Goal: Task Accomplishment & Management: Use online tool/utility

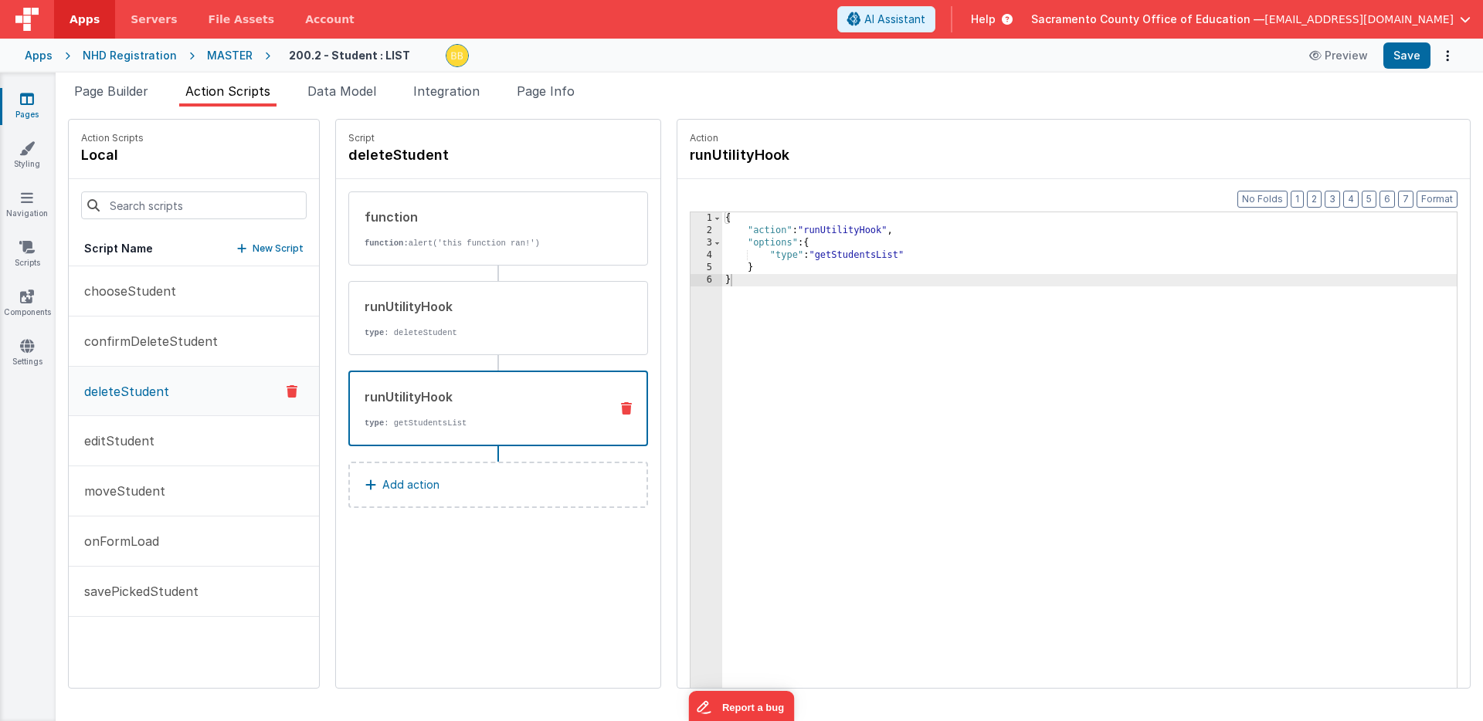
click at [29, 97] on icon at bounding box center [27, 98] width 14 height 15
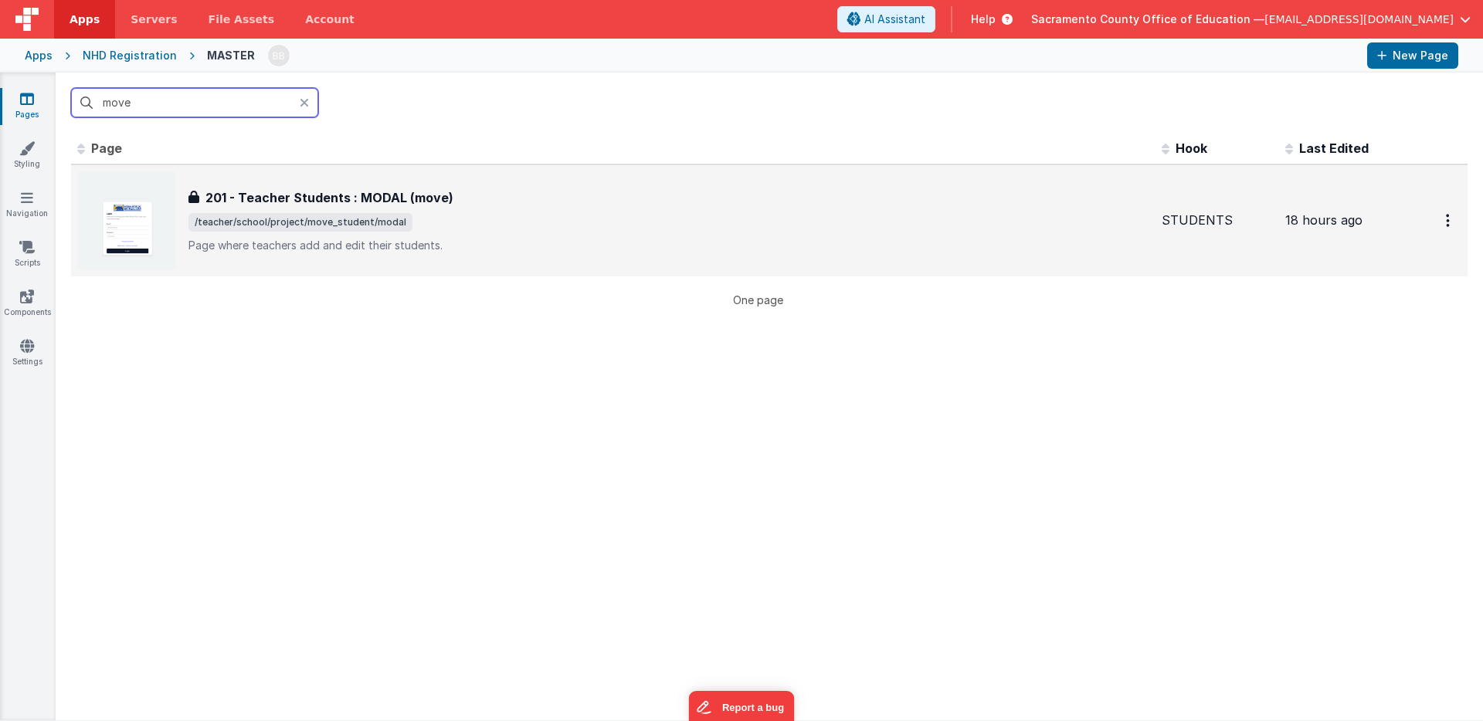
type input "move"
click at [310, 198] on h3 "201 - Teacher Students : MODAL (move)" at bounding box center [329, 197] width 248 height 19
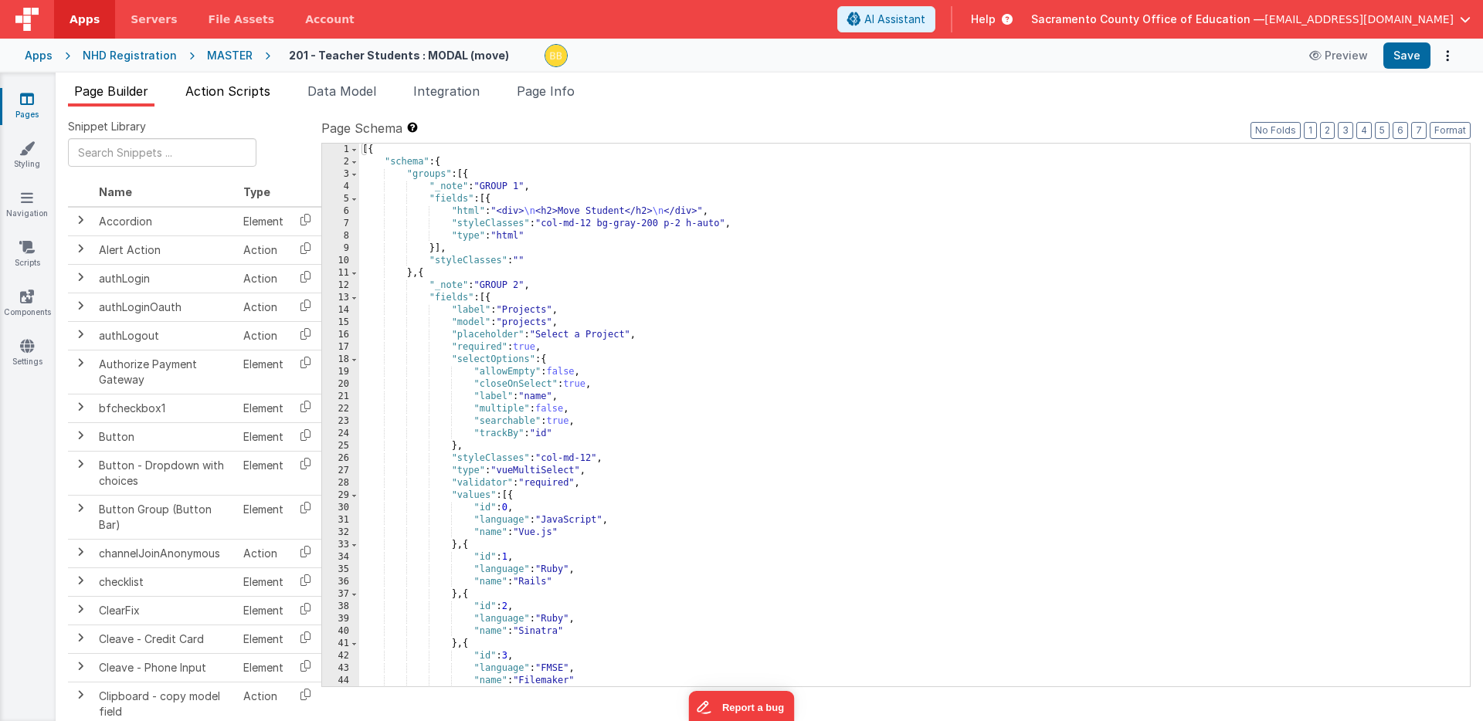
click at [235, 87] on span "Action Scripts" at bounding box center [227, 90] width 85 height 15
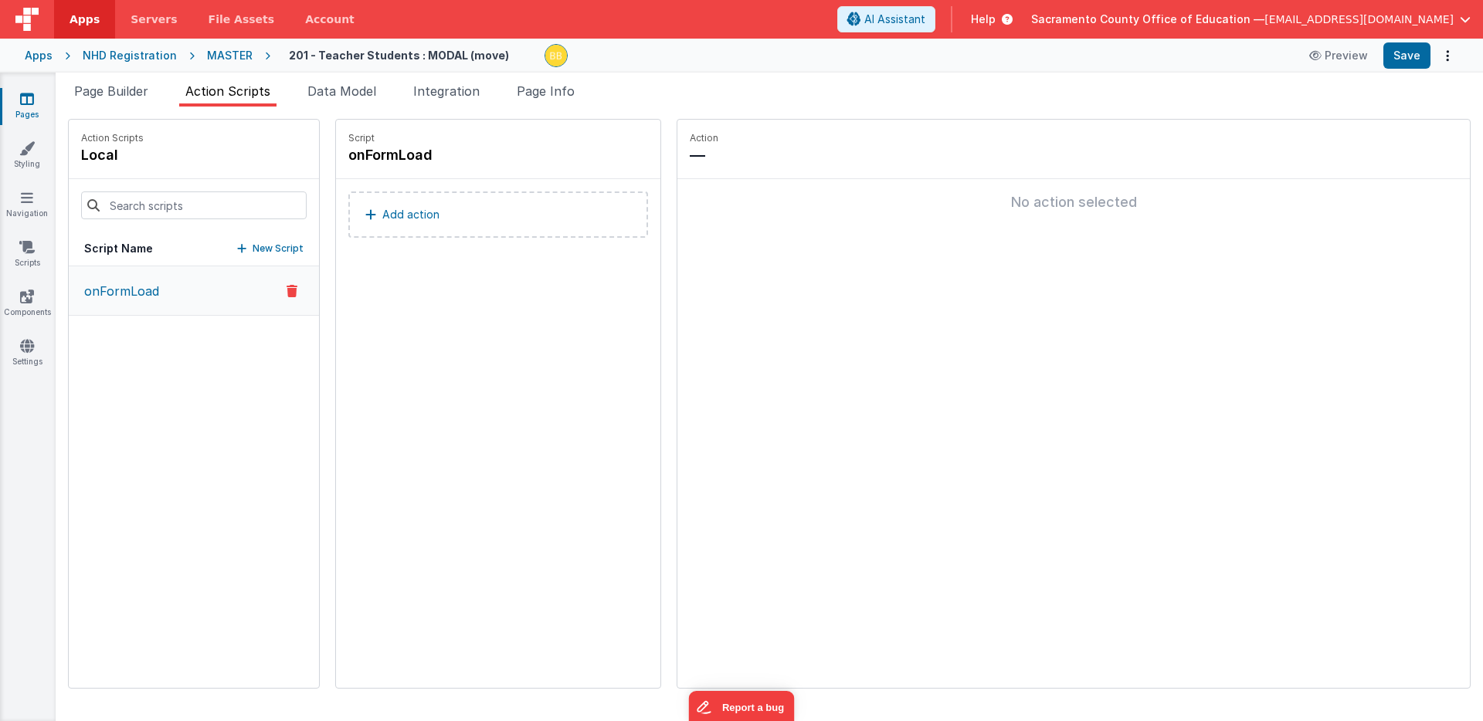
click at [137, 288] on p "onFormLoad" at bounding box center [117, 291] width 84 height 19
click at [382, 213] on p "Add action" at bounding box center [410, 214] width 57 height 19
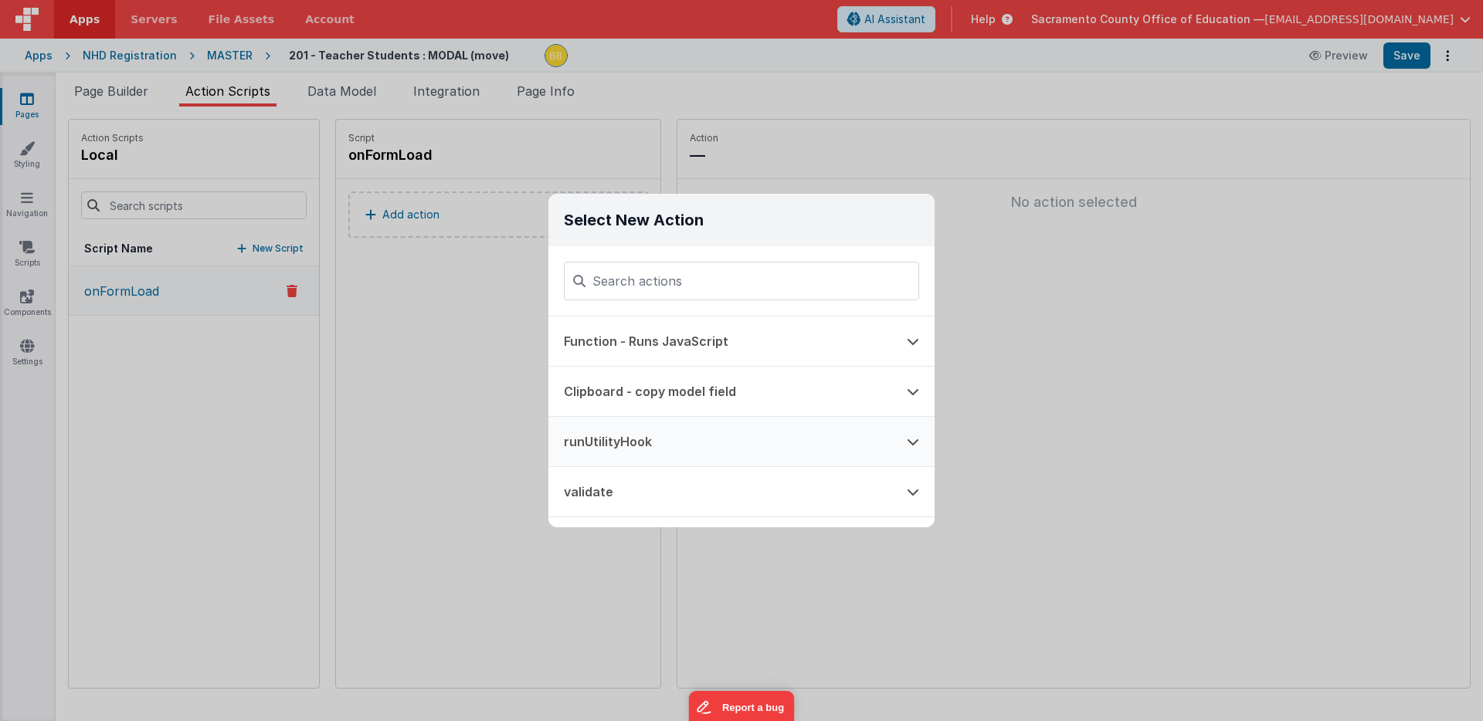
click at [625, 444] on button "runUtilityHook" at bounding box center [719, 441] width 343 height 49
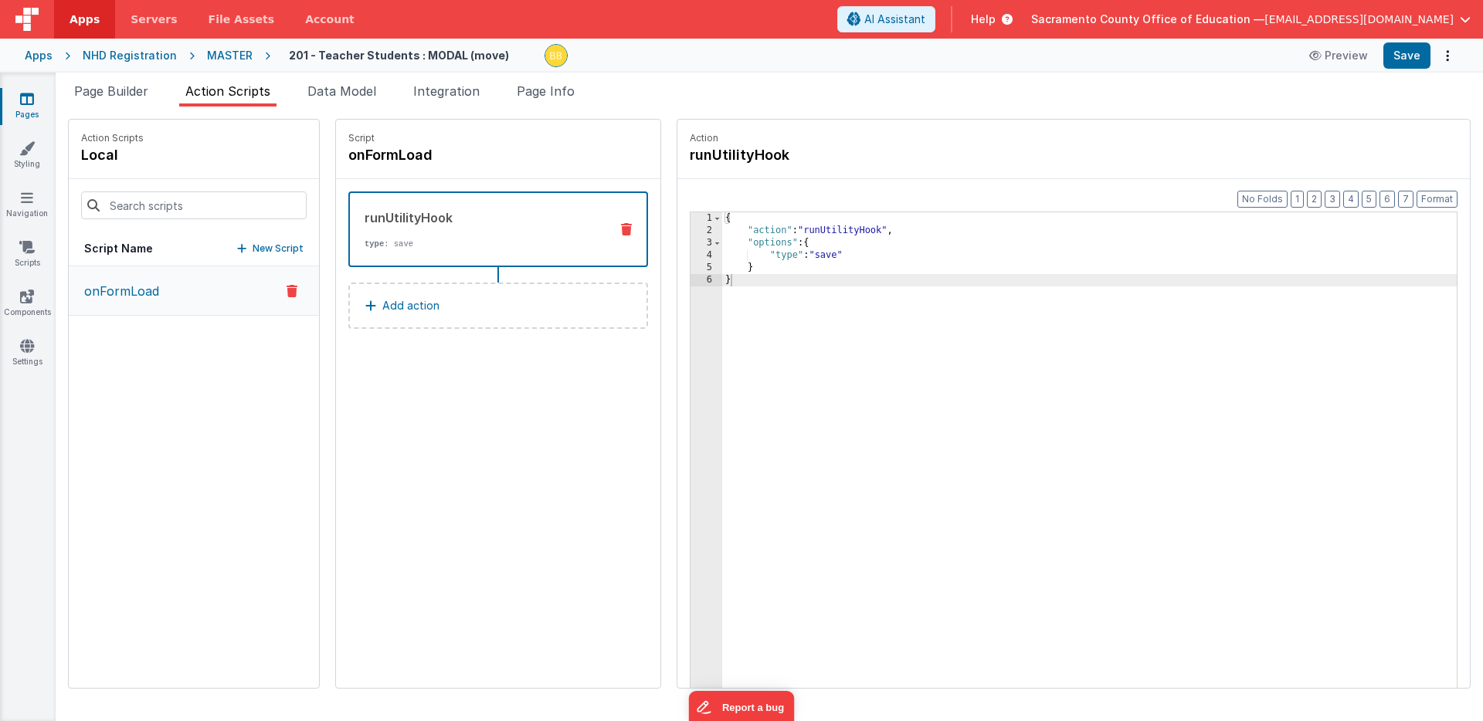
click at [783, 256] on div "{ "action" : "runUtilityHook" , "options" : { "type" : "save" } }" at bounding box center [1112, 486] width 780 height 548
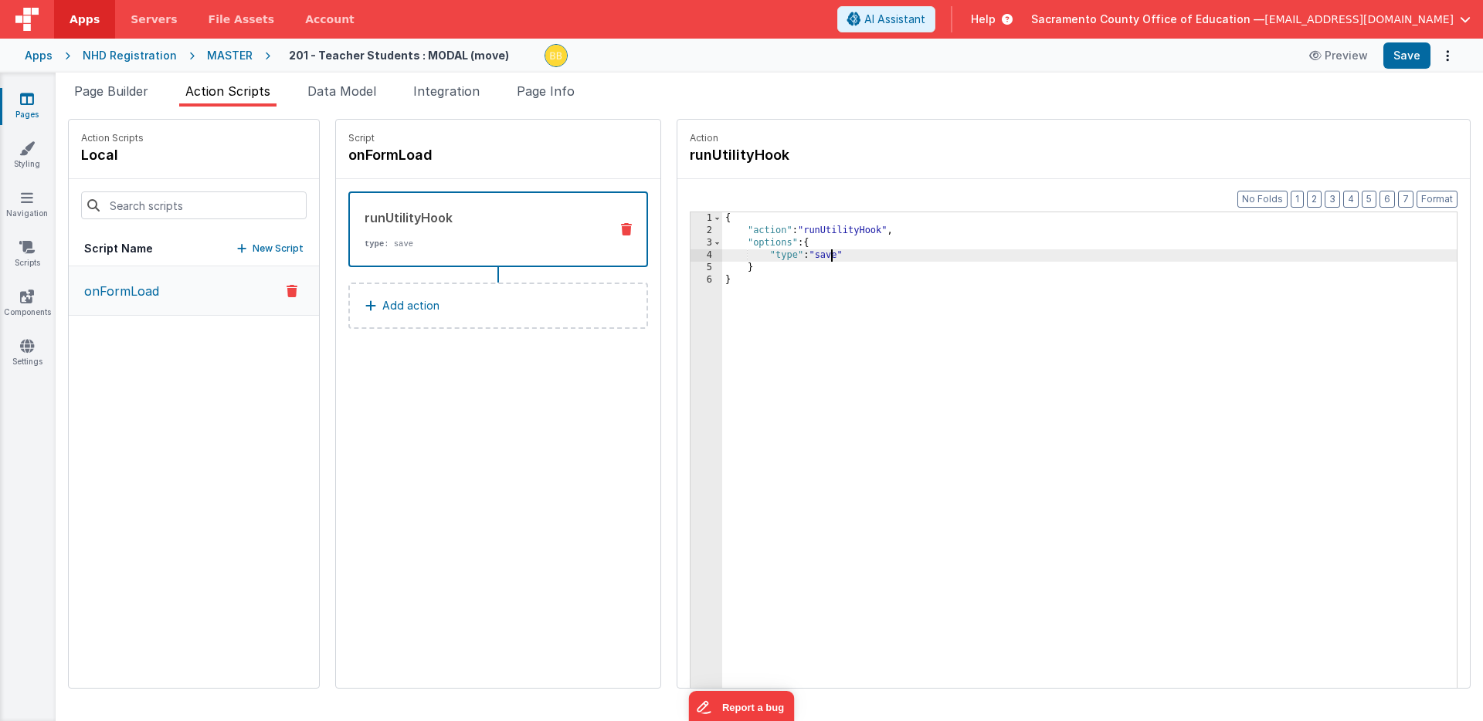
click at [783, 256] on div "{ "action" : "runUtilityHook" , "options" : { "type" : "save" } }" at bounding box center [1112, 486] width 780 height 548
click at [1406, 56] on button "Save" at bounding box center [1406, 55] width 47 height 26
click at [560, 86] on span "Page Info" at bounding box center [546, 90] width 58 height 15
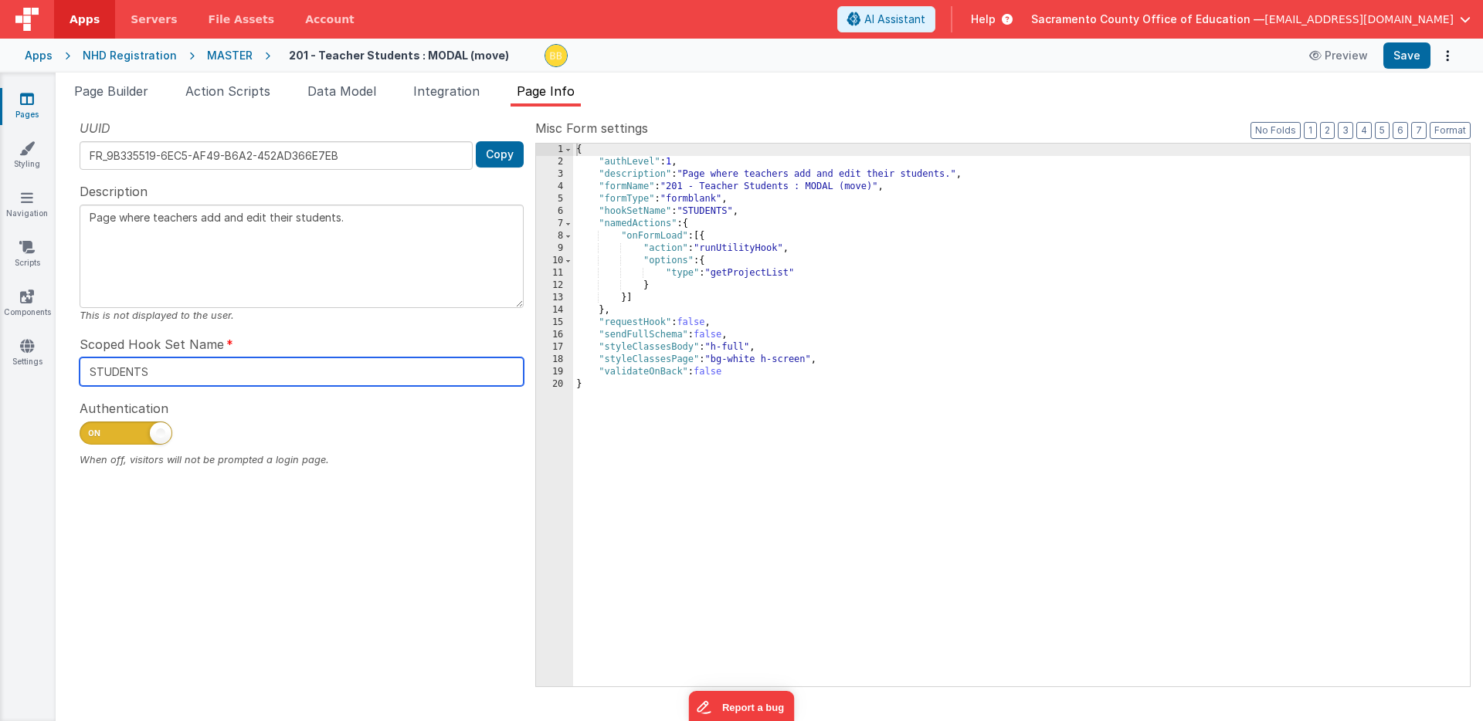
click at [117, 368] on input "STUDENTS" at bounding box center [302, 372] width 444 height 29
click at [117, 367] on input "STUDENTS" at bounding box center [302, 372] width 444 height 29
type input "PROJECTS"
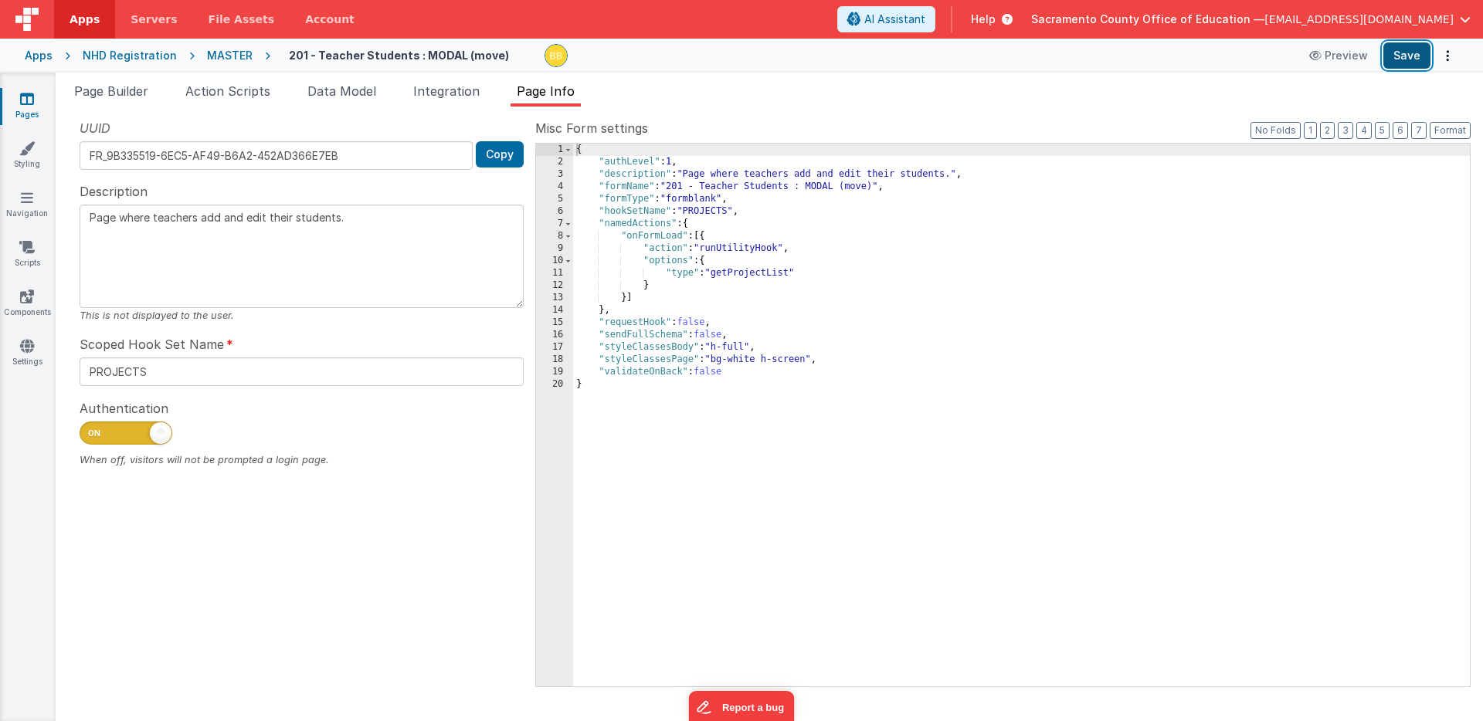
click at [1412, 56] on button "Save" at bounding box center [1406, 55] width 47 height 26
click at [354, 93] on span "Data Model" at bounding box center [341, 90] width 69 height 15
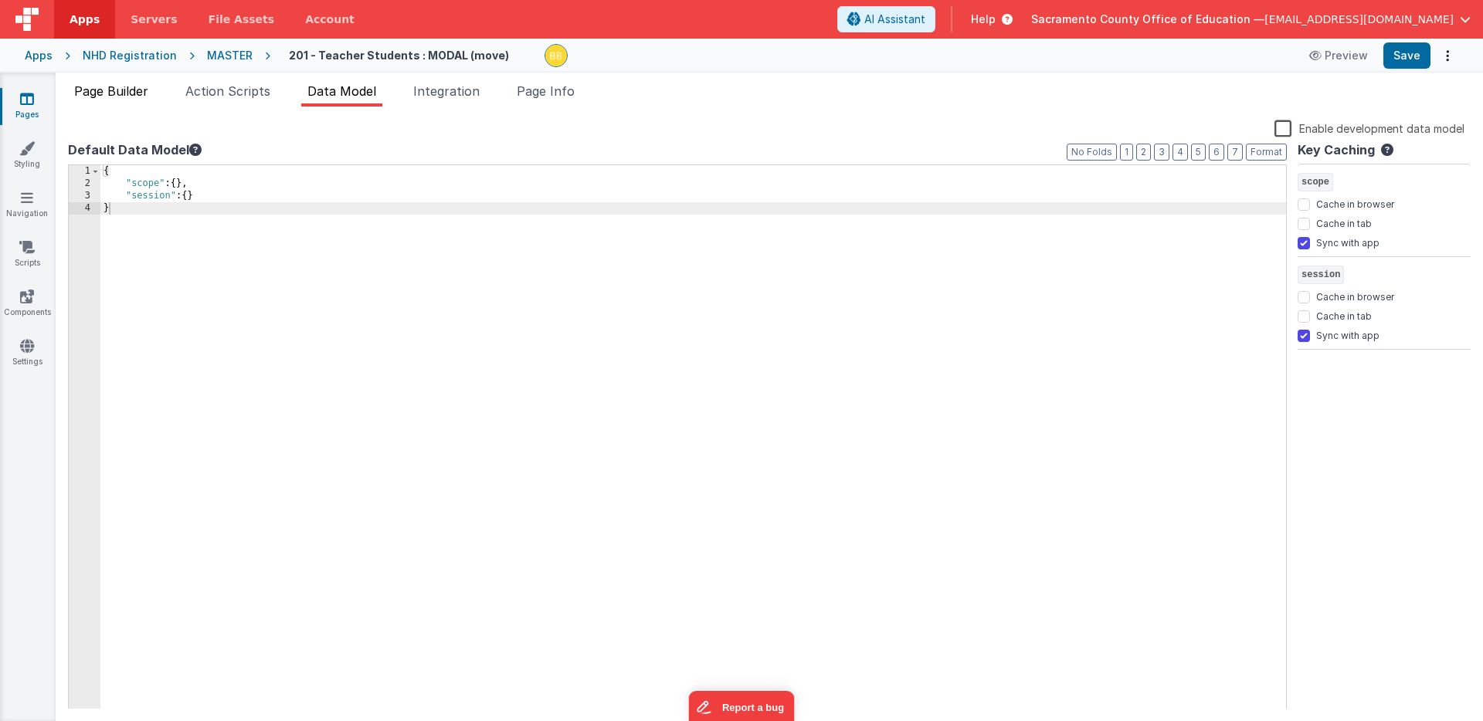
click at [134, 90] on span "Page Builder" at bounding box center [111, 90] width 74 height 15
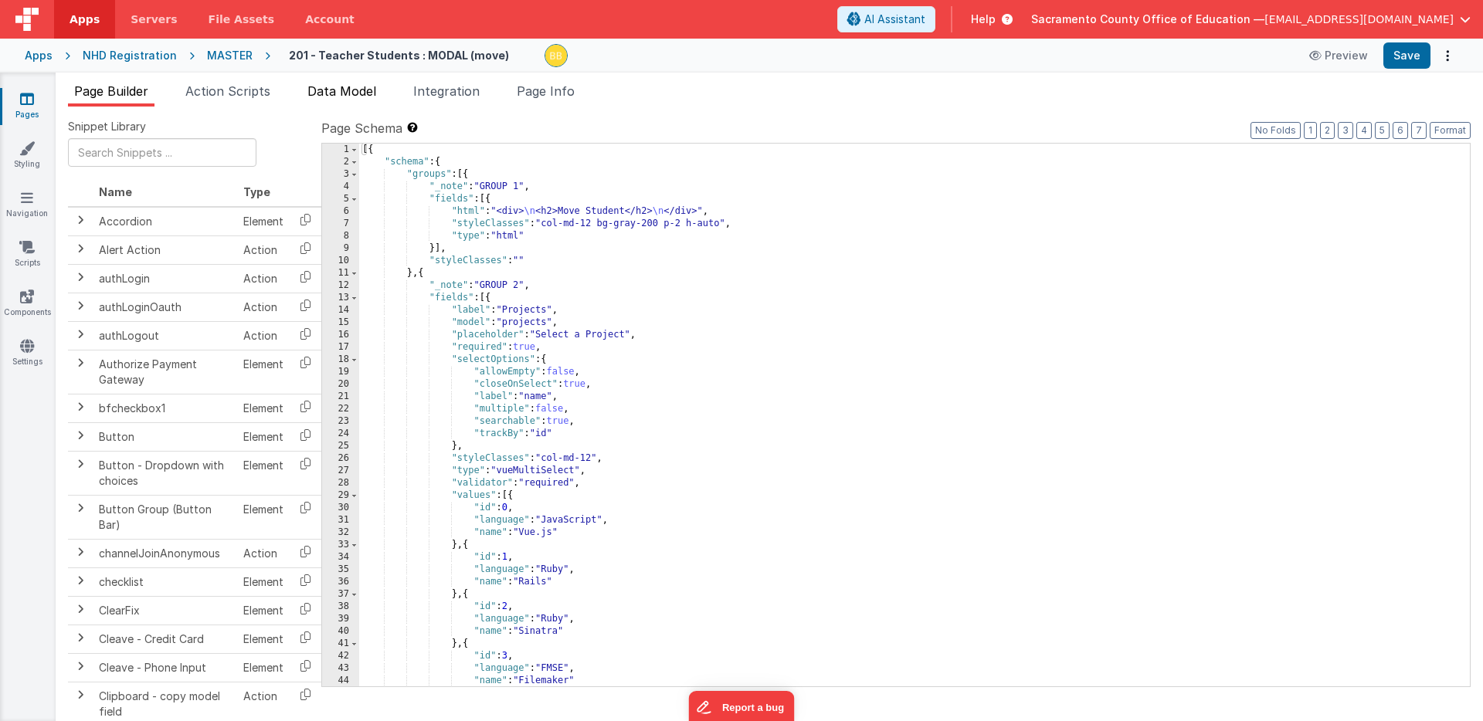
click at [354, 90] on span "Data Model" at bounding box center [341, 90] width 69 height 15
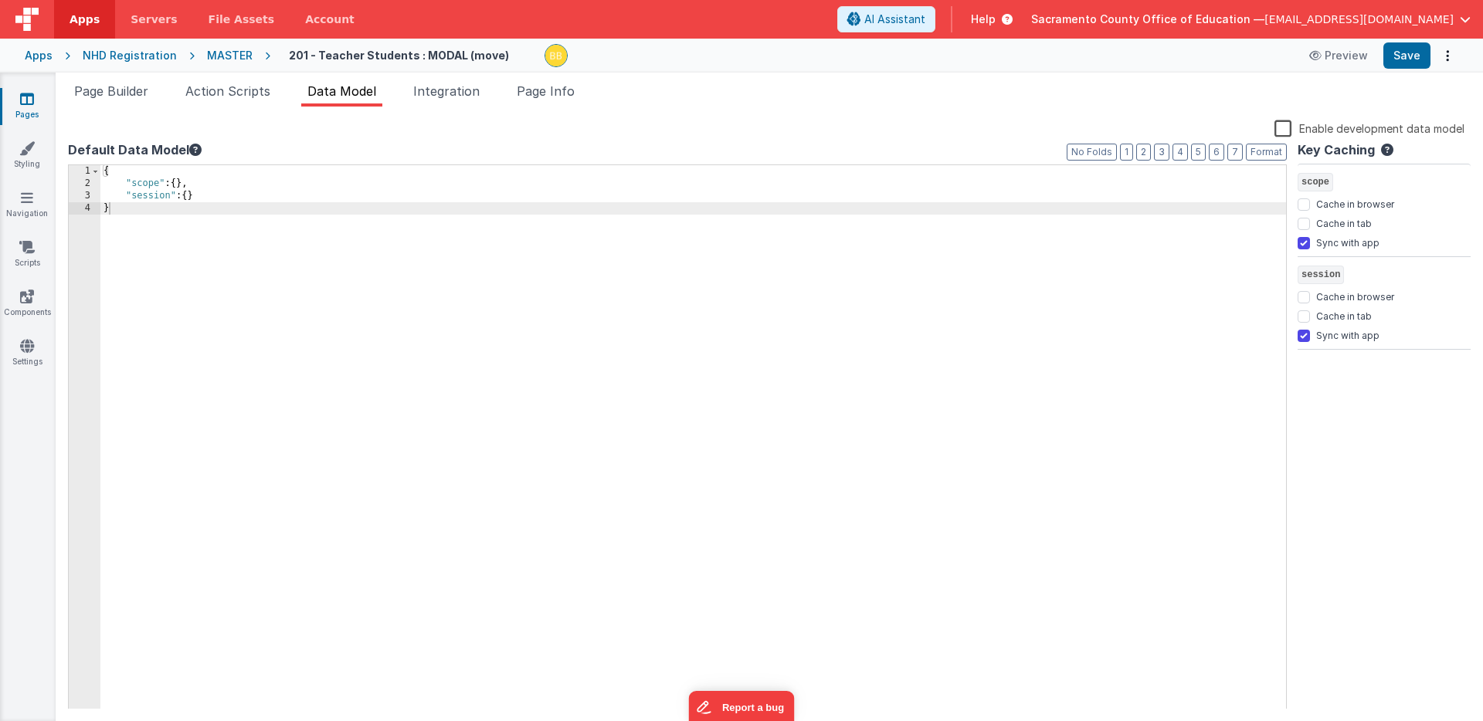
click at [1286, 127] on label "Enable development data model" at bounding box center [1369, 128] width 190 height 18
click at [0, 0] on input "Enable development data model" at bounding box center [0, 0] width 0 height 0
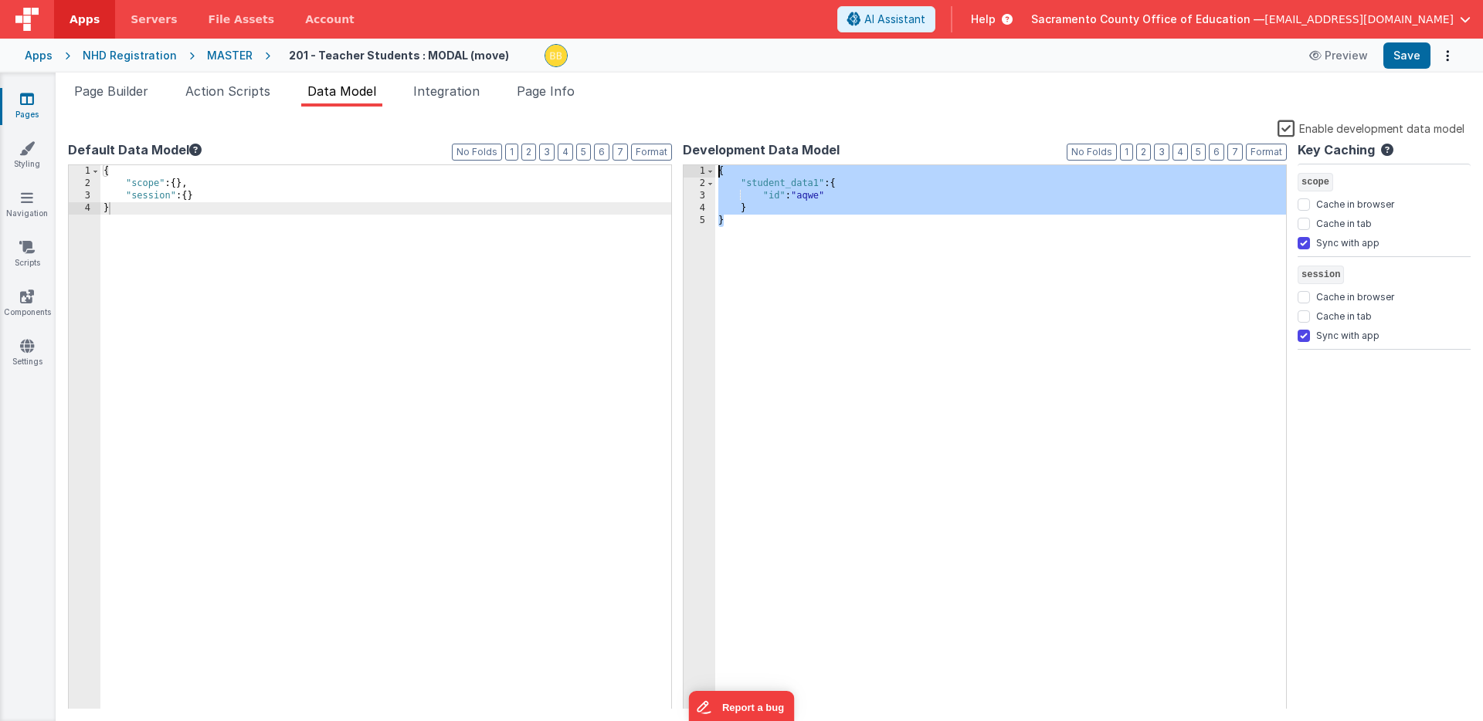
drag, startPoint x: 731, startPoint y: 230, endPoint x: 715, endPoint y: 167, distance: 65.4
click at [715, 167] on div "{ "student_data1" : { "id" : "aqwe" } }" at bounding box center [1000, 449] width 571 height 569
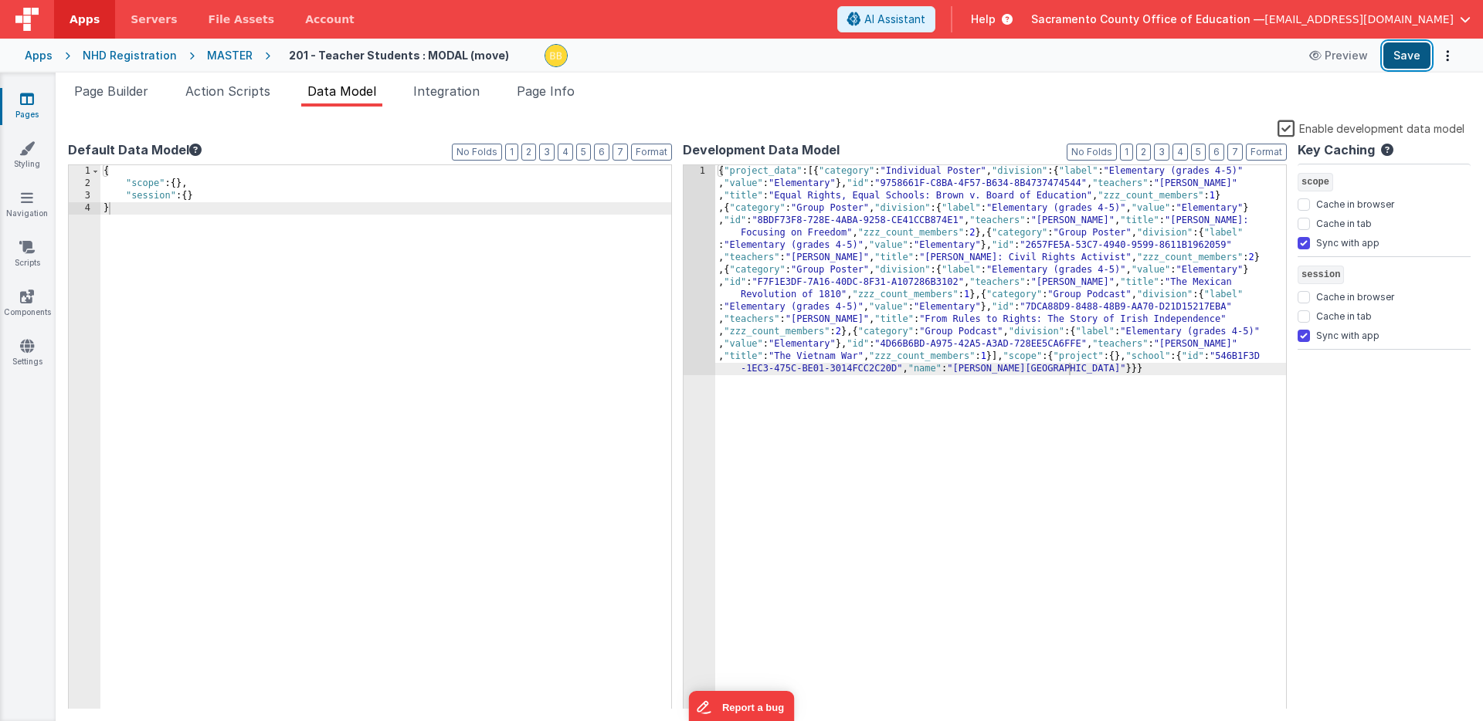
click at [1406, 55] on button "Save" at bounding box center [1406, 55] width 47 height 26
click at [204, 198] on div "{ "scope" : { } , "session" : { } }" at bounding box center [692, 449] width 1185 height 569
click at [219, 207] on div "{ "scope" : { } , "session" : { } , "project_list" }" at bounding box center [692, 449] width 1185 height 569
drag, startPoint x: 175, startPoint y: 208, endPoint x: 198, endPoint y: 209, distance: 22.4
click at [198, 209] on div "{ "scope" : { } , "session" : { } , "project_list" : { } }" at bounding box center [692, 449] width 1185 height 569
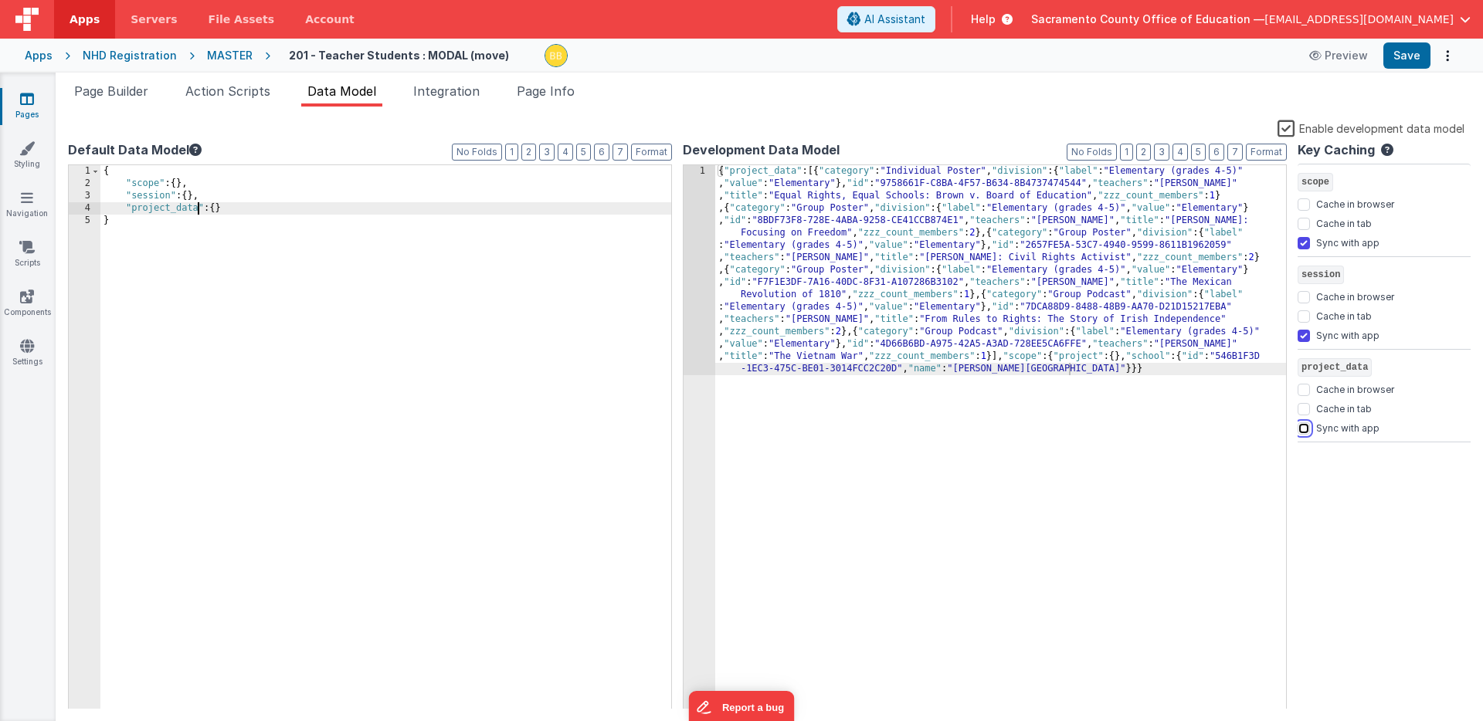
click at [1302, 428] on input "Sync with app" at bounding box center [1303, 428] width 12 height 12
checkbox input "true"
click at [124, 90] on span "Page Builder" at bounding box center [111, 90] width 74 height 15
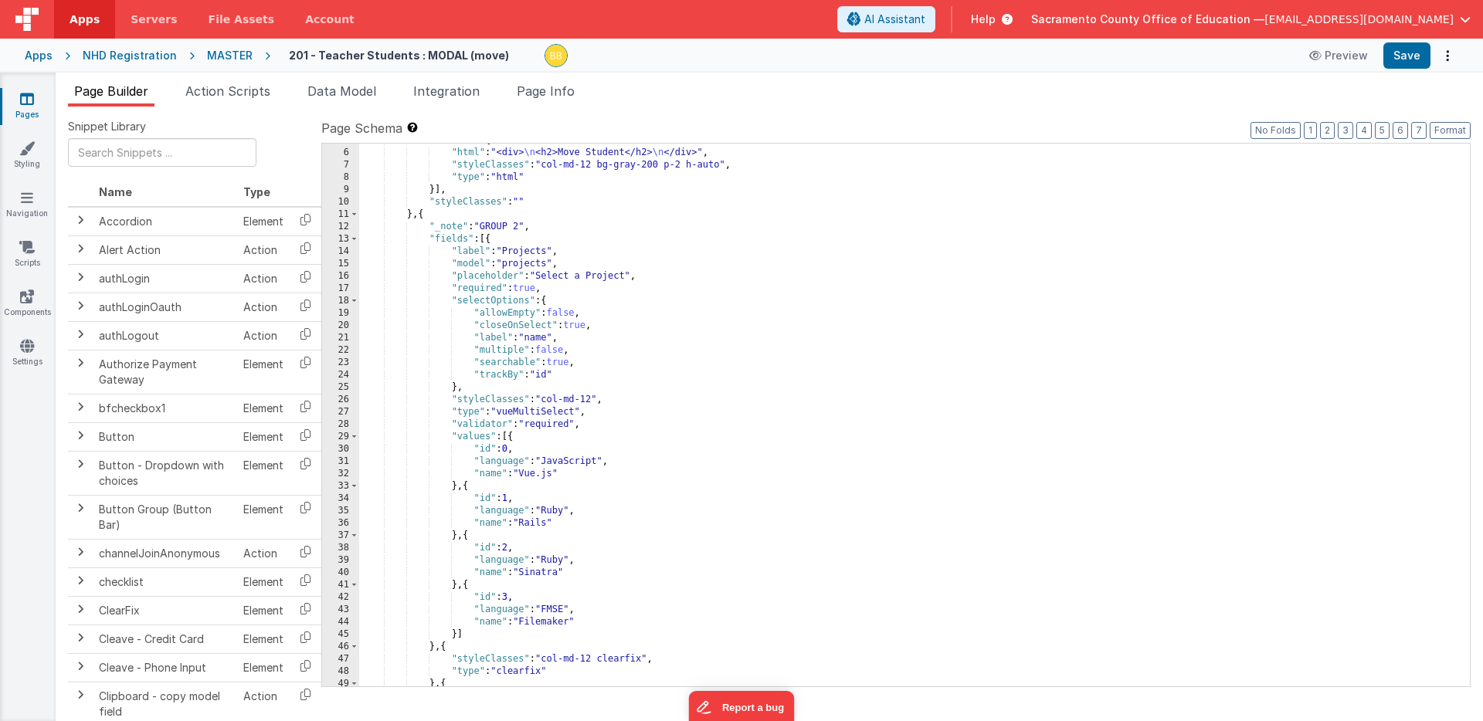
scroll to position [74, 0]
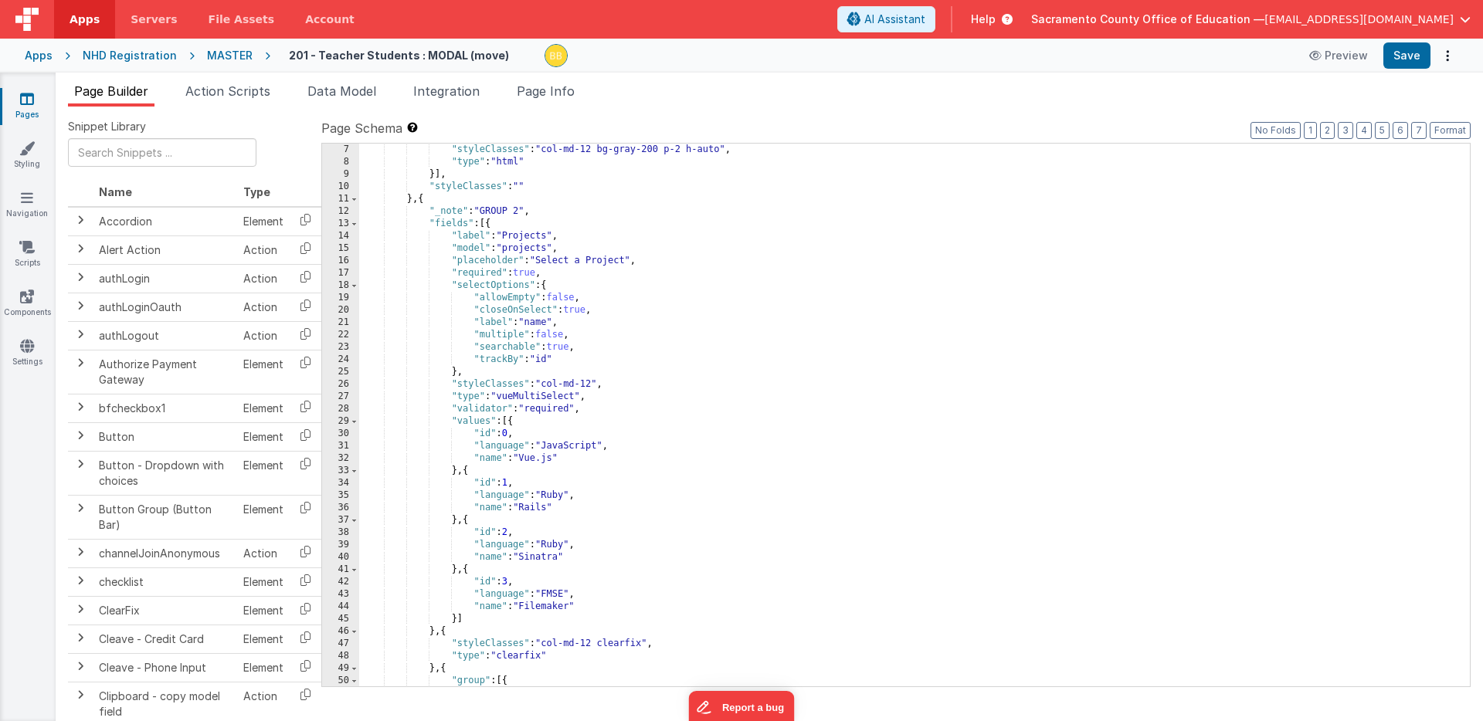
click at [587, 409] on div ""styleClasses" : "col-md-12 bg-gray-200 p-2 h-auto" , "type" : "html" }] , "sty…" at bounding box center [914, 428] width 1110 height 568
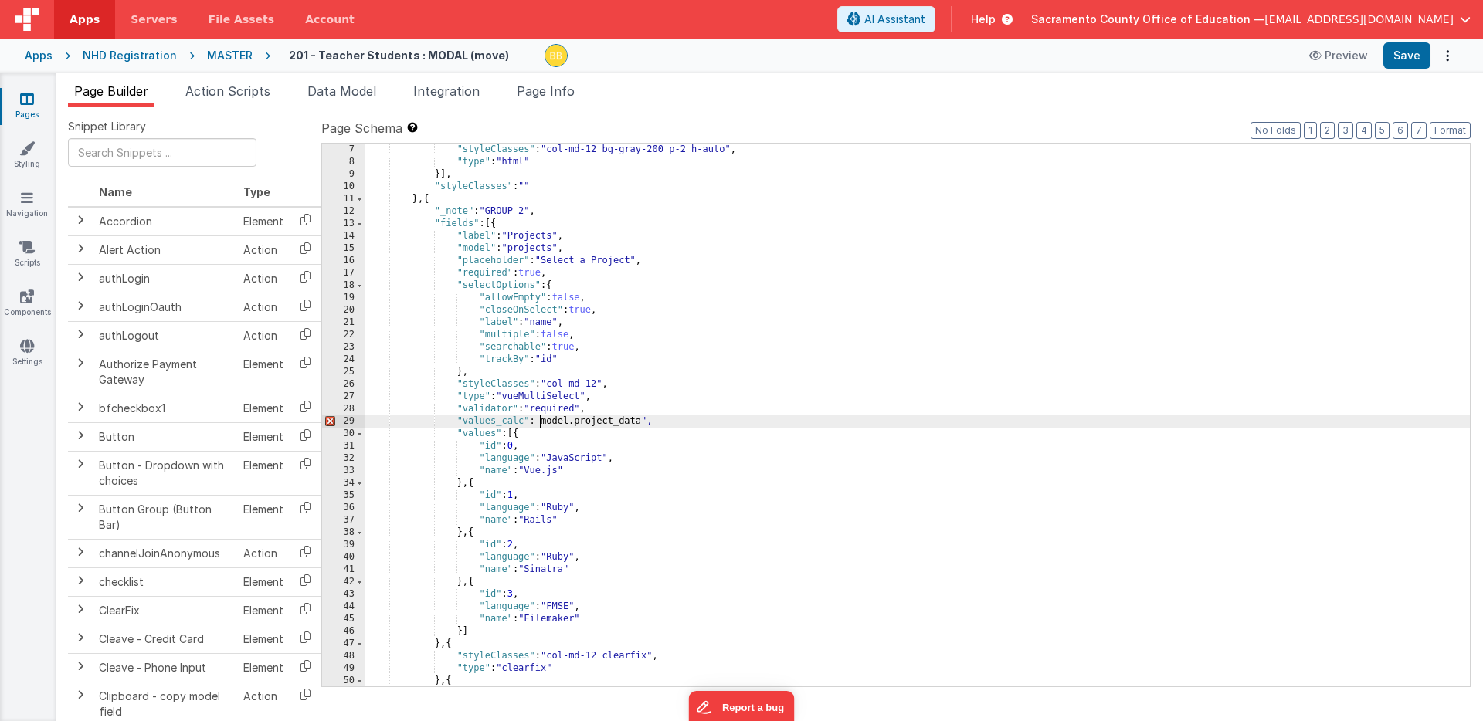
click at [539, 421] on div ""styleClasses" : "col-md-12 bg-gray-200 p-2 h-auto" , "type" : "html" }] , "sty…" at bounding box center [916, 428] width 1105 height 568
click at [495, 434] on div ""styleClasses" : "col-md-12 bg-gray-200 p-2 h-auto" , "type" : "html" }] , "sty…" at bounding box center [916, 428] width 1105 height 568
click at [543, 323] on div ""styleClasses" : "col-md-12 bg-gray-200 p-2 h-auto" , "type" : "html" }] , "sty…" at bounding box center [916, 428] width 1105 height 568
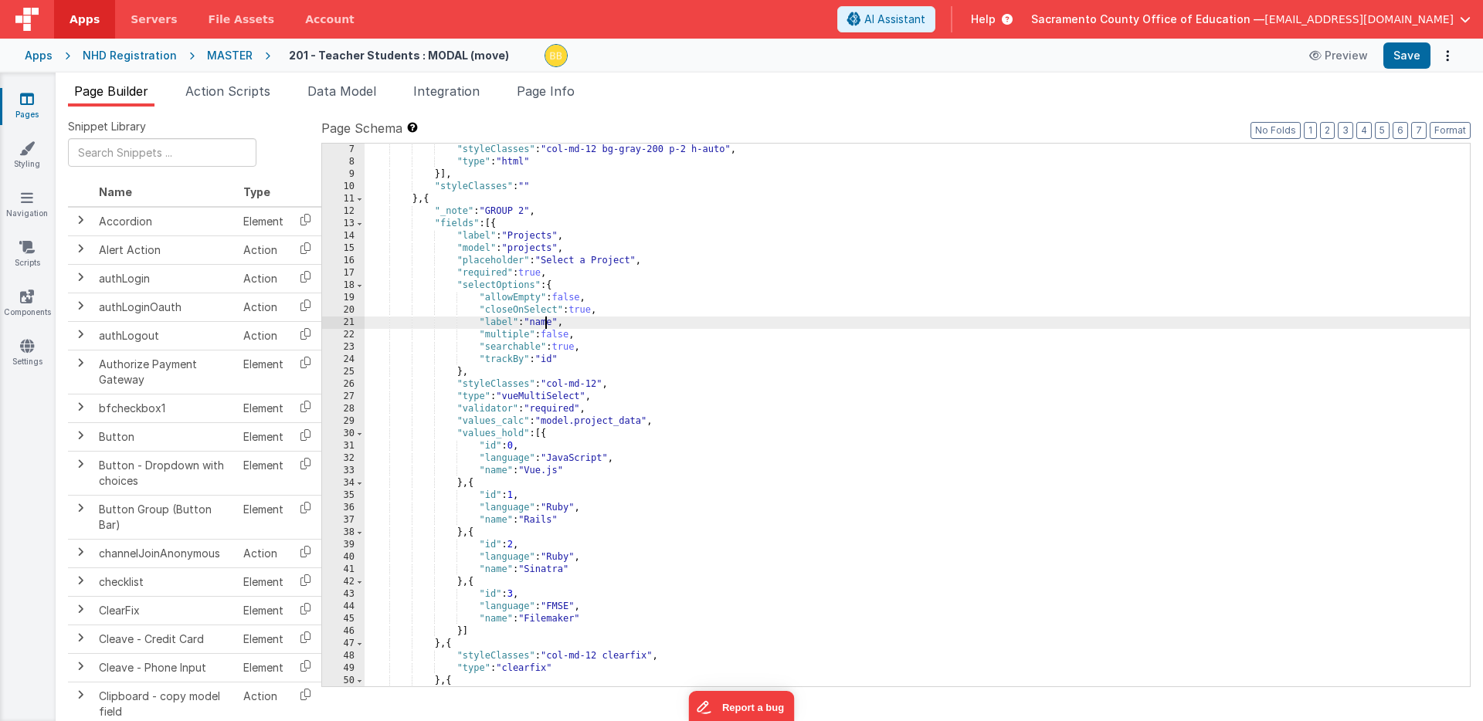
click at [543, 323] on div ""styleClasses" : "col-md-12 bg-gray-200 p-2 h-auto" , "type" : "html" }] , "sty…" at bounding box center [916, 428] width 1105 height 568
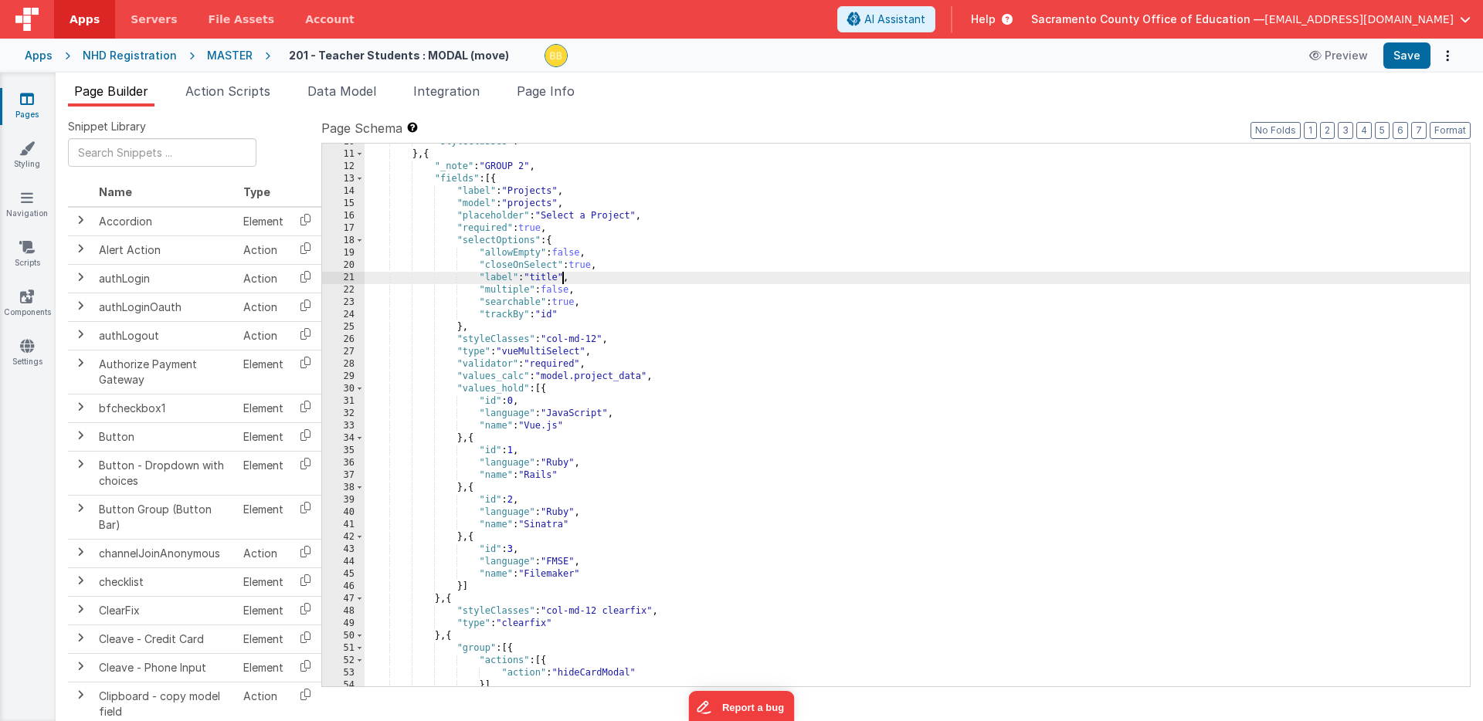
scroll to position [134, 0]
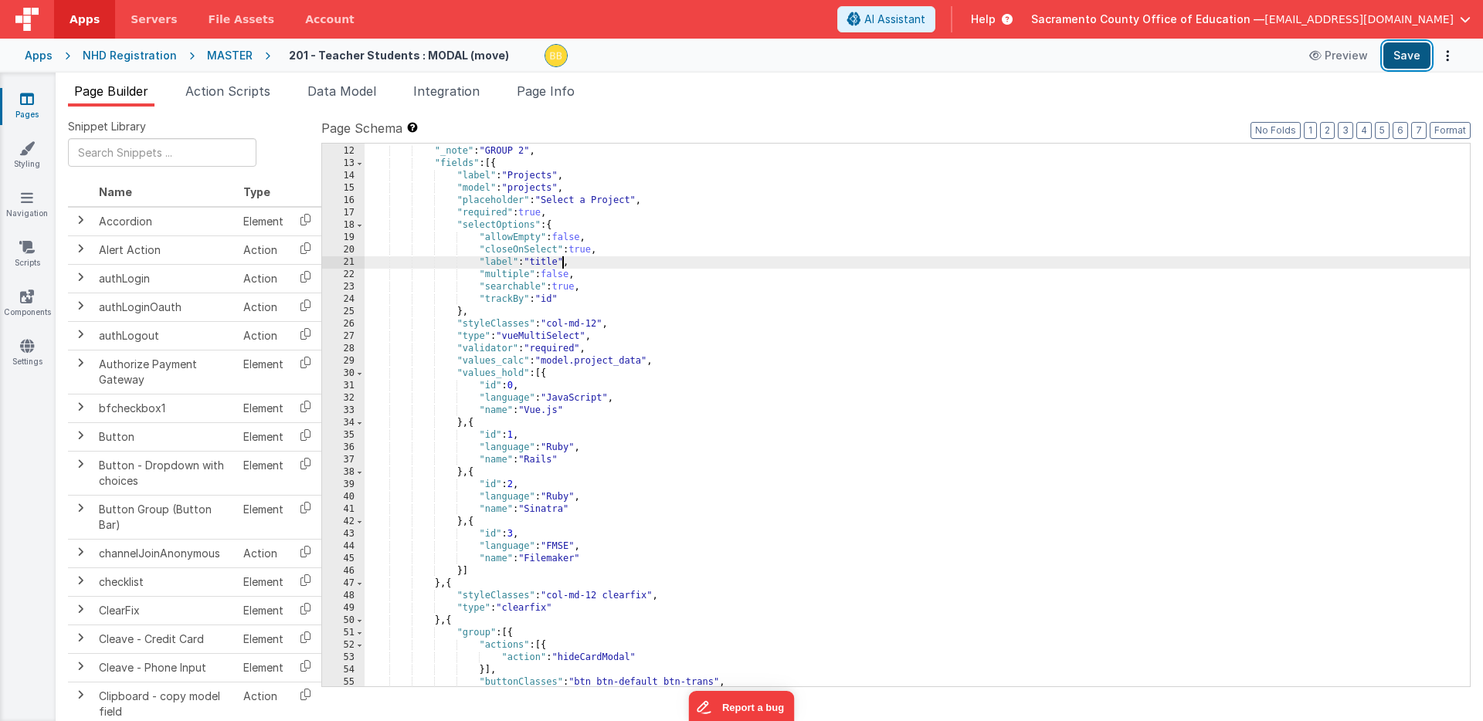
click at [1400, 56] on button "Save" at bounding box center [1406, 55] width 47 height 26
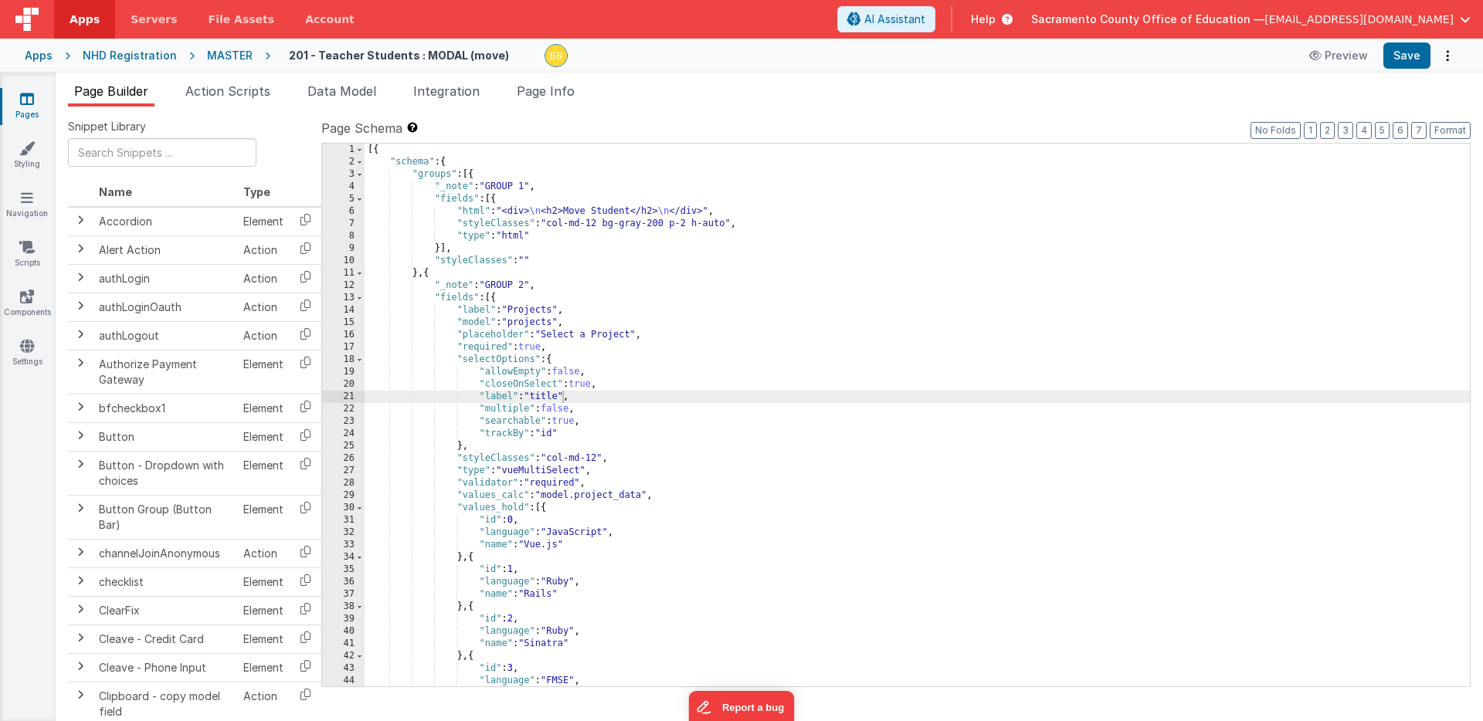
scroll to position [0, 0]
click at [339, 88] on span "Data Model" at bounding box center [341, 90] width 69 height 15
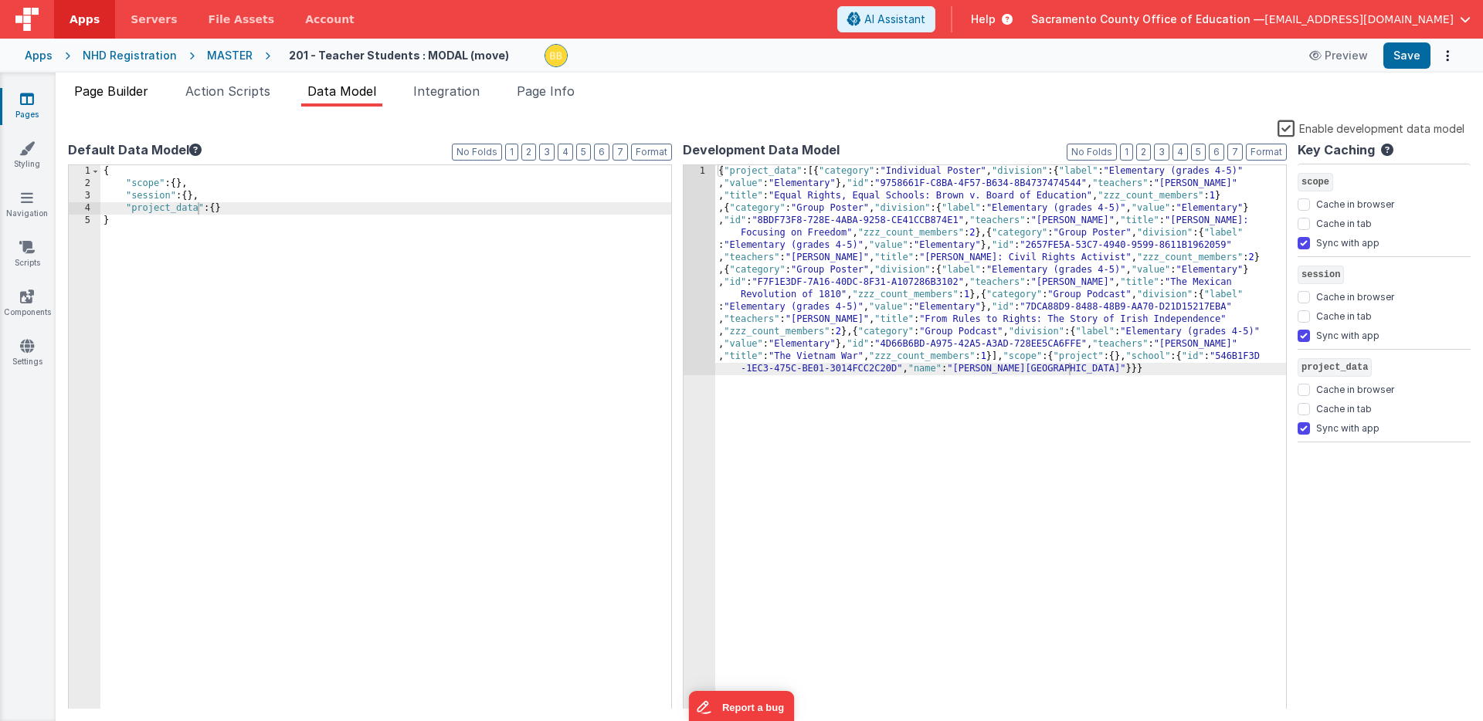
click at [119, 90] on span "Page Builder" at bounding box center [111, 90] width 74 height 15
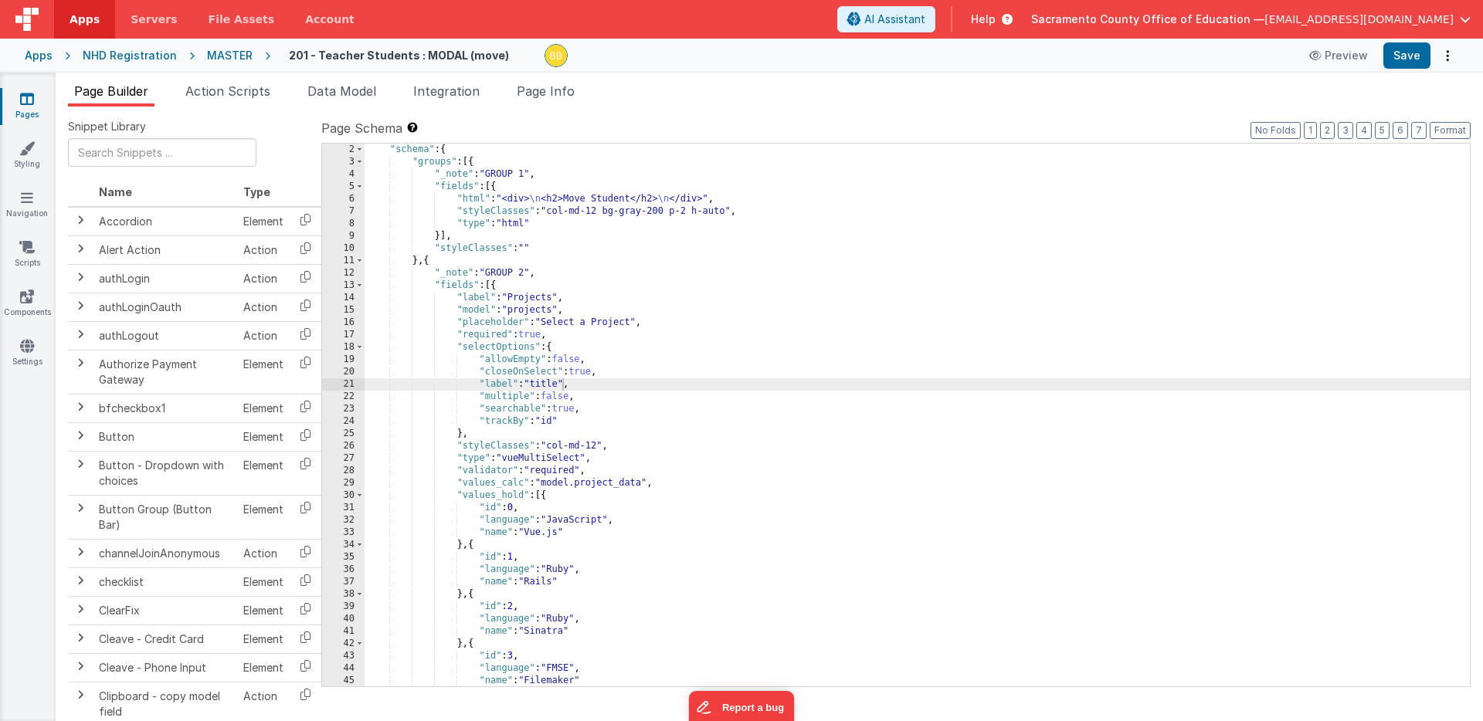
scroll to position [12, 0]
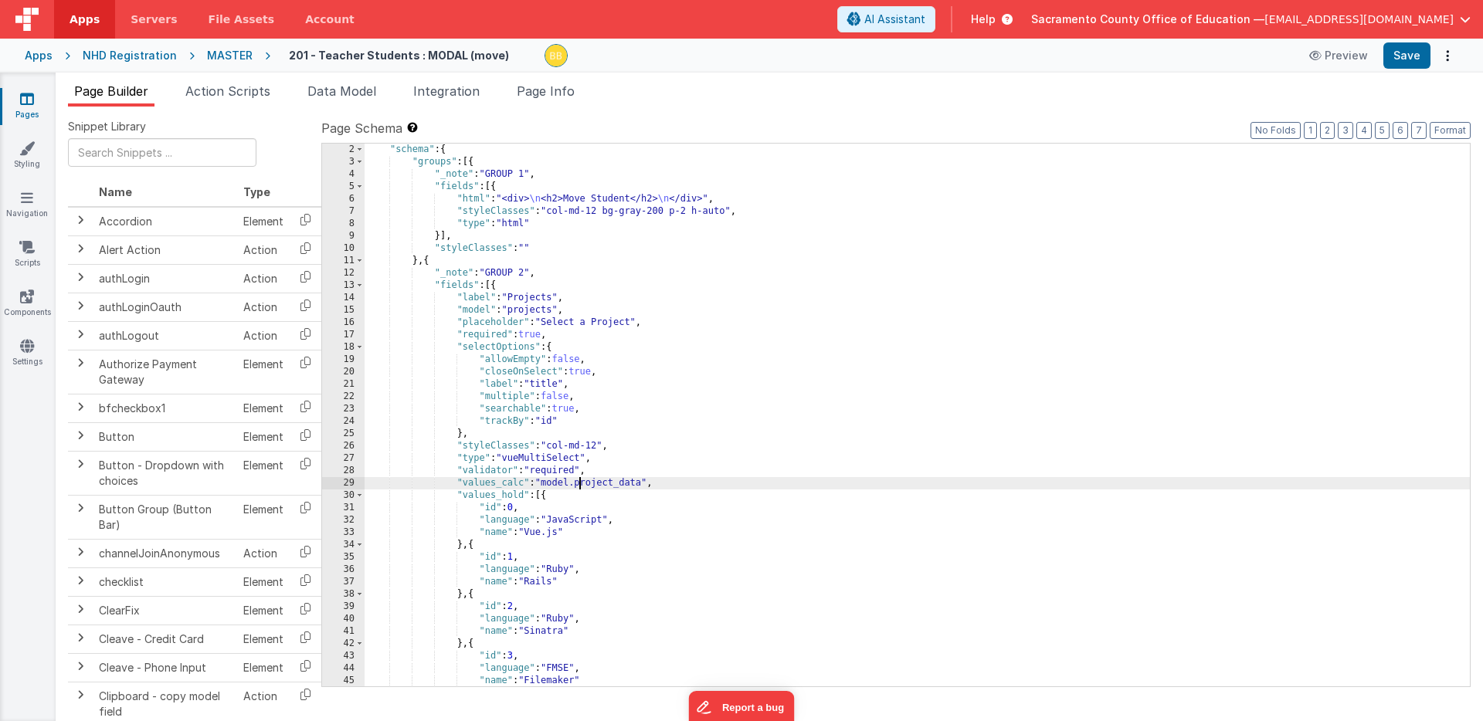
click at [578, 480] on div ""schema" : { "groups" : [{ "_note" : "GROUP 1" , "fields" : [{ "html" : "<div> …" at bounding box center [916, 428] width 1105 height 568
click at [1405, 51] on button "Save" at bounding box center [1406, 55] width 47 height 26
click at [546, 482] on div ""schema" : { "groups" : [{ "_note" : "GROUP 1" , "fields" : [{ "html" : "<div> …" at bounding box center [916, 428] width 1105 height 568
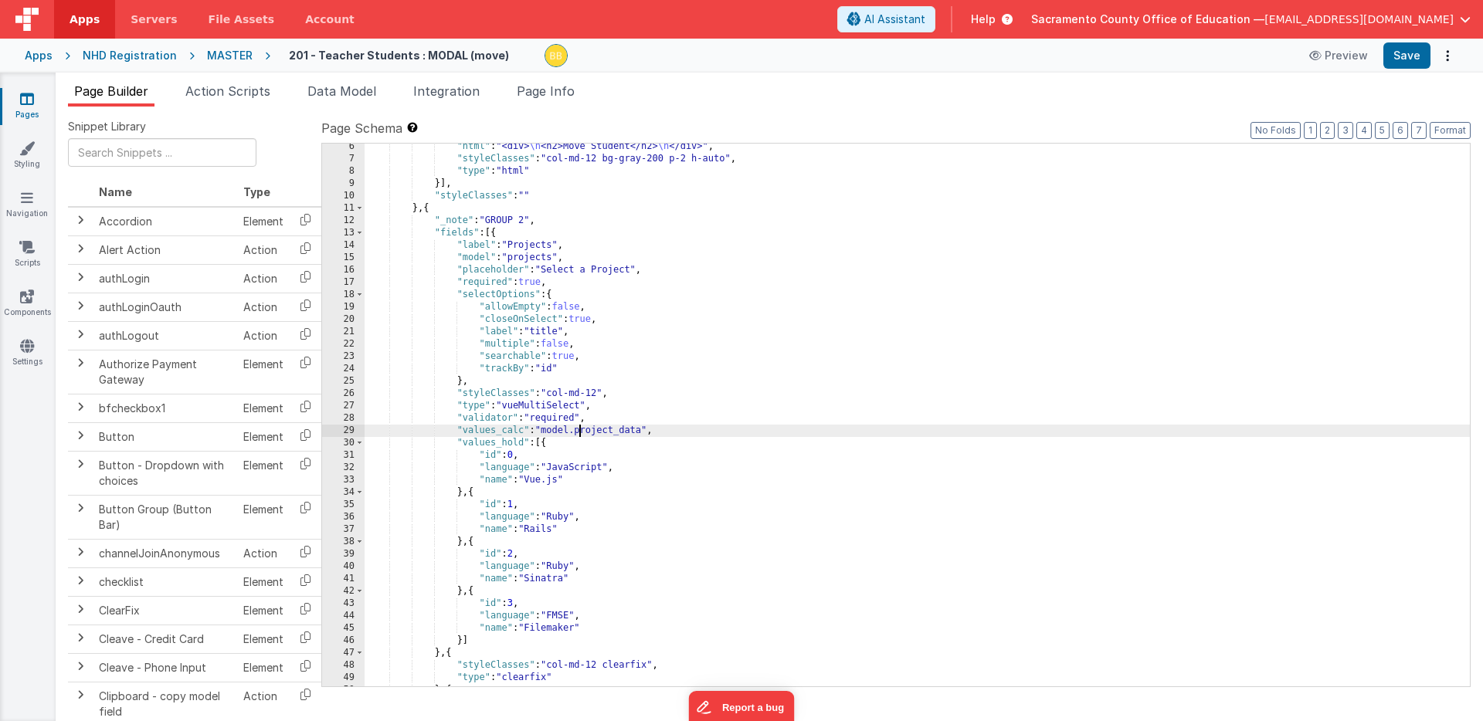
scroll to position [0, 0]
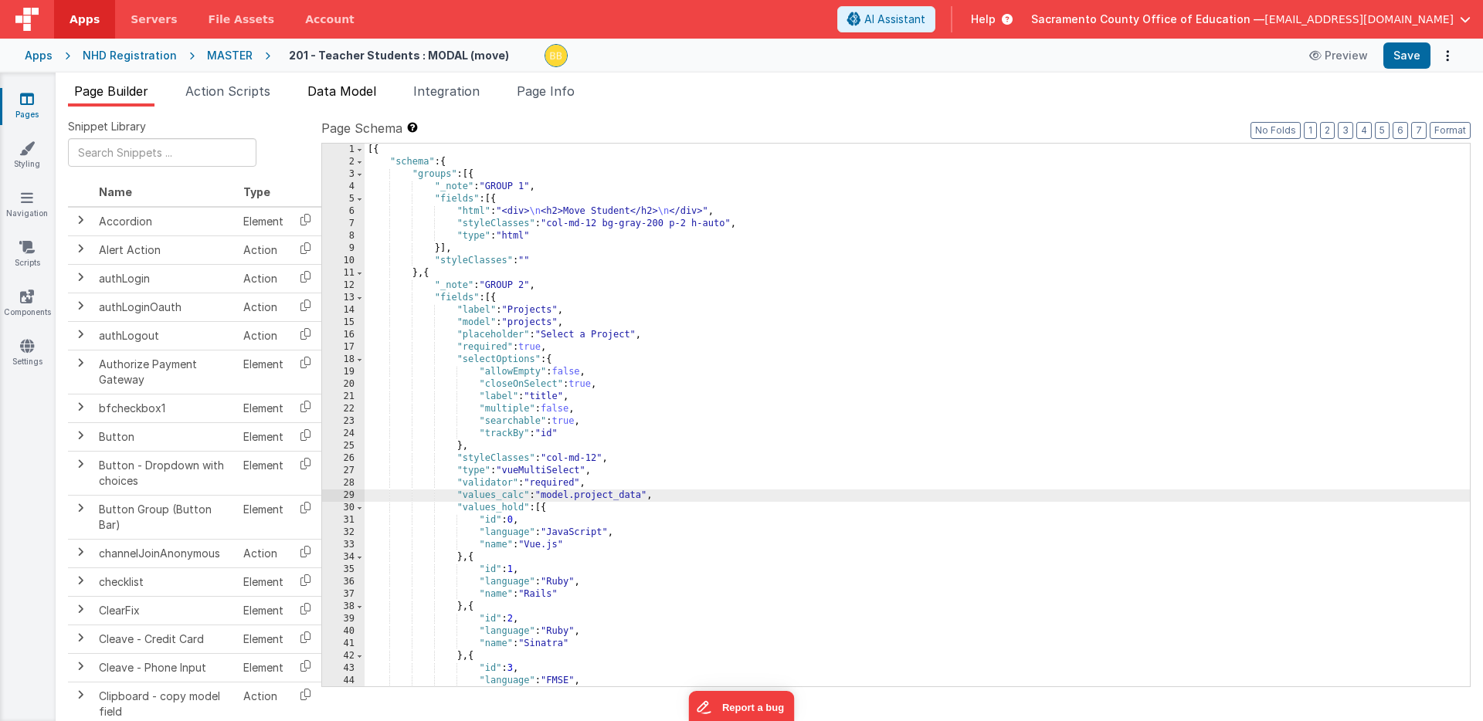
click at [327, 91] on span "Data Model" at bounding box center [341, 90] width 69 height 15
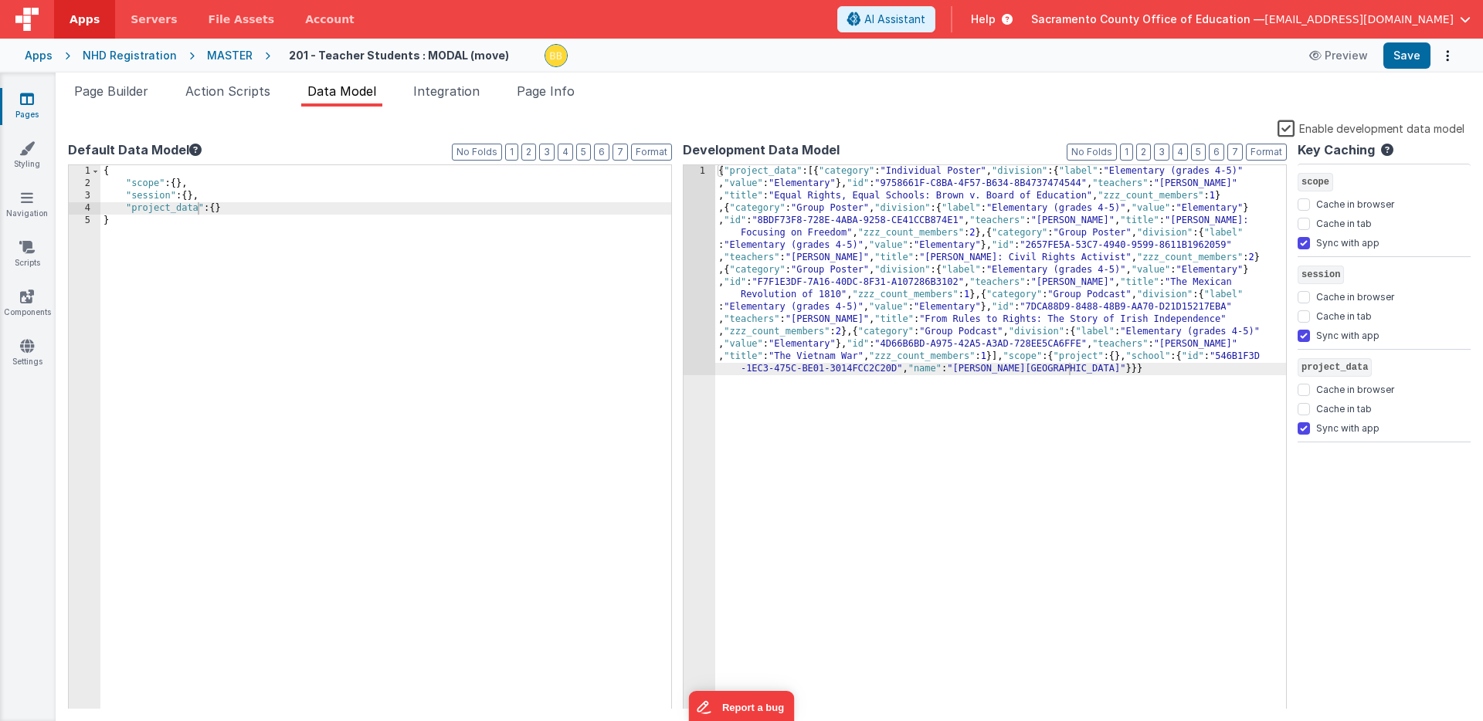
click at [1283, 127] on label "Enable development data model" at bounding box center [1370, 128] width 187 height 18
click at [0, 0] on input "Enable development data model" at bounding box center [0, 0] width 0 height 0
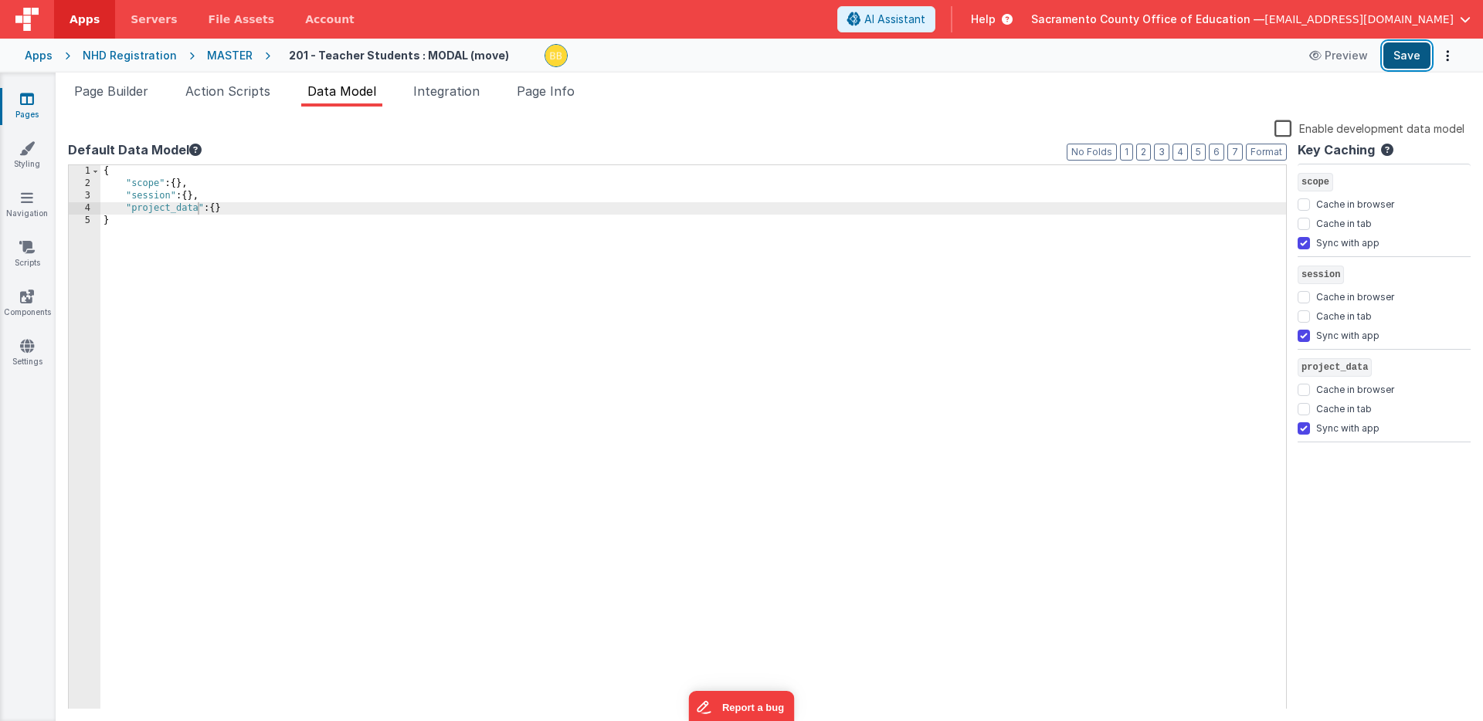
click at [1412, 57] on button "Save" at bounding box center [1406, 55] width 47 height 26
click at [123, 97] on span "Page Builder" at bounding box center [111, 90] width 74 height 15
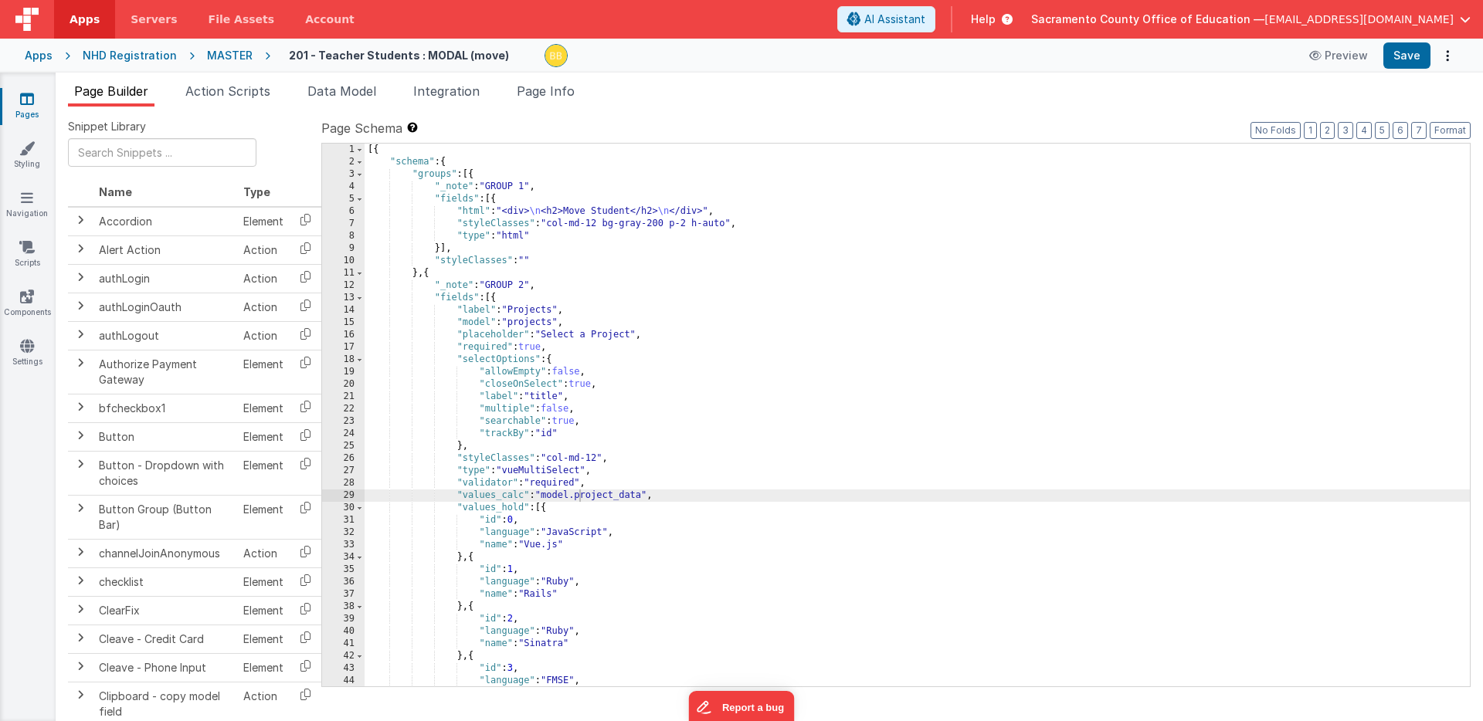
click at [29, 101] on icon at bounding box center [27, 98] width 14 height 15
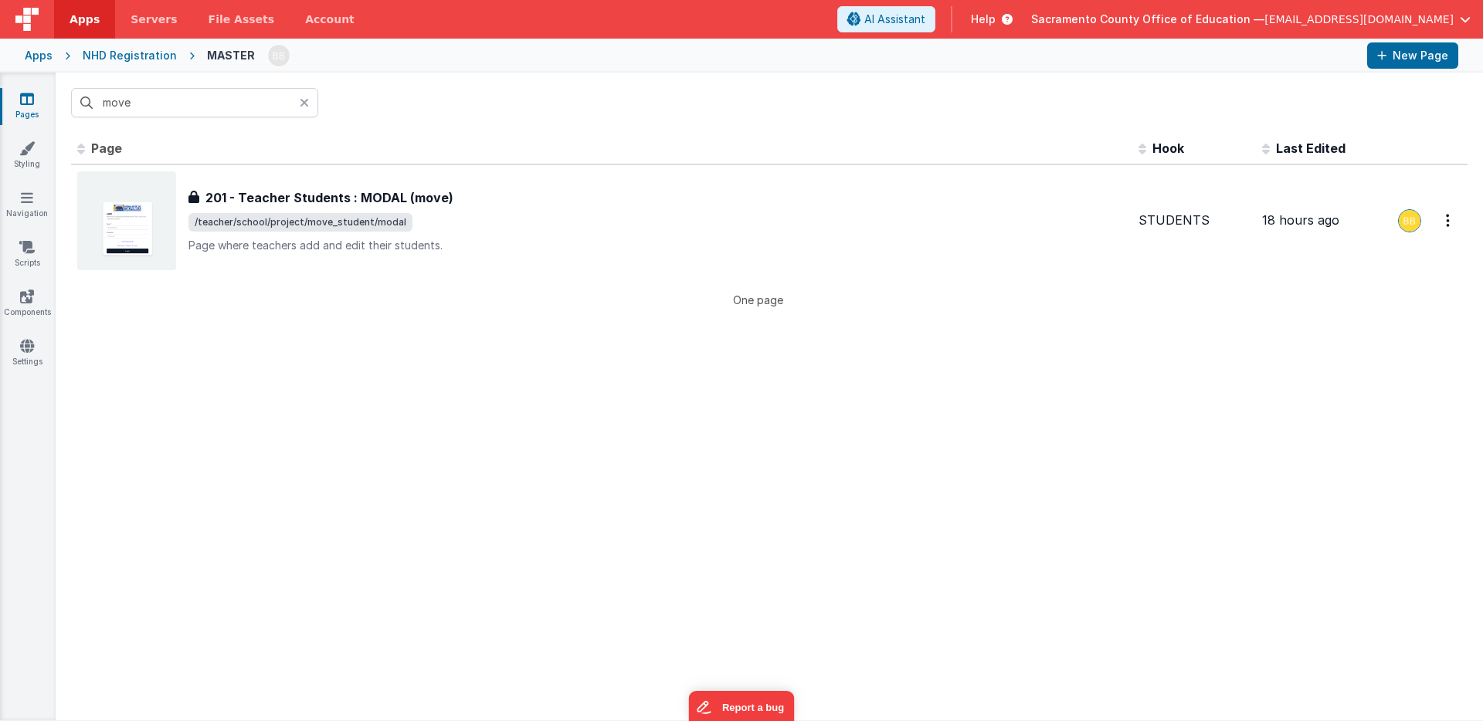
click at [304, 102] on icon at bounding box center [304, 103] width 9 height 12
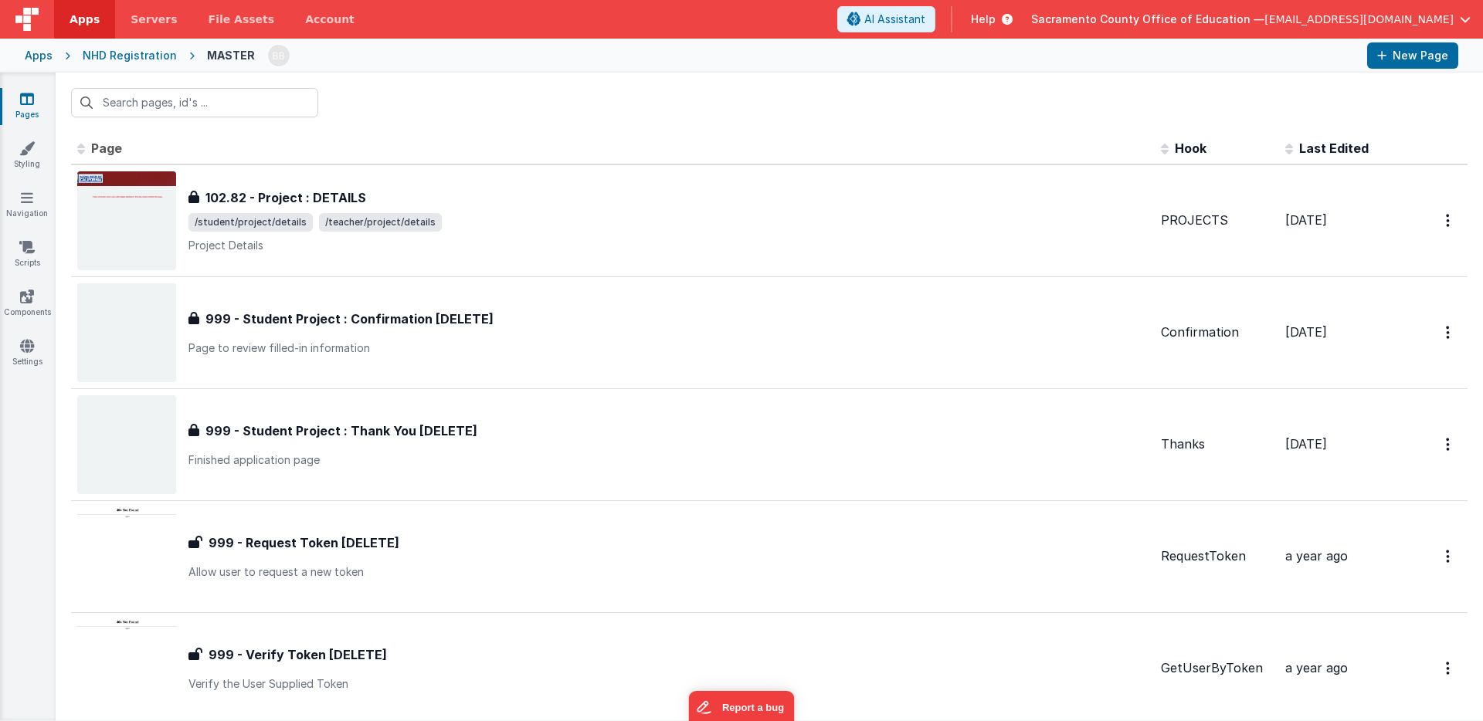
click at [99, 148] on span "Page" at bounding box center [106, 148] width 31 height 15
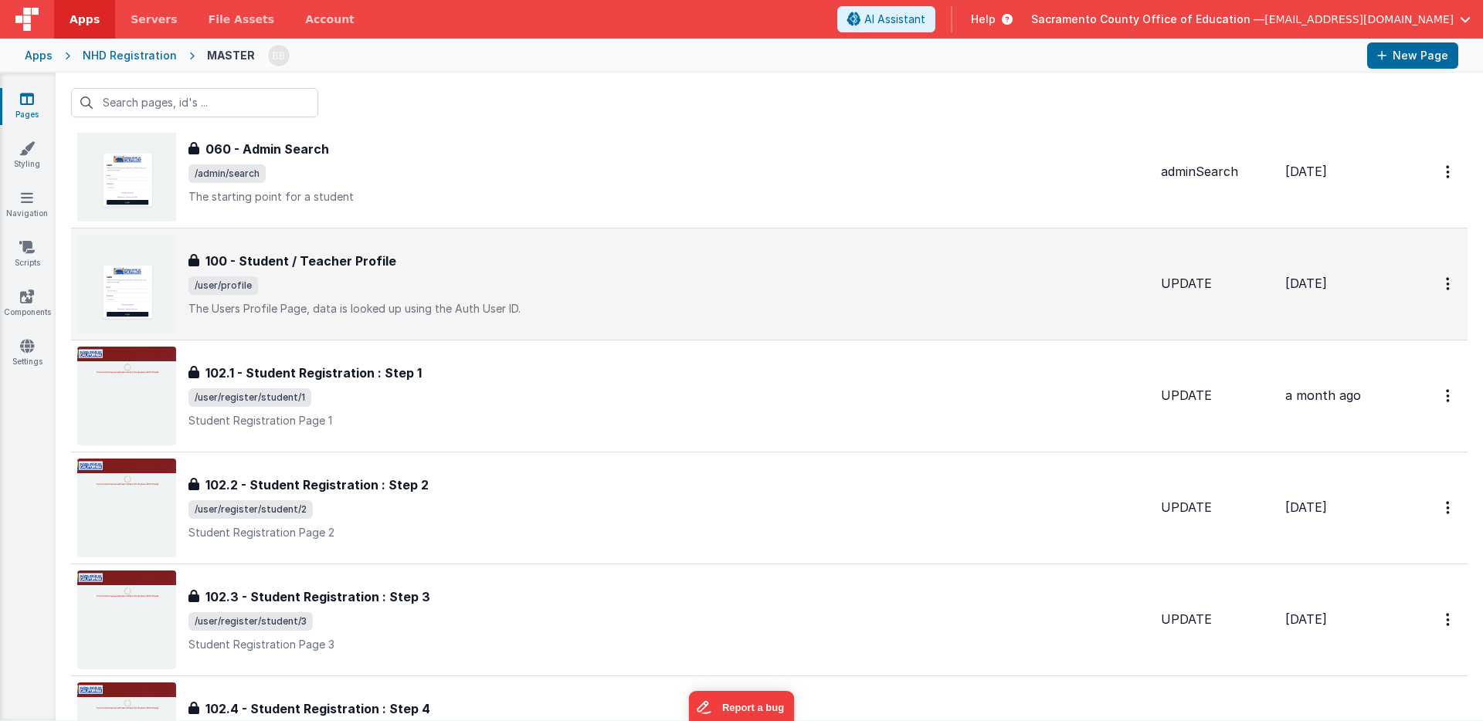
scroll to position [1088, 0]
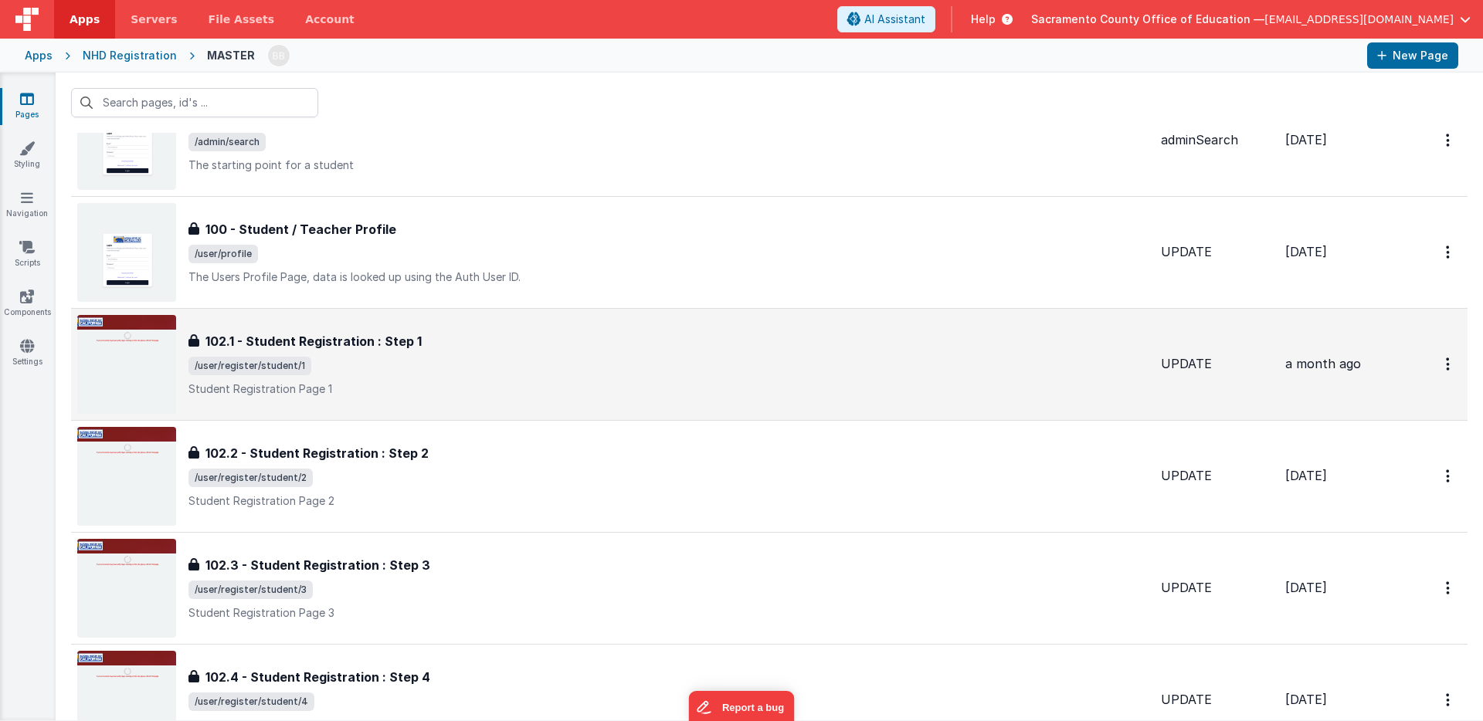
click at [304, 341] on h3 "102.1 - Student Registration : Step 1" at bounding box center [313, 341] width 216 height 19
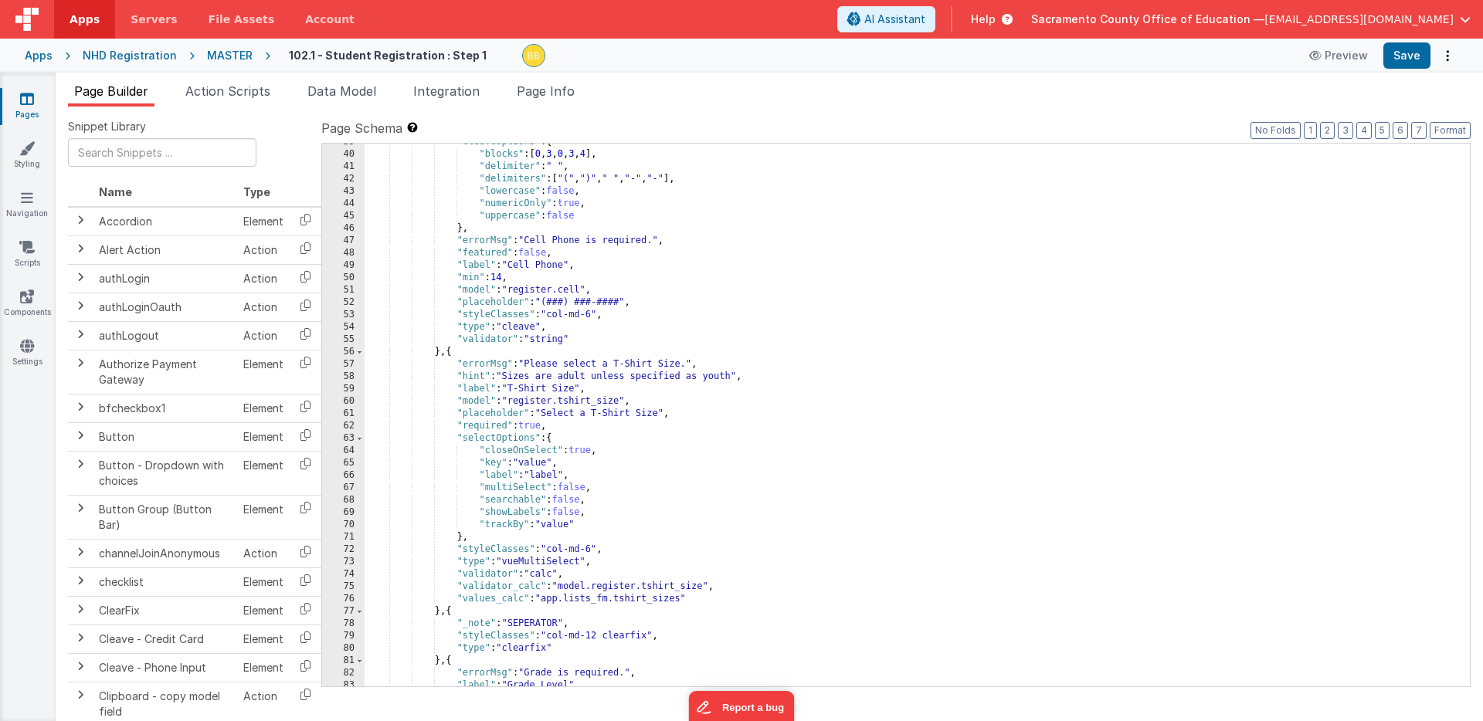
scroll to position [492, 0]
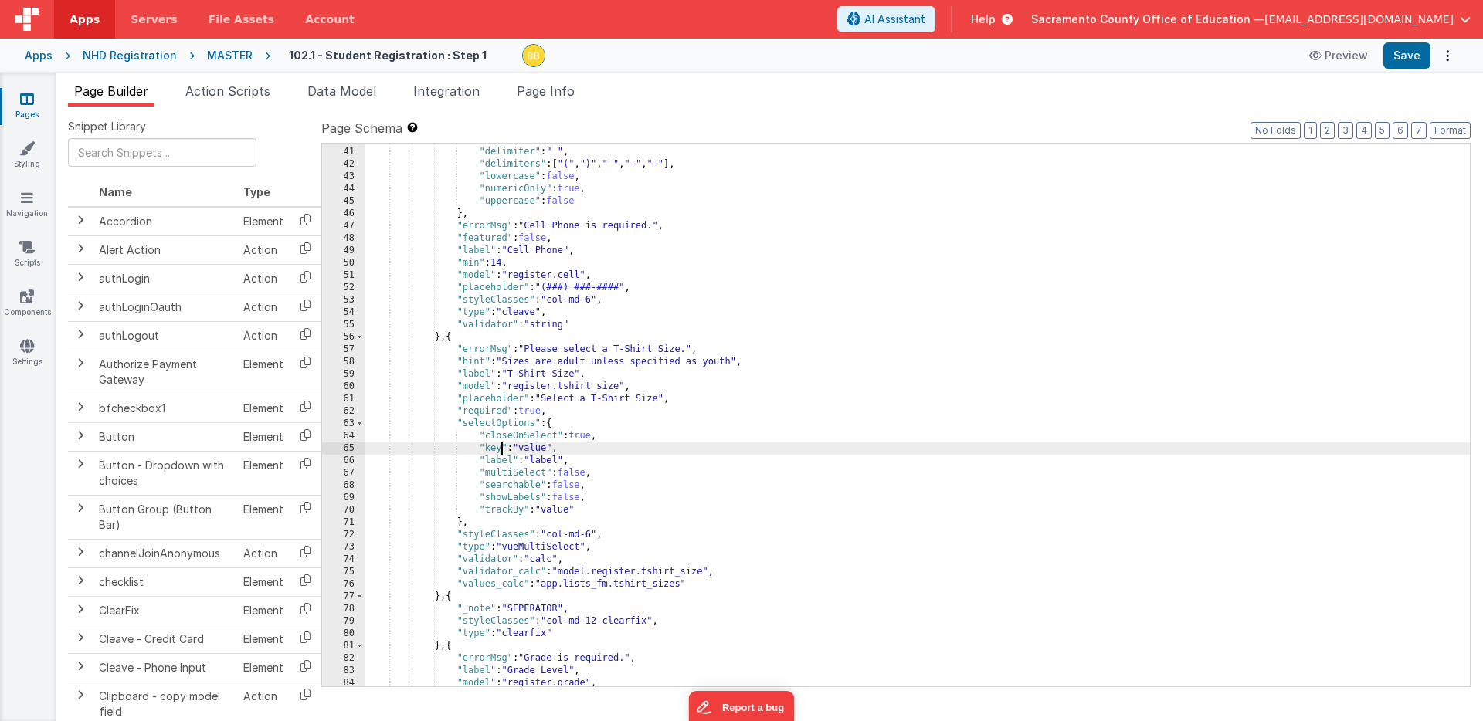
click at [500, 448] on div ""blocks" : [ 0 , 3 , 0 , 3 , 4 ] , "delimiter" : " " , "delimiters" : [ "(" , "…" at bounding box center [916, 418] width 1105 height 568
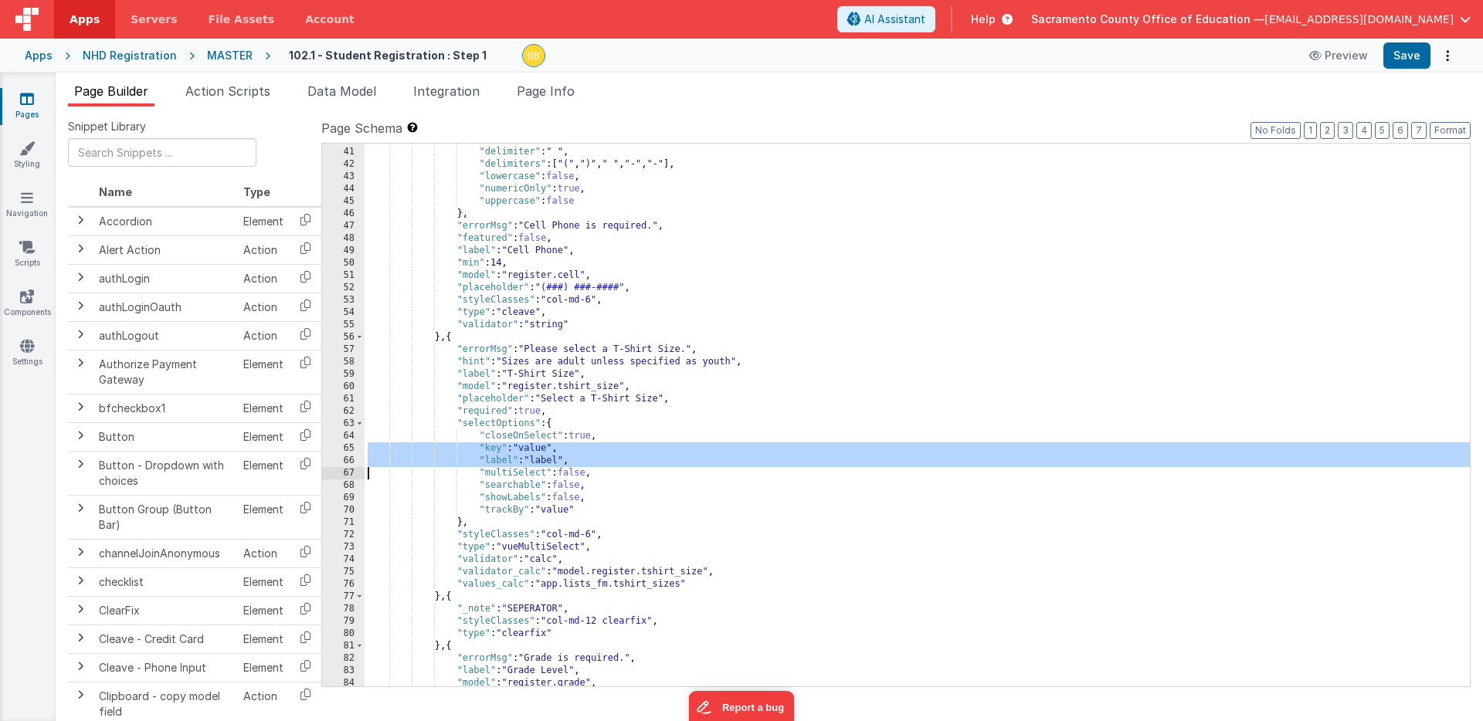
drag, startPoint x: 500, startPoint y: 448, endPoint x: 503, endPoint y: 457, distance: 9.8
click at [503, 457] on div ""blocks" : [ 0 , 3 , 0 , 3 , 4 ] , "delimiter" : " " , "delimiters" : [ "(" , "…" at bounding box center [916, 418] width 1105 height 568
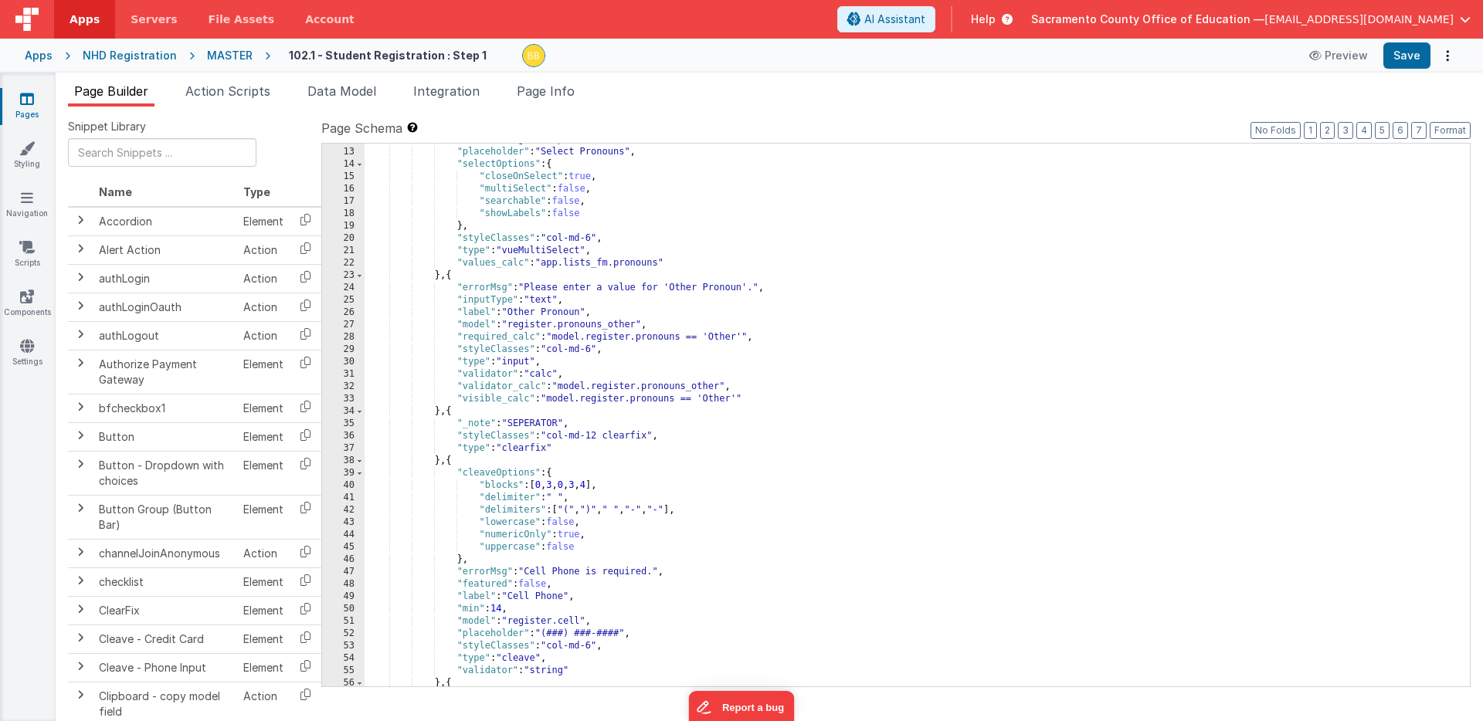
scroll to position [107, 0]
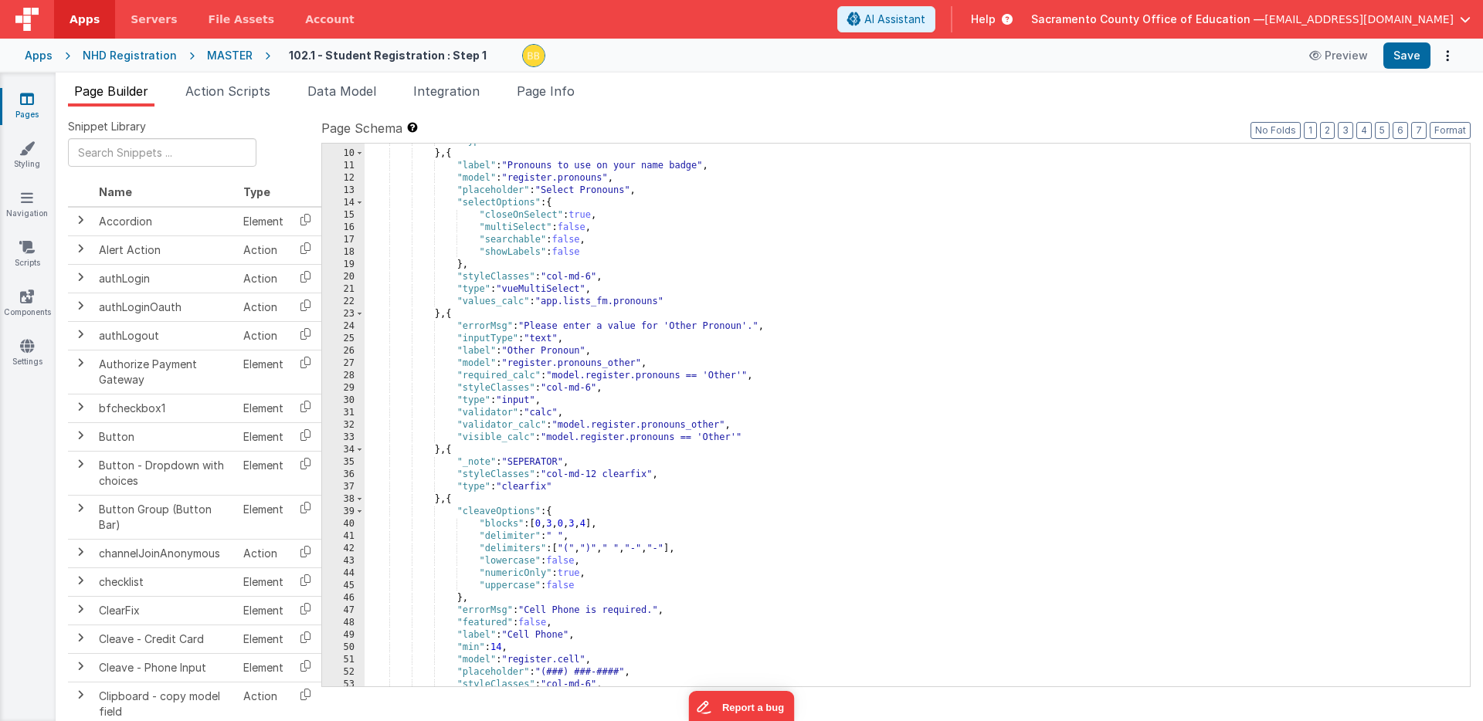
click at [24, 97] on icon at bounding box center [27, 98] width 14 height 15
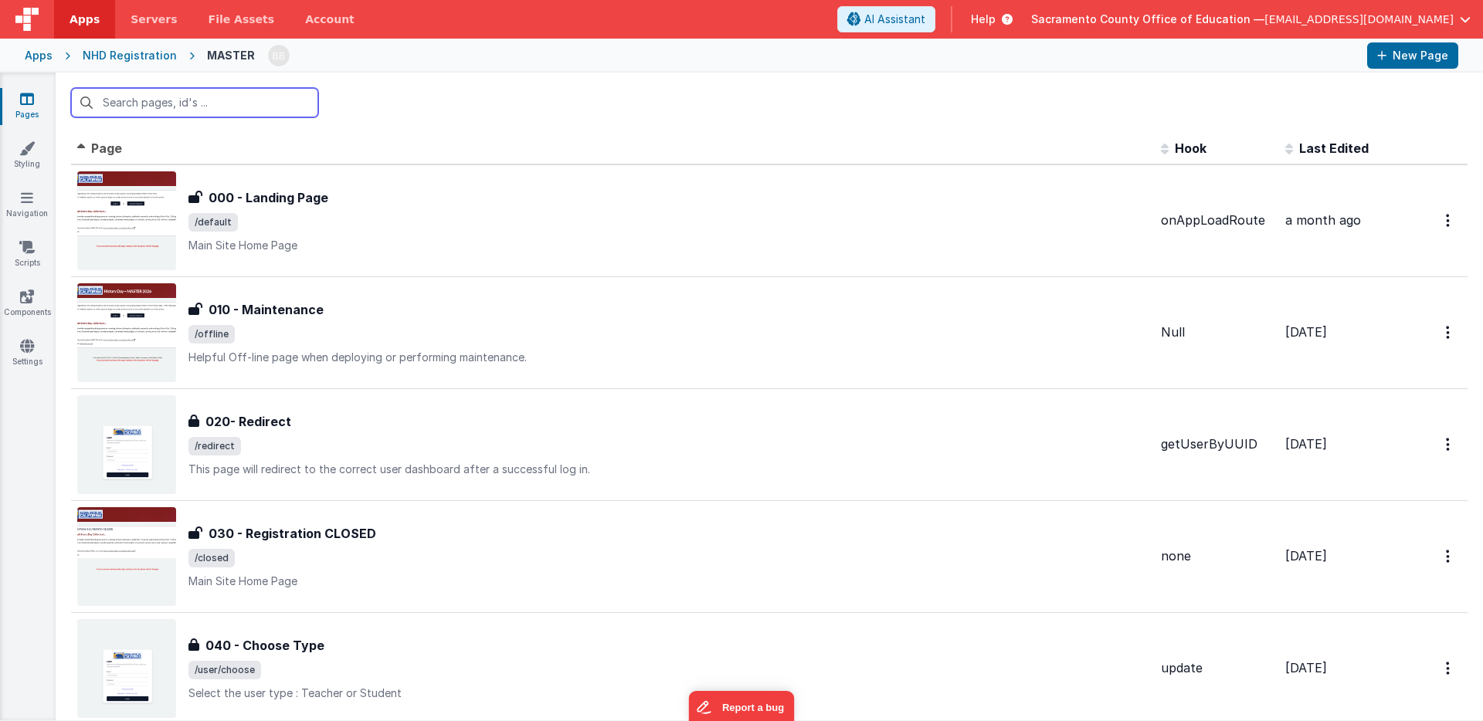
click at [161, 103] on input "text" at bounding box center [194, 102] width 247 height 29
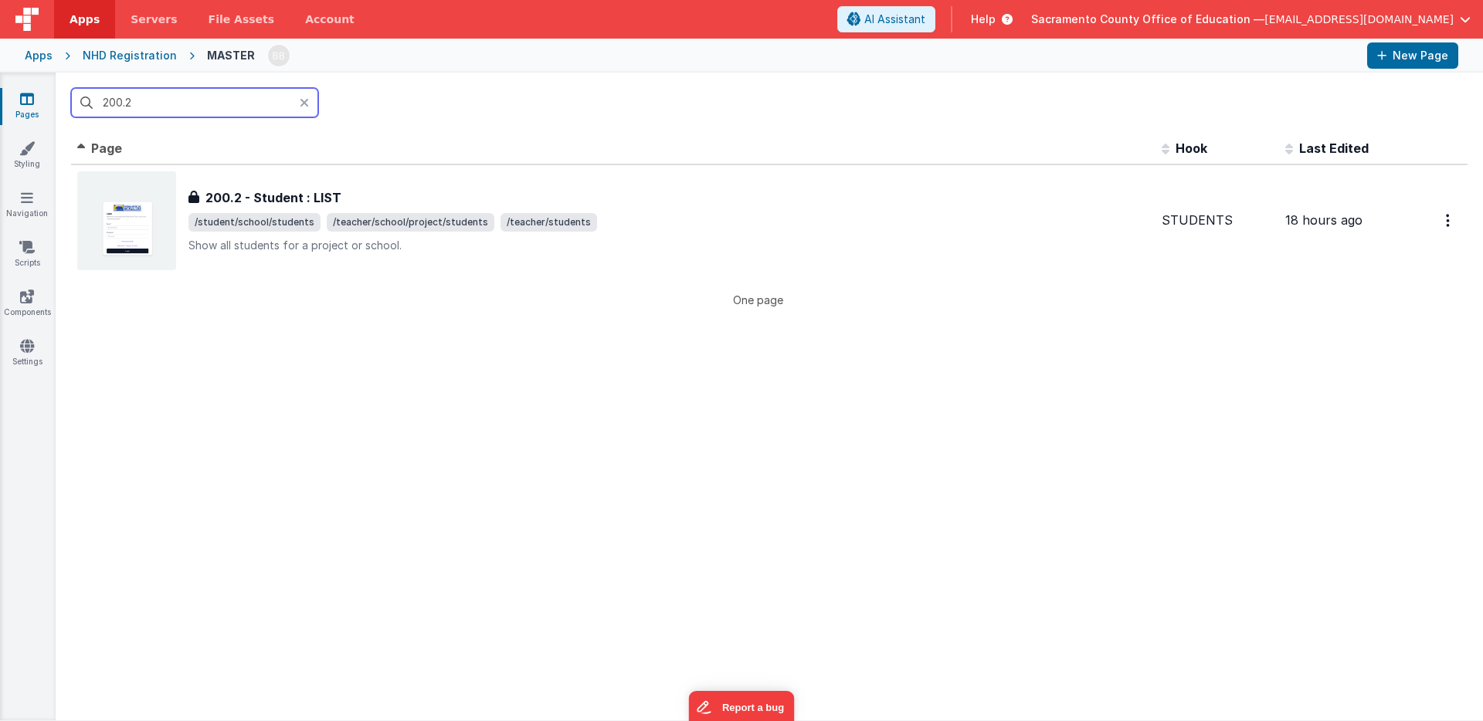
drag, startPoint x: 141, startPoint y: 103, endPoint x: 92, endPoint y: 100, distance: 48.7
click at [92, 100] on input "200.2" at bounding box center [194, 102] width 247 height 29
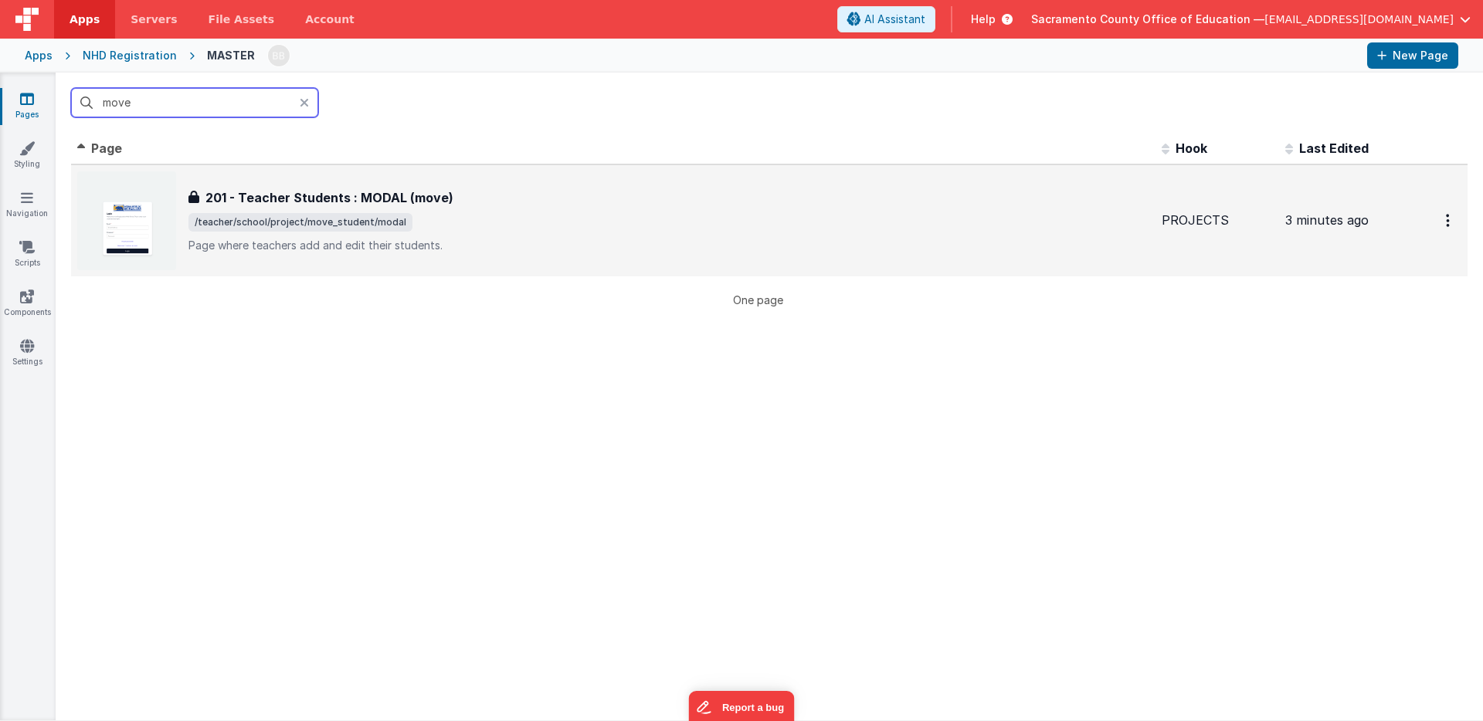
type input "move"
click at [270, 200] on h3 "201 - Teacher Students : MODAL (move)" at bounding box center [329, 197] width 248 height 19
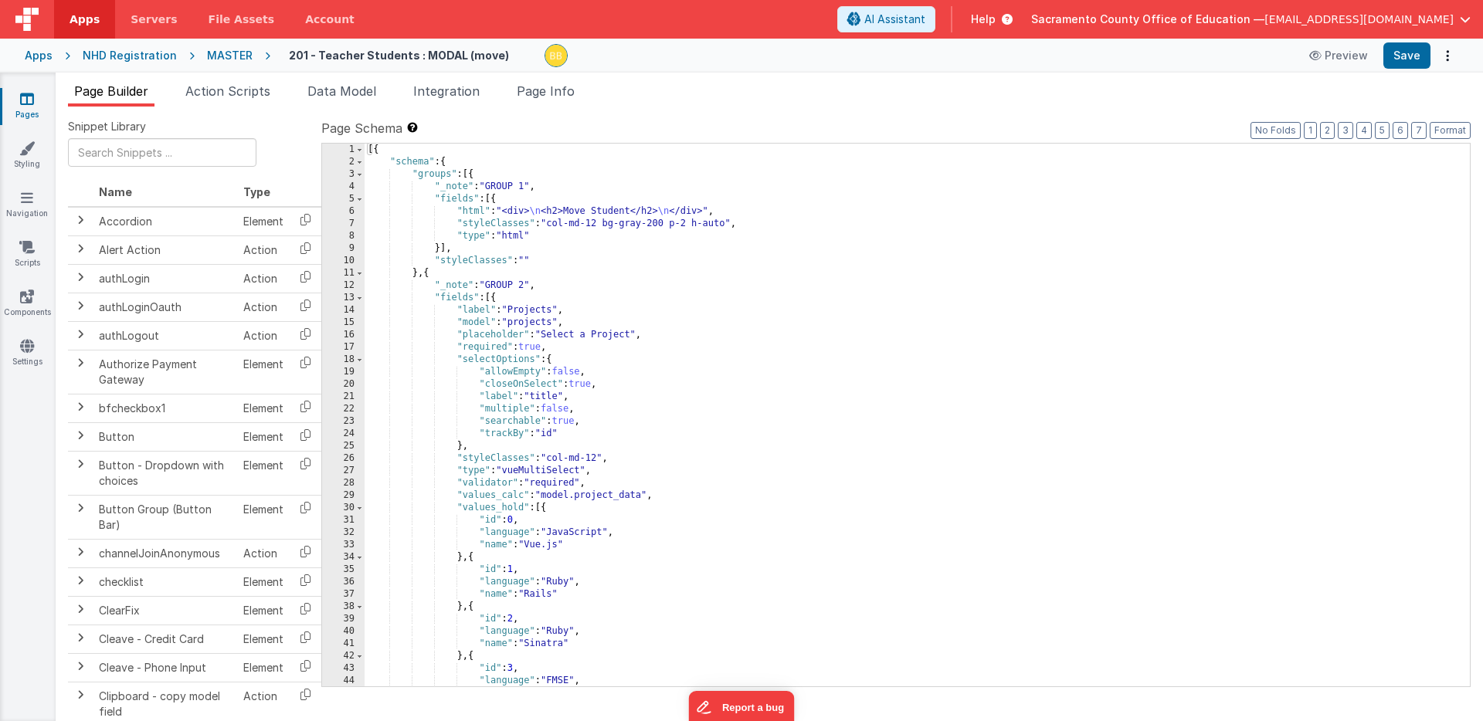
click at [493, 394] on div "[{ "schema" : { "groups" : [{ "_note" : "GROUP 1" , "fields" : [{ "html" : "<di…" at bounding box center [916, 428] width 1105 height 568
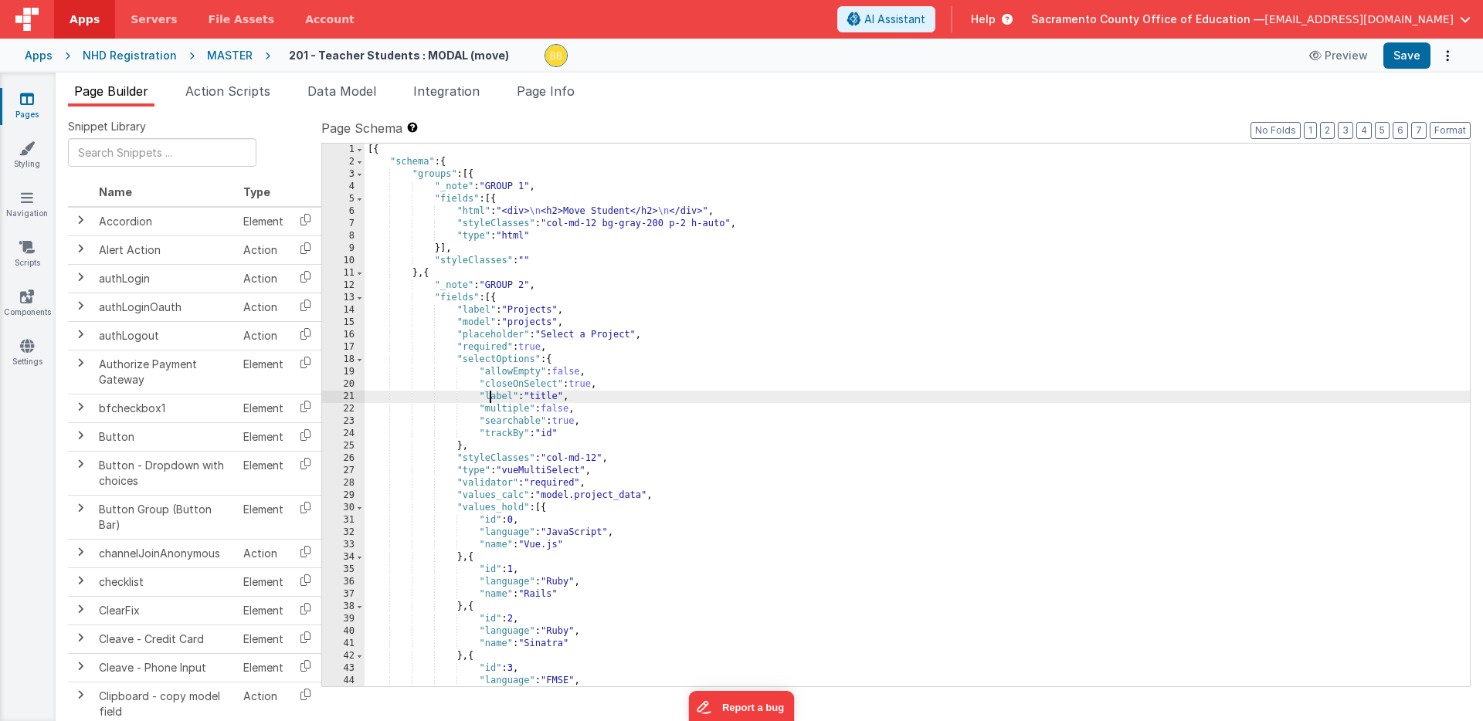
click at [493, 394] on div "[{ "schema" : { "groups" : [{ "_note" : "GROUP 1" , "fields" : [{ "html" : "<di…" at bounding box center [916, 428] width 1105 height 568
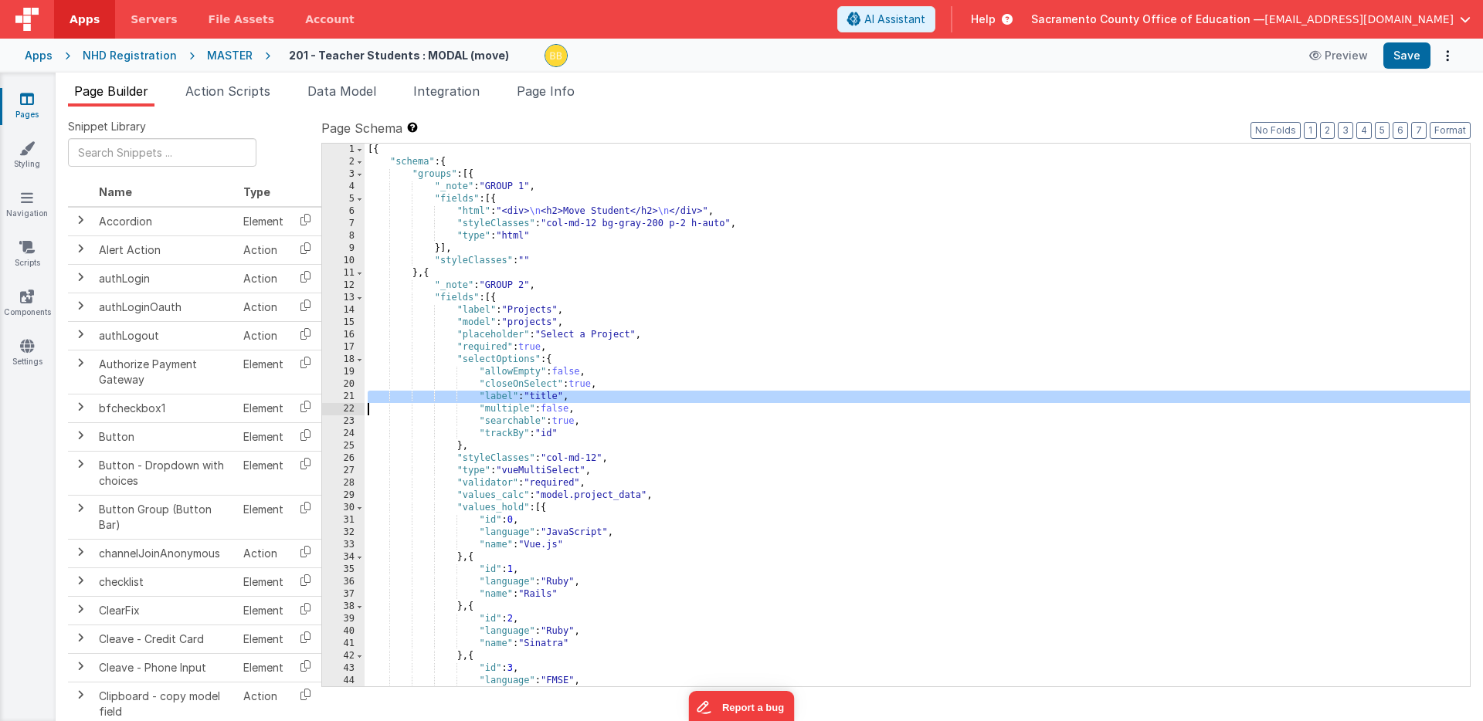
click at [493, 394] on div "[{ "schema" : { "groups" : [{ "_note" : "GROUP 1" , "fields" : [{ "html" : "<di…" at bounding box center [916, 428] width 1105 height 568
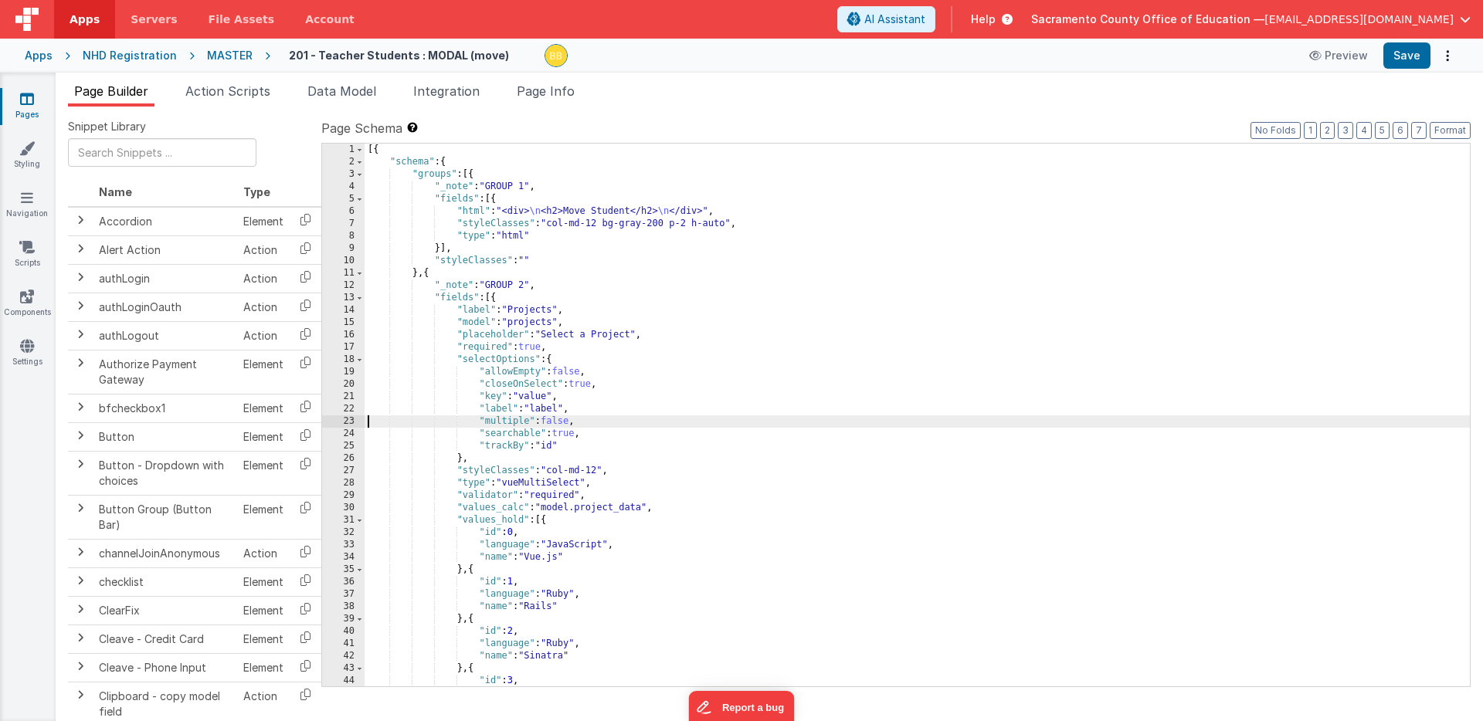
click at [548, 409] on div "[{ "schema" : { "groups" : [{ "_note" : "GROUP 1" , "fields" : [{ "html" : "<di…" at bounding box center [916, 428] width 1105 height 568
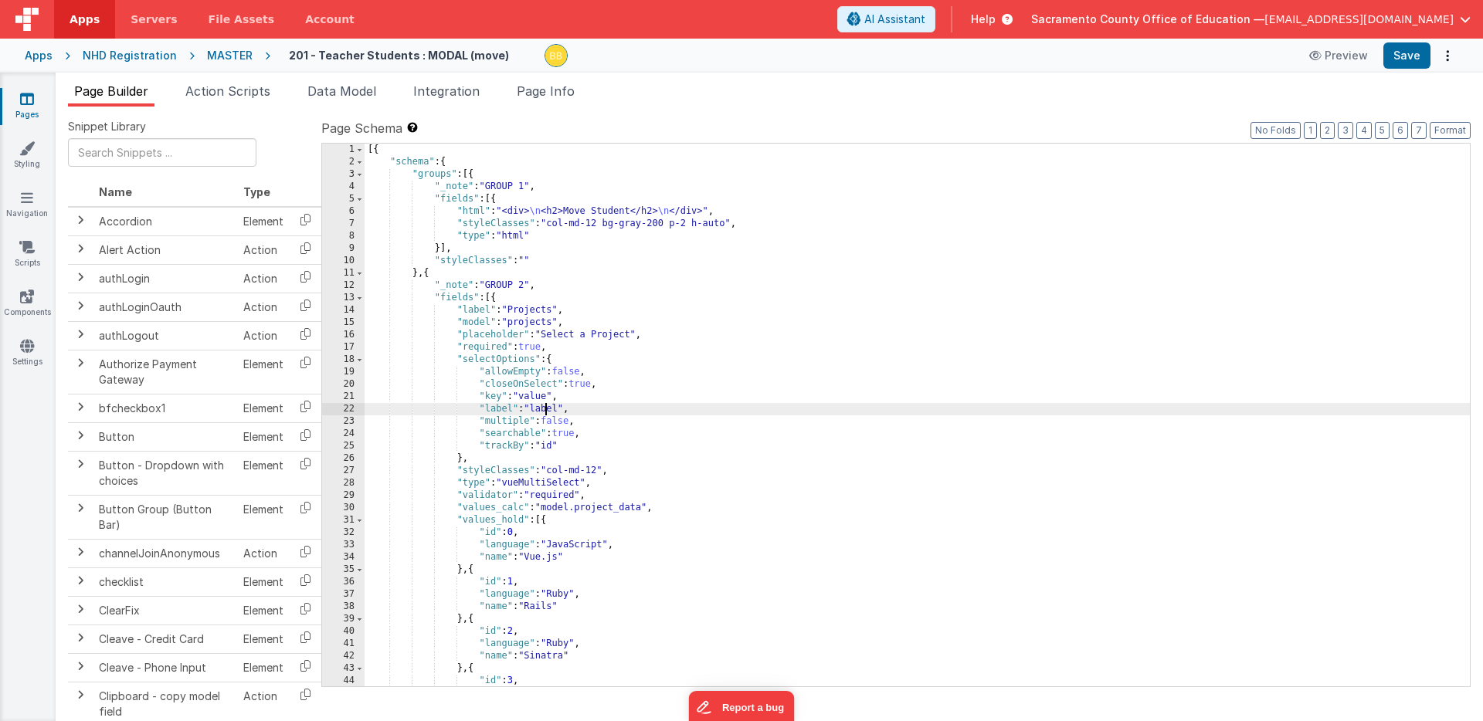
click at [548, 409] on div "[{ "schema" : { "groups" : [{ "_note" : "GROUP 1" , "fields" : [{ "html" : "<di…" at bounding box center [916, 428] width 1105 height 568
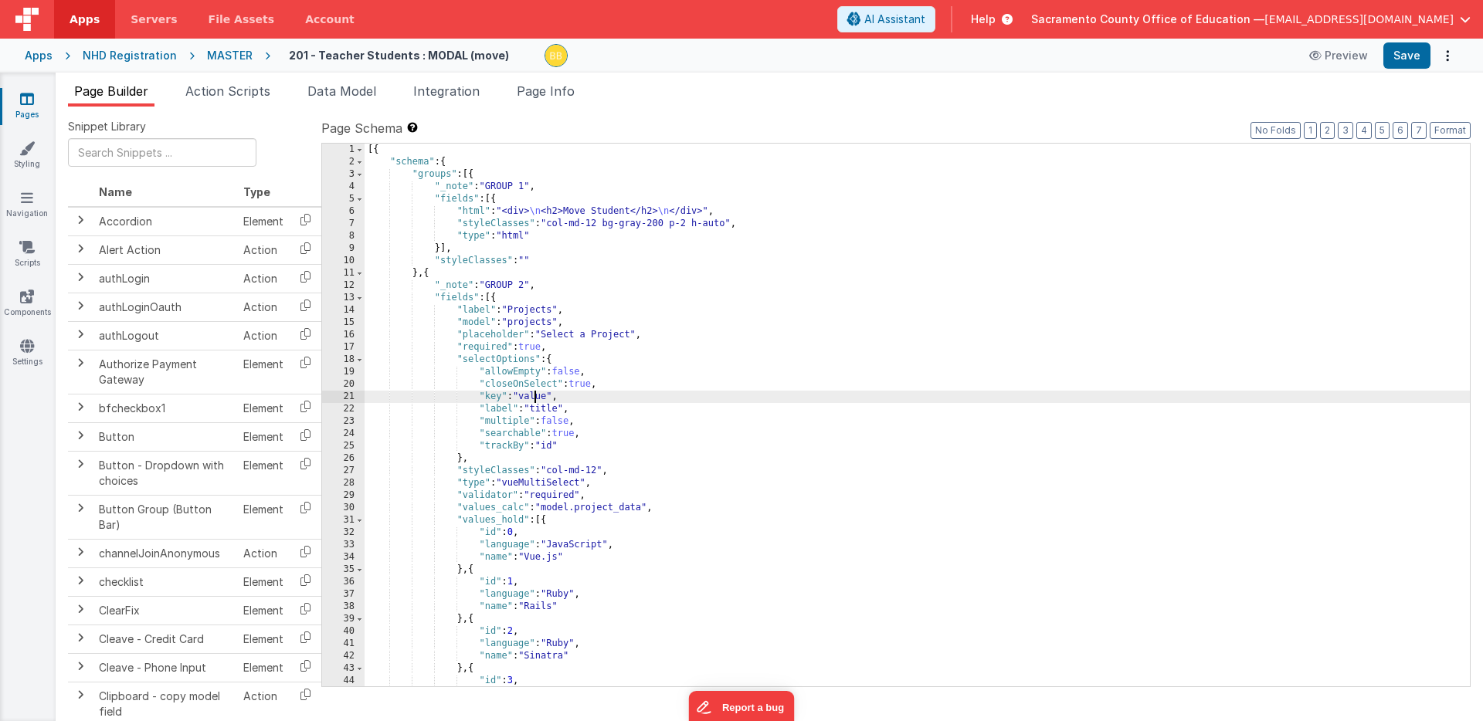
click at [536, 398] on div "[{ "schema" : { "groups" : [{ "_note" : "GROUP 1" , "fields" : [{ "html" : "<di…" at bounding box center [916, 428] width 1105 height 568
click at [1404, 54] on button "Save" at bounding box center [1406, 55] width 47 height 26
click at [25, 97] on icon at bounding box center [27, 98] width 14 height 15
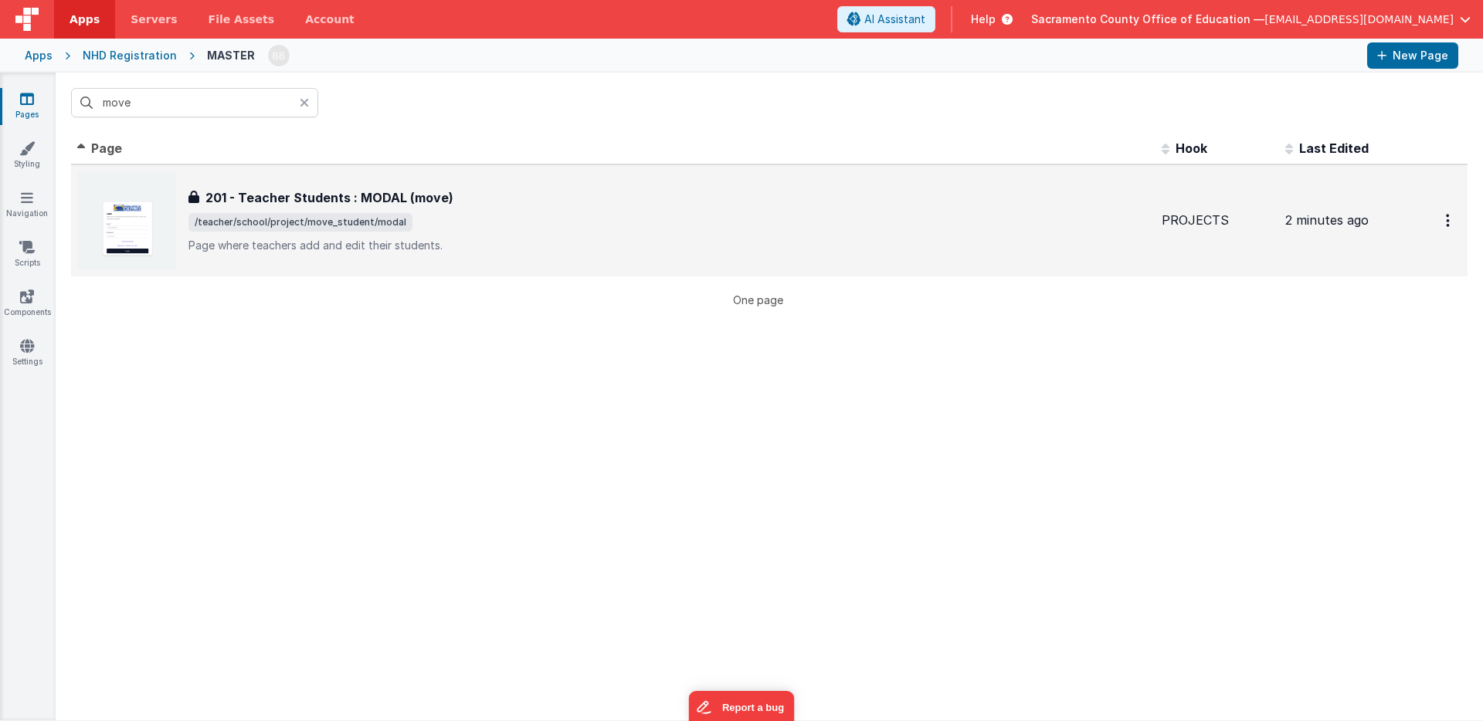
drag, startPoint x: 209, startPoint y: 222, endPoint x: 386, endPoint y: 220, distance: 177.6
click at [386, 220] on span "/teacher/school/project/move_student/modal" at bounding box center [300, 222] width 224 height 19
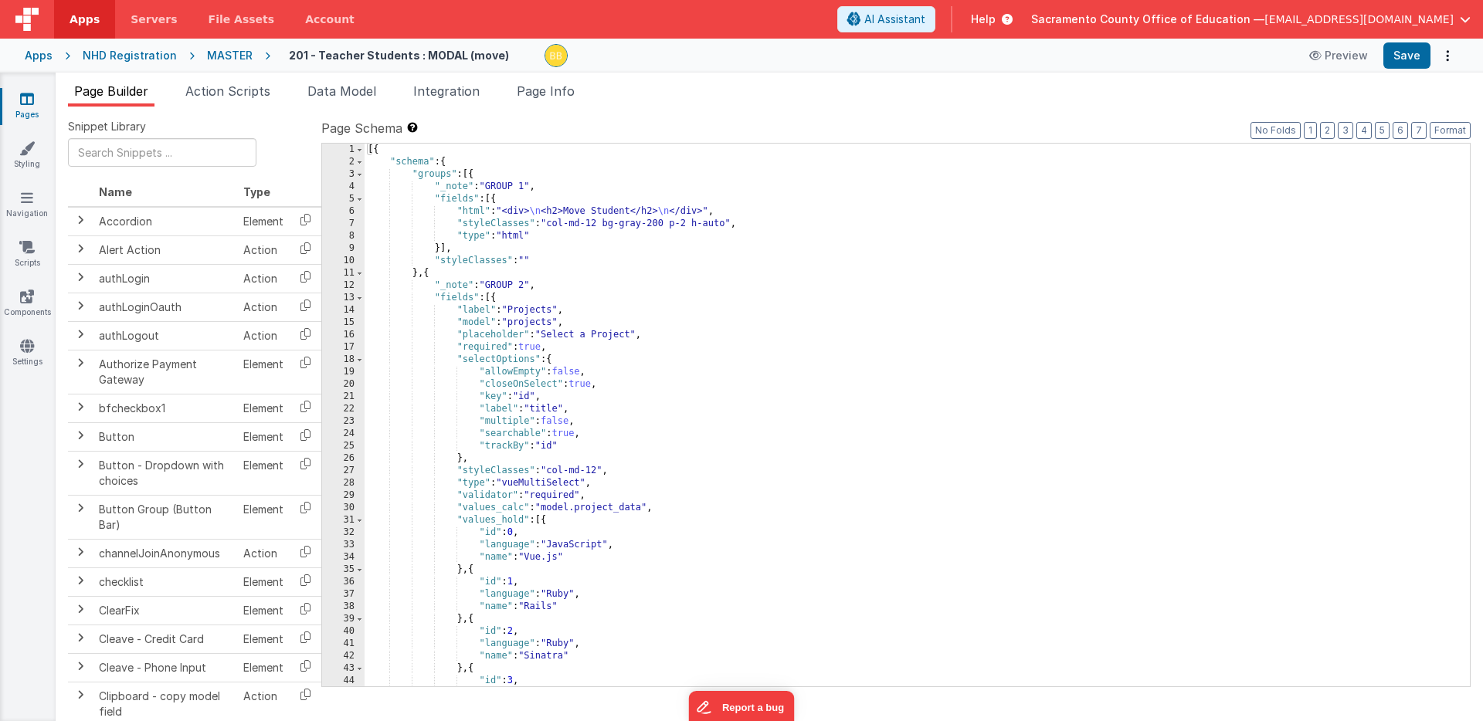
click at [25, 96] on icon at bounding box center [27, 98] width 14 height 15
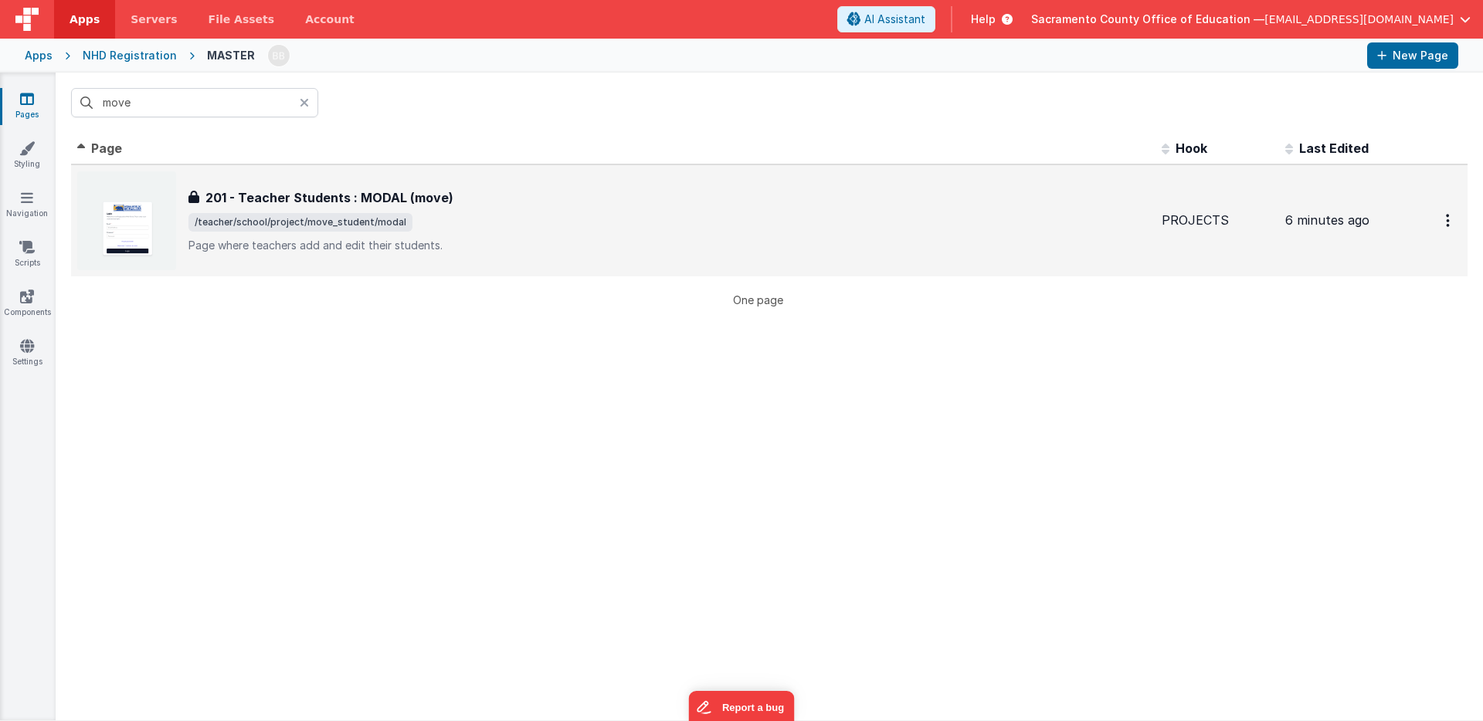
click at [293, 197] on h3 "201 - Teacher Students : MODAL (move)" at bounding box center [329, 197] width 248 height 19
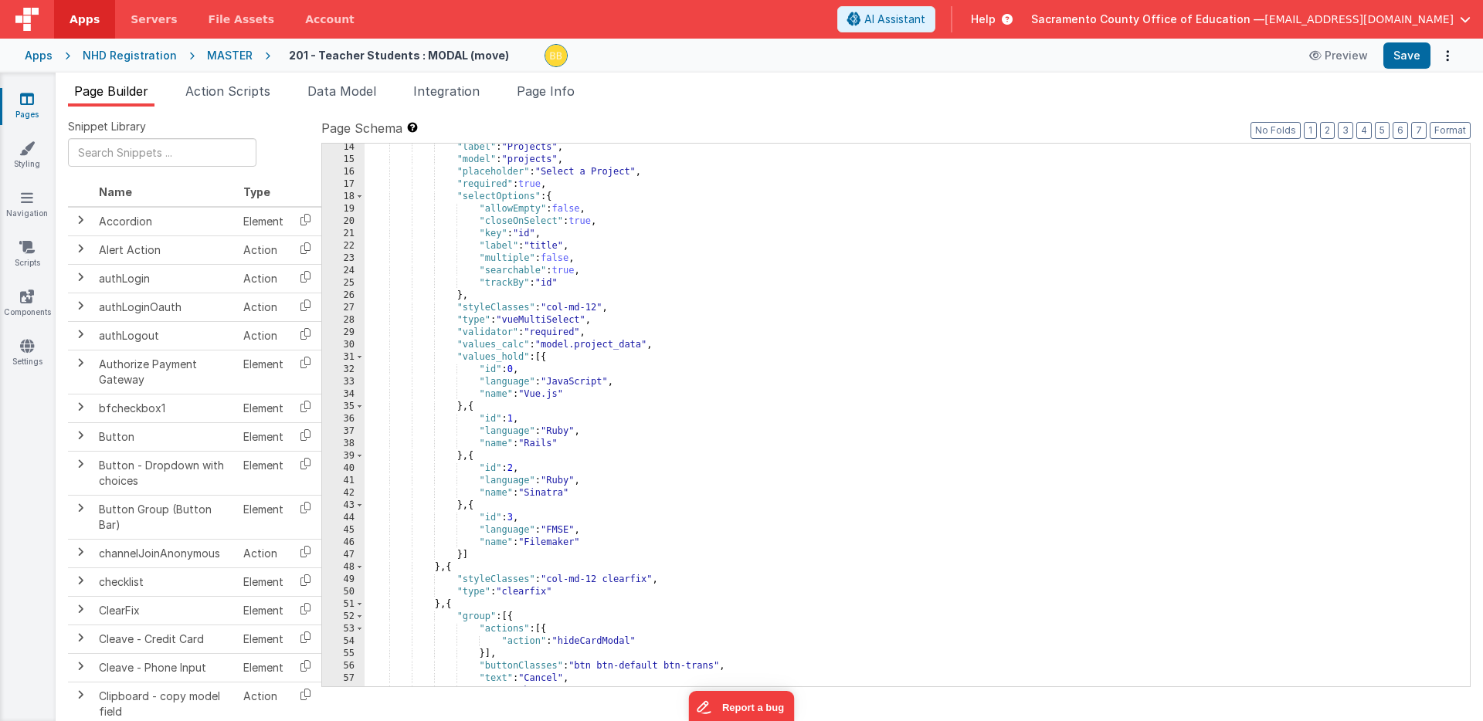
scroll to position [244, 0]
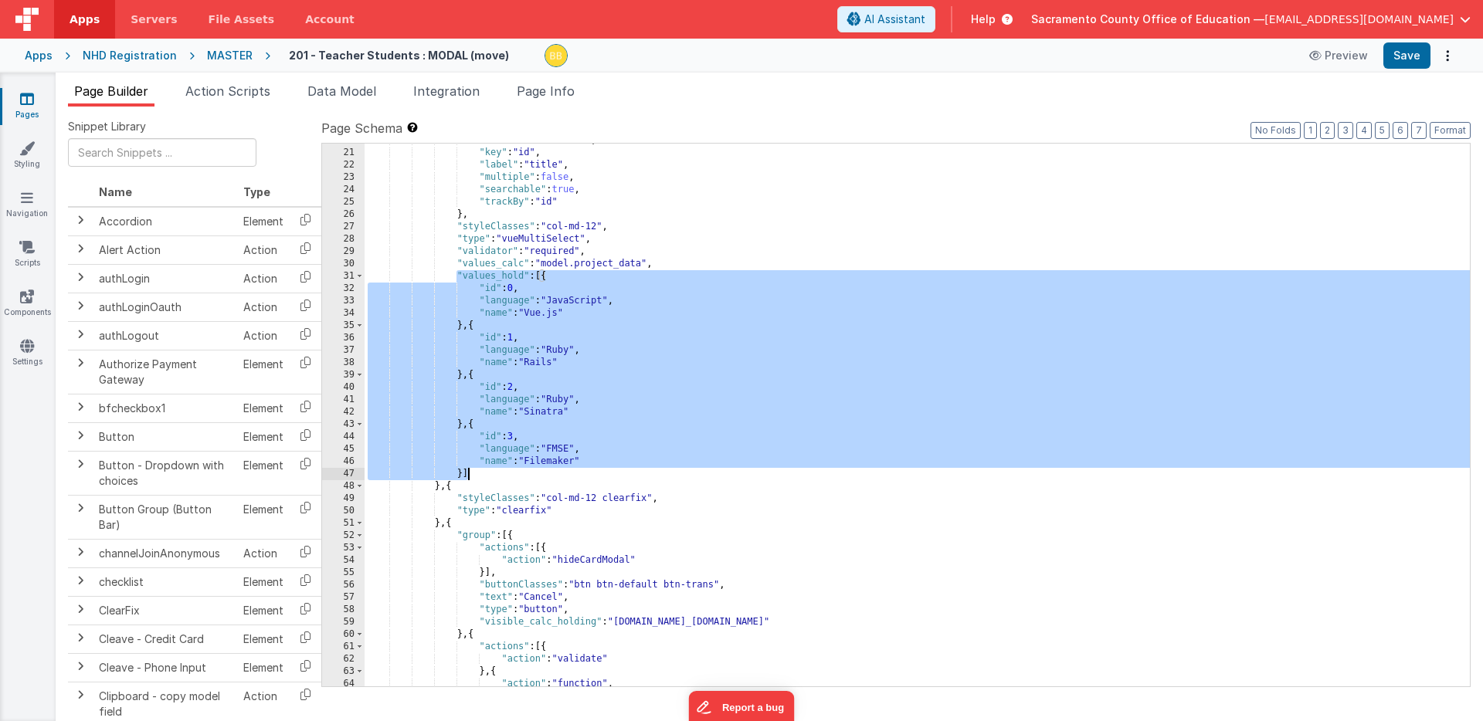
drag, startPoint x: 456, startPoint y: 273, endPoint x: 471, endPoint y: 470, distance: 197.5
click at [471, 470] on div ""closeOnSelect" : true , "key" : "id" , "label" : "title" , "multiple" : false …" at bounding box center [916, 418] width 1105 height 568
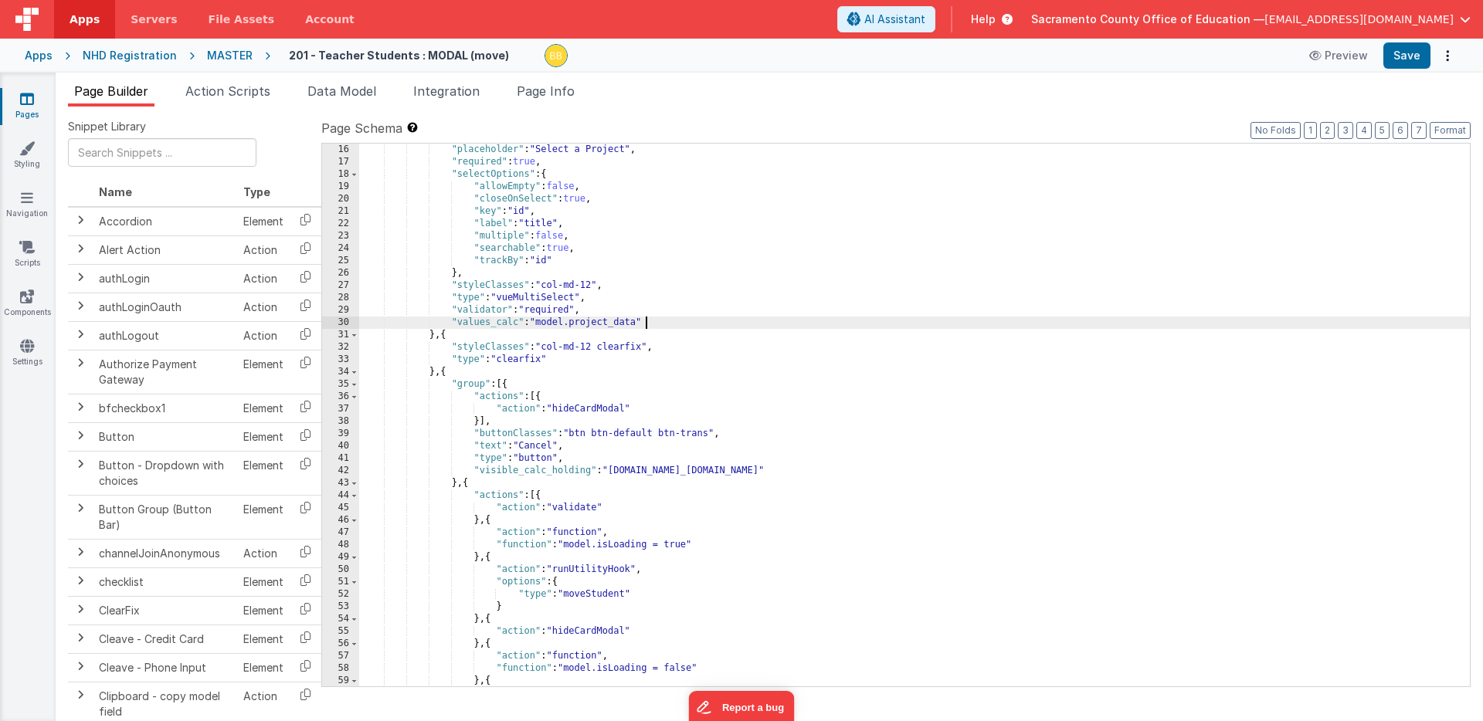
scroll to position [141, 0]
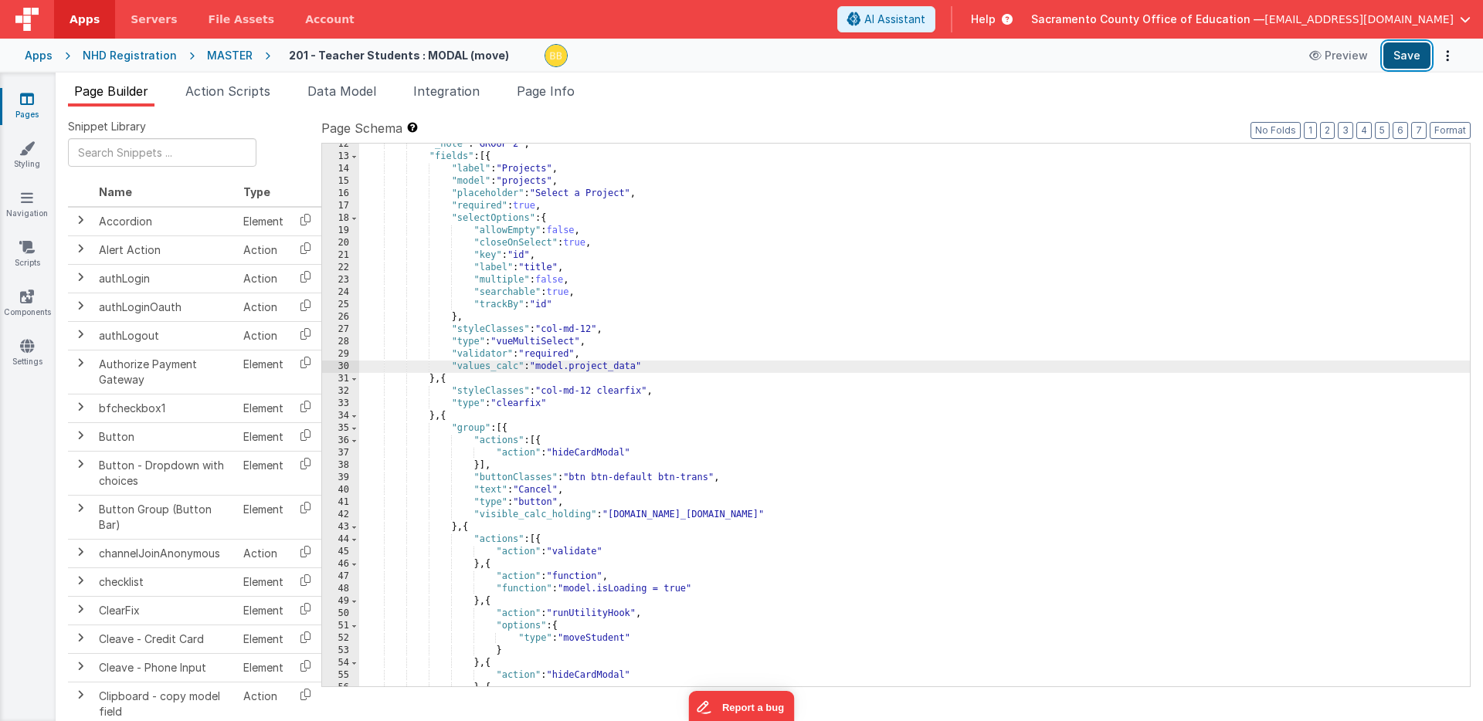
click at [1407, 56] on button "Save" at bounding box center [1406, 55] width 47 height 26
click at [26, 97] on icon at bounding box center [27, 98] width 14 height 15
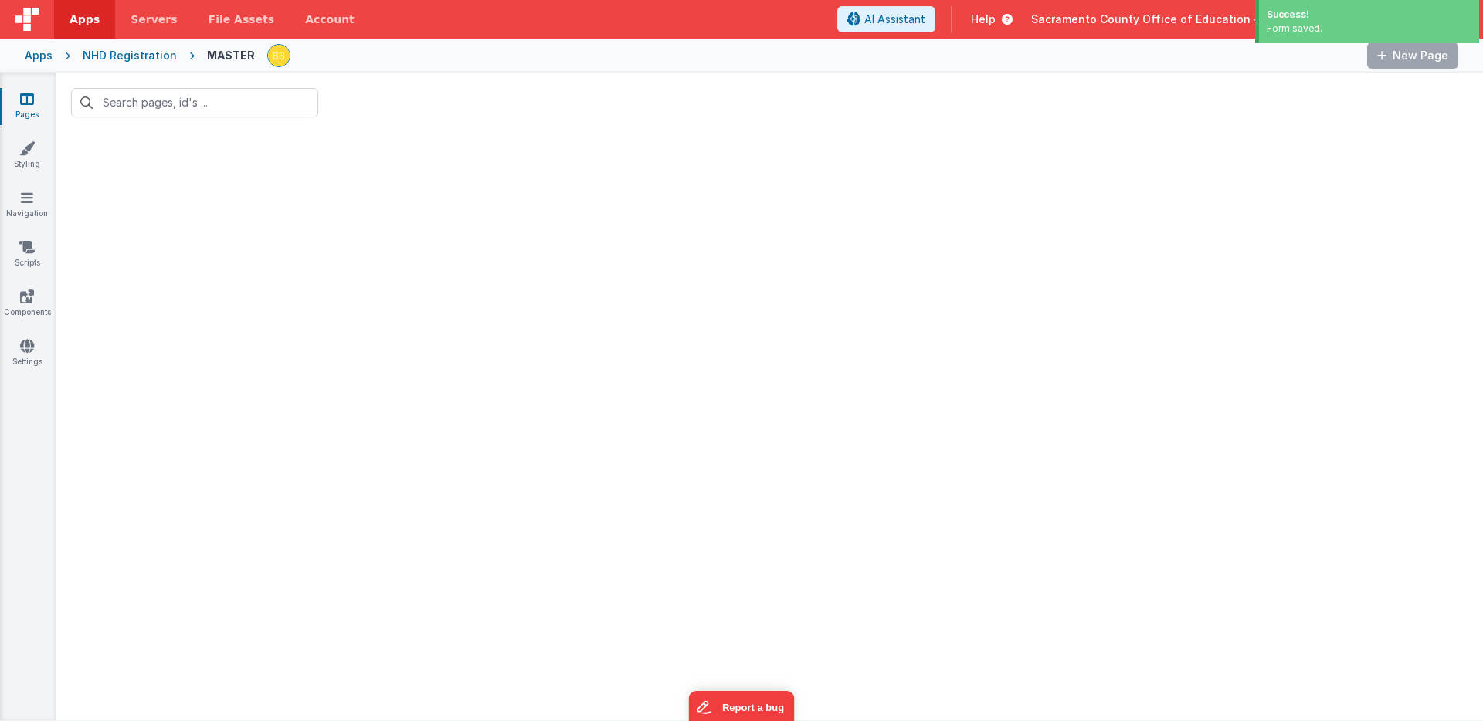
type input "move"
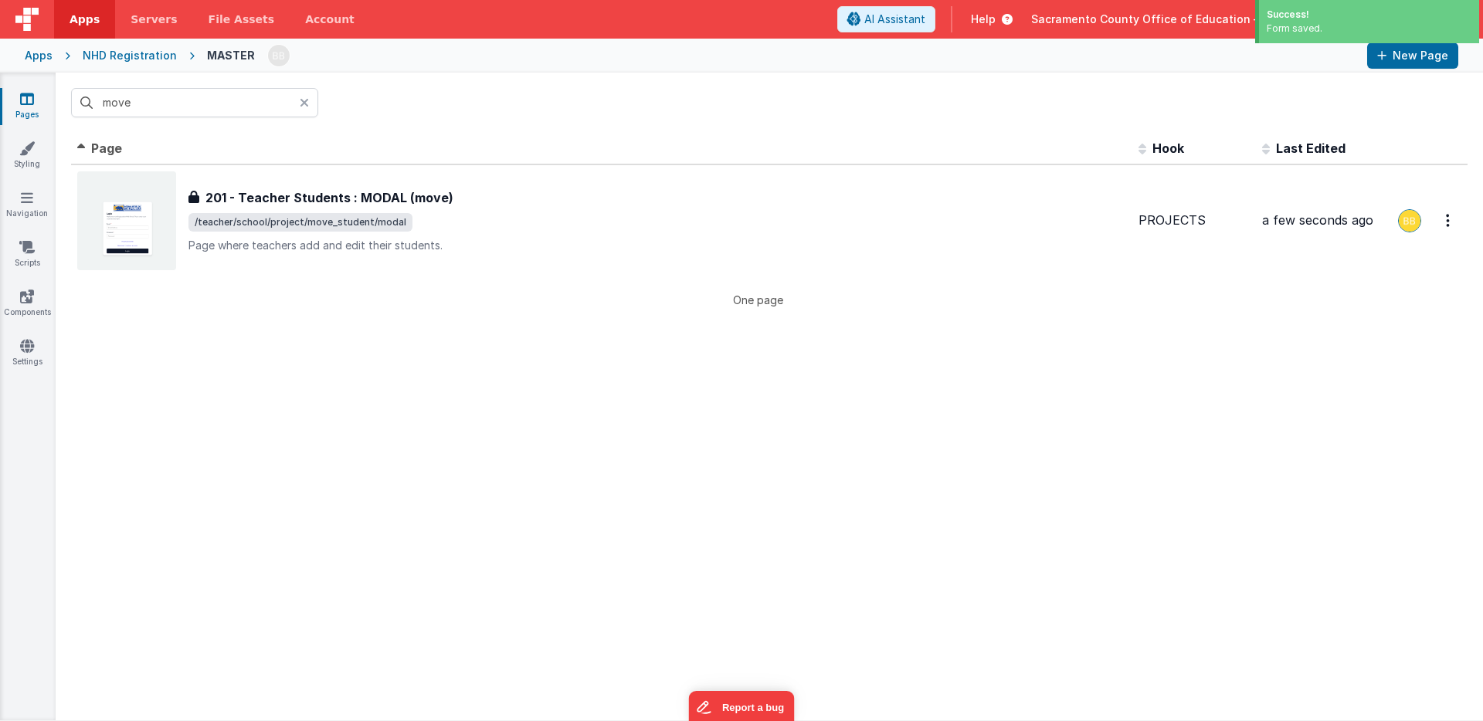
click at [303, 100] on icon at bounding box center [304, 103] width 9 height 12
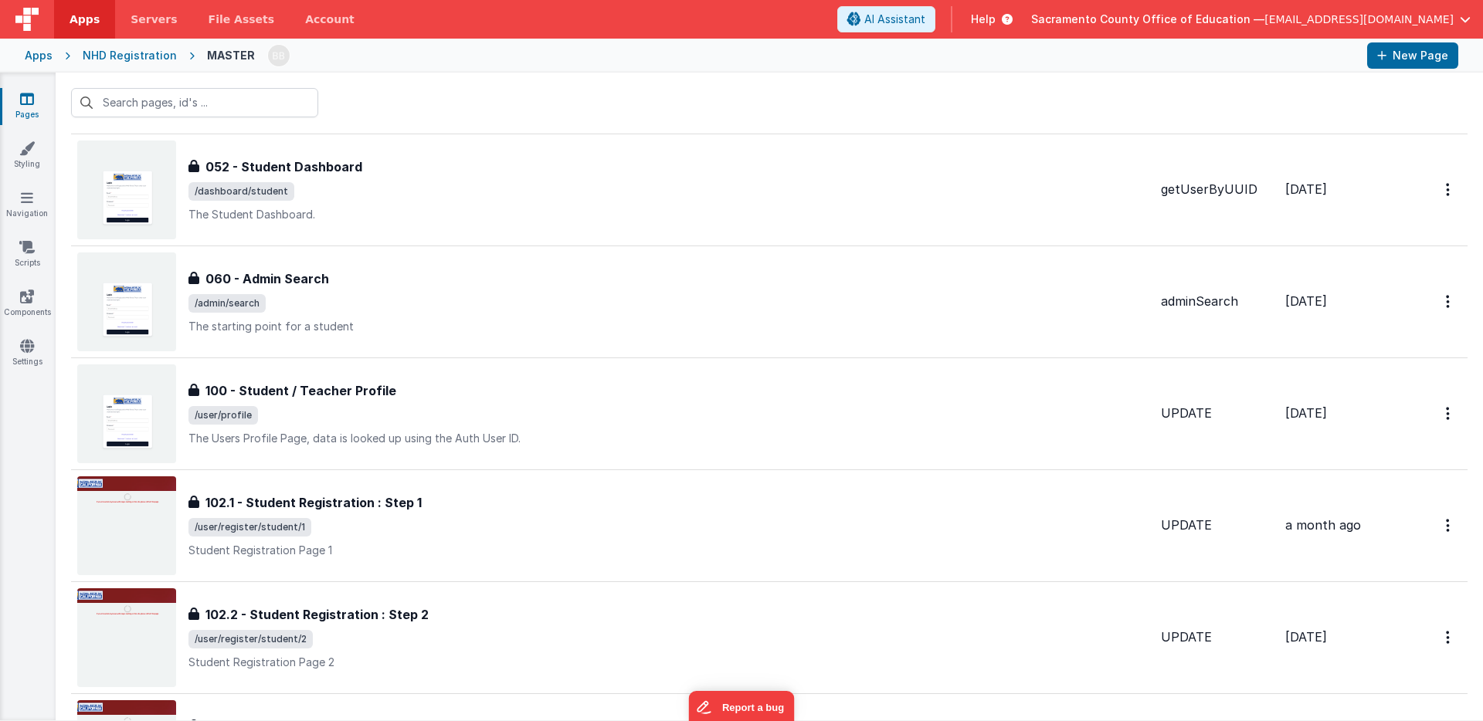
scroll to position [998, 0]
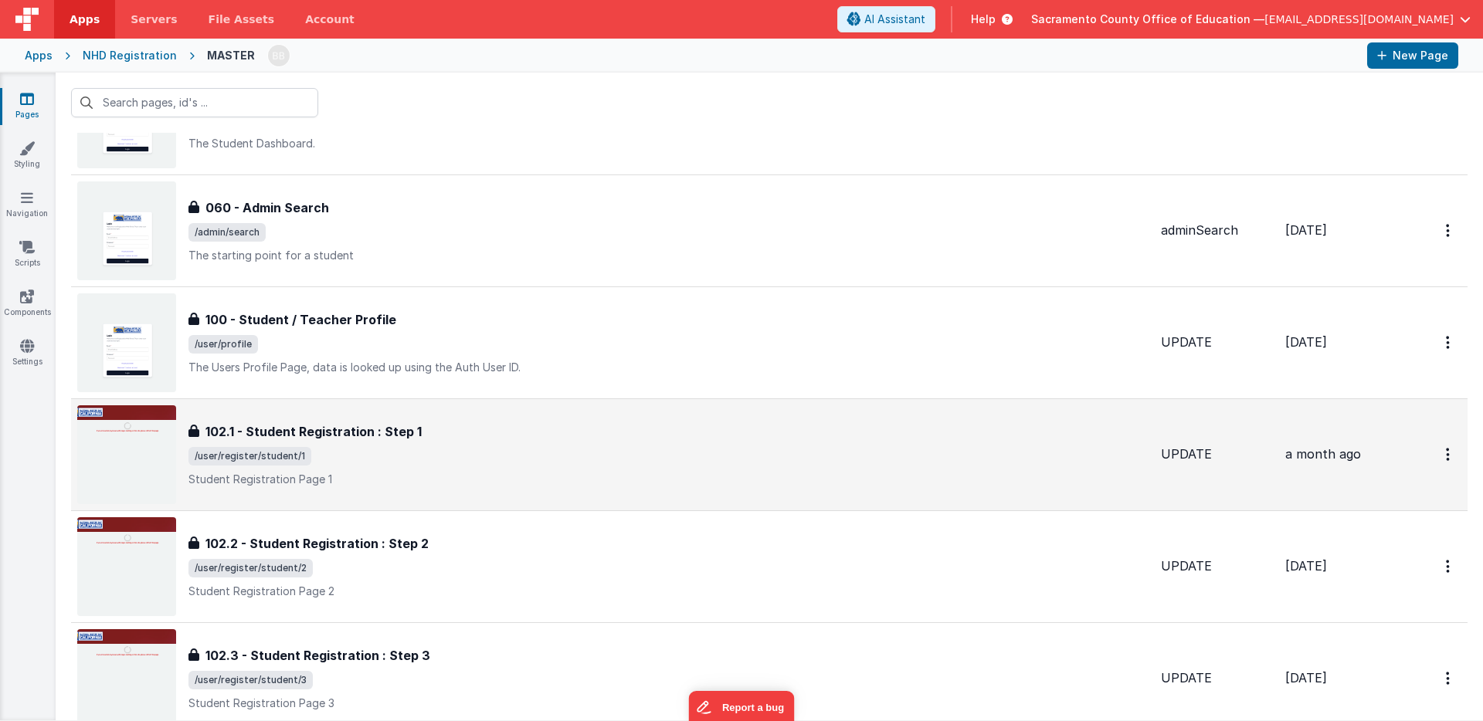
click at [309, 434] on h3 "102.1 - Student Registration : Step 1" at bounding box center [313, 431] width 216 height 19
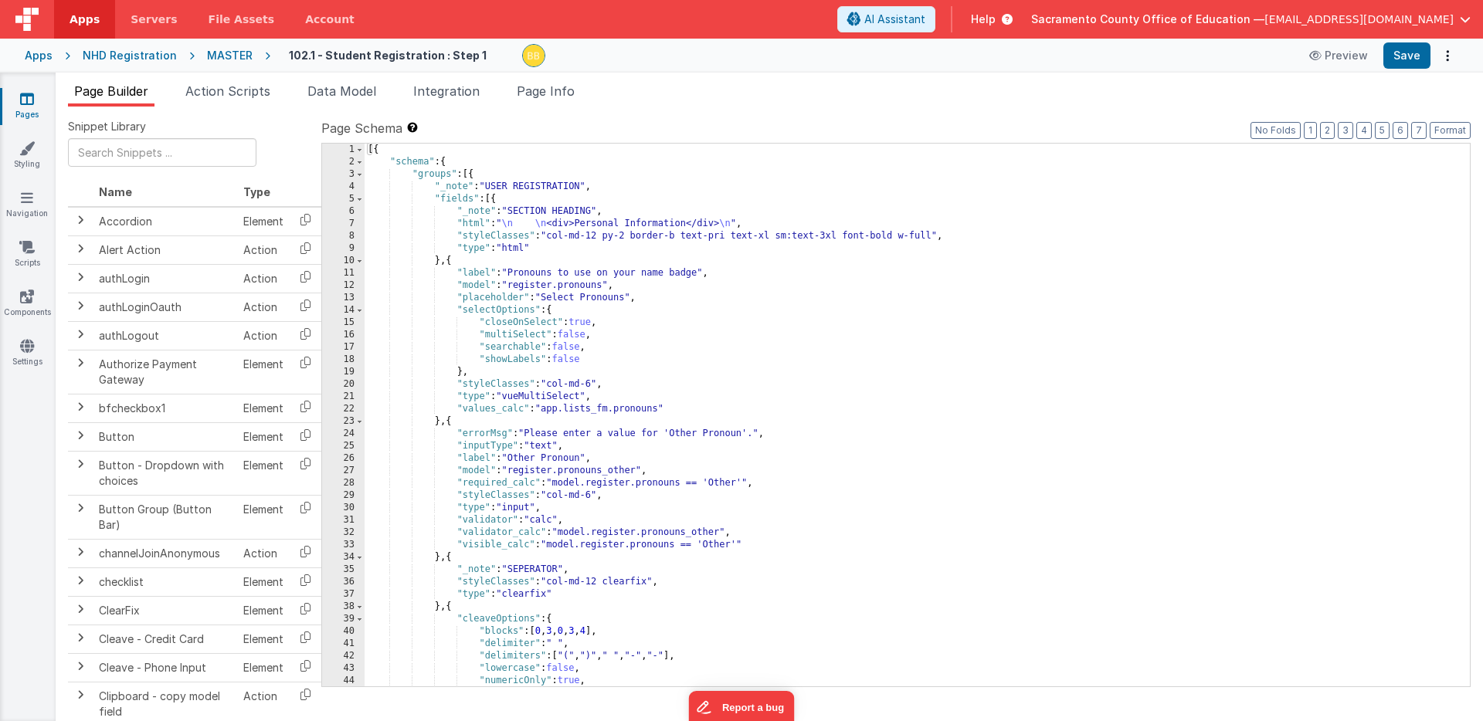
click at [514, 323] on div "[{ "schema" : { "groups" : [{ "_note" : "USER REGISTRATION" , "fields" : [{ "_n…" at bounding box center [916, 428] width 1105 height 568
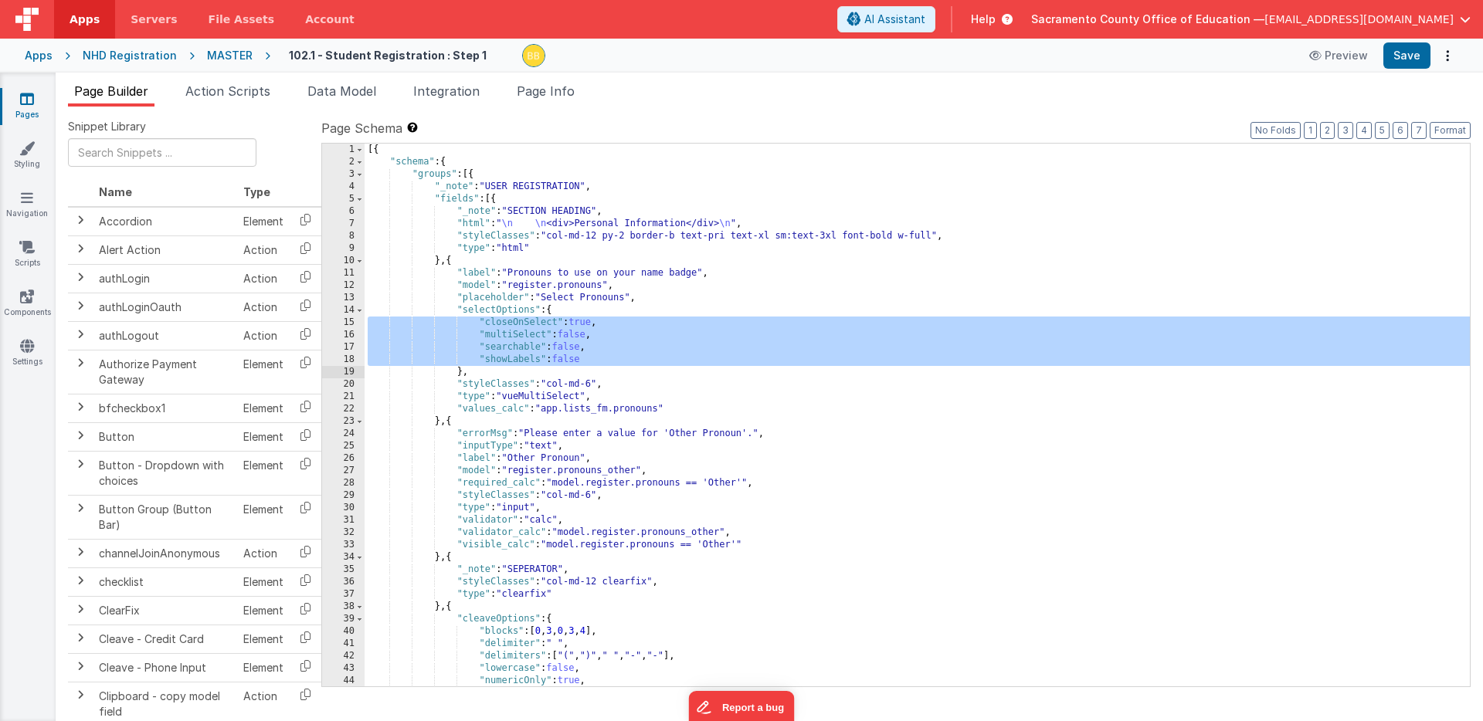
drag, startPoint x: 514, startPoint y: 323, endPoint x: 514, endPoint y: 358, distance: 34.8
click at [514, 358] on div "[{ "schema" : { "groups" : [{ "_note" : "USER REGISTRATION" , "fields" : [{ "_n…" at bounding box center [916, 428] width 1105 height 568
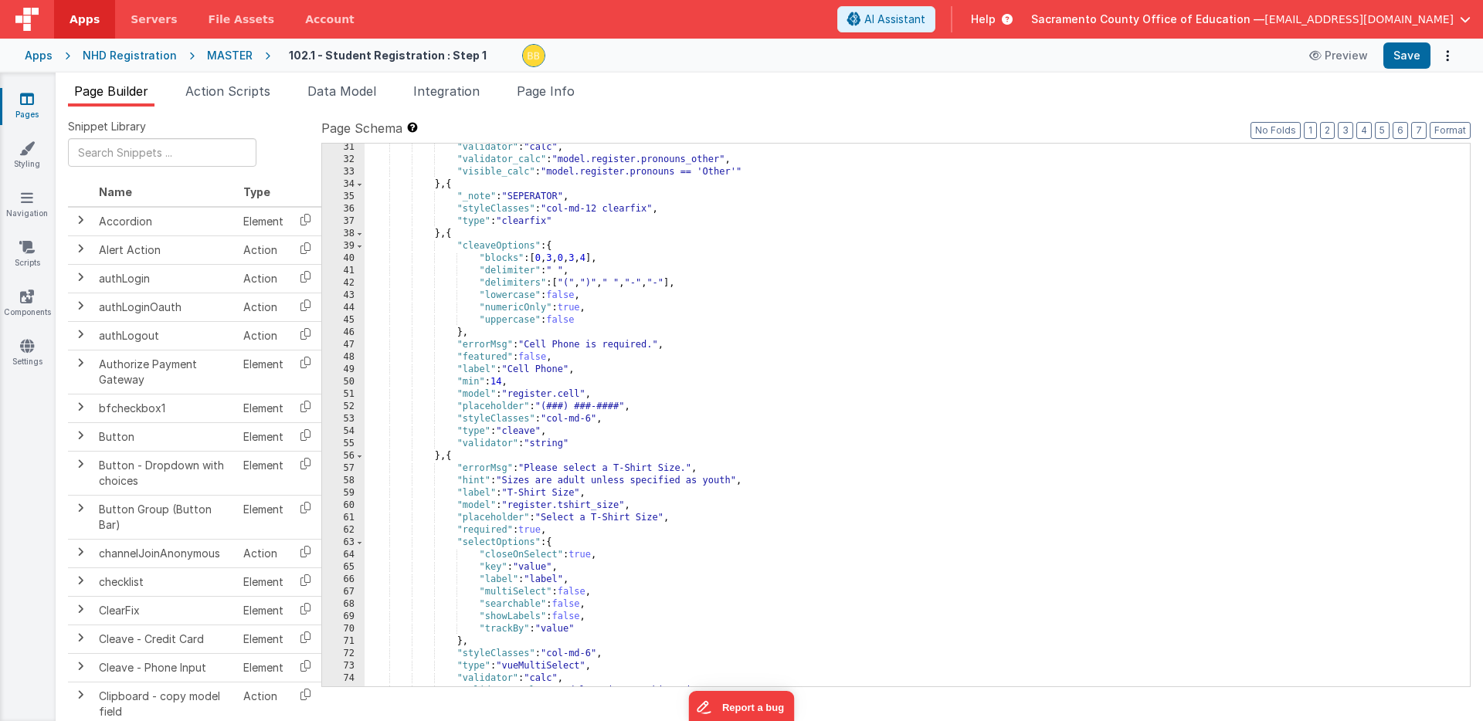
scroll to position [418, 0]
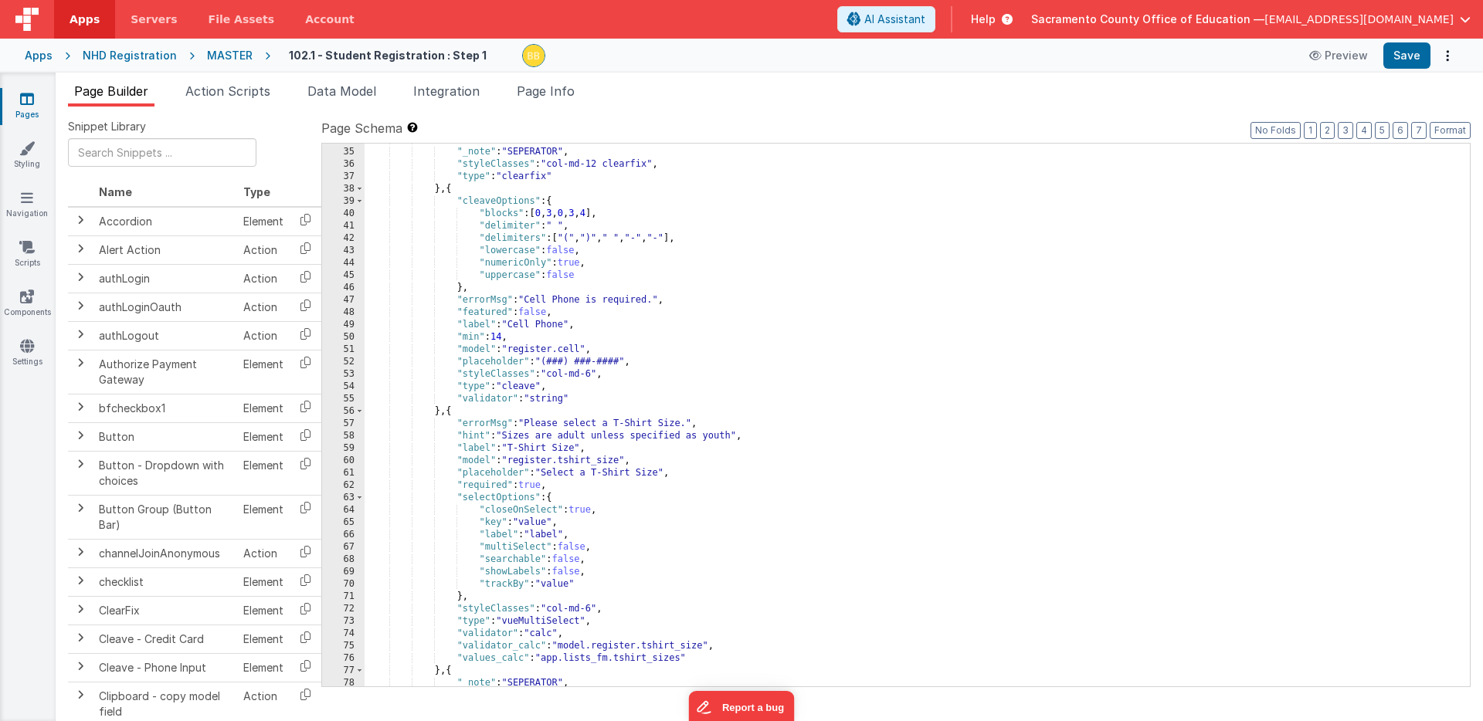
click at [510, 546] on div "} , { "_note" : "SEPERATOR" , "styleClasses" : "col-md-12 clearfix" , "type" : …" at bounding box center [916, 418] width 1105 height 568
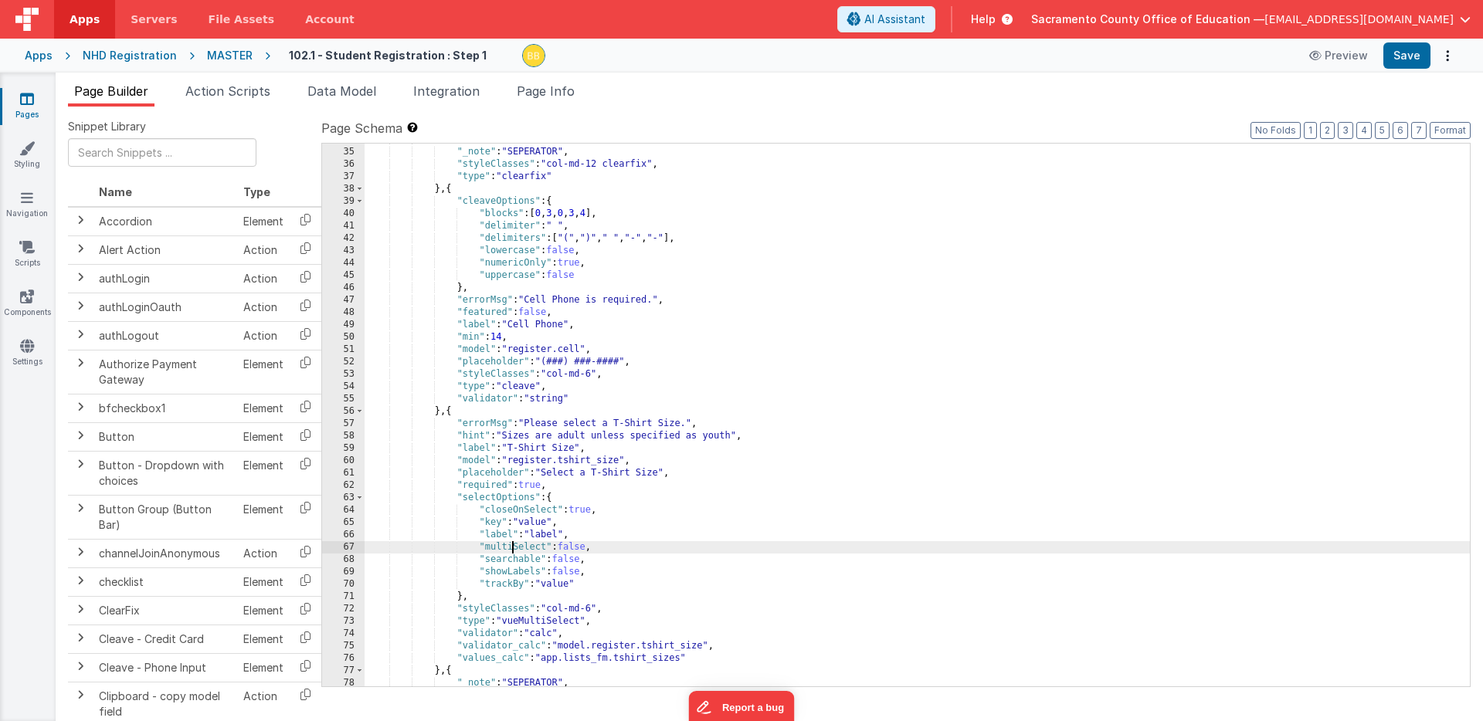
click at [510, 546] on div "} , { "_note" : "SEPERATOR" , "styleClasses" : "col-md-12 clearfix" , "type" : …" at bounding box center [916, 418] width 1105 height 568
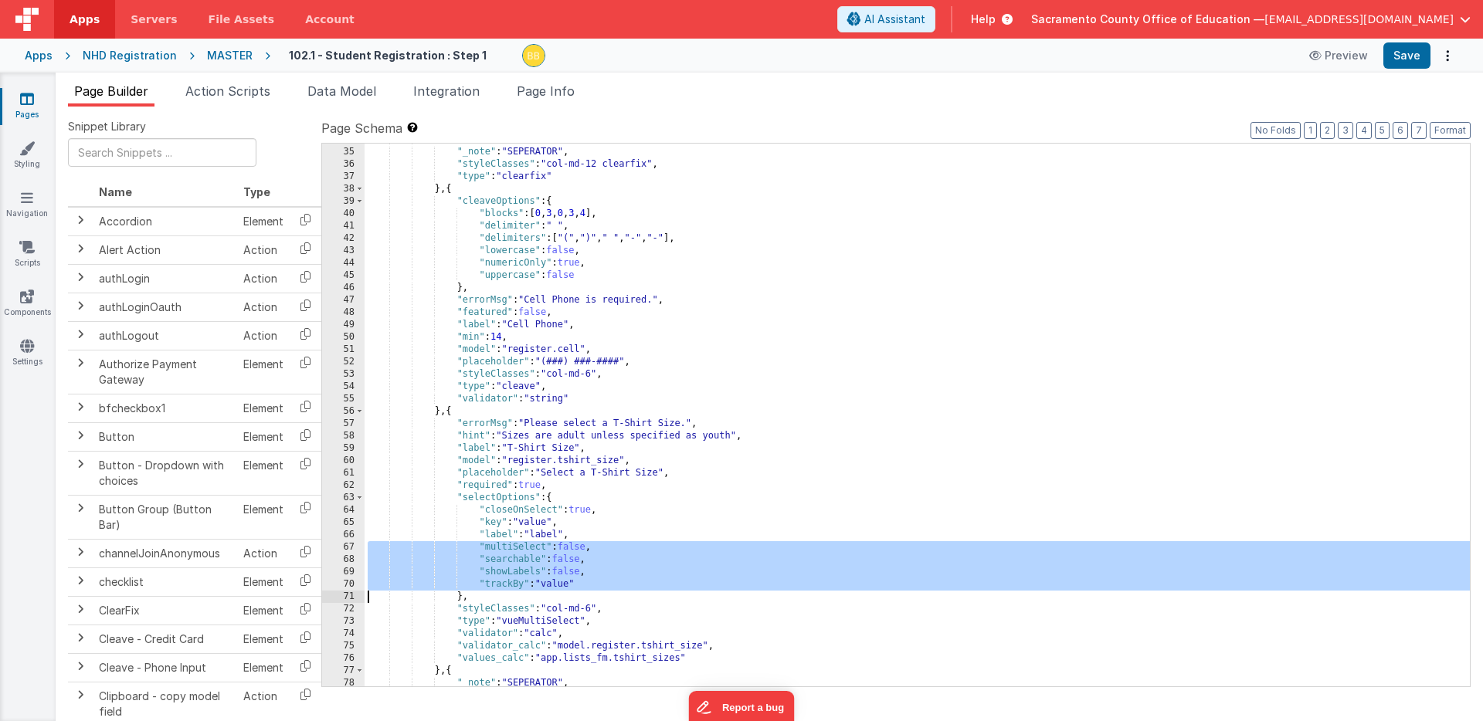
drag, startPoint x: 510, startPoint y: 546, endPoint x: 511, endPoint y: 581, distance: 34.8
click at [511, 581] on div "} , { "_note" : "SEPERATOR" , "styleClasses" : "col-md-12 clearfix" , "type" : …" at bounding box center [916, 418] width 1105 height 568
click at [506, 497] on div "} , { "_note" : "SEPERATOR" , "styleClasses" : "col-md-12 clearfix" , "type" : …" at bounding box center [916, 418] width 1105 height 568
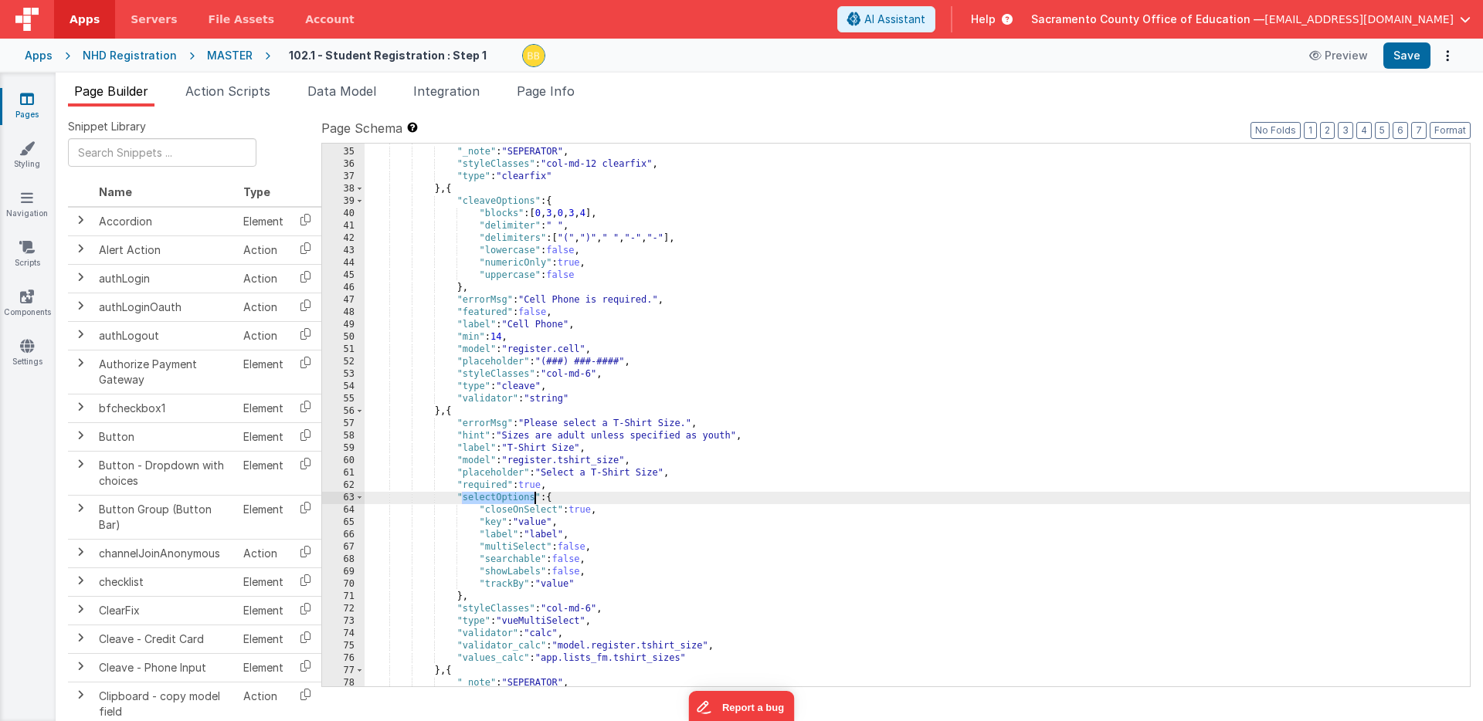
click at [506, 497] on div "} , { "_note" : "SEPERATOR" , "styleClasses" : "col-md-12 clearfix" , "type" : …" at bounding box center [916, 418] width 1105 height 568
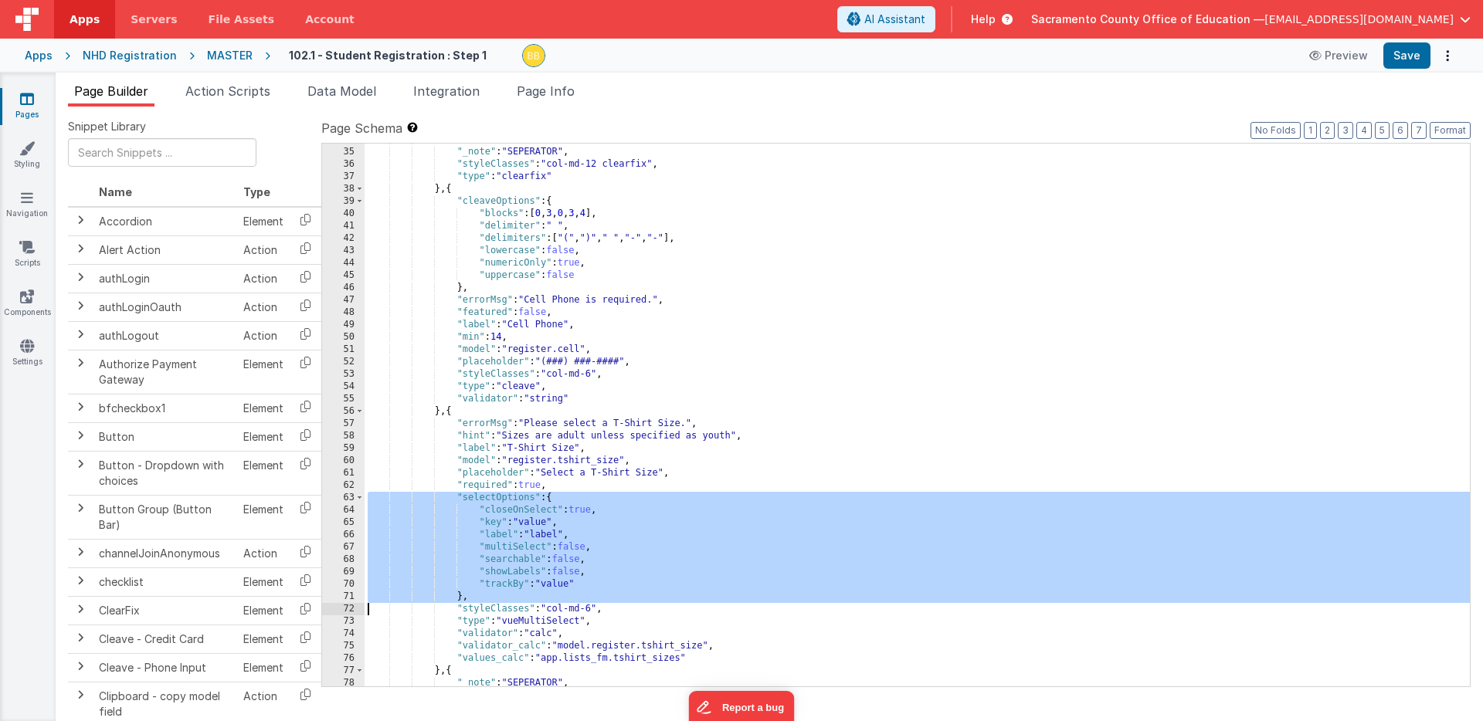
drag, startPoint x: 506, startPoint y: 497, endPoint x: 507, endPoint y: 594, distance: 97.3
click at [507, 594] on div "} , { "_note" : "SEPERATOR" , "styleClasses" : "col-md-12 clearfix" , "type" : …" at bounding box center [916, 418] width 1105 height 568
click at [26, 100] on icon at bounding box center [27, 98] width 14 height 15
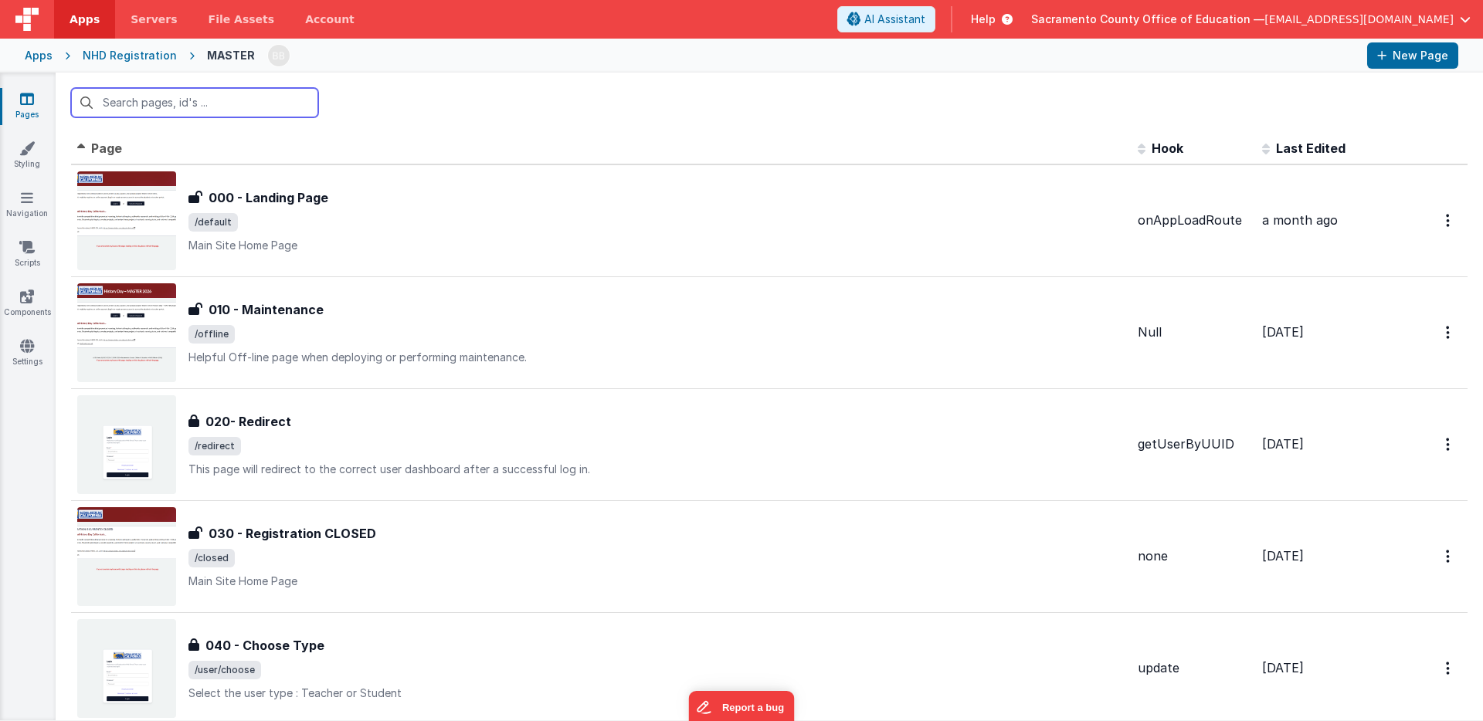
click at [154, 97] on input "text" at bounding box center [194, 102] width 247 height 29
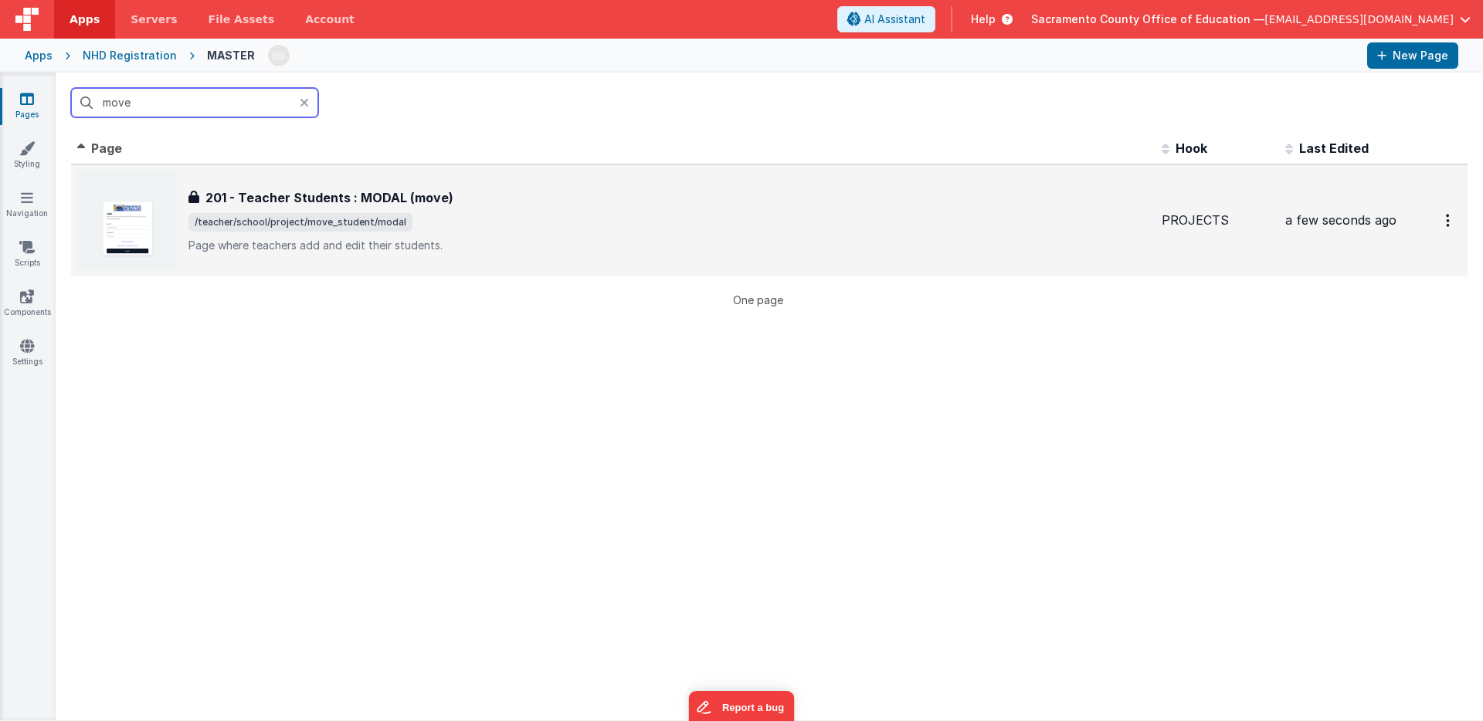
type input "move"
click at [314, 202] on h3 "201 - Teacher Students : MODAL (move)" at bounding box center [329, 197] width 248 height 19
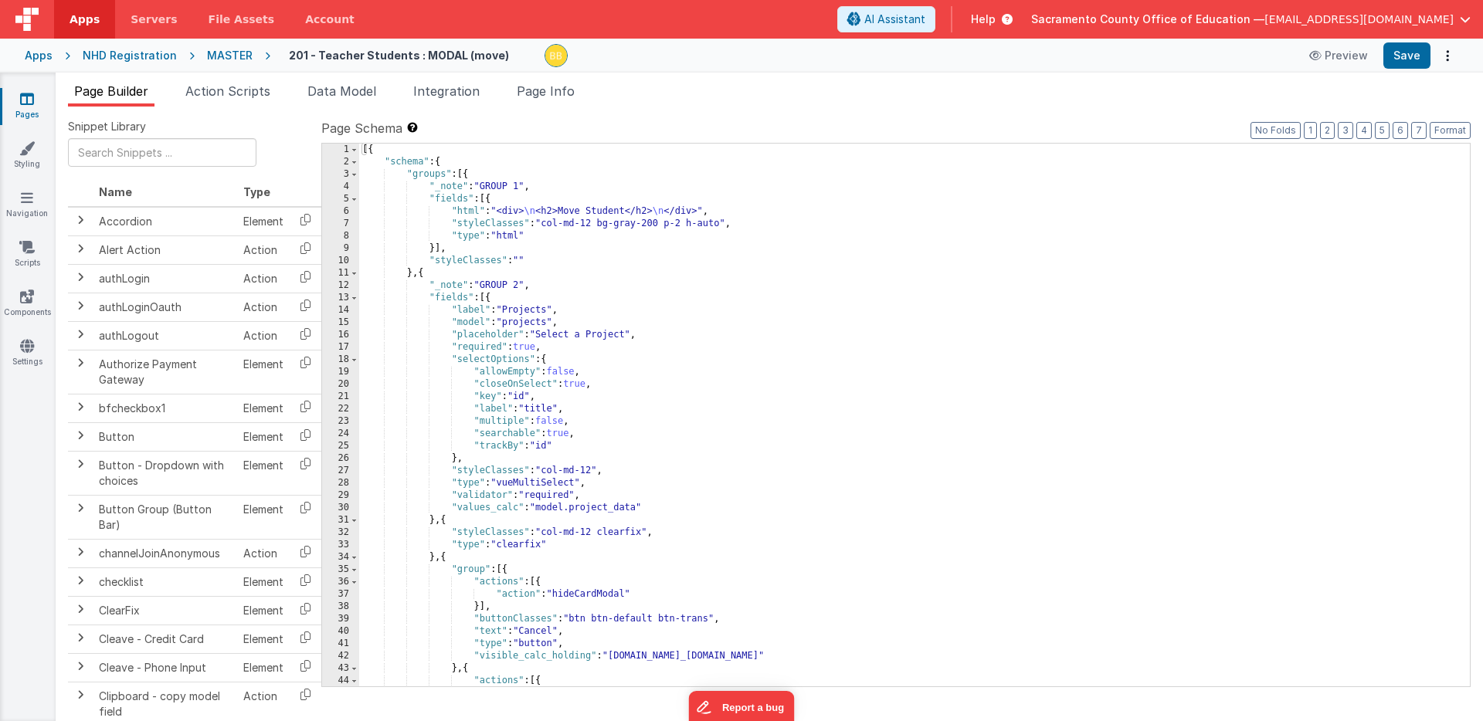
click at [554, 348] on div "[{ "schema" : { "groups" : [{ "_note" : "GROUP 1" , "fields" : [{ "html" : "<di…" at bounding box center [914, 428] width 1110 height 568
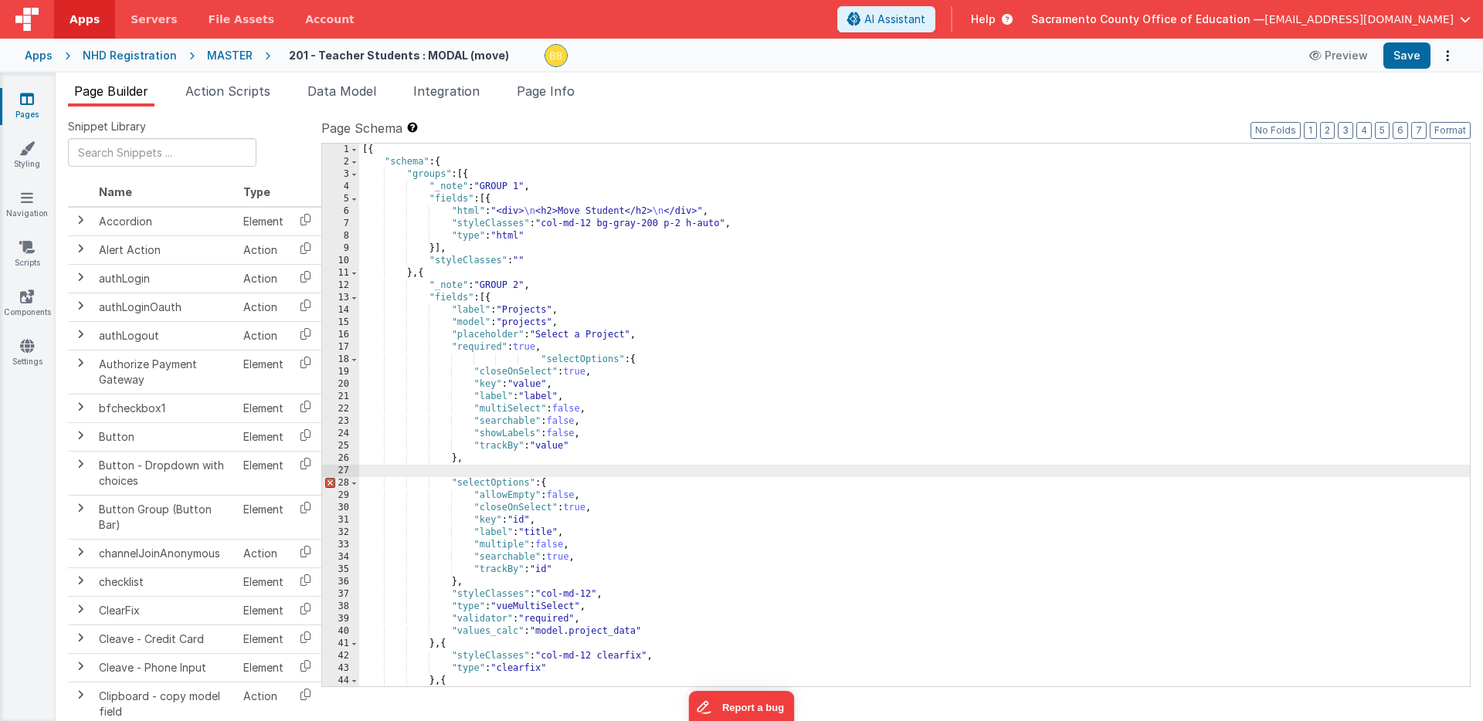
click at [538, 357] on div "[{ "schema" : { "groups" : [{ "_note" : "GROUP 1" , "fields" : [{ "html" : "<di…" at bounding box center [914, 428] width 1110 height 568
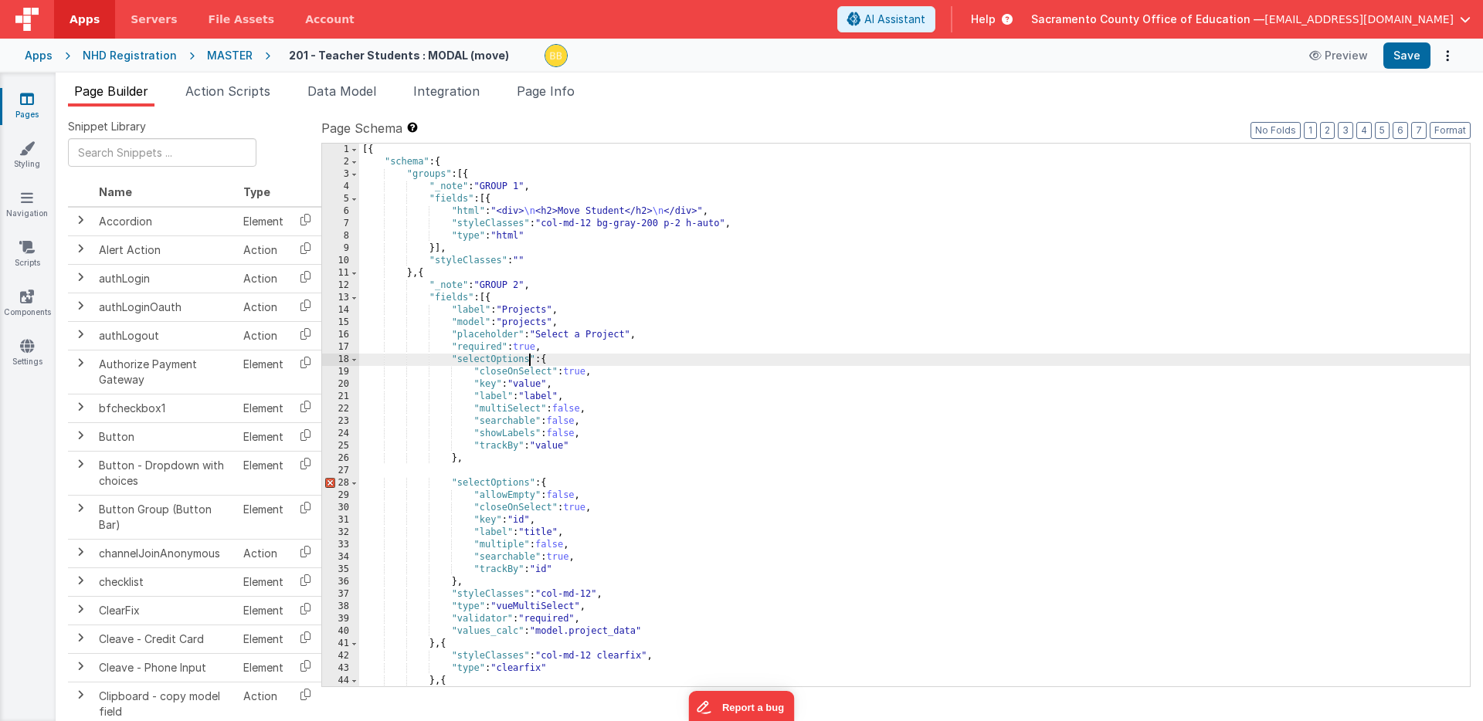
click at [528, 361] on div "[{ "schema" : { "groups" : [{ "_note" : "GROUP 1" , "fields" : [{ "html" : "<di…" at bounding box center [914, 428] width 1110 height 568
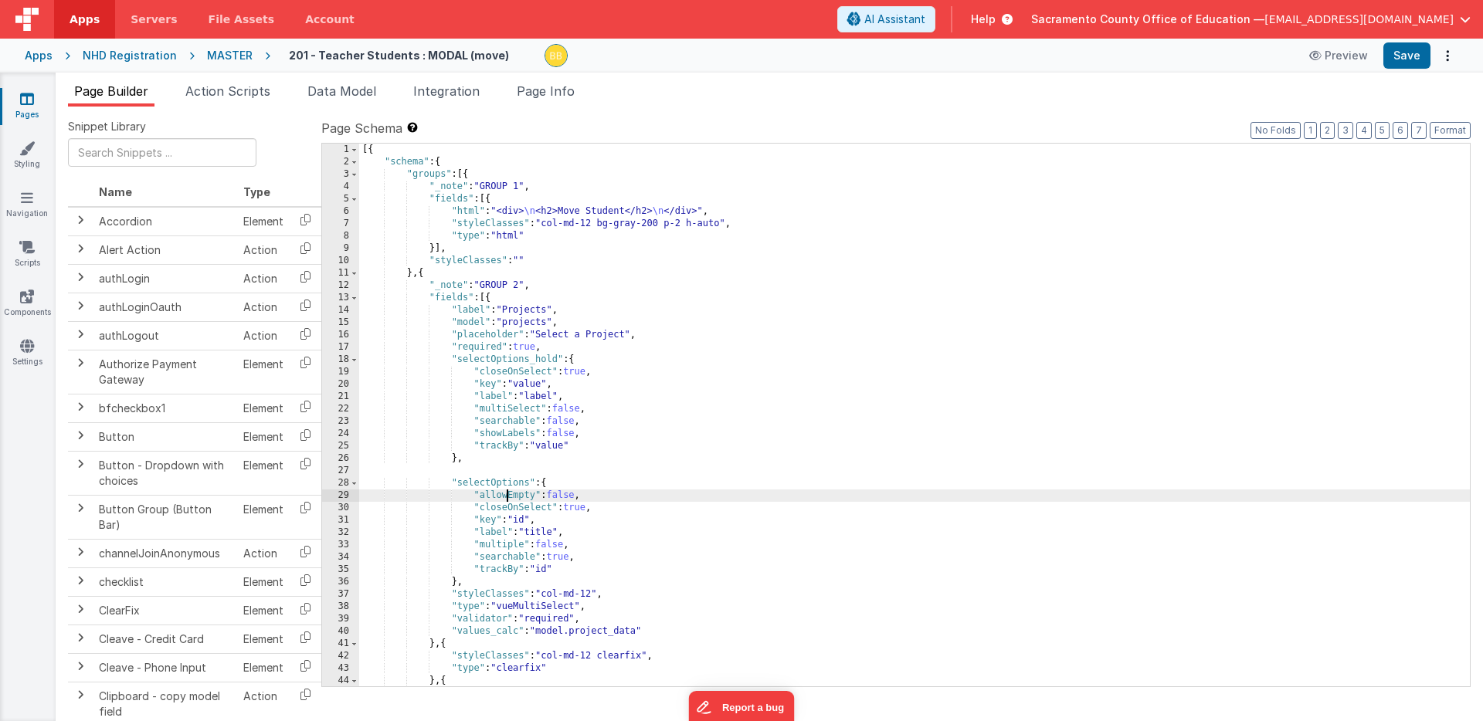
click at [504, 496] on div "[{ "schema" : { "groups" : [{ "_note" : "GROUP 1" , "fields" : [{ "html" : "<di…" at bounding box center [914, 428] width 1110 height 568
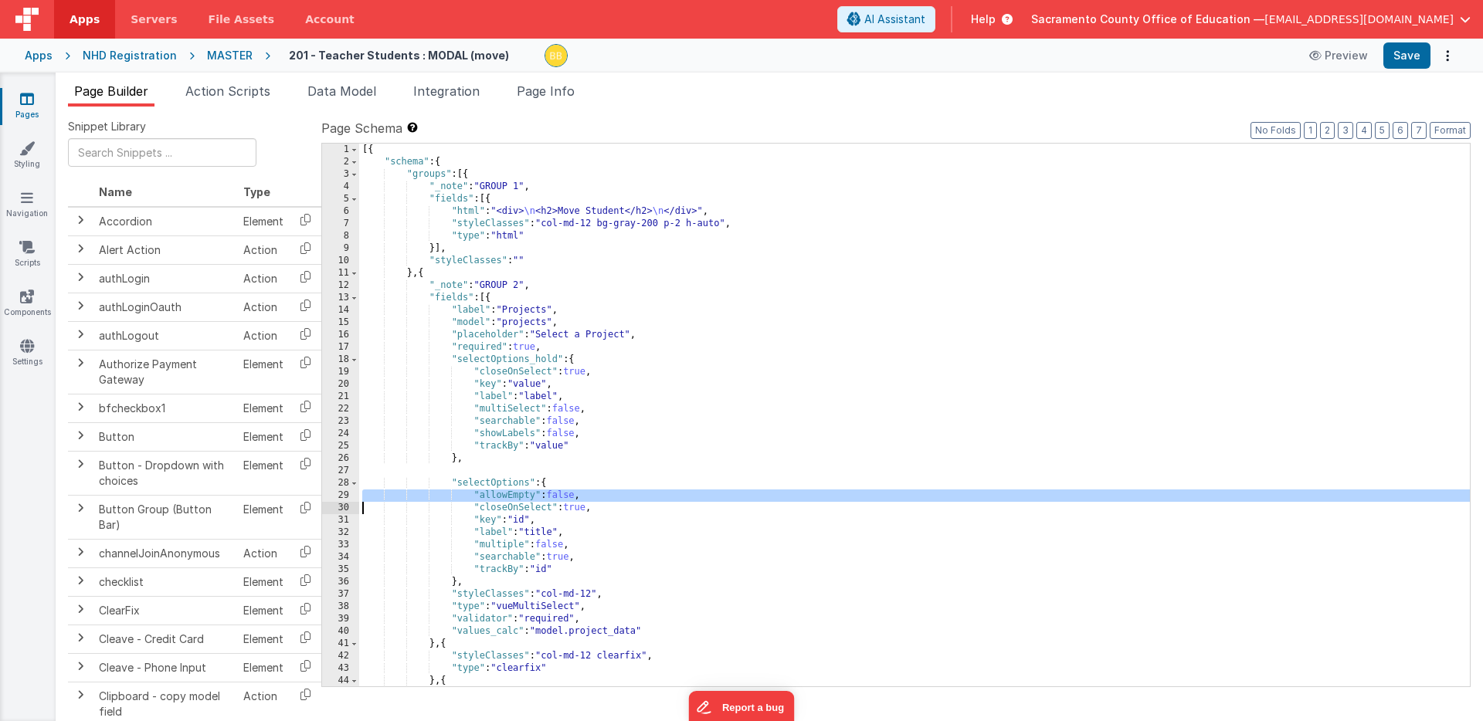
click at [504, 496] on div "[{ "schema" : { "groups" : [{ "_note" : "GROUP 1" , "fields" : [{ "html" : "<di…" at bounding box center [914, 428] width 1110 height 568
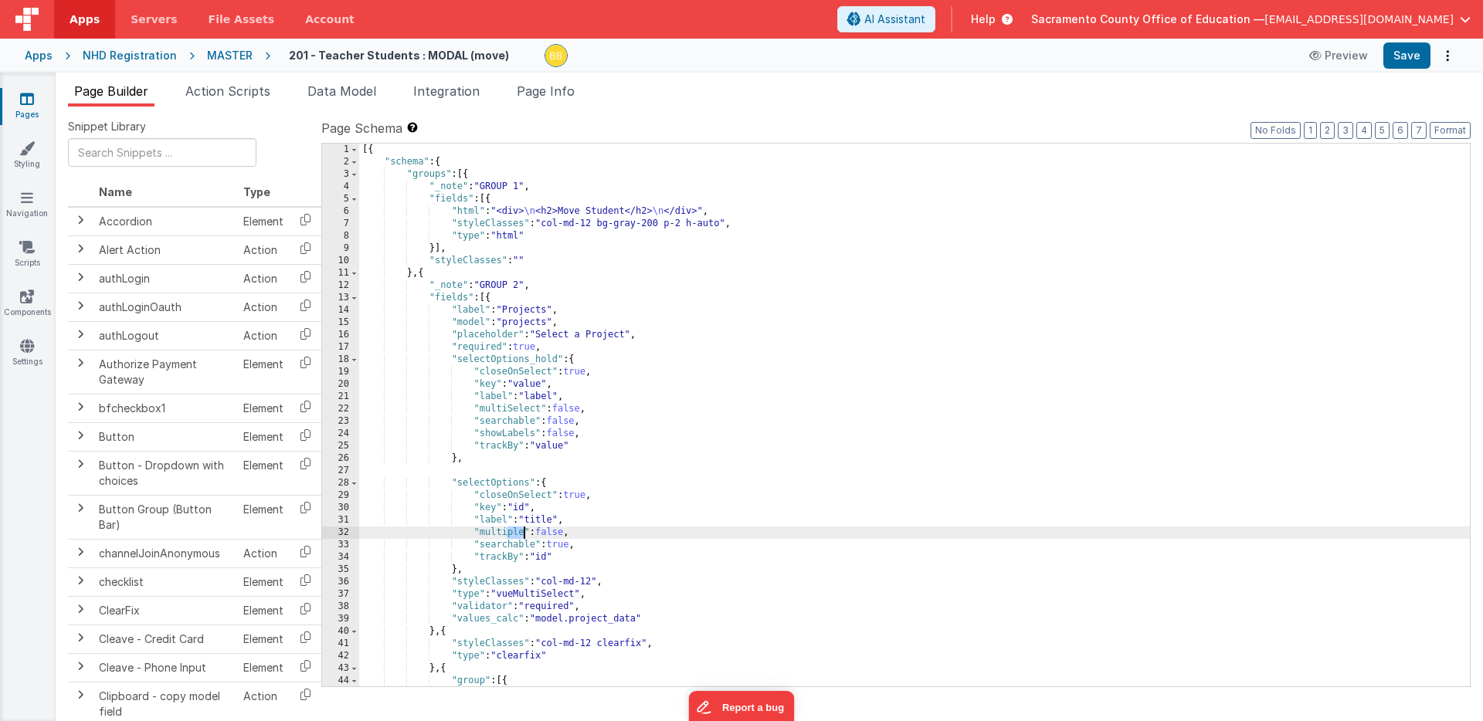
drag, startPoint x: 508, startPoint y: 533, endPoint x: 523, endPoint y: 533, distance: 14.7
click at [523, 533] on div "[{ "schema" : { "groups" : [{ "_note" : "GROUP 1" , "fields" : [{ "html" : "<di…" at bounding box center [914, 428] width 1110 height 568
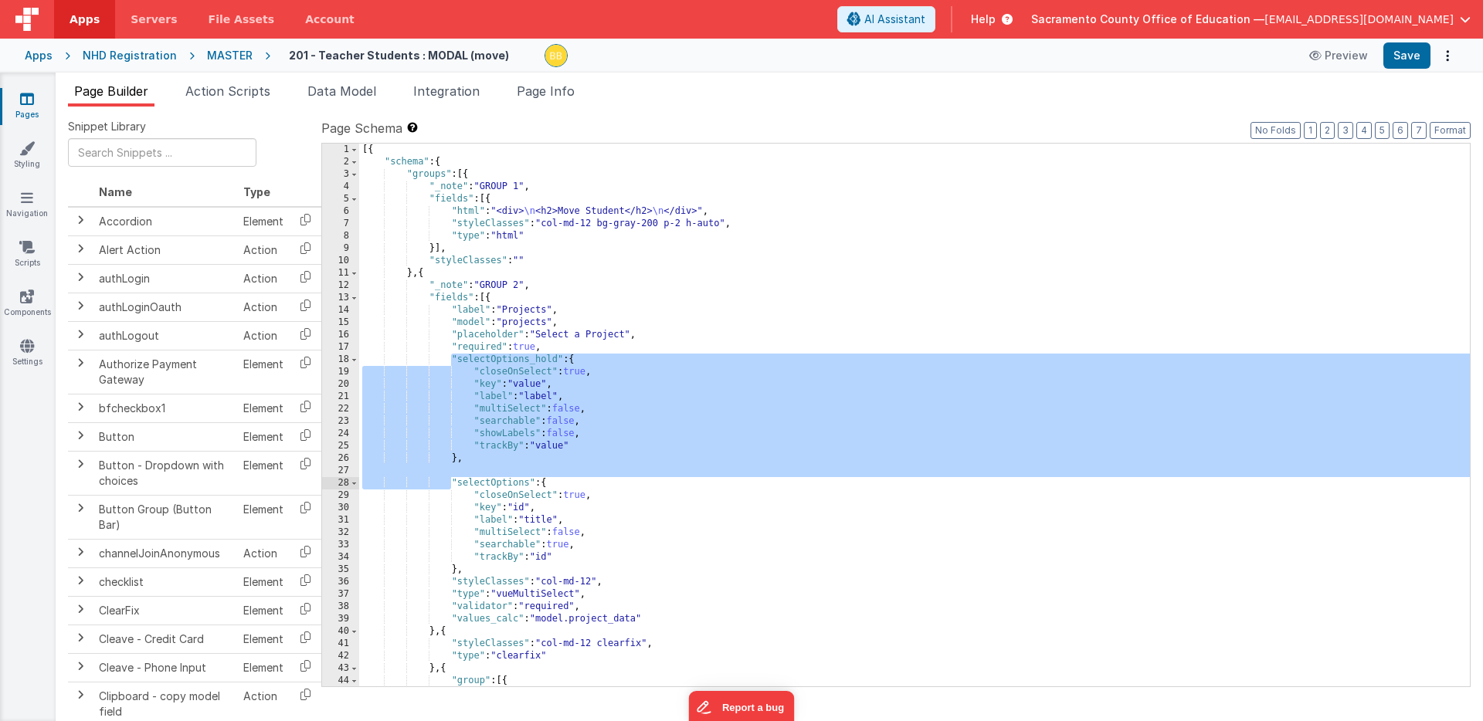
drag, startPoint x: 450, startPoint y: 357, endPoint x: 449, endPoint y: 480, distance: 123.6
click at [449, 480] on div "[{ "schema" : { "groups" : [{ "_note" : "GROUP 1" , "fields" : [{ "html" : "<di…" at bounding box center [914, 428] width 1110 height 568
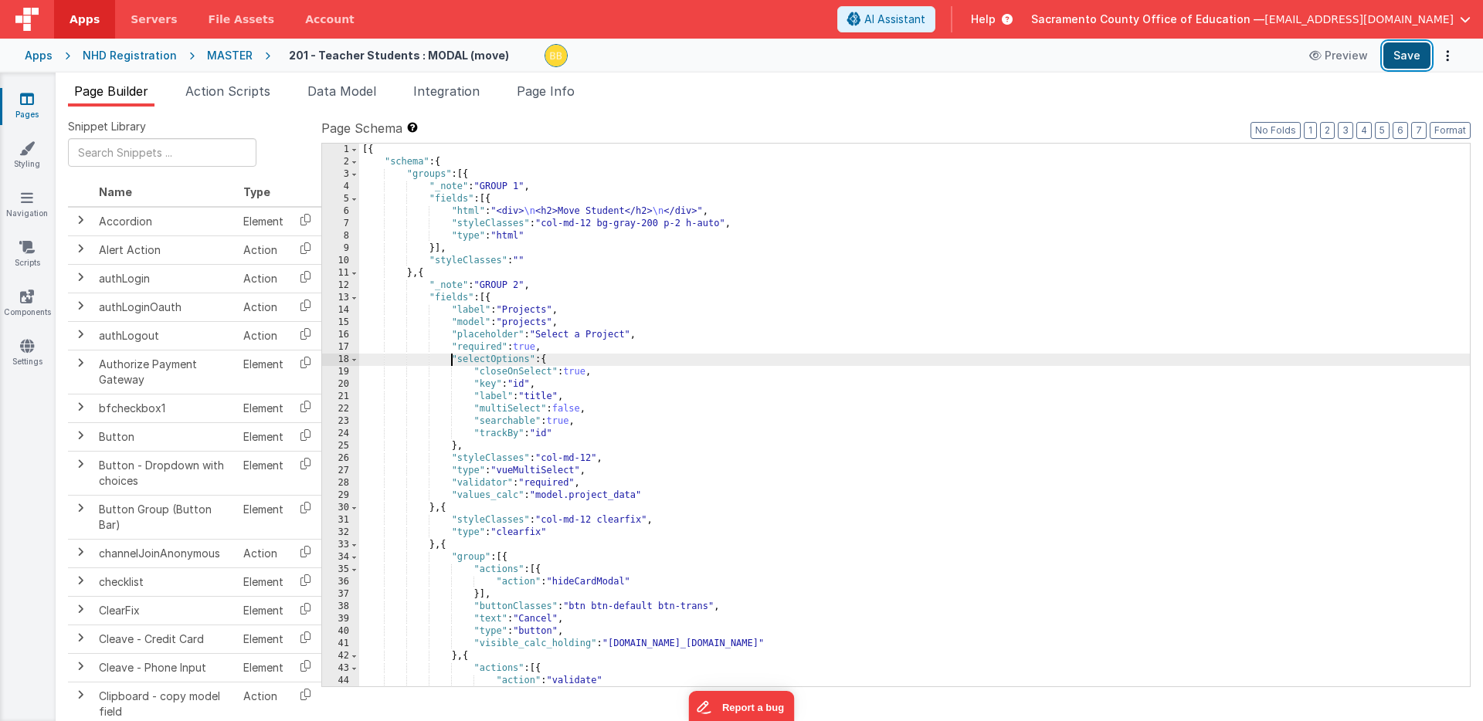
click at [1405, 51] on button "Save" at bounding box center [1406, 55] width 47 height 26
click at [25, 95] on icon at bounding box center [27, 98] width 14 height 15
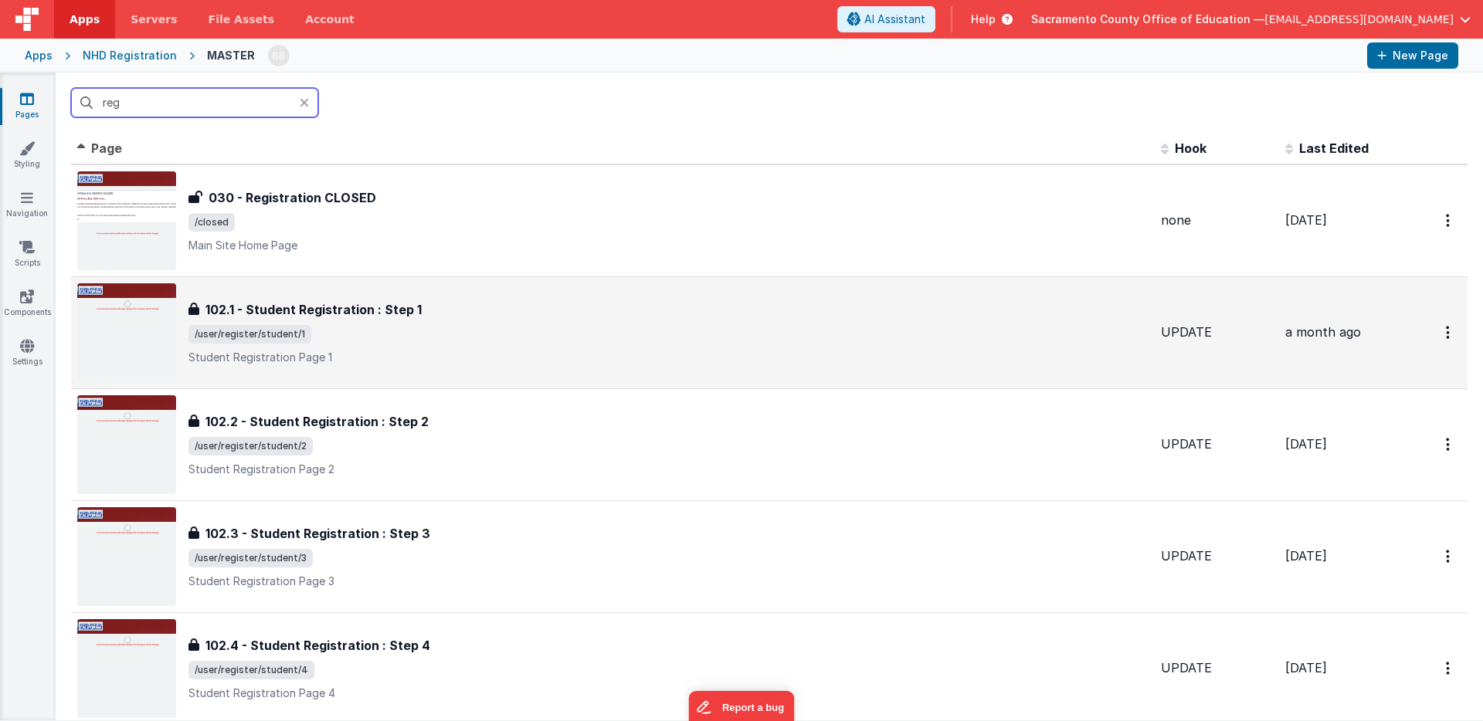
type input "reg"
click at [289, 309] on h3 "102.1 - Student Registration : Step 1" at bounding box center [313, 309] width 216 height 19
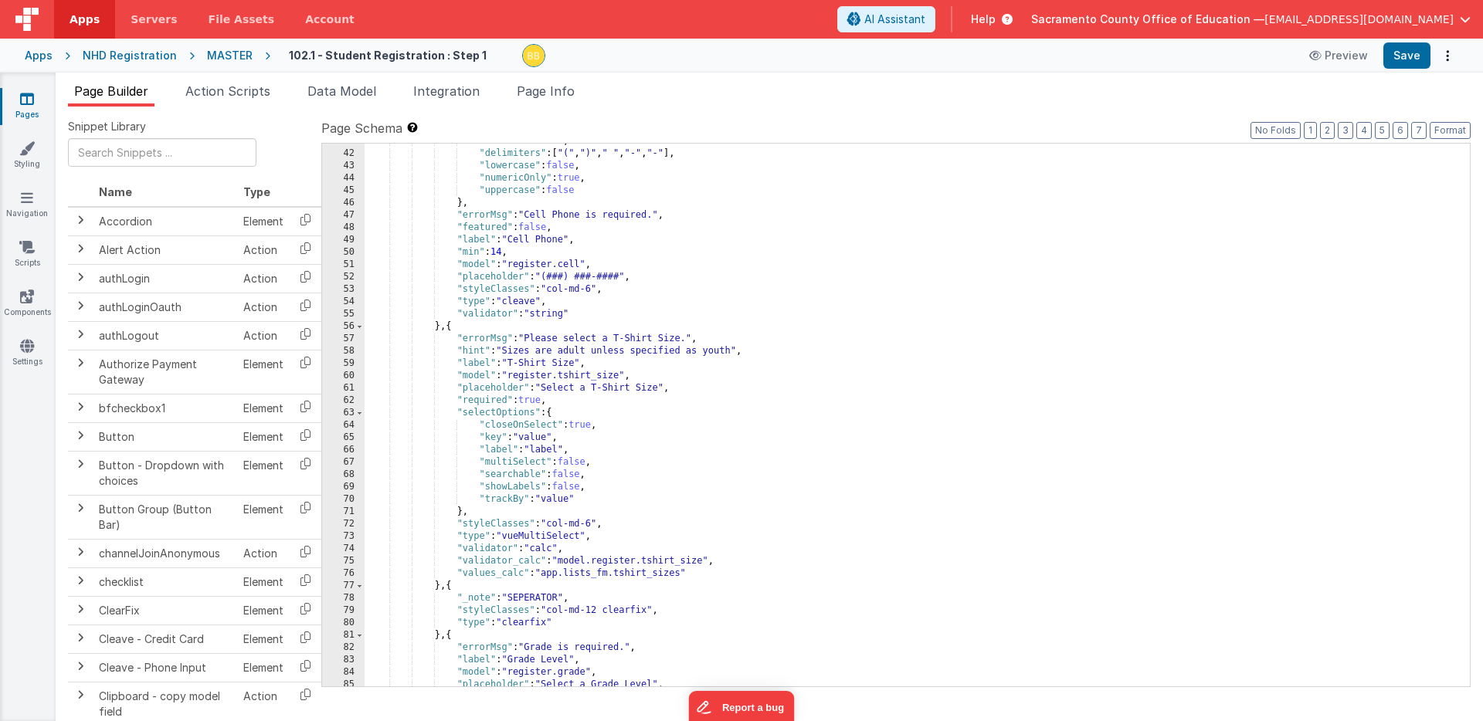
scroll to position [527, 0]
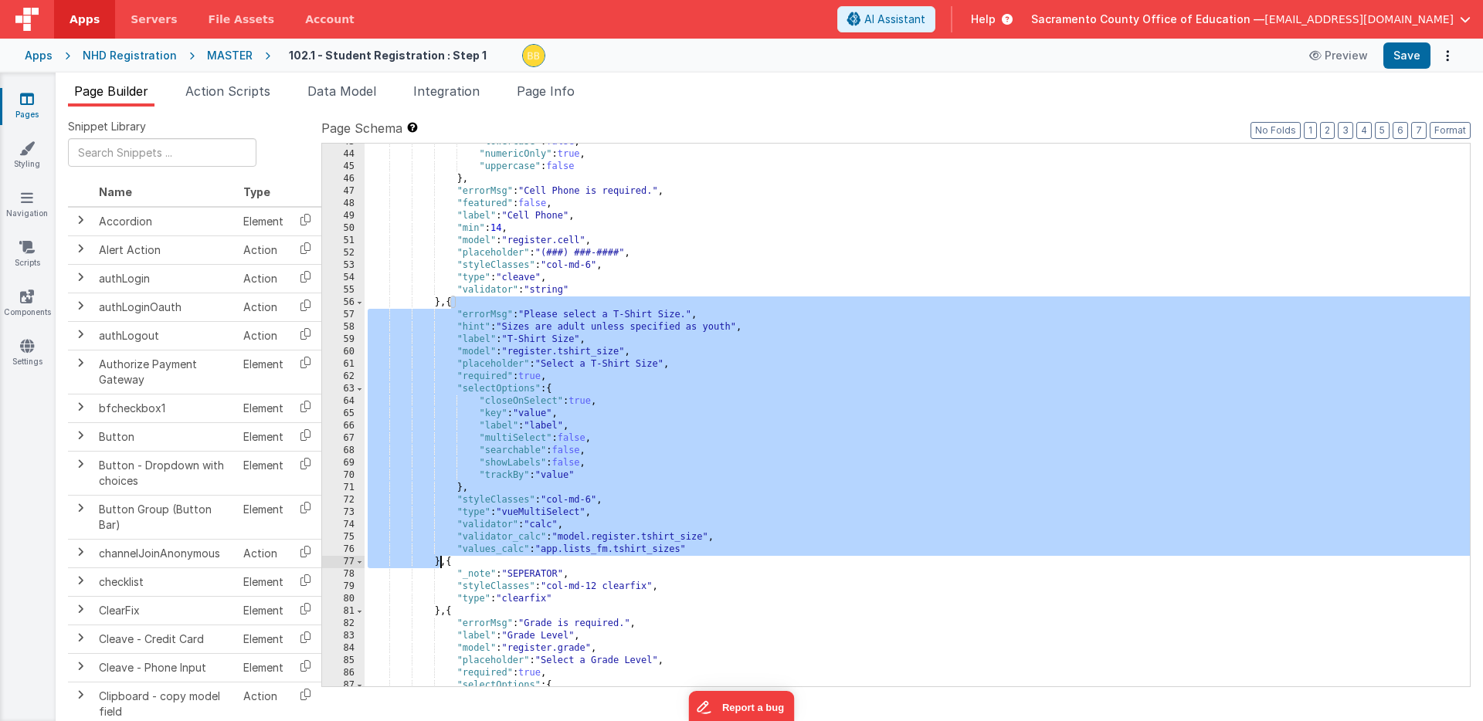
drag, startPoint x: 453, startPoint y: 302, endPoint x: 438, endPoint y: 561, distance: 259.9
click at [438, 561] on div ""lowercase" : false , "numericOnly" : true , "uppercase" : false } , "errorMsg"…" at bounding box center [916, 420] width 1105 height 568
click at [25, 97] on icon at bounding box center [27, 98] width 14 height 15
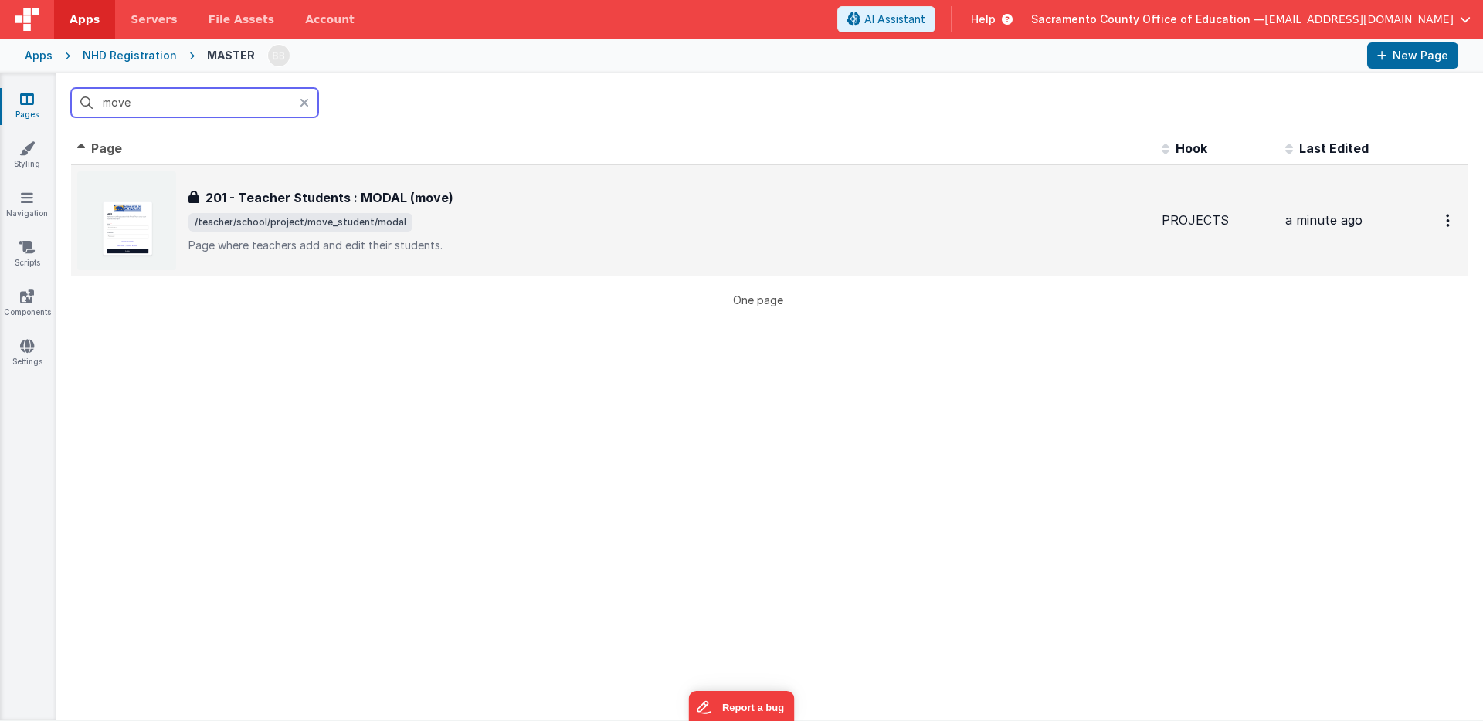
type input "move"
click at [285, 195] on h3 "201 - Teacher Students : MODAL (move)" at bounding box center [329, 197] width 248 height 19
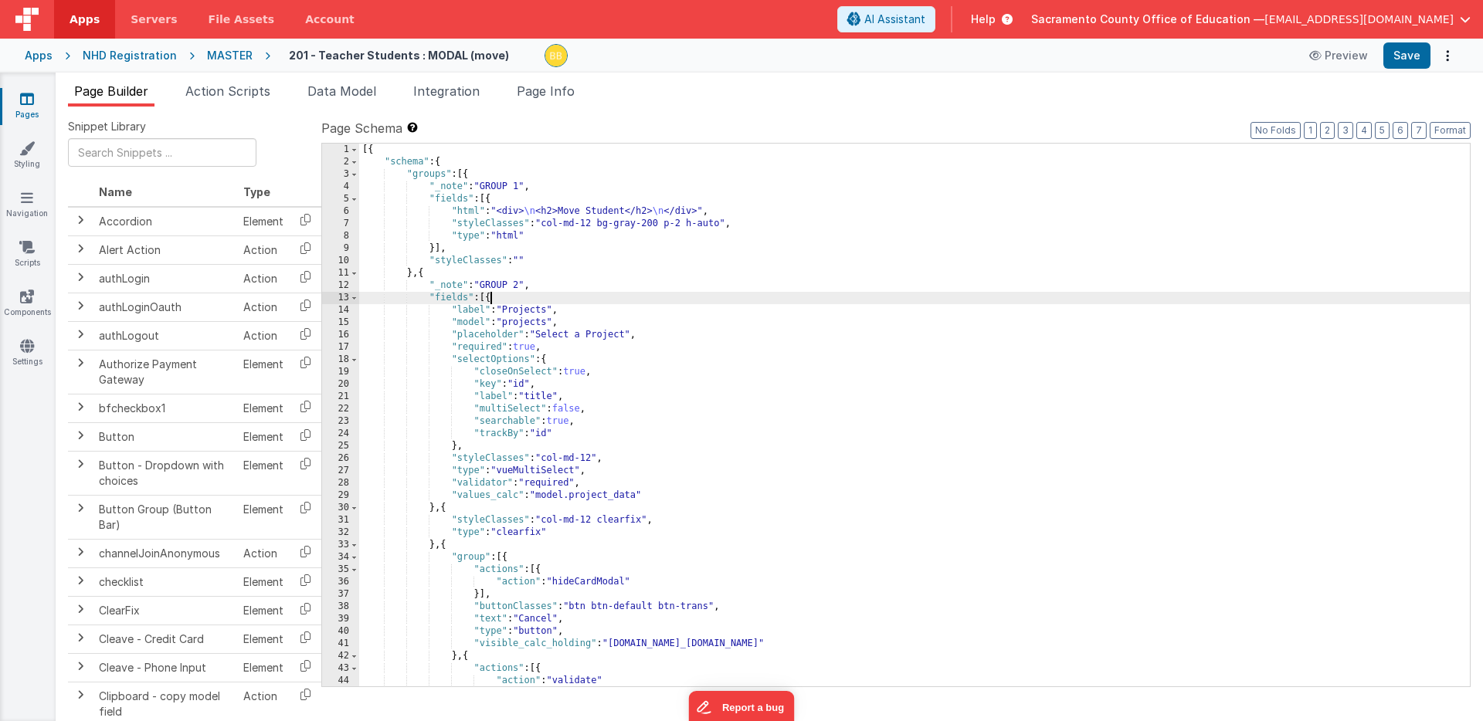
click at [490, 298] on div "[{ "schema" : { "groups" : [{ "_note" : "GROUP 1" , "fields" : [{ "html" : "<di…" at bounding box center [914, 428] width 1110 height 568
paste textarea
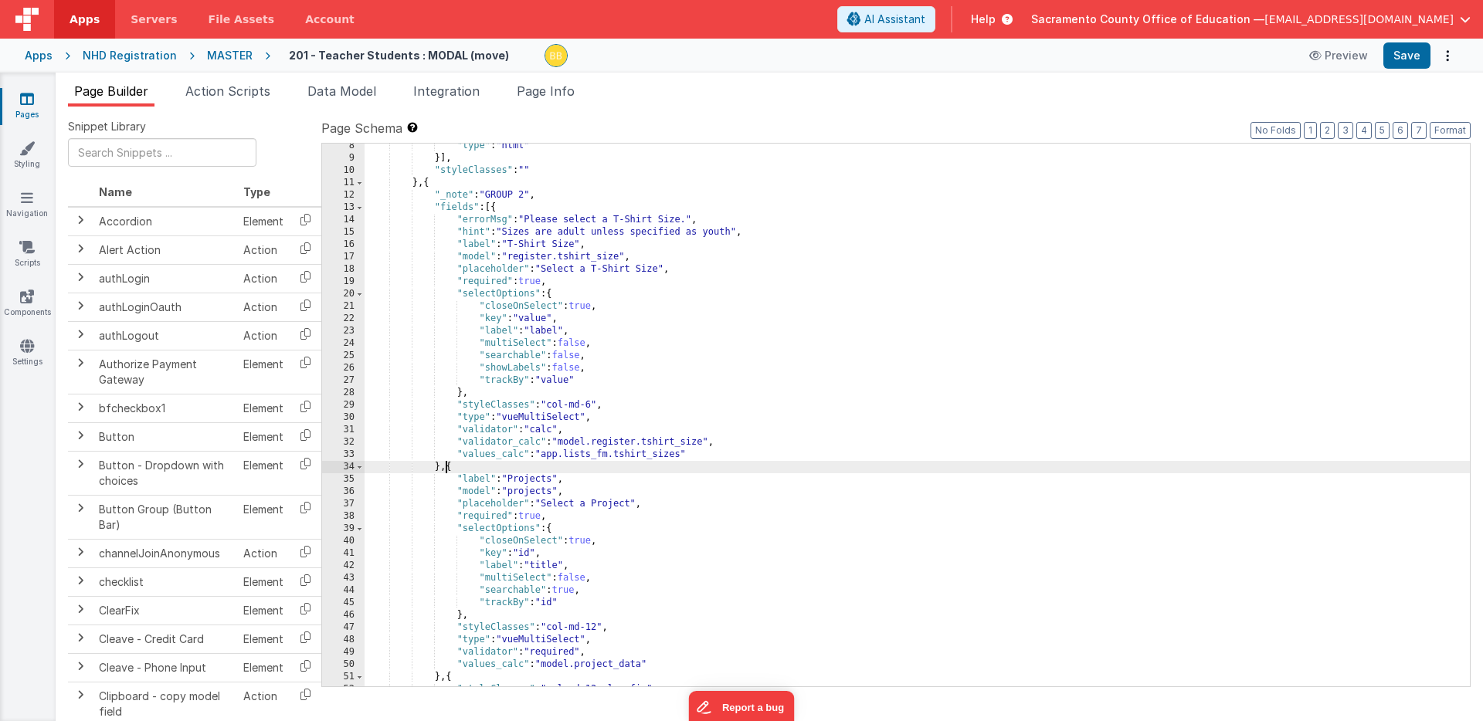
scroll to position [90, 0]
click at [520, 368] on div ""type" : "html" }] , "styleClasses" : "" } , { "_note" : "GROUP 2" , "fields" :…" at bounding box center [916, 424] width 1105 height 568
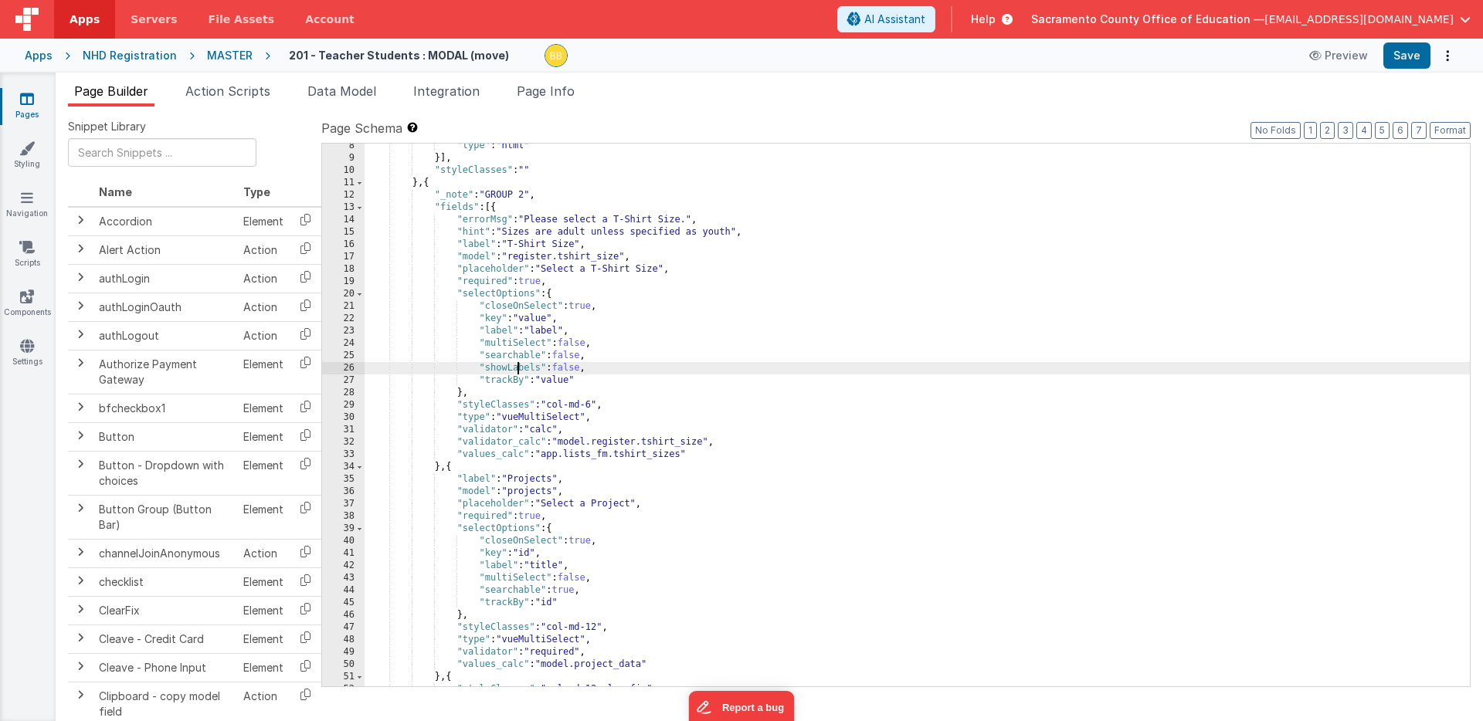
click at [520, 368] on div ""type" : "html" }] , "styleClasses" : "" } , { "_note" : "GROUP 2" , "fields" :…" at bounding box center [916, 424] width 1105 height 568
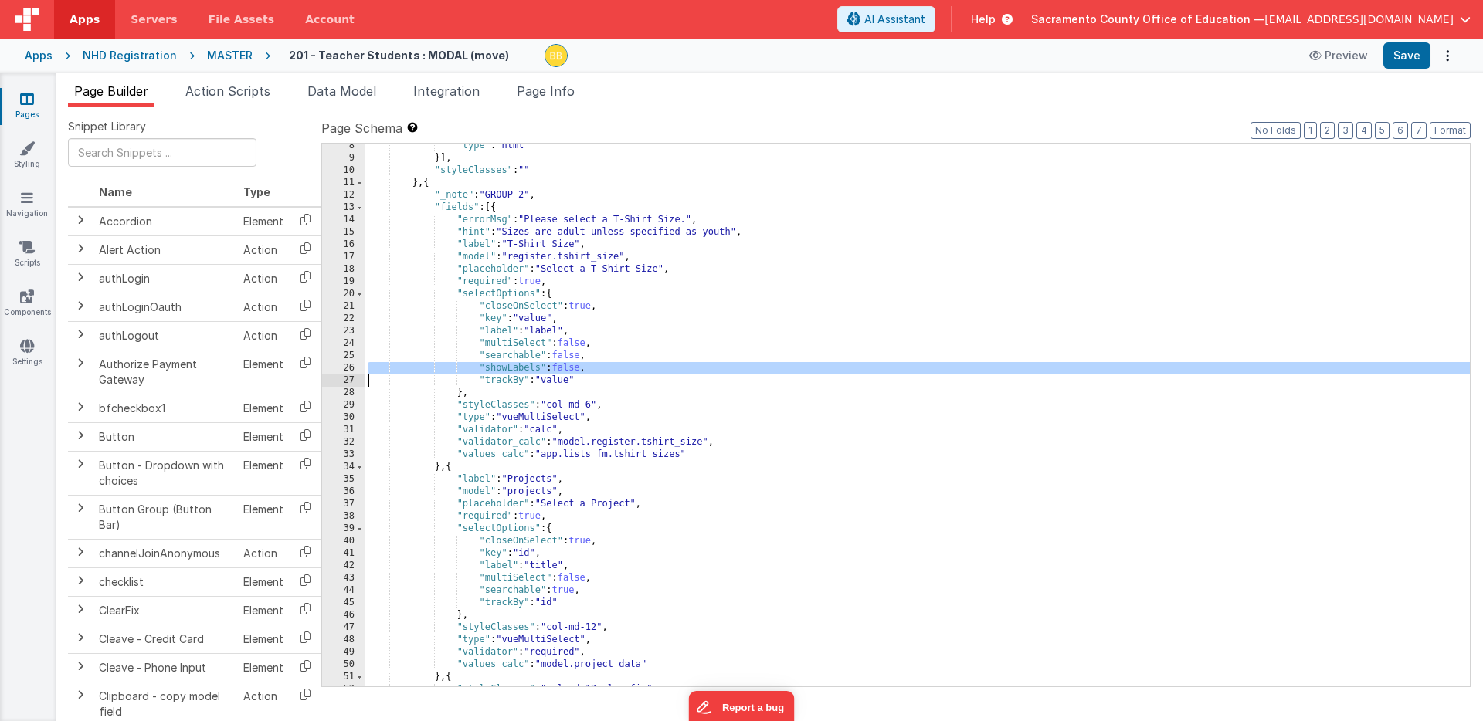
click at [520, 368] on div ""type" : "html" }] , "styleClasses" : "" } , { "_note" : "GROUP 2" , "fields" :…" at bounding box center [916, 424] width 1105 height 568
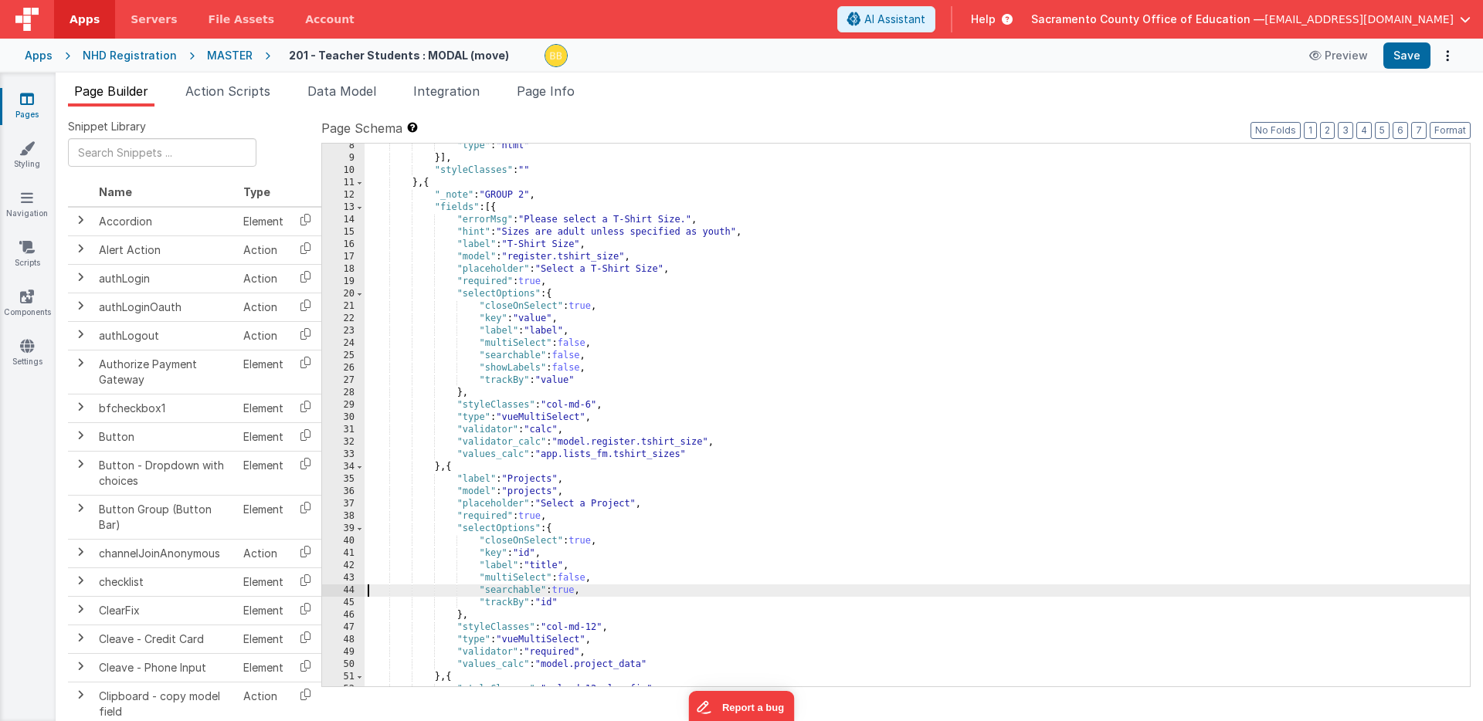
click at [369, 592] on div ""type" : "html" }] , "styleClasses" : "" } , { "_note" : "GROUP 2" , "fields" :…" at bounding box center [916, 424] width 1105 height 568
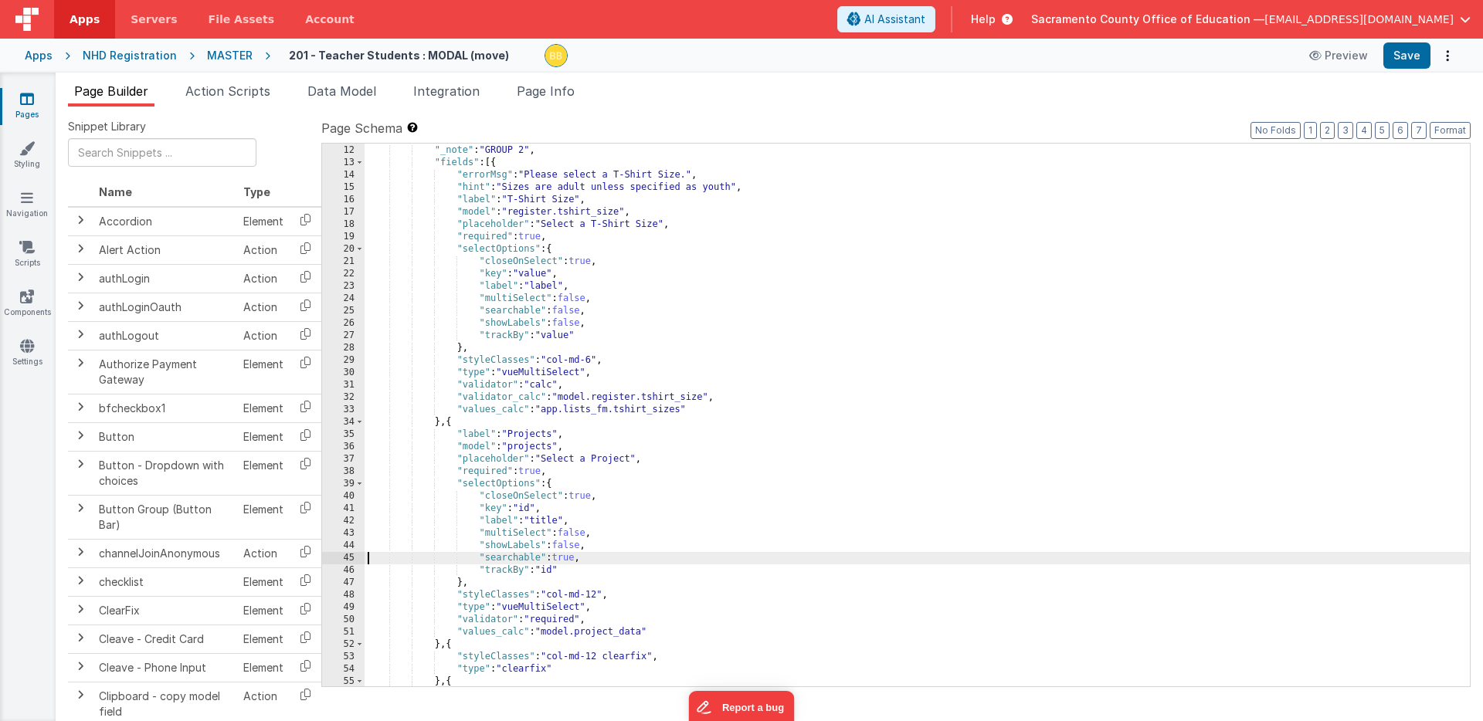
scroll to position [151, 0]
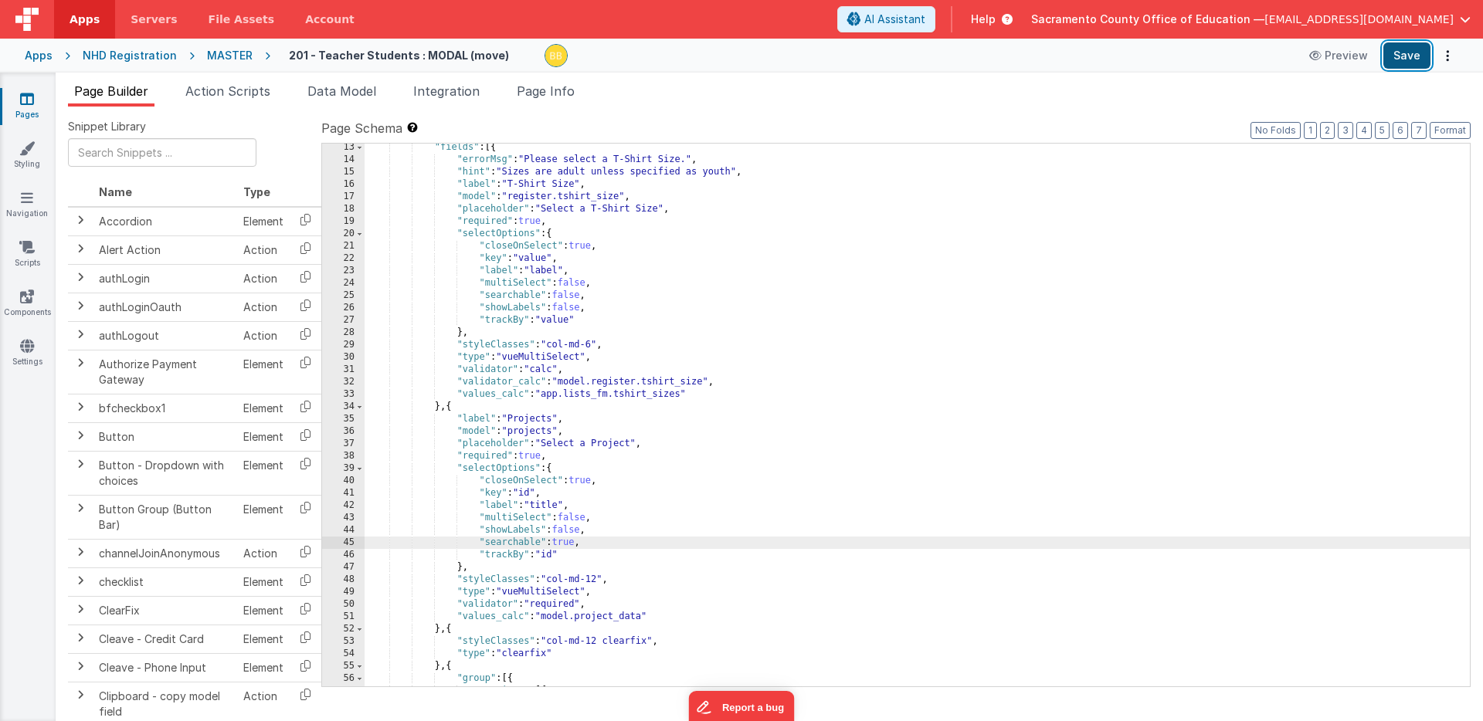
click at [1396, 56] on button "Save" at bounding box center [1406, 55] width 47 height 26
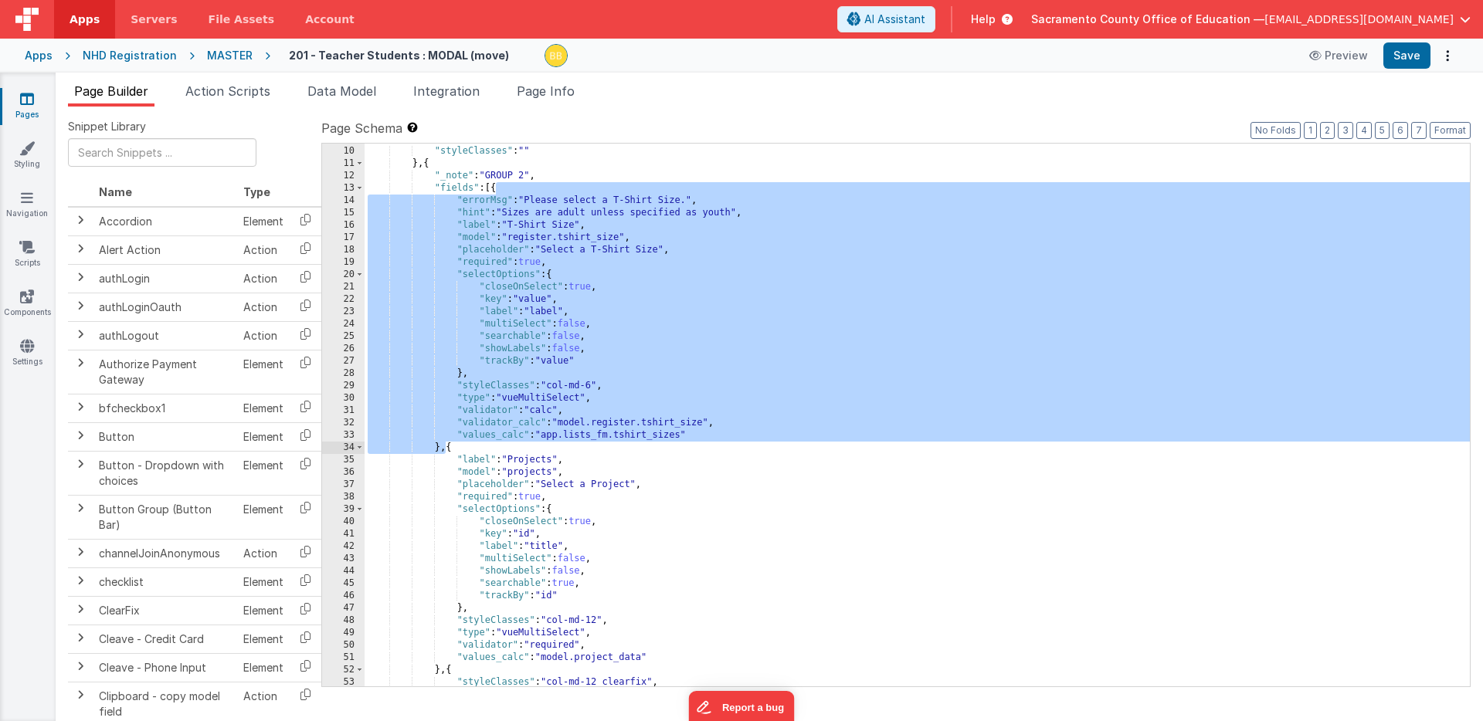
drag, startPoint x: 496, startPoint y: 186, endPoint x: 446, endPoint y: 445, distance: 263.5
click at [446, 445] on div "}] , "styleClasses" : "" } , { "_note" : "GROUP 2" , "fields" : [{ "errorMsg" :…" at bounding box center [916, 417] width 1105 height 568
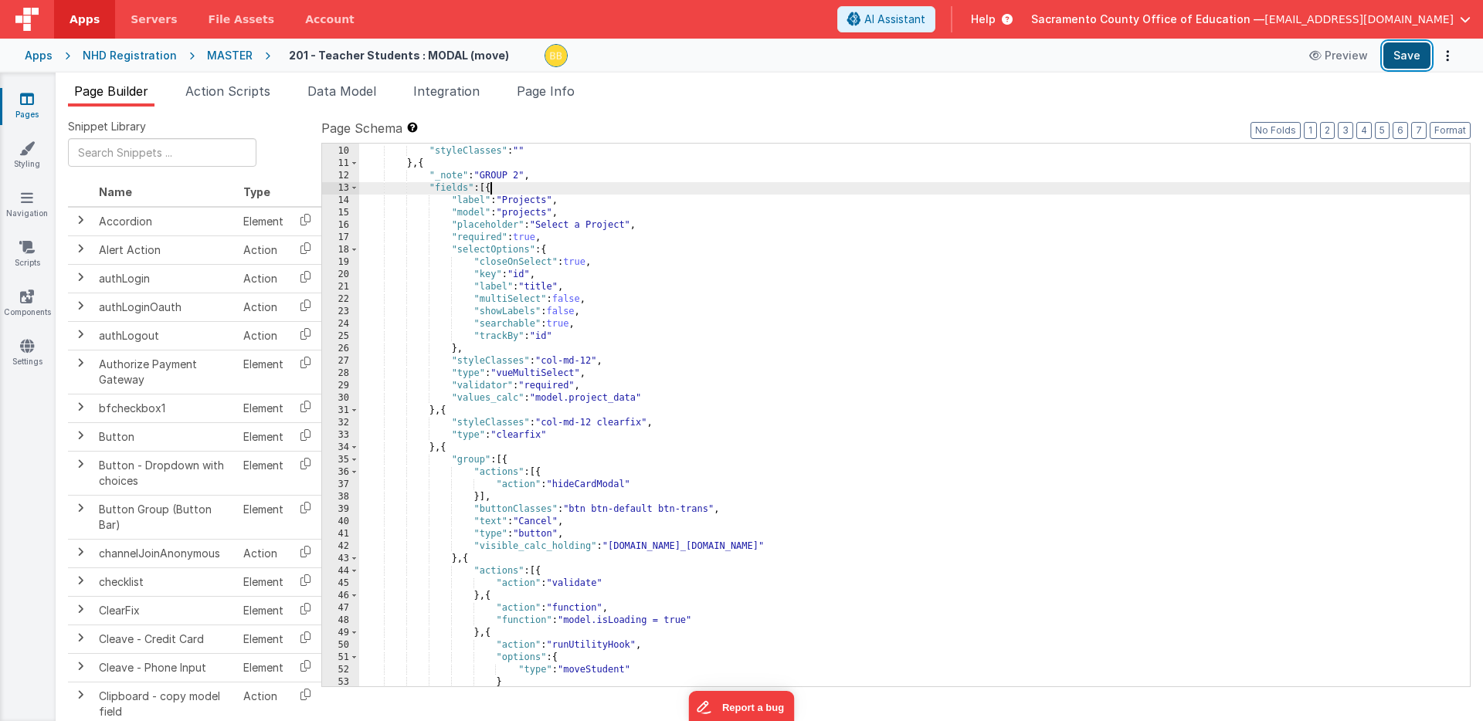
click at [1405, 47] on button "Save" at bounding box center [1406, 55] width 47 height 26
click at [26, 100] on icon at bounding box center [27, 98] width 14 height 15
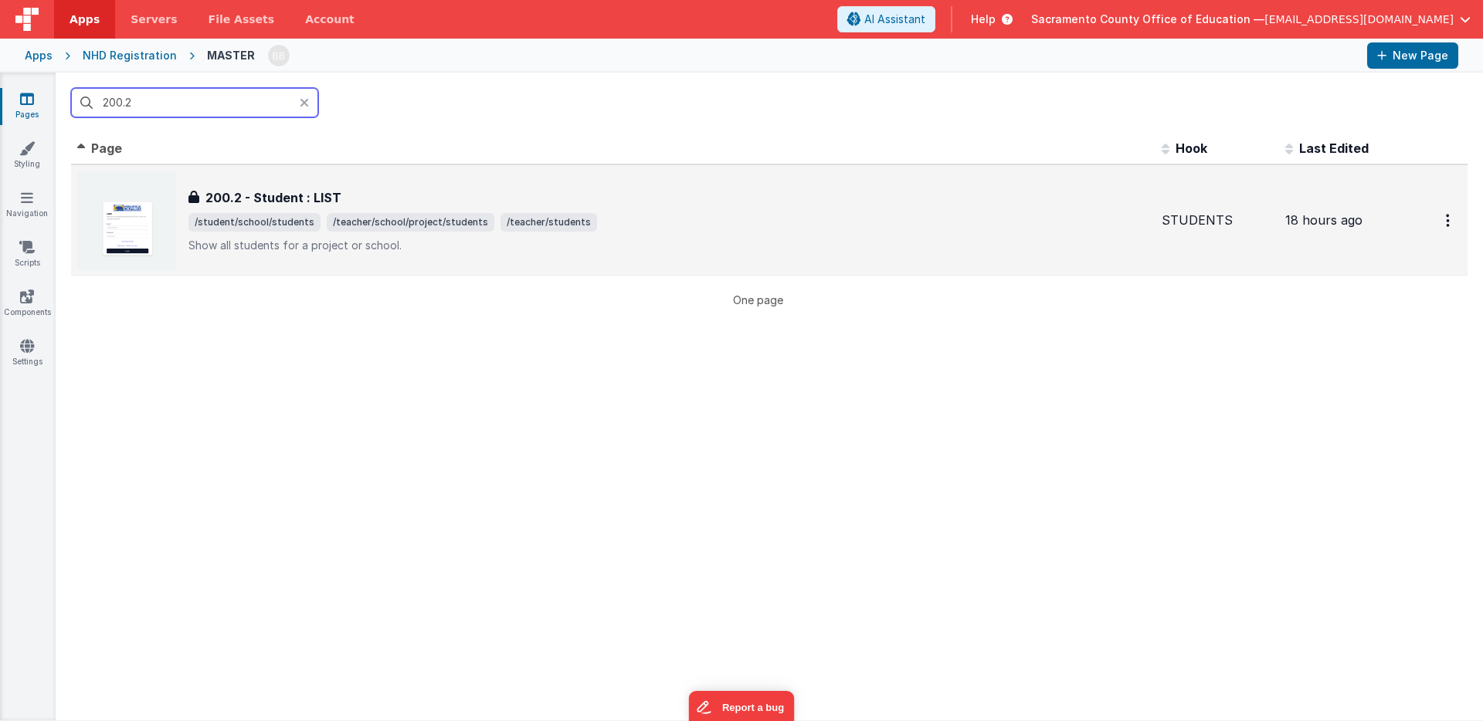
type input "200.2"
click at [276, 195] on h3 "200.2 - Student : LIST" at bounding box center [273, 197] width 136 height 19
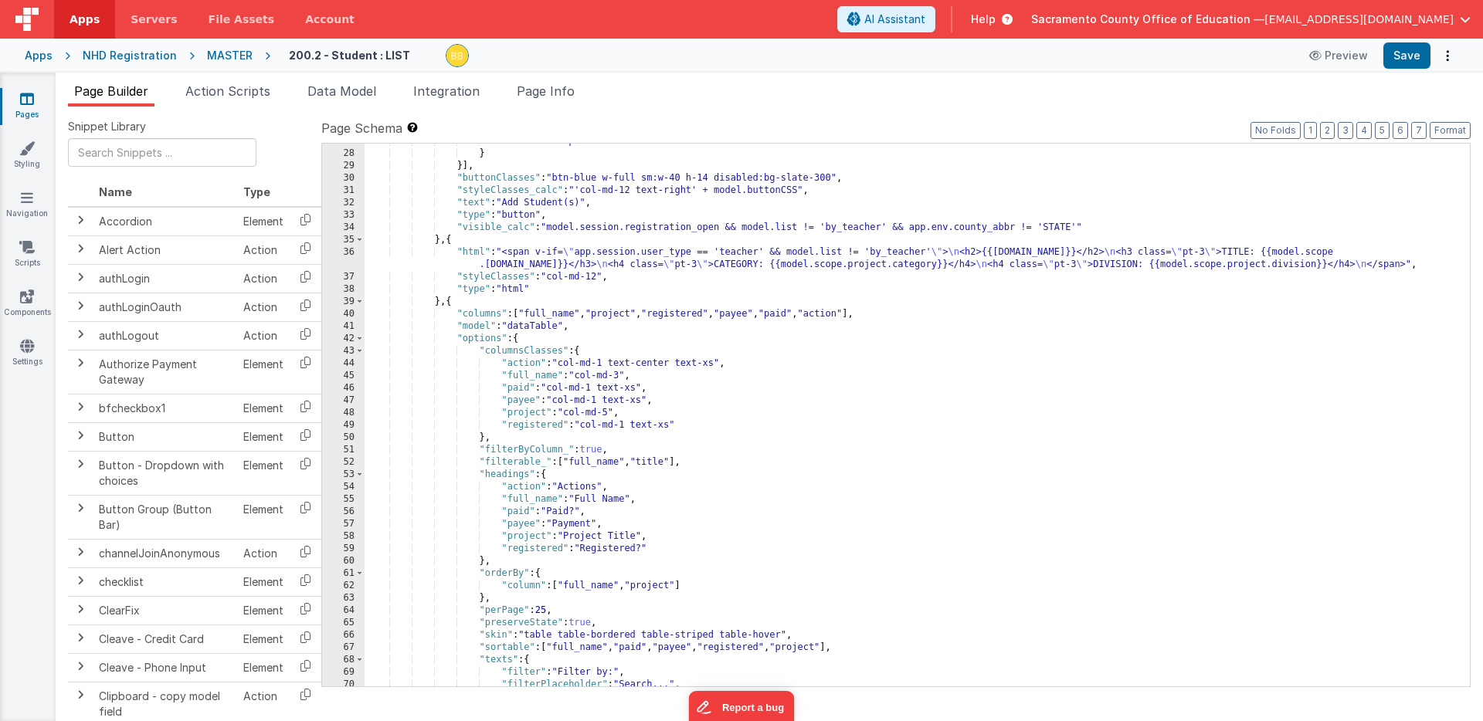
scroll to position [327, 0]
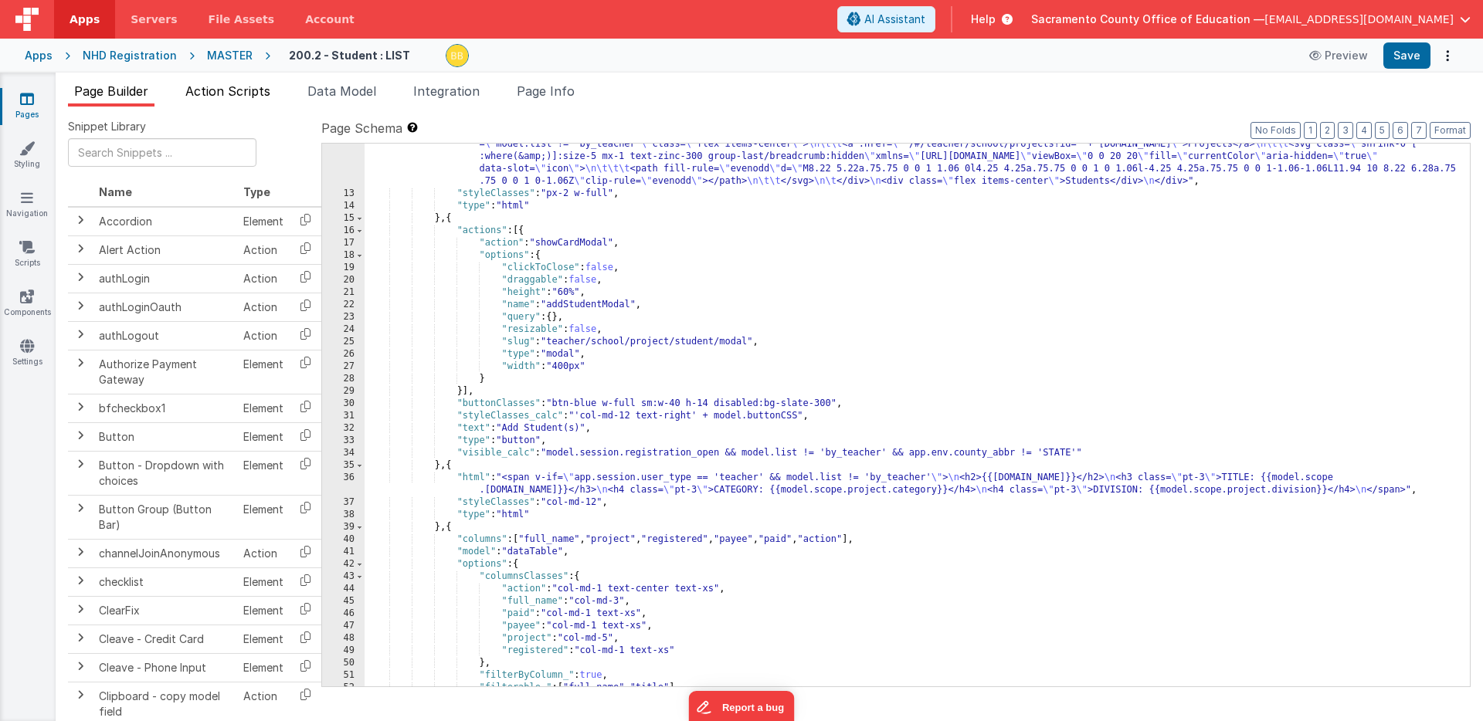
click at [250, 86] on span "Action Scripts" at bounding box center [227, 90] width 85 height 15
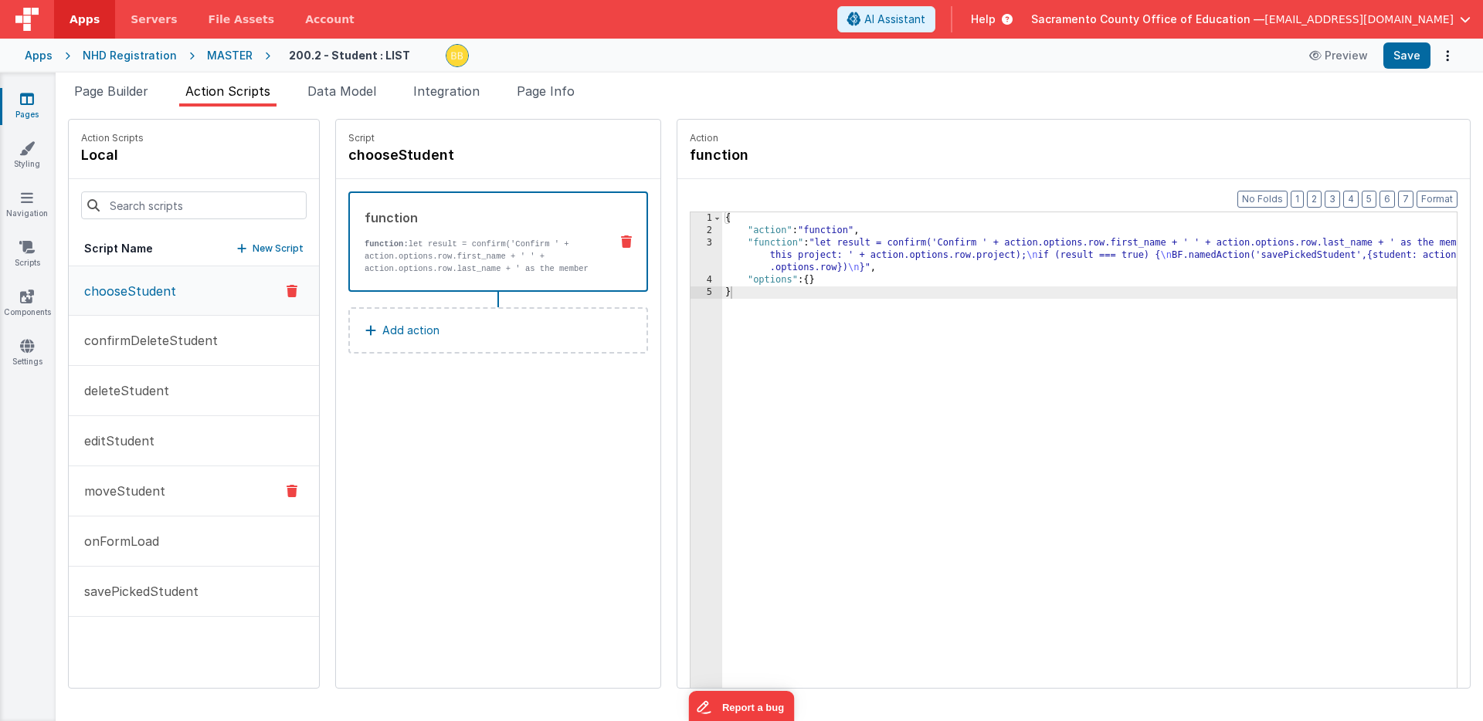
click at [136, 492] on p "moveStudent" at bounding box center [120, 491] width 90 height 19
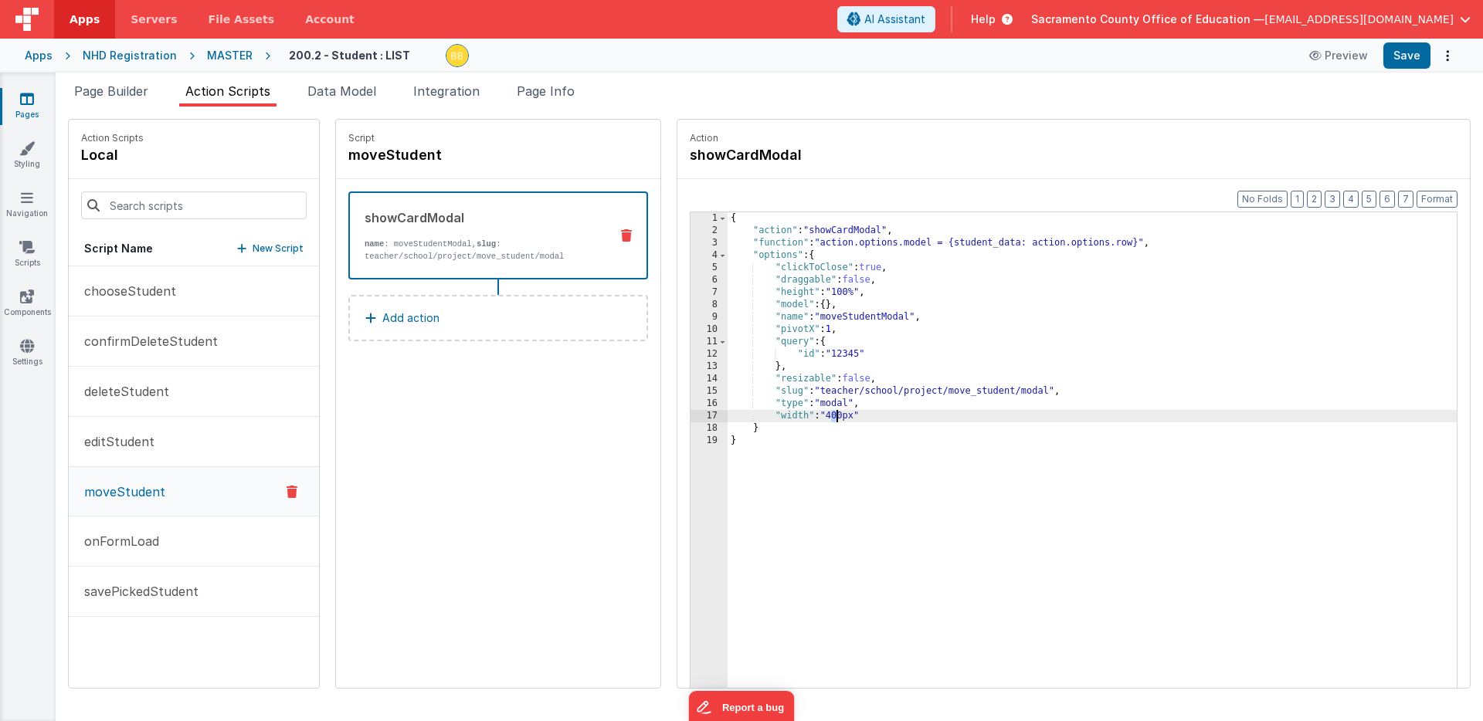
click at [788, 416] on div "{ "action" : "showCardModal" , "function" : "action.options.model = {student_da…" at bounding box center [1114, 486] width 775 height 548
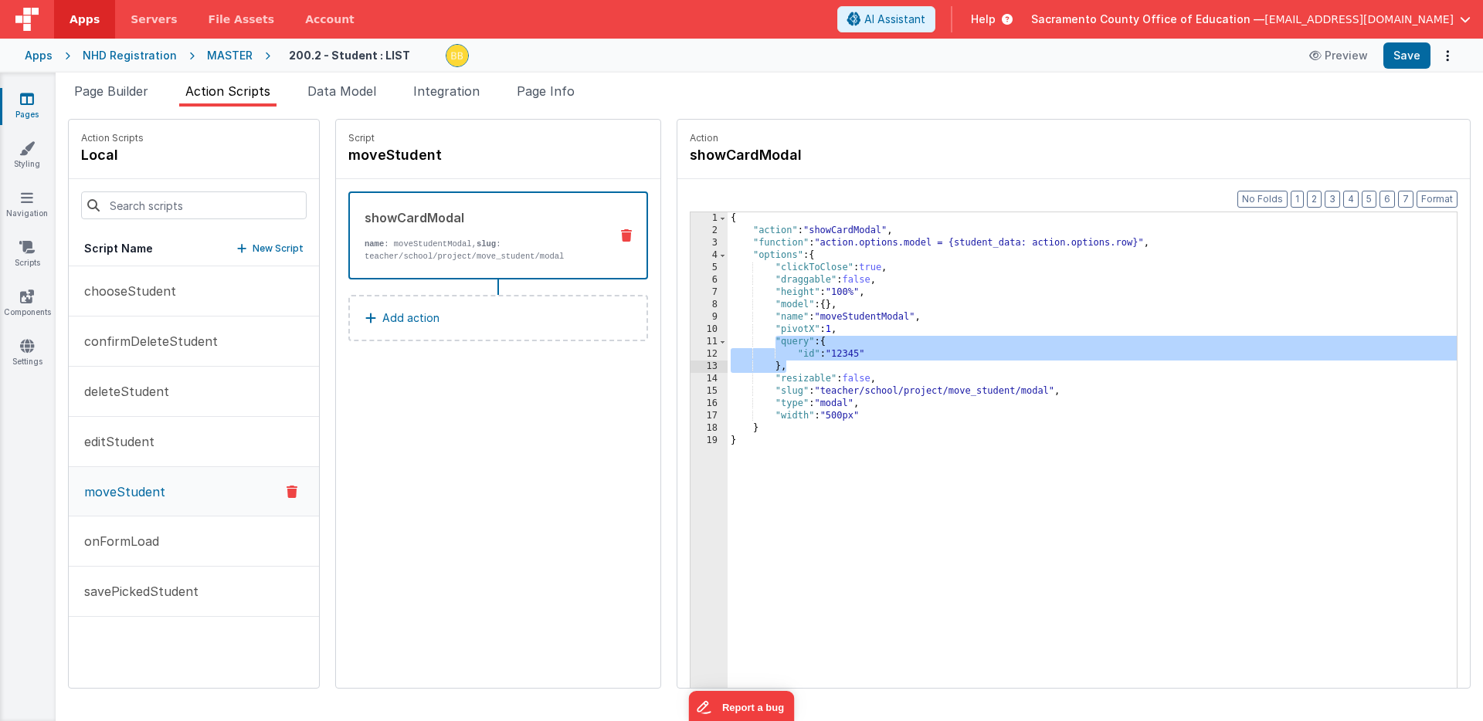
drag, startPoint x: 729, startPoint y: 338, endPoint x: 742, endPoint y: 364, distance: 29.4
click at [742, 364] on div "{ "action" : "showCardModal" , "function" : "action.options.model = {student_da…" at bounding box center [1114, 486] width 775 height 548
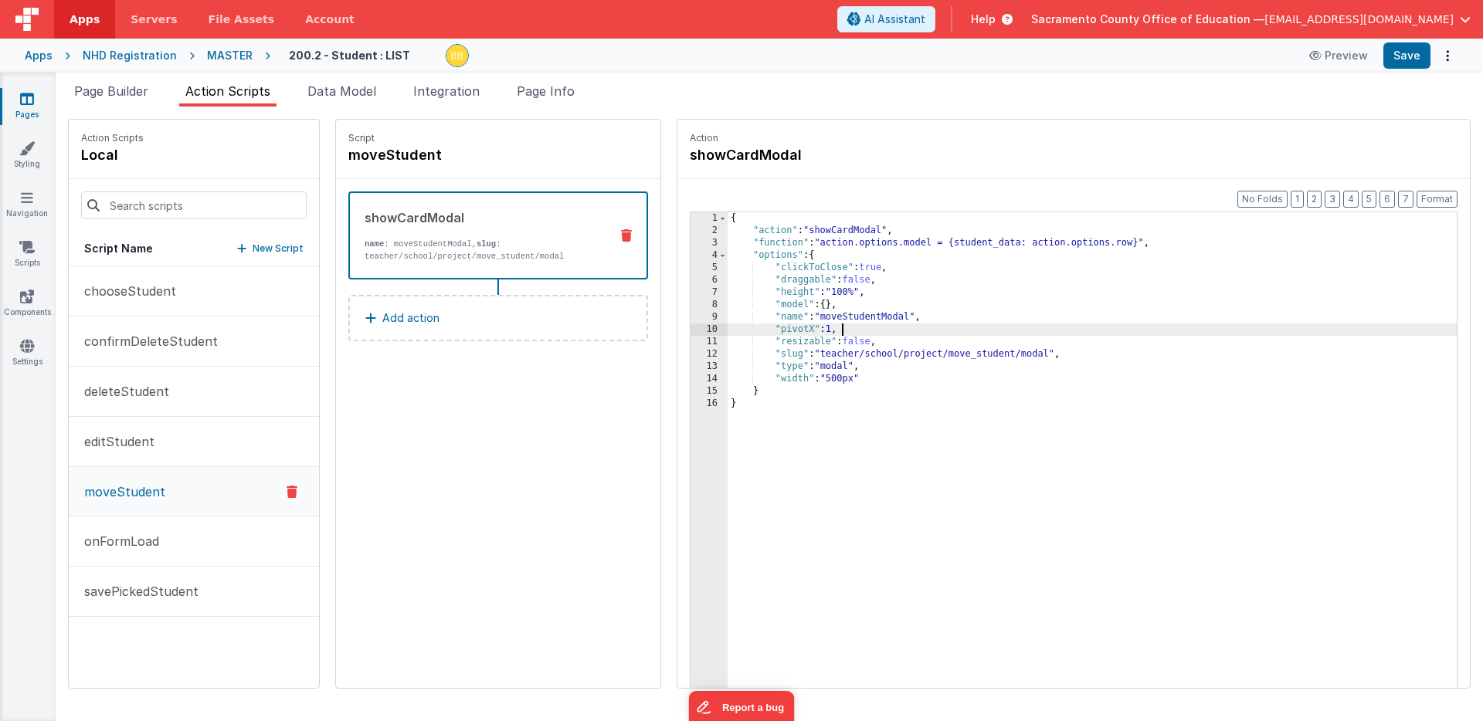
click at [827, 268] on div "{ "action" : "showCardModal" , "function" : "action.options.model = {student_da…" at bounding box center [1114, 486] width 775 height 548
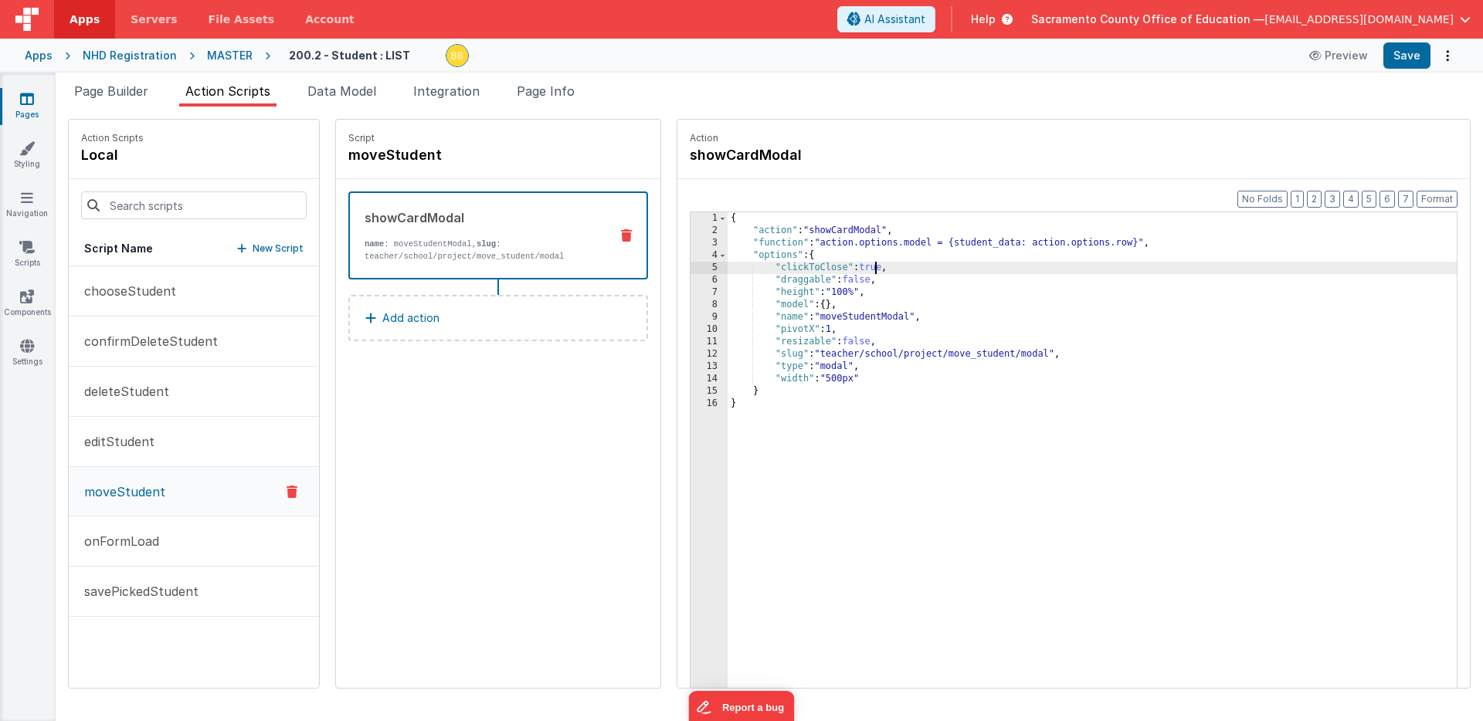
click at [827, 268] on div "{ "action" : "showCardModal" , "function" : "action.options.model = {student_da…" at bounding box center [1114, 486] width 775 height 548
click at [1413, 56] on button "Save" at bounding box center [1406, 55] width 47 height 26
click at [29, 97] on icon at bounding box center [27, 98] width 14 height 15
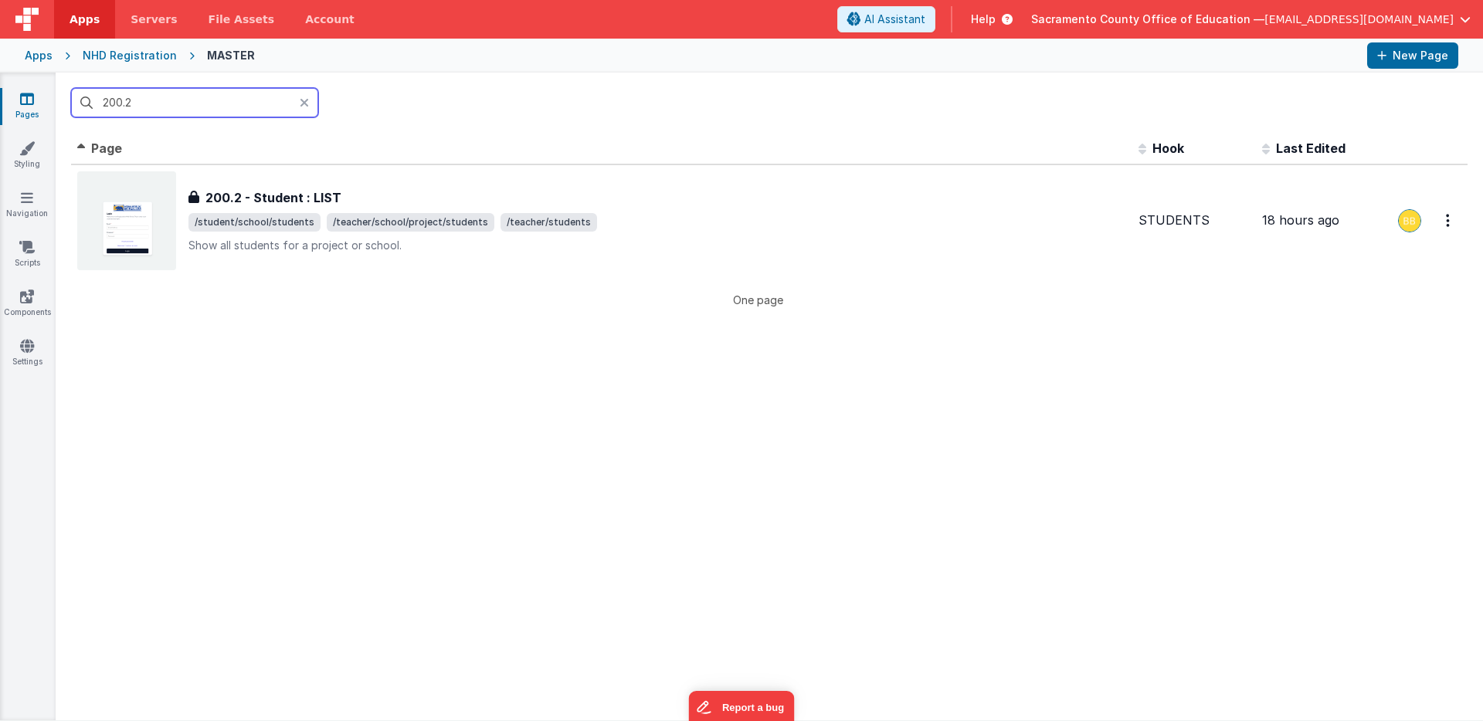
click at [175, 101] on input "200.2" at bounding box center [194, 102] width 247 height 29
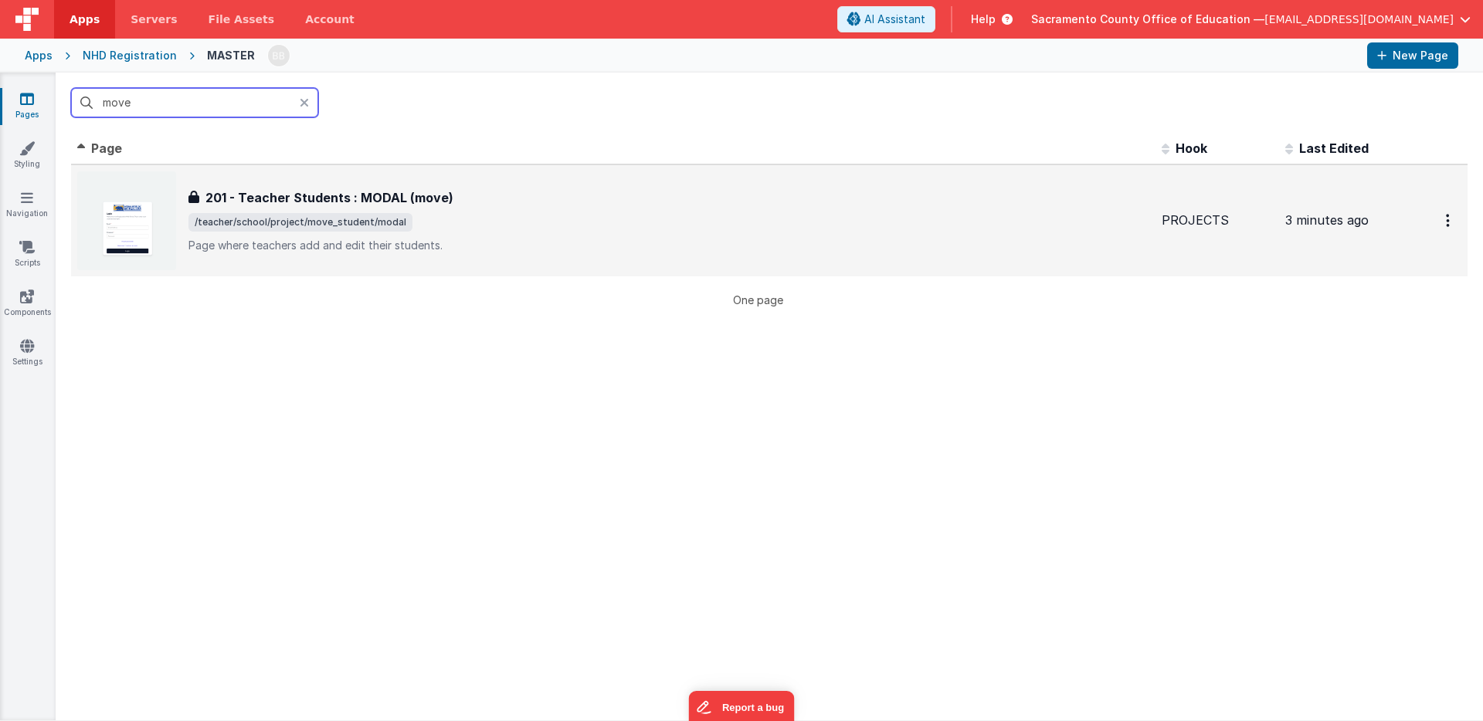
type input "move"
click at [316, 201] on h3 "201 - Teacher Students : MODAL (move)" at bounding box center [329, 197] width 248 height 19
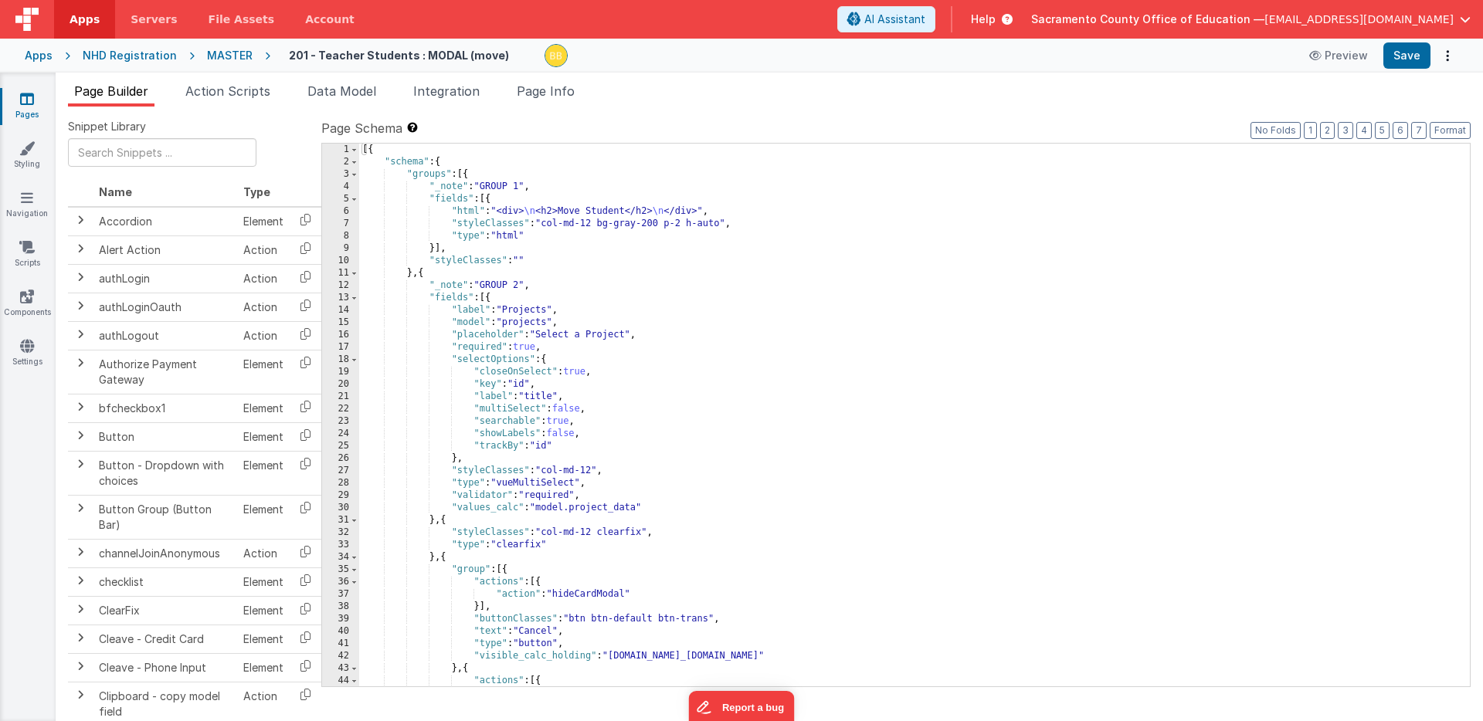
click at [507, 321] on div "[{ "schema" : { "groups" : [{ "_note" : "GROUP 1" , "fields" : [{ "html" : "<di…" at bounding box center [914, 428] width 1110 height 568
click at [551, 323] on div "[{ "schema" : { "groups" : [{ "_note" : "GROUP 1" , "fields" : [{ "html" : "<di…" at bounding box center [914, 428] width 1110 height 568
click at [507, 323] on div "[{ "schema" : { "groups" : [{ "_note" : "GROUP 1" , "fields" : [{ "html" : "<di…" at bounding box center [914, 428] width 1110 height 568
click at [1402, 53] on button "Save" at bounding box center [1406, 55] width 47 height 26
click at [26, 99] on icon at bounding box center [27, 98] width 14 height 15
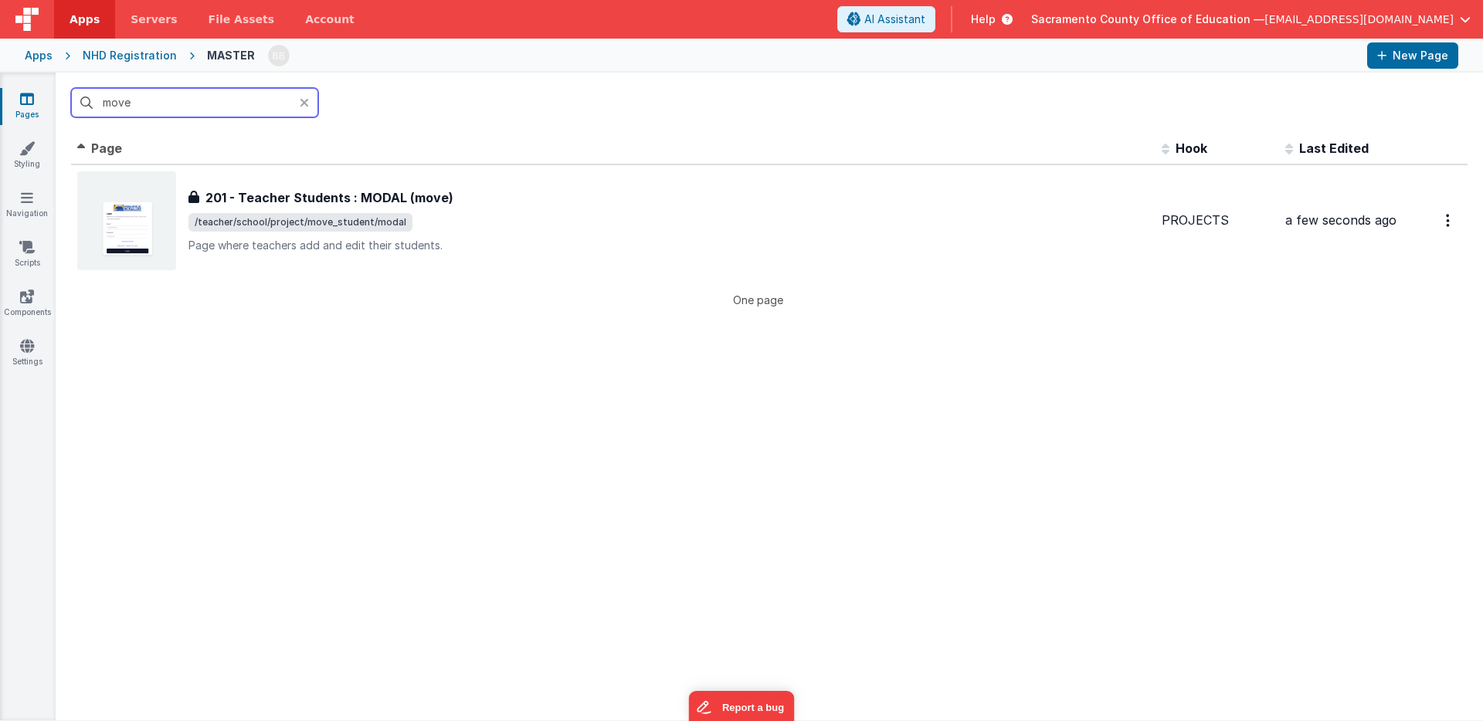
type input "2"
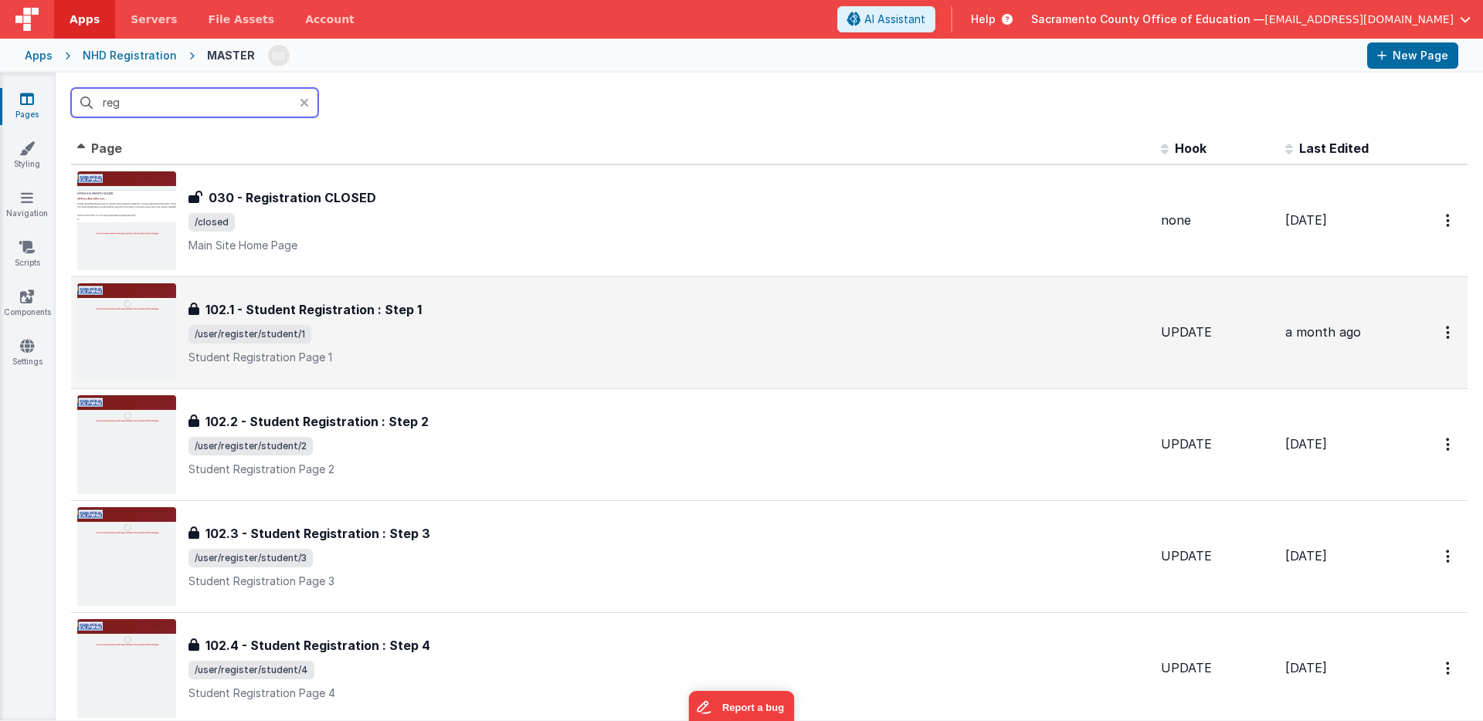
type input "reg"
click at [337, 316] on h3 "102.1 - Student Registration : Step 1" at bounding box center [313, 309] width 216 height 19
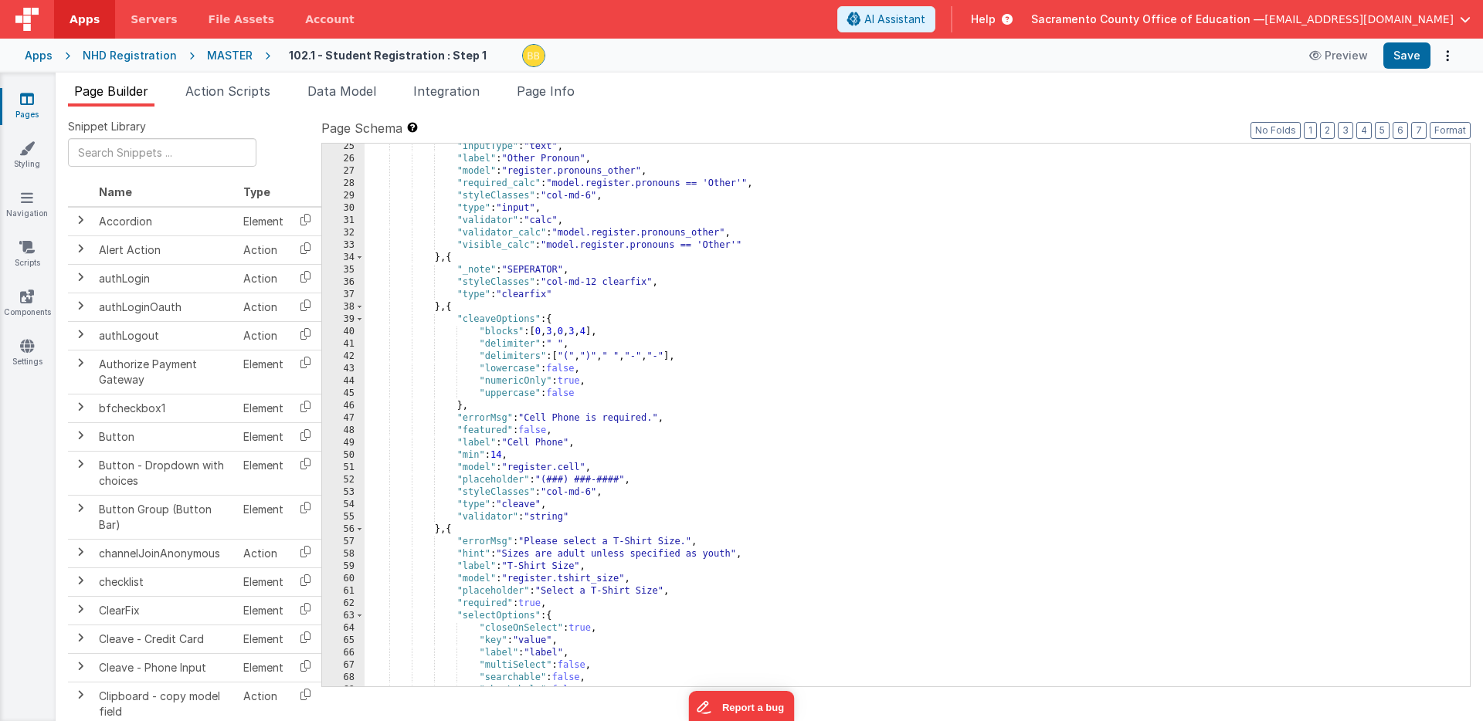
scroll to position [418, 0]
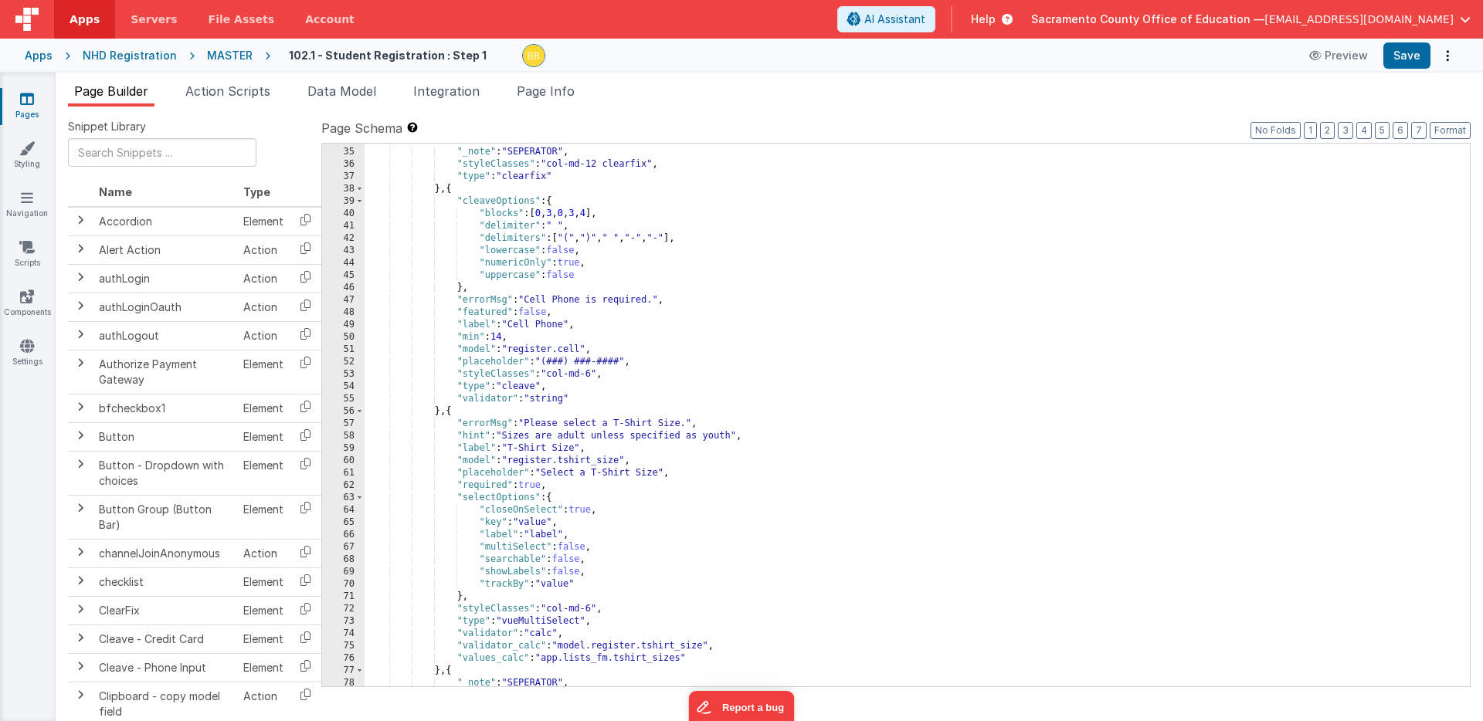
click at [25, 98] on icon at bounding box center [27, 98] width 14 height 15
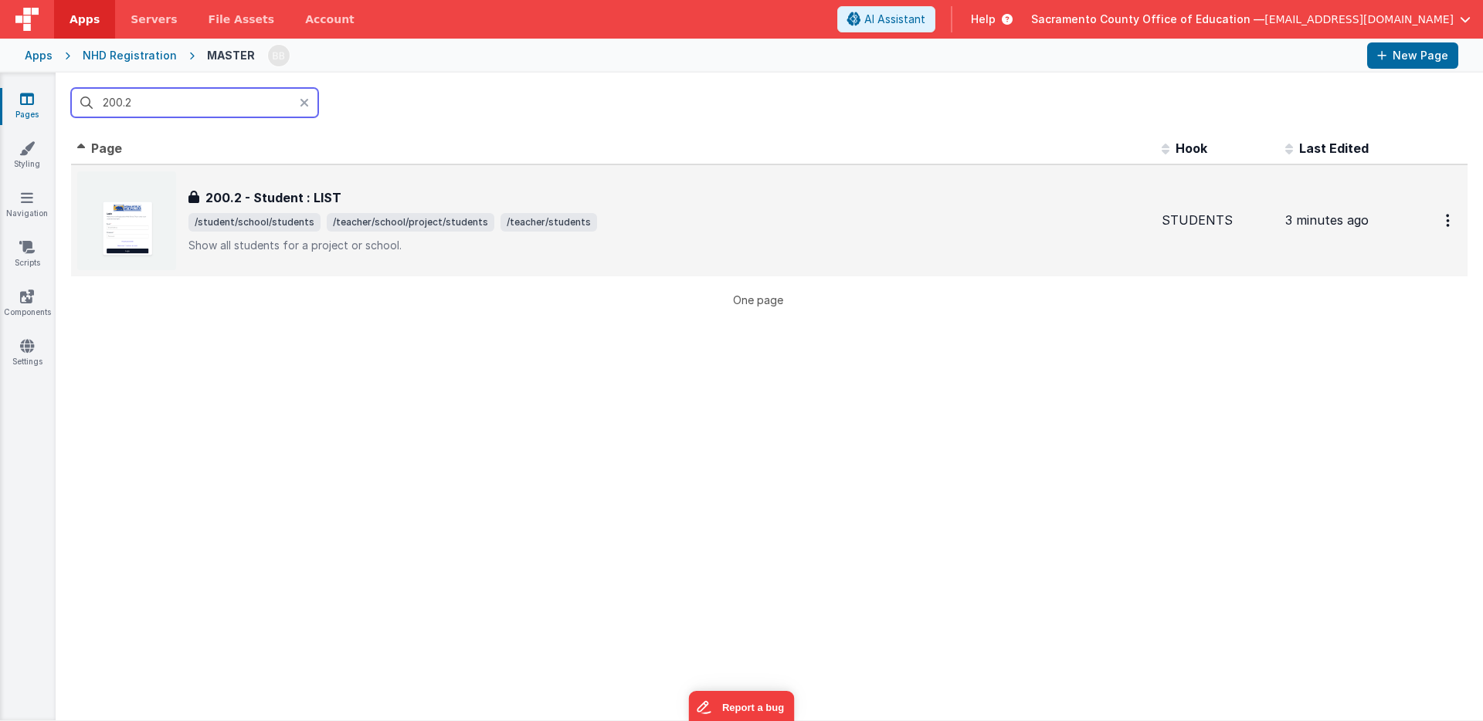
type input "200.2"
click at [292, 195] on h3 "200.2 - Student : LIST" at bounding box center [273, 197] width 136 height 19
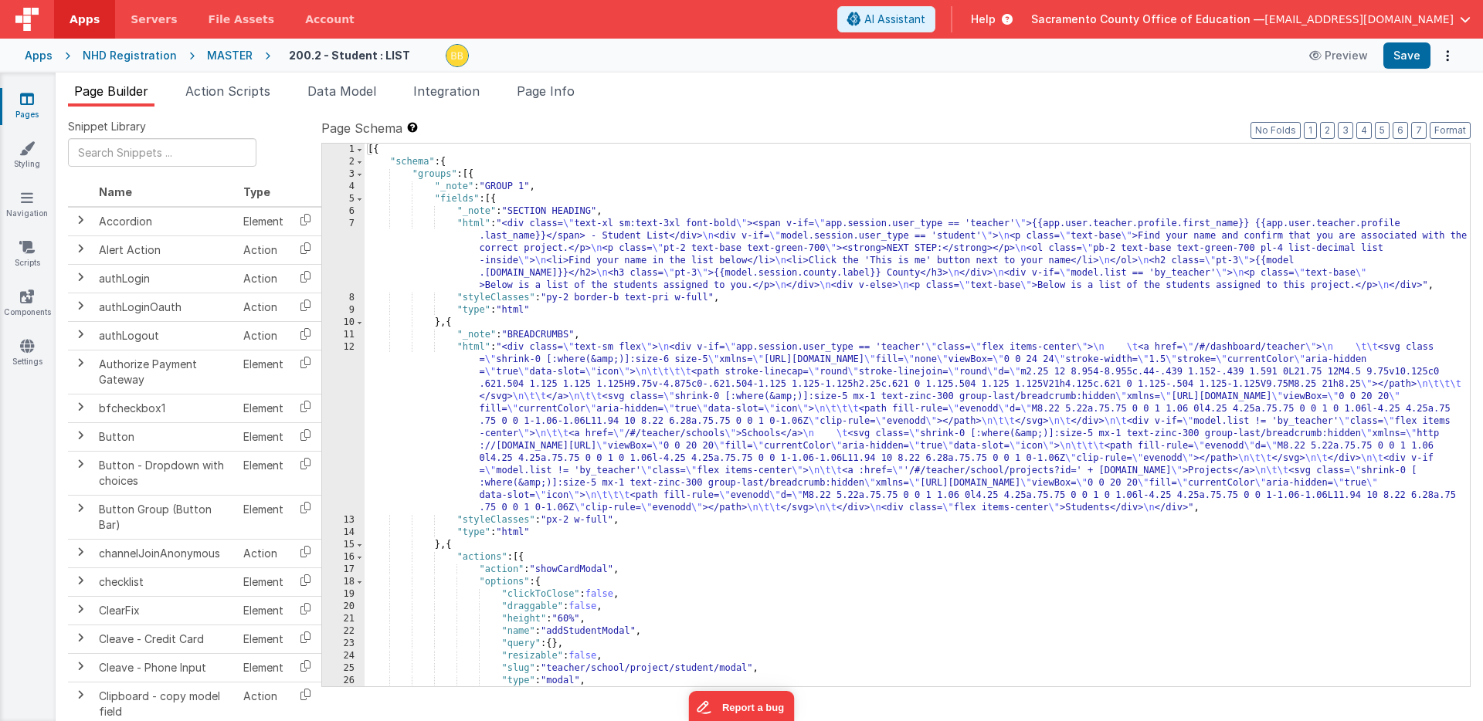
click at [30, 97] on icon at bounding box center [27, 98] width 14 height 15
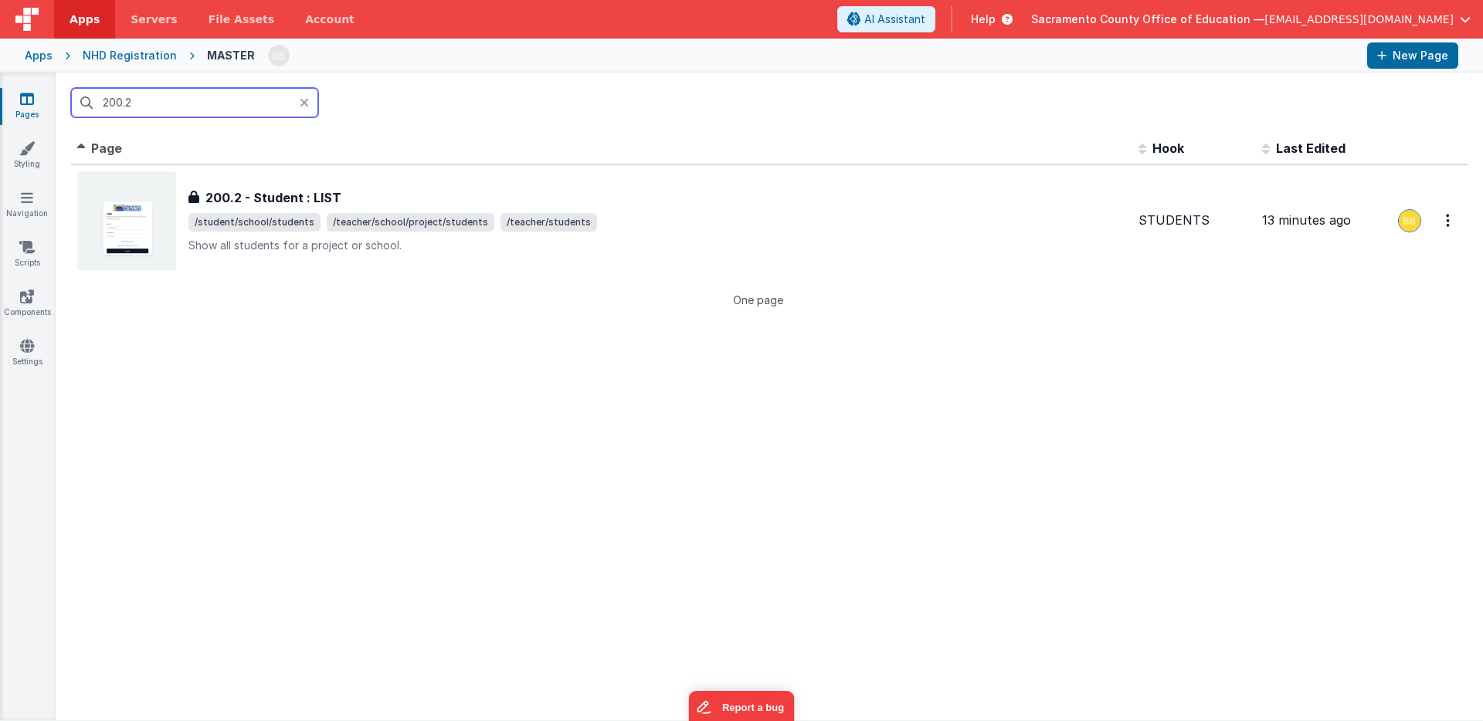
click at [156, 95] on input "200.2" at bounding box center [194, 102] width 247 height 29
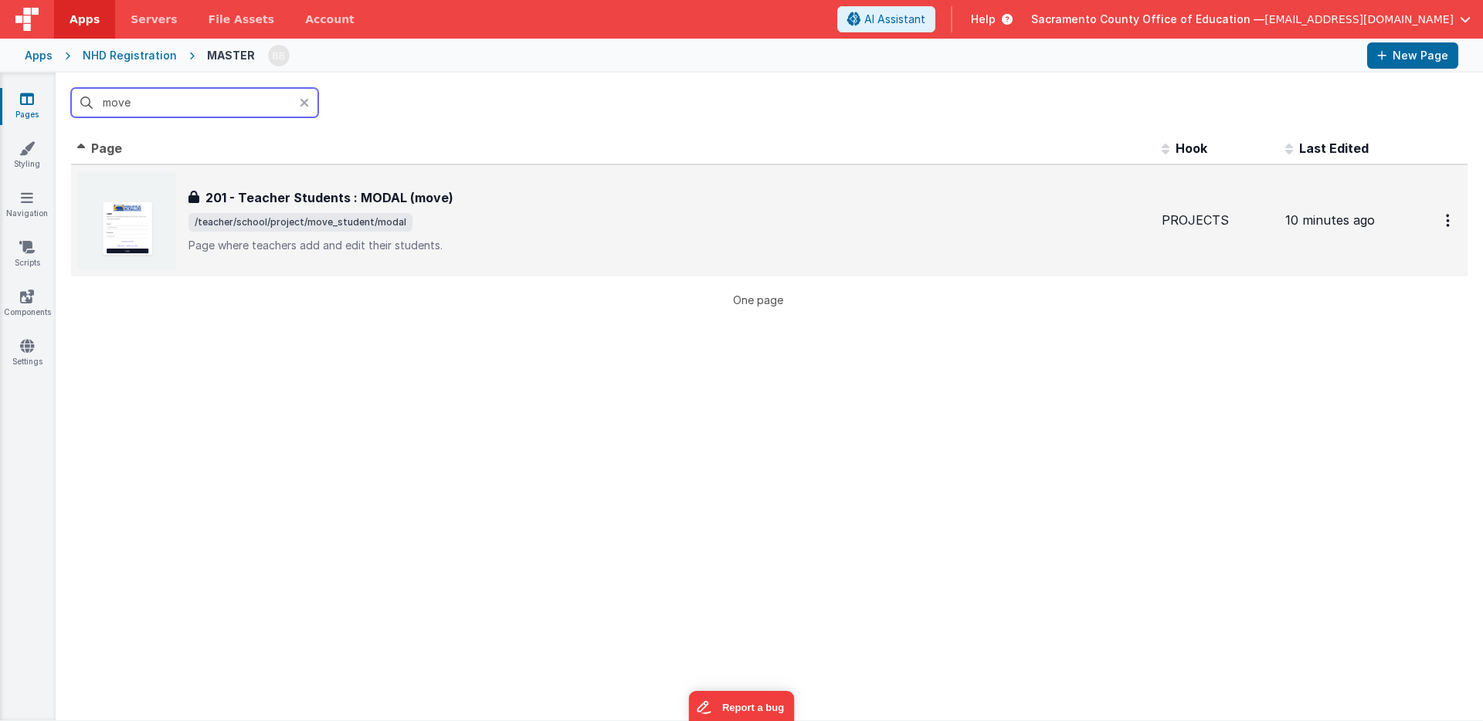
type input "move"
click at [316, 194] on h3 "201 - Teacher Students : MODAL (move)" at bounding box center [329, 197] width 248 height 19
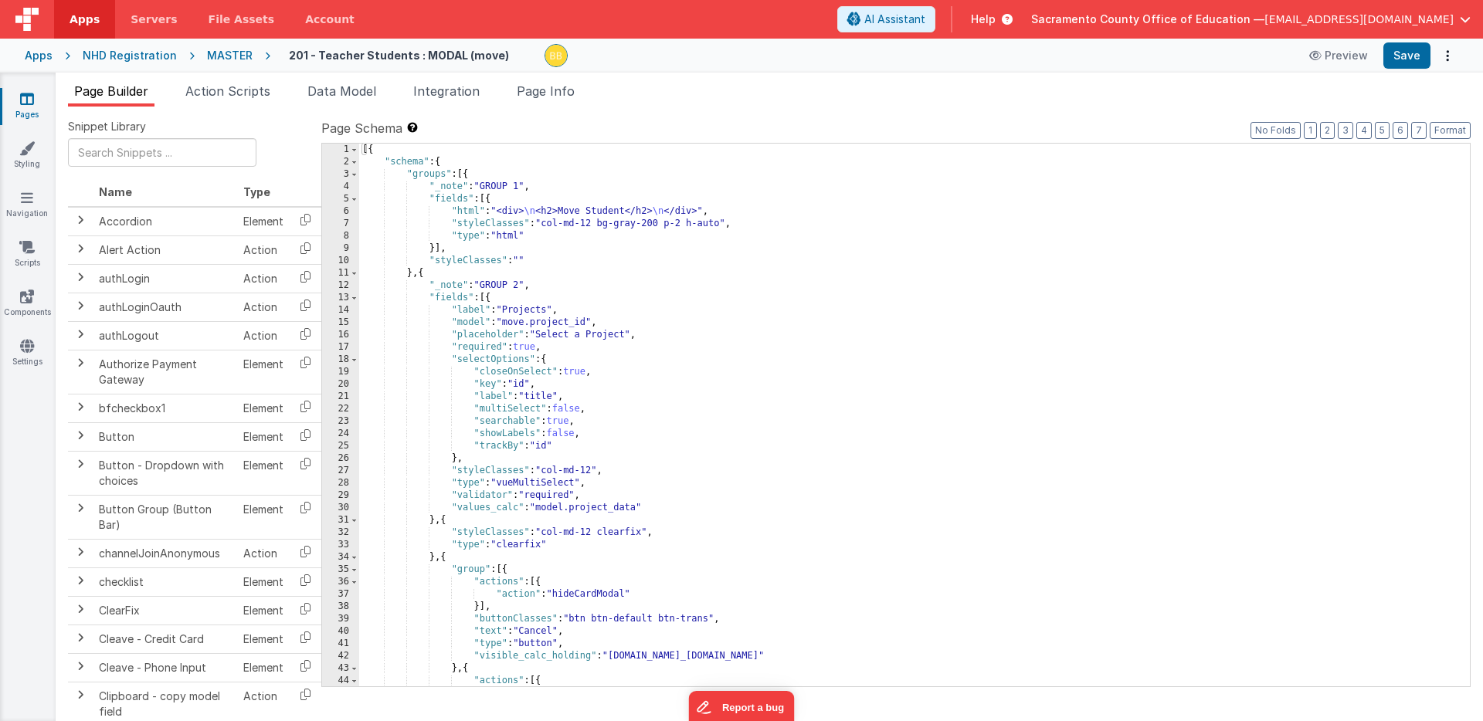
click at [589, 322] on div "[{ "schema" : { "groups" : [{ "_note" : "GROUP 1" , "fields" : [{ "html" : "<di…" at bounding box center [914, 428] width 1110 height 568
click at [1409, 57] on button "Save" at bounding box center [1406, 55] width 47 height 26
click at [551, 90] on span "Page Info" at bounding box center [546, 90] width 58 height 15
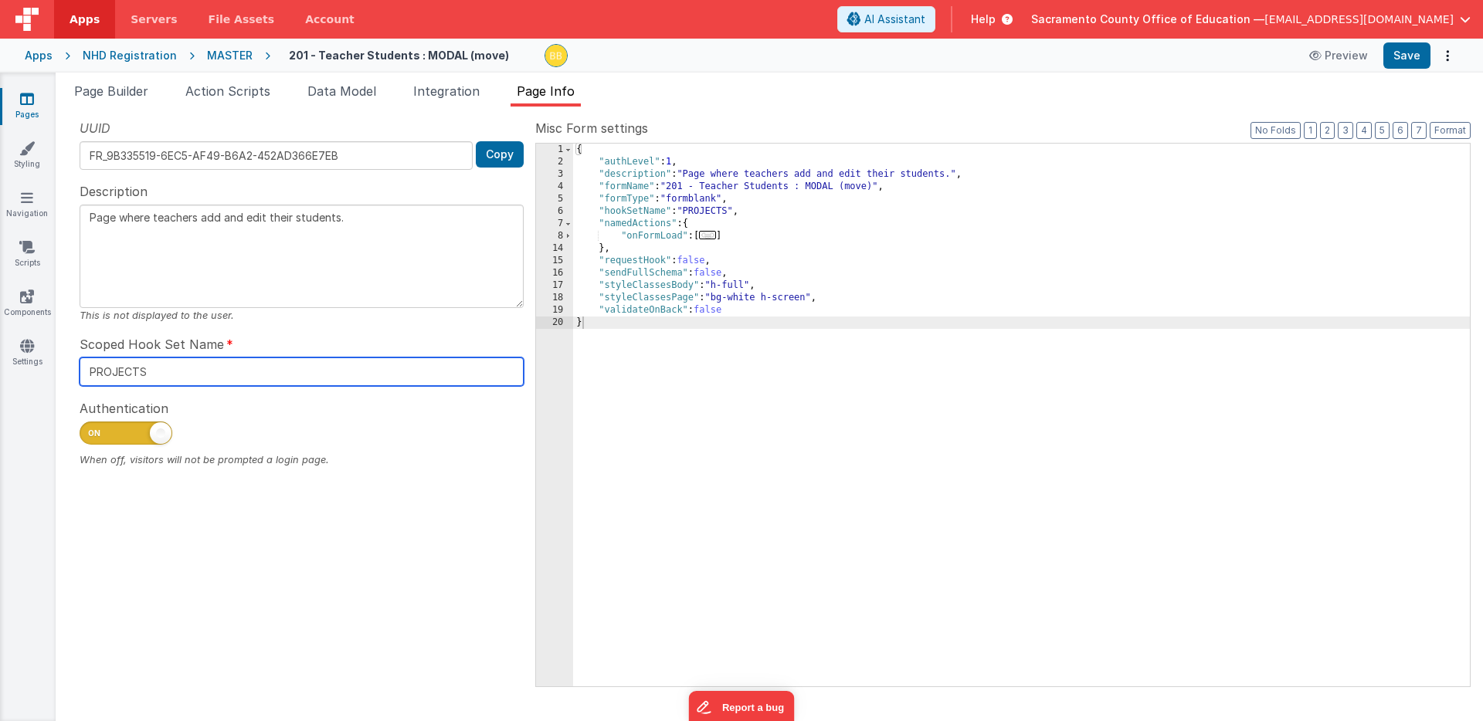
click at [124, 371] on input "PROJECTS" at bounding box center [302, 372] width 444 height 29
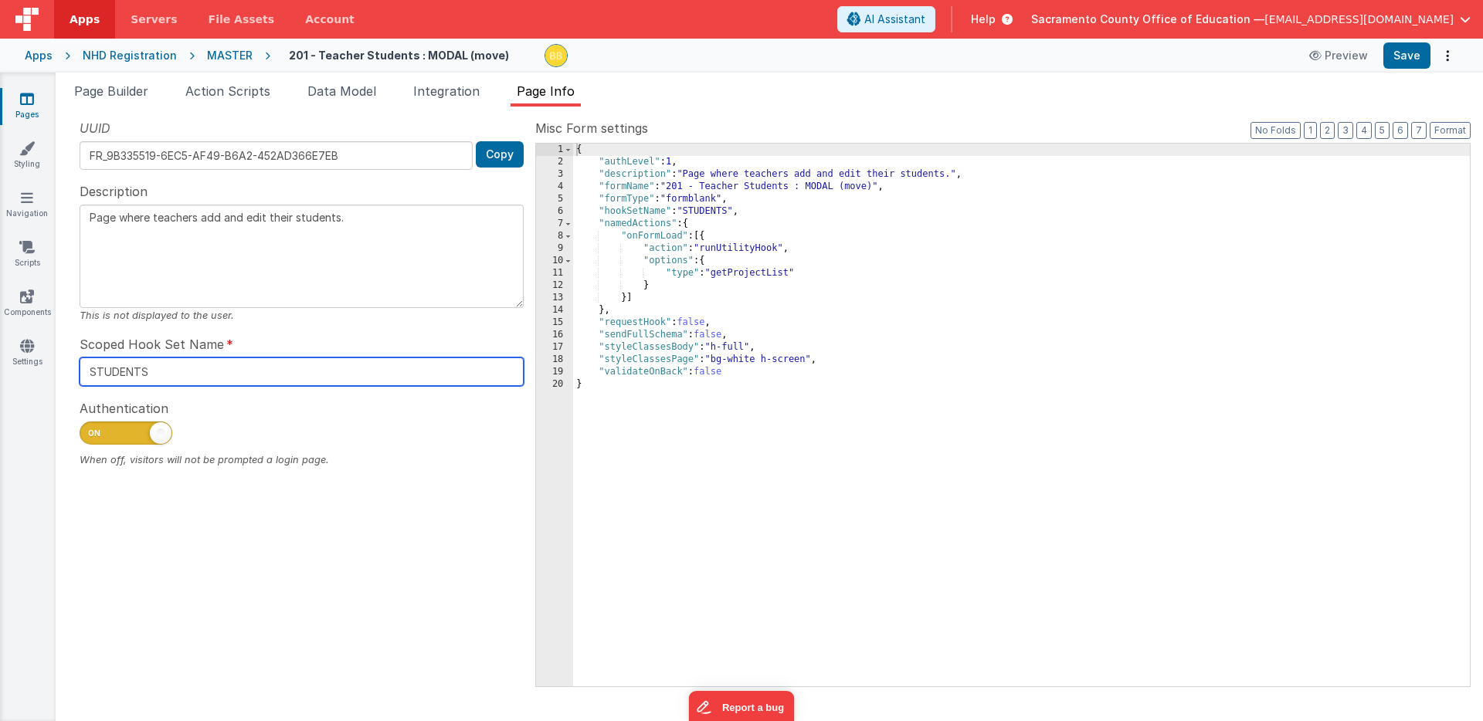
type input "STUDENTS"
click at [263, 397] on div "UUID FR_9B335519-6EC5-AF49-B6A2-452AD366E7EB Copy Description Page where teache…" at bounding box center [301, 402] width 467 height 567
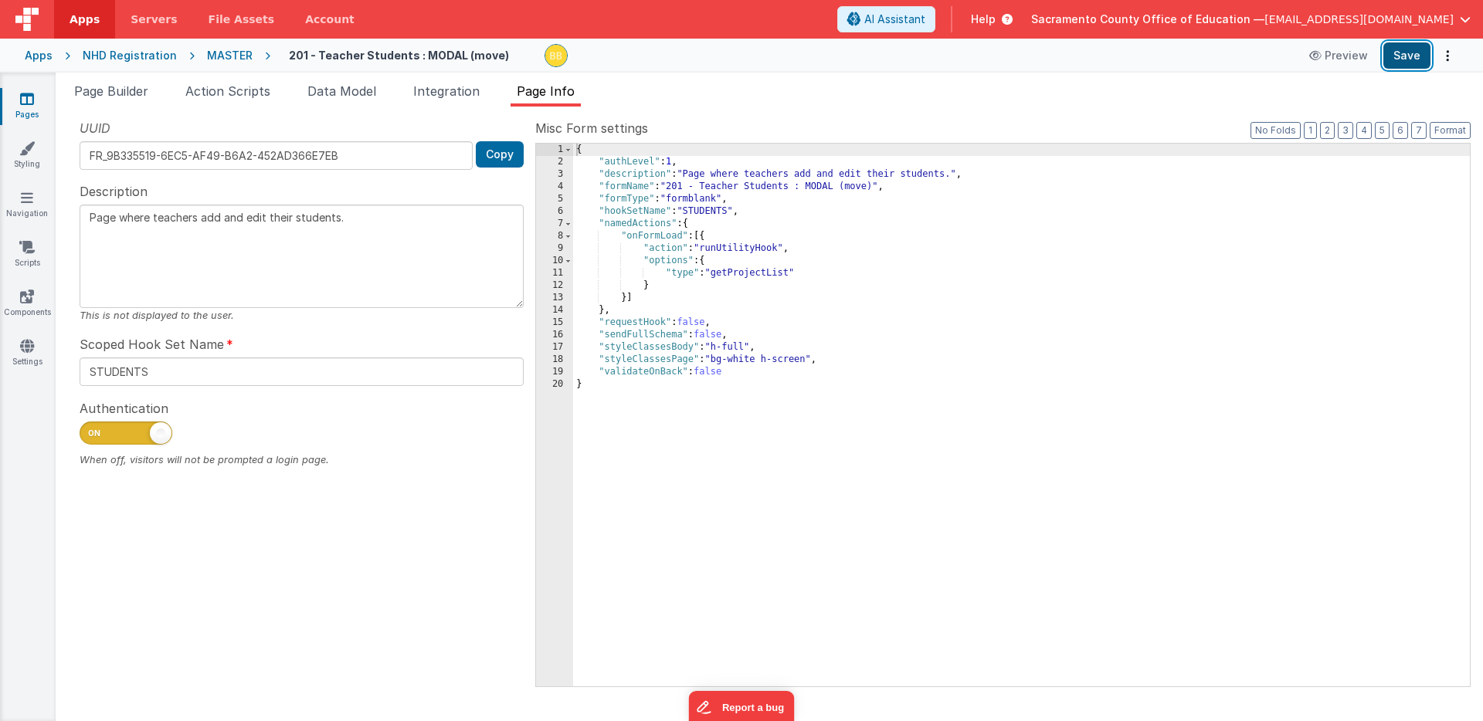
click at [1399, 58] on button "Save" at bounding box center [1406, 55] width 47 height 26
click at [110, 90] on span "Page Builder" at bounding box center [111, 90] width 74 height 15
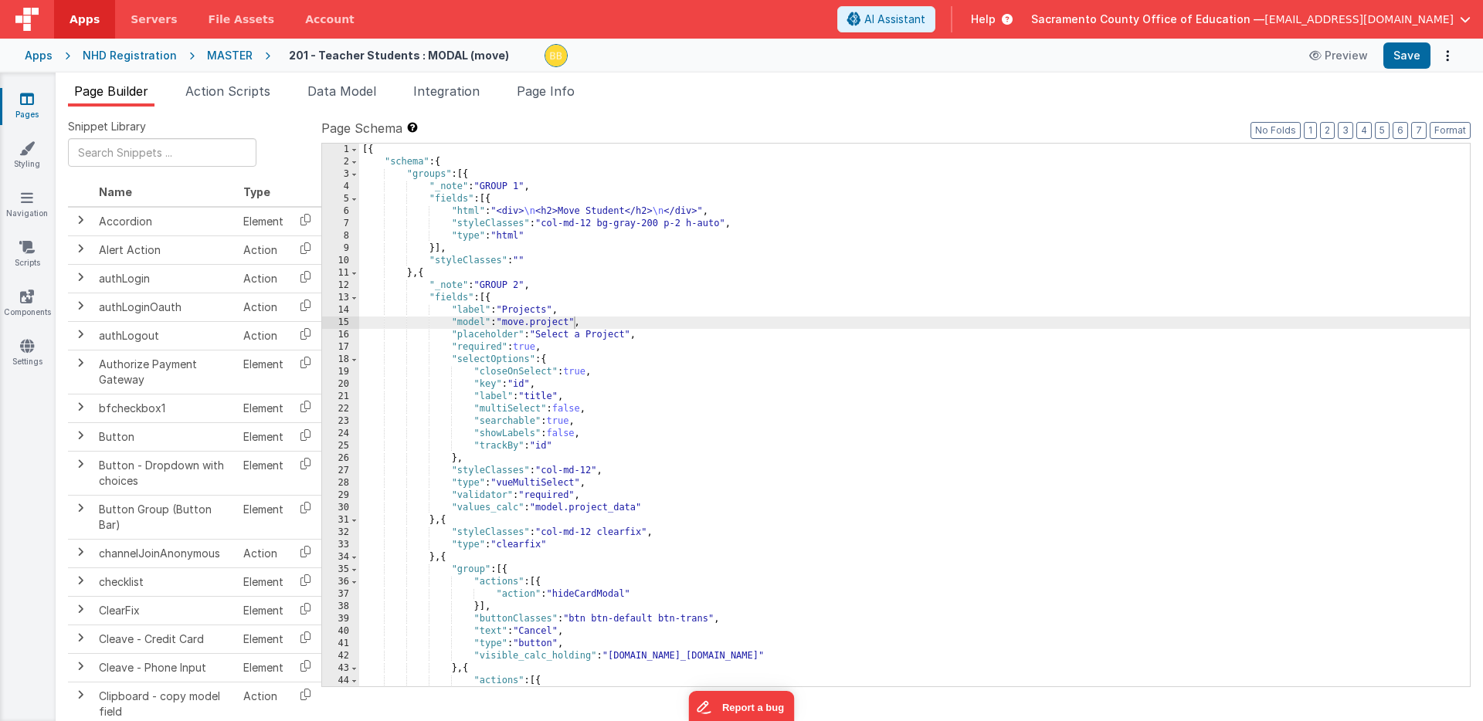
click at [553, 508] on div "[{ "schema" : { "groups" : [{ "_note" : "GROUP 1" , "fields" : [{ "html" : "<di…" at bounding box center [914, 428] width 1110 height 568
click at [332, 90] on span "Data Model" at bounding box center [341, 90] width 69 height 15
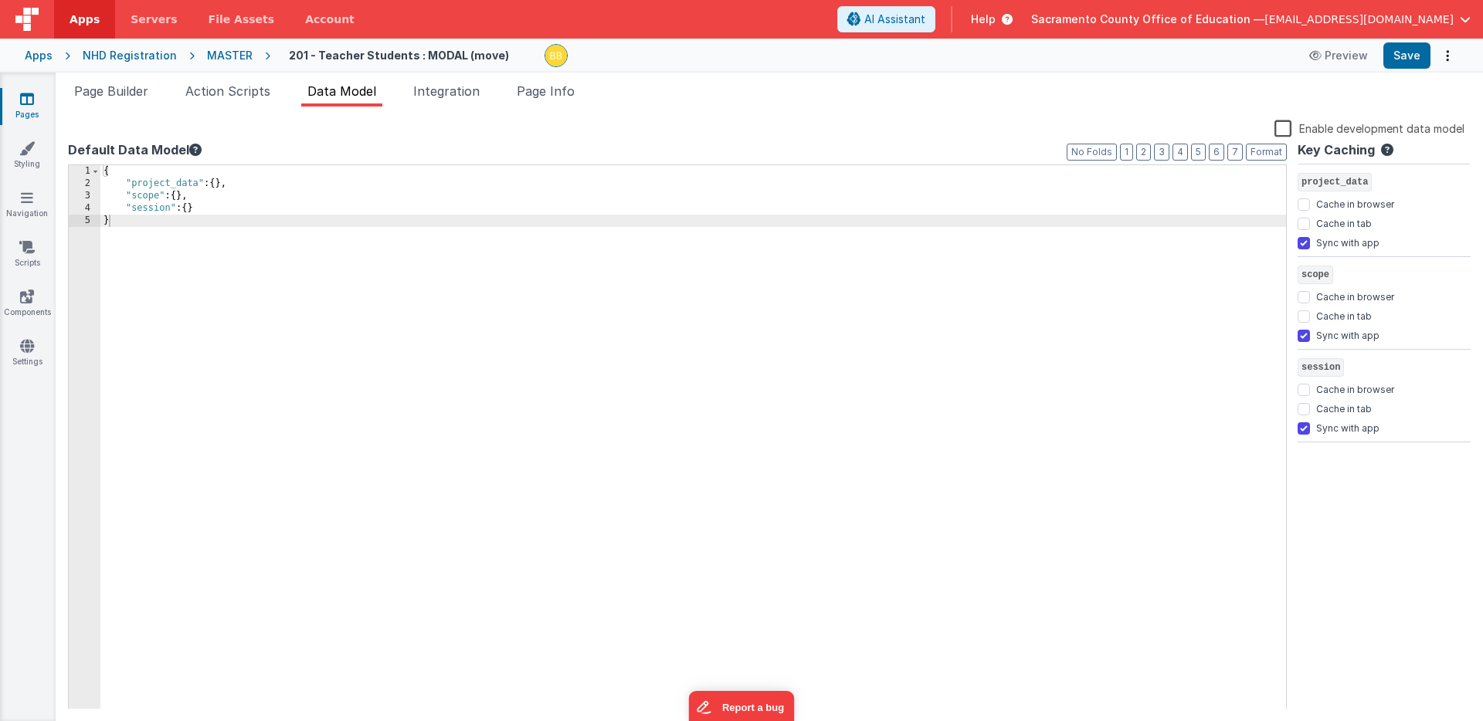
click at [165, 183] on div "{ "project_data" : { } , "scope" : { } , "session" : { } }" at bounding box center [692, 449] width 1185 height 569
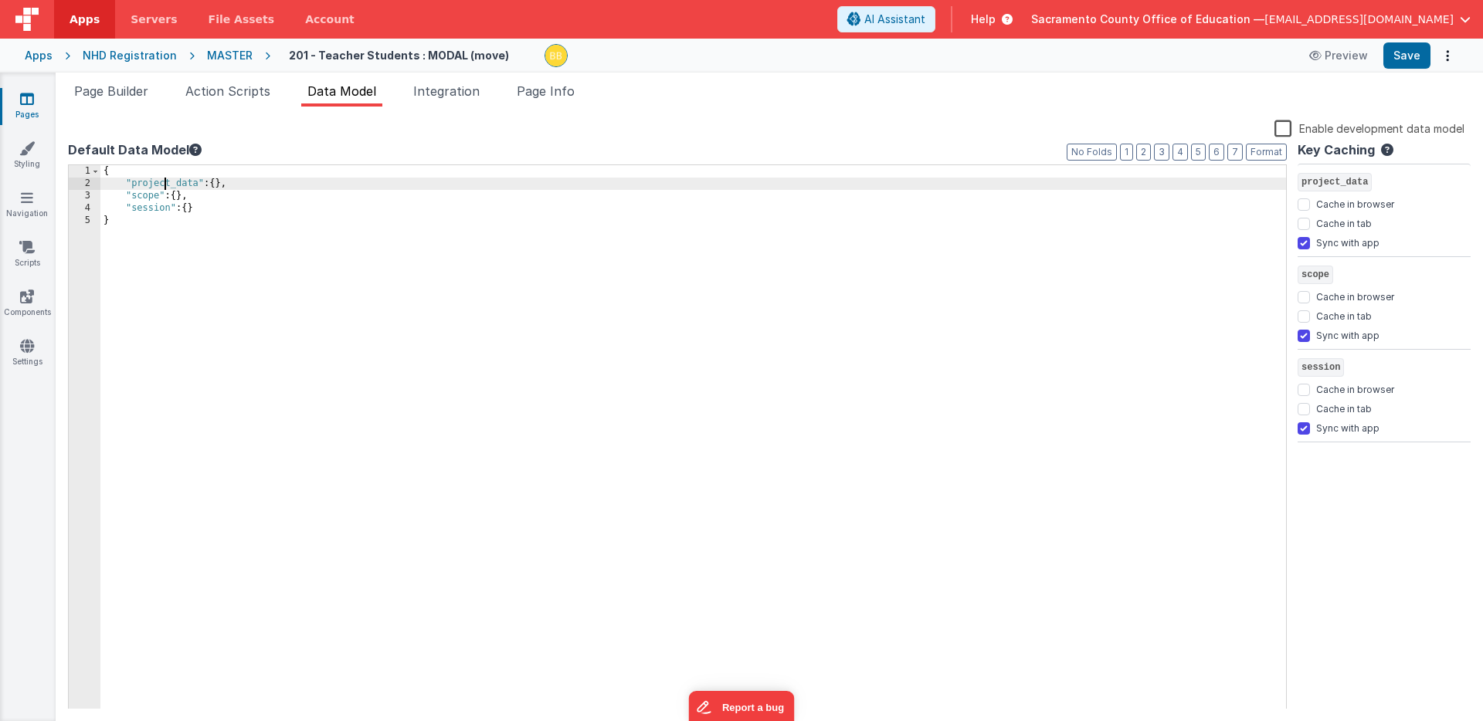
click at [165, 183] on div "{ "project_data" : { } , "scope" : { } , "session" : { } }" at bounding box center [692, 449] width 1185 height 569
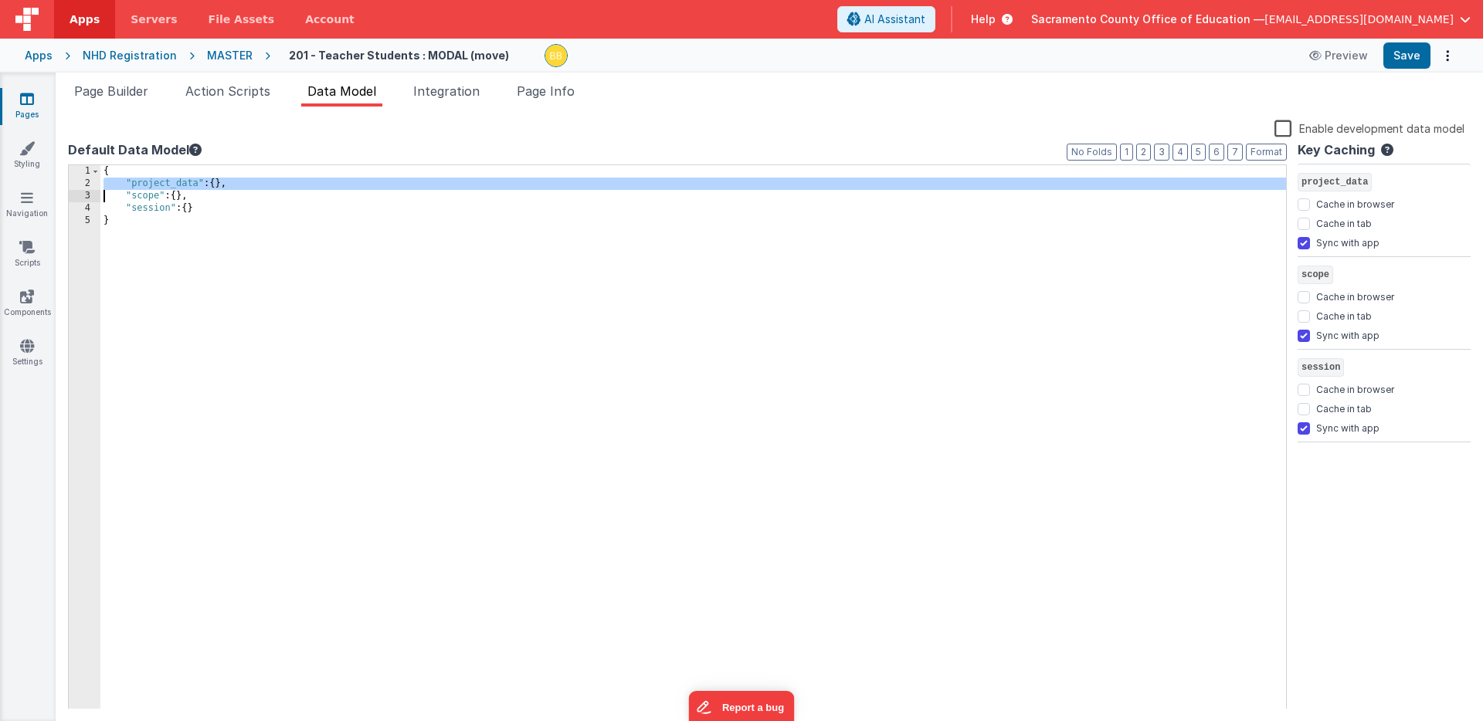
click at [165, 183] on div "{ "project_data" : { } , "scope" : { } , "session" : { } }" at bounding box center [692, 449] width 1185 height 569
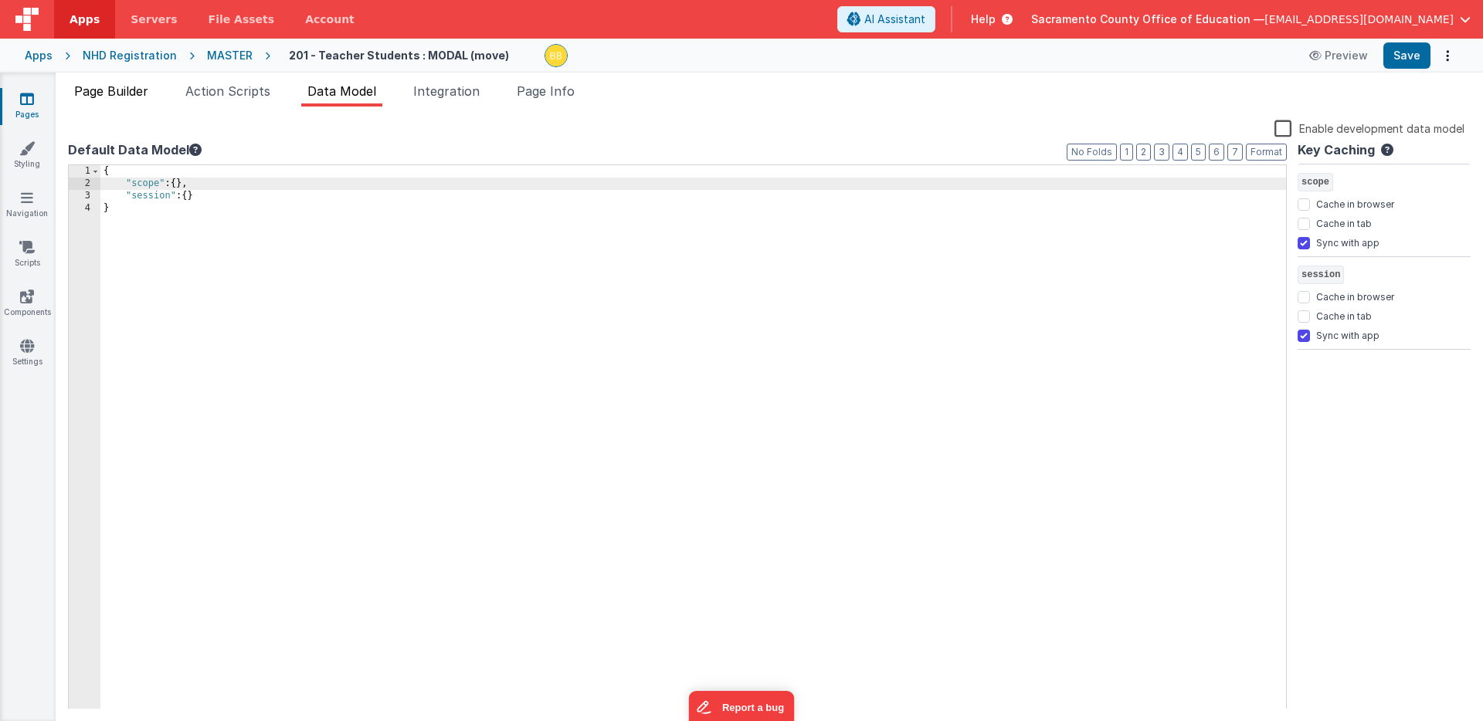
click at [141, 93] on span "Page Builder" at bounding box center [111, 90] width 74 height 15
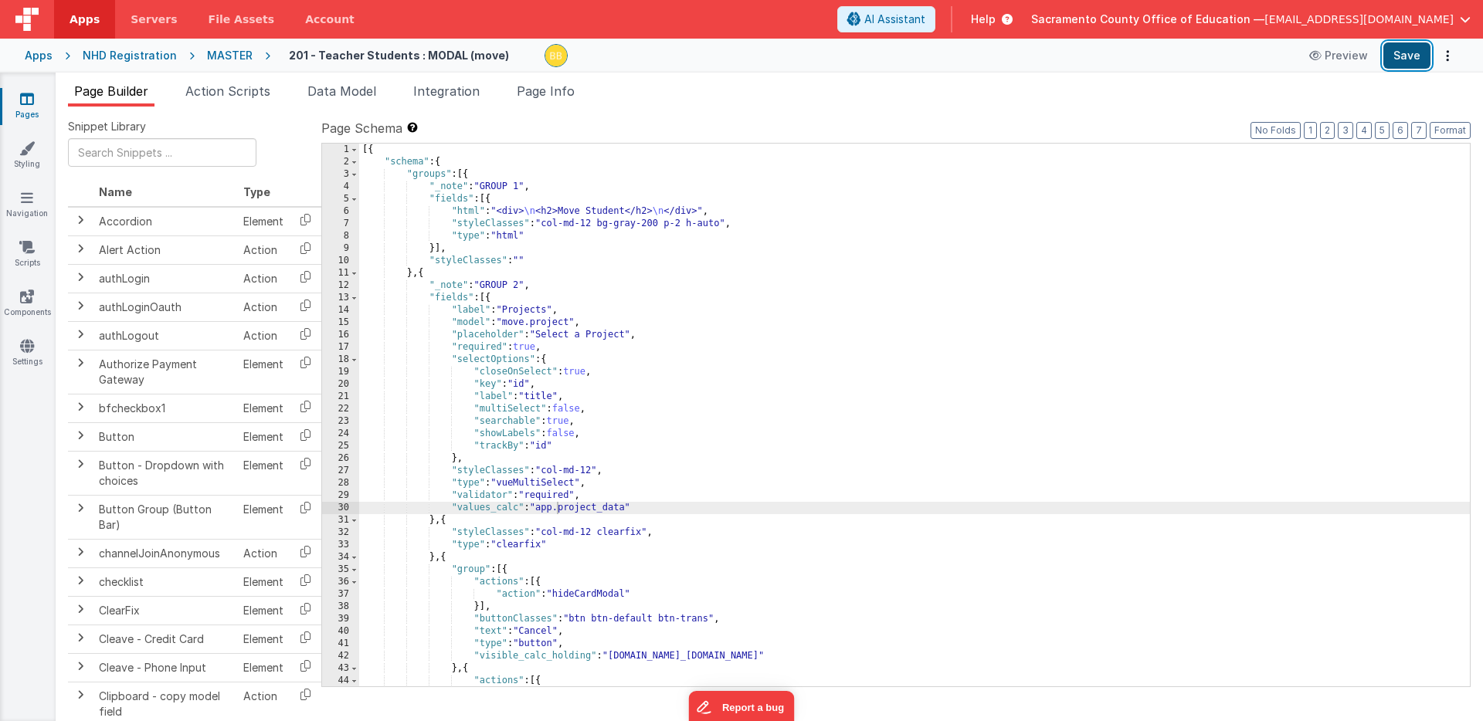
click at [1409, 58] on button "Save" at bounding box center [1406, 55] width 47 height 26
click at [29, 98] on icon at bounding box center [27, 98] width 14 height 15
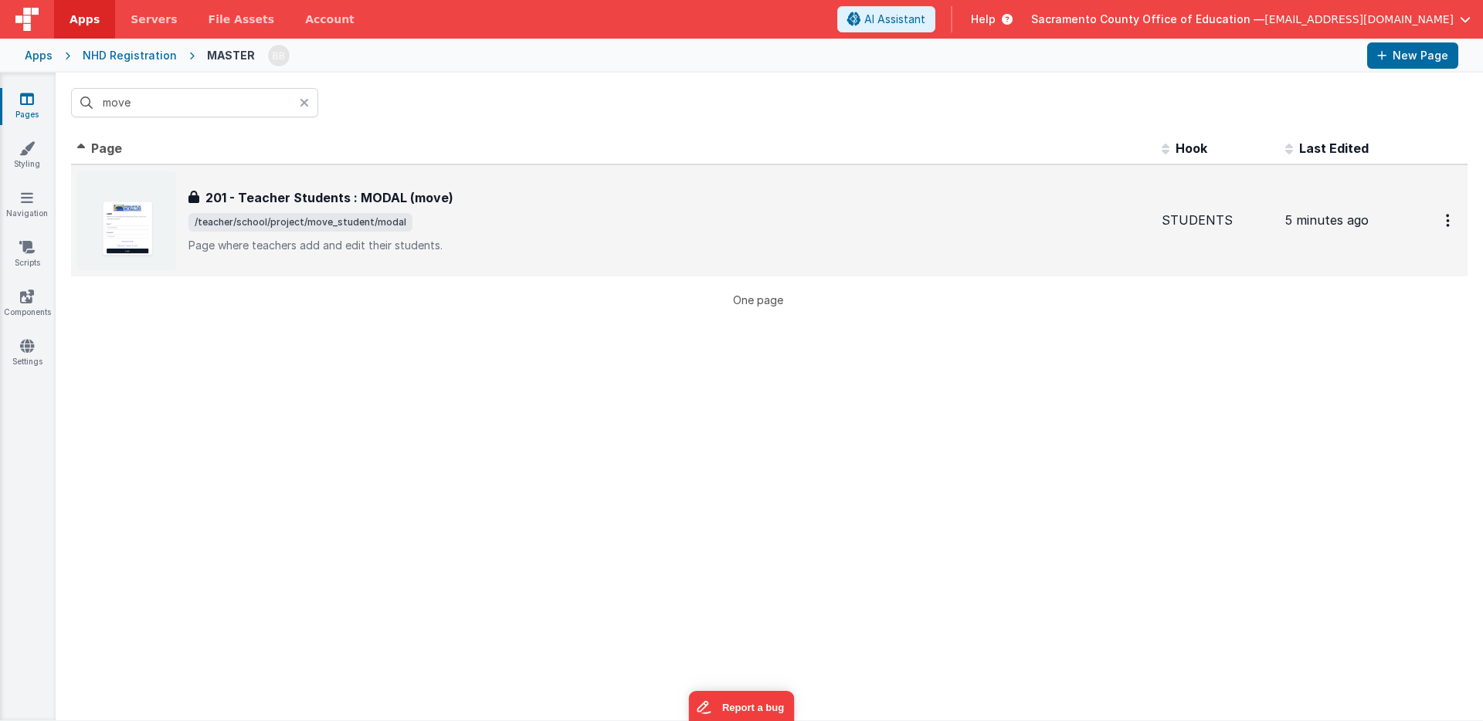
click at [321, 219] on span "/teacher/school/project/move_student/modal" at bounding box center [300, 222] width 224 height 19
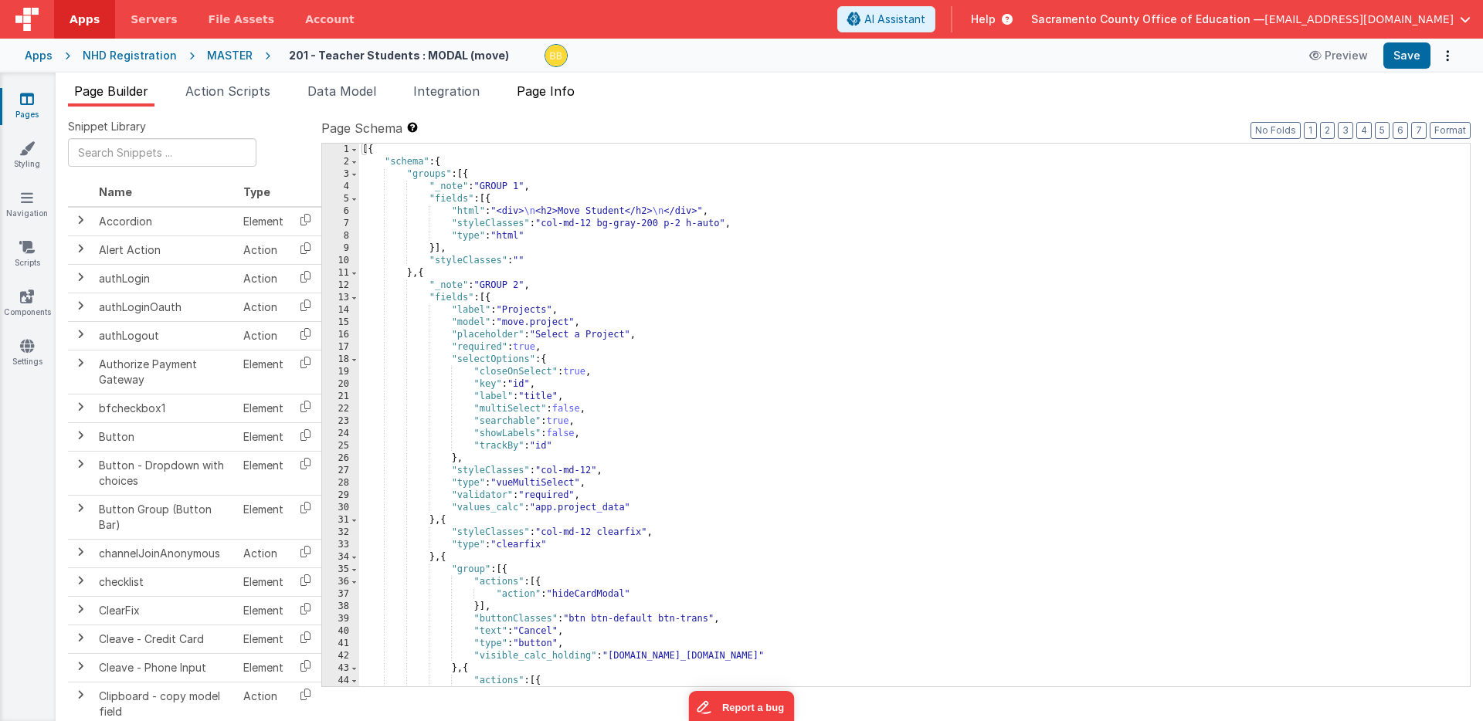
click at [548, 96] on span "Page Info" at bounding box center [546, 90] width 58 height 15
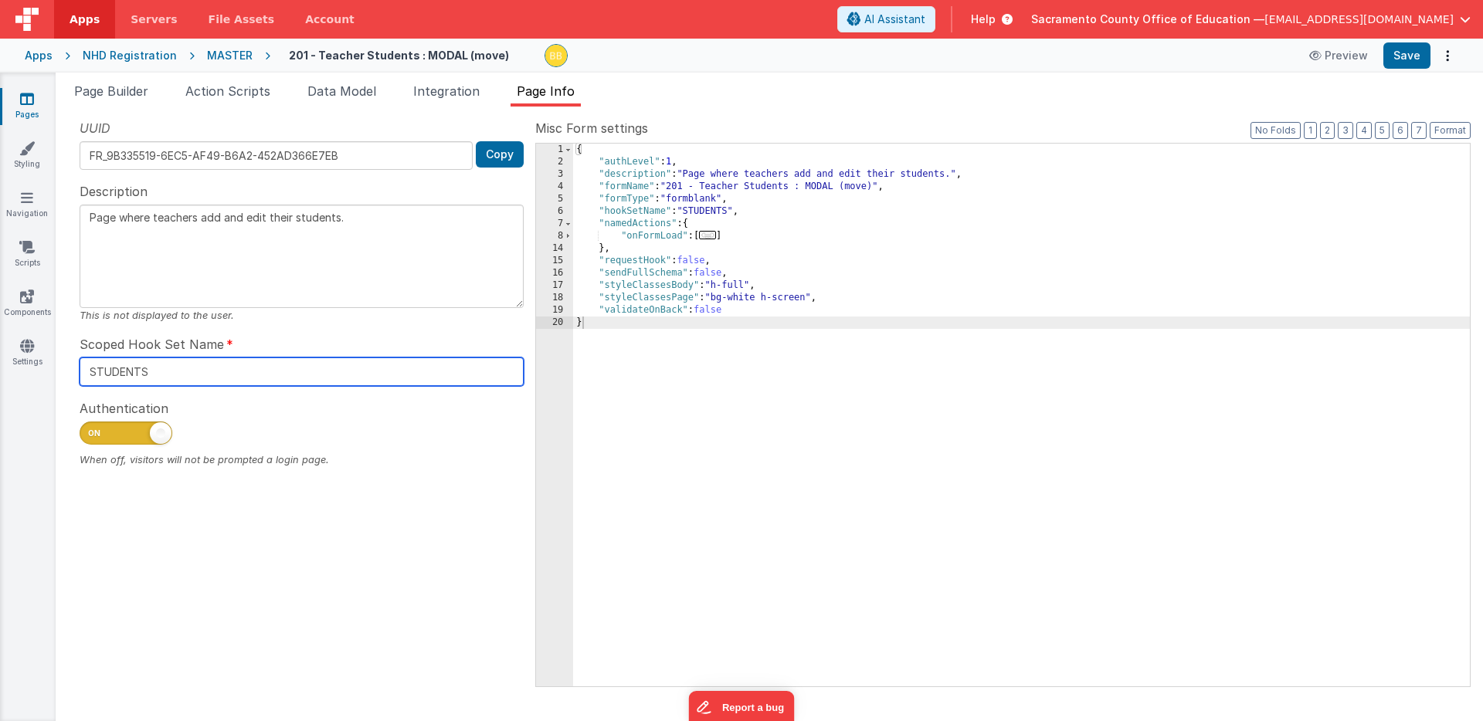
click at [119, 368] on input "STUDENTS" at bounding box center [302, 372] width 444 height 29
drag, startPoint x: 140, startPoint y: 368, endPoint x: 67, endPoint y: 374, distance: 72.8
click at [68, 374] on div "UUID FR_9B335519-6EC5-AF49-B6A2-452AD366E7EB Copy Description Page where teache…" at bounding box center [301, 402] width 467 height 567
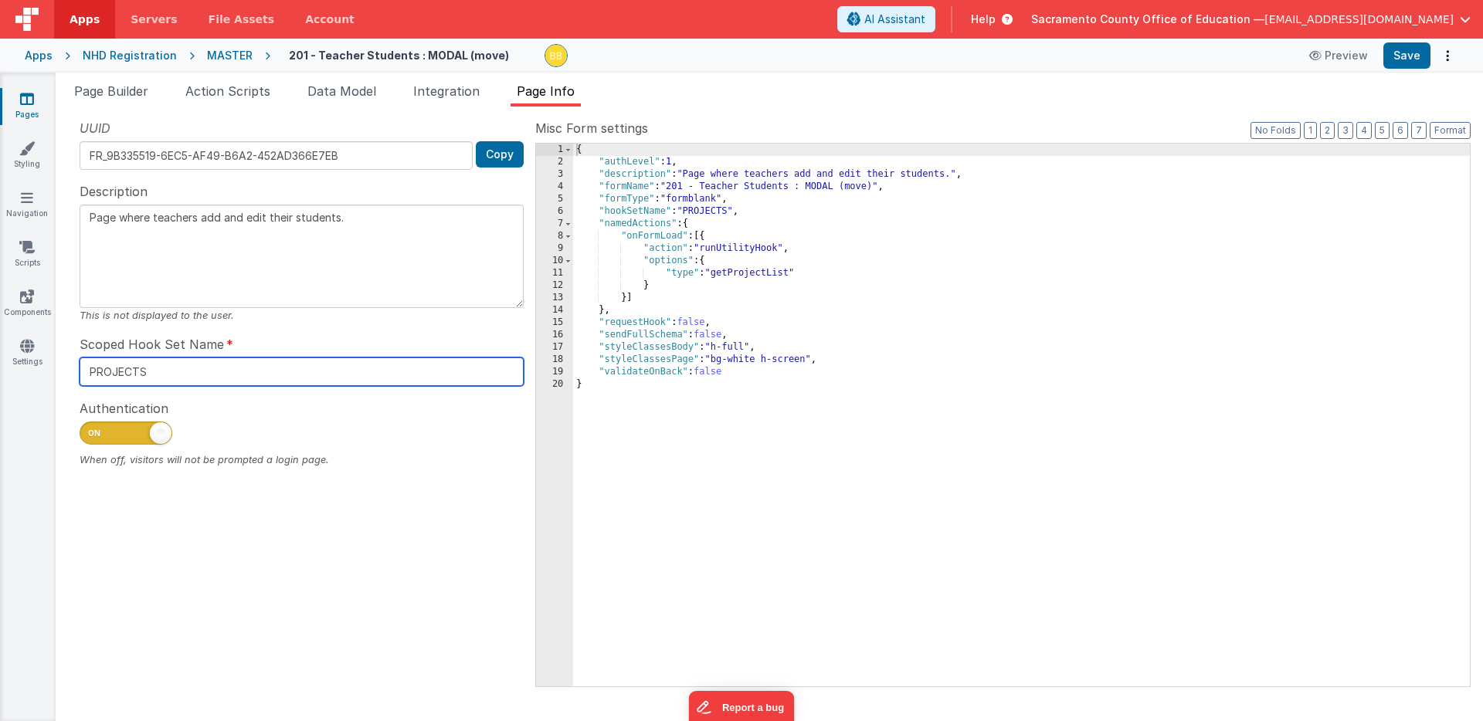
type input "PROJECTS"
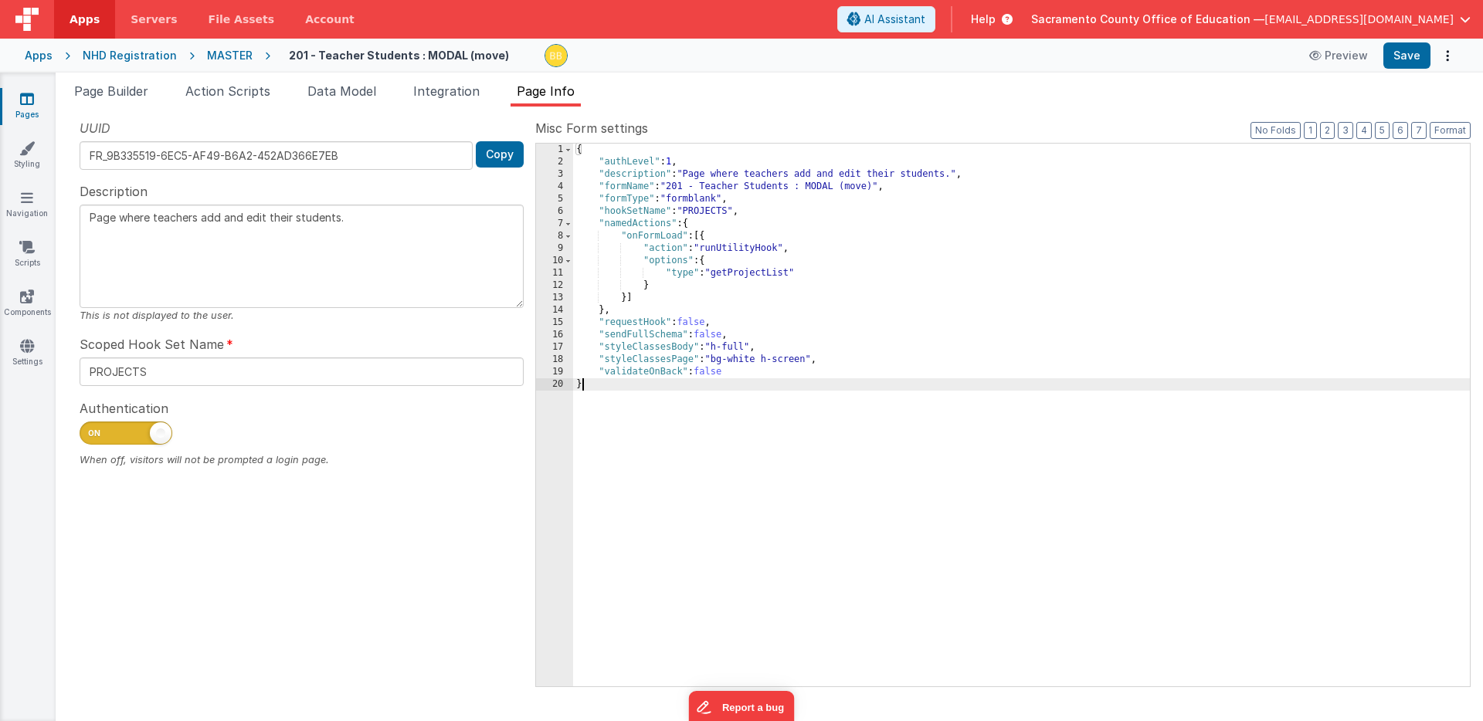
click at [646, 505] on div "{ "authLevel" : 1 , "description" : "Page where teachers add and edit their stu…" at bounding box center [1021, 428] width 897 height 568
click at [244, 90] on span "Action Scripts" at bounding box center [227, 90] width 85 height 15
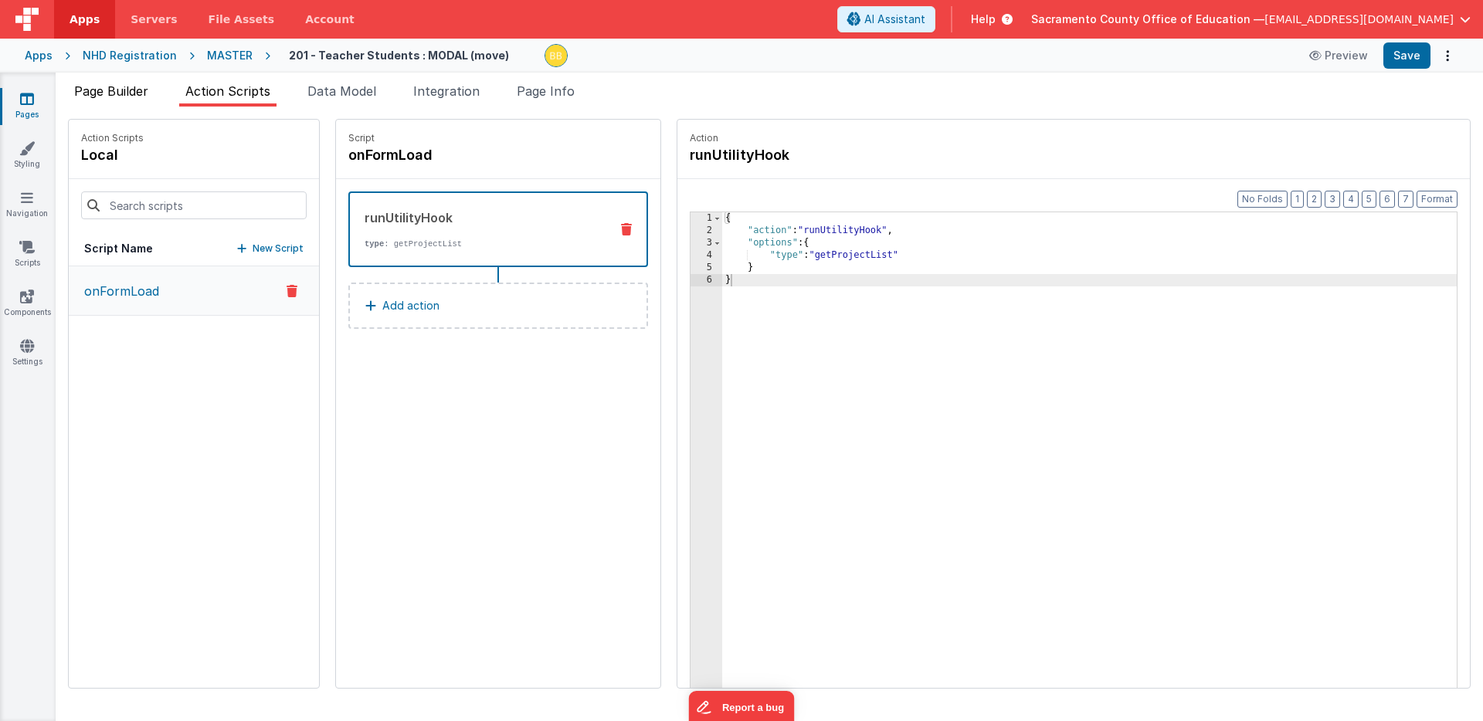
click at [128, 93] on span "Page Builder" at bounding box center [111, 90] width 74 height 15
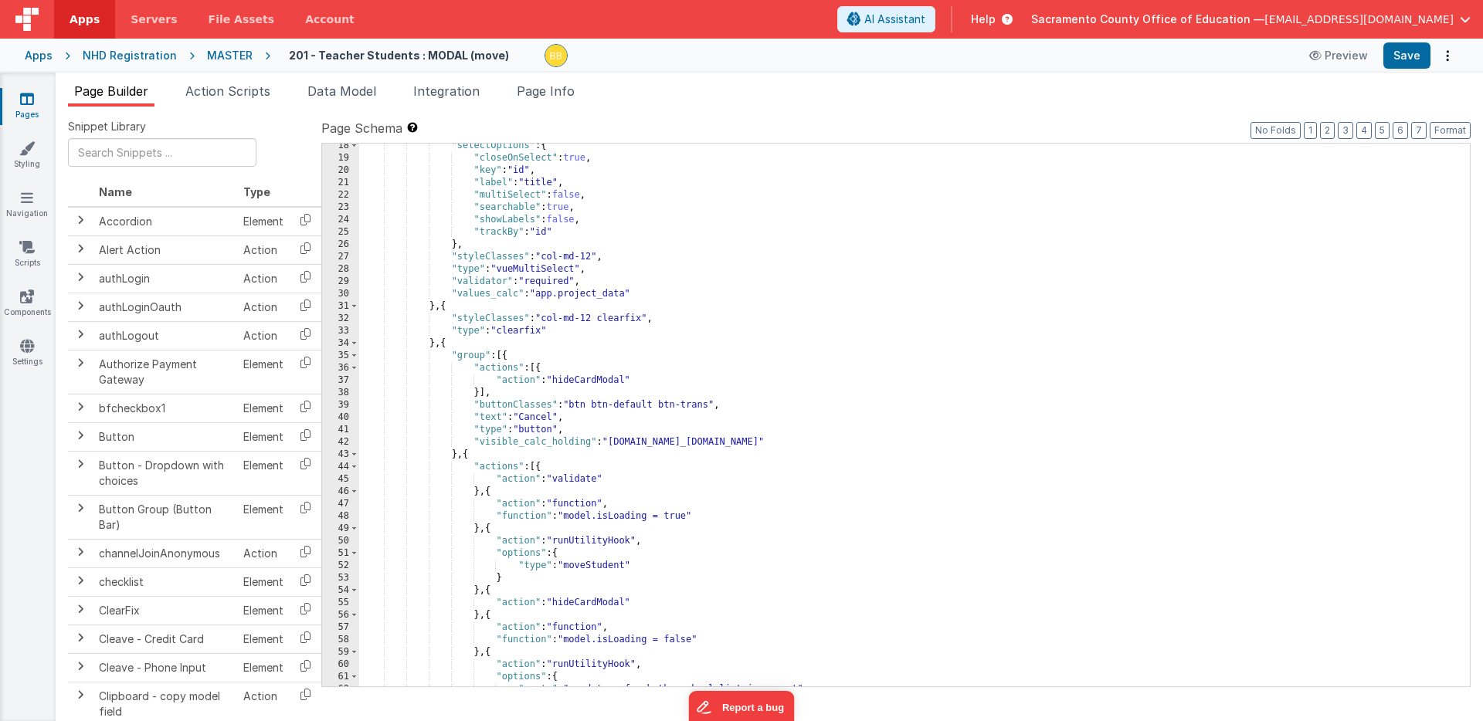
scroll to position [229, 0]
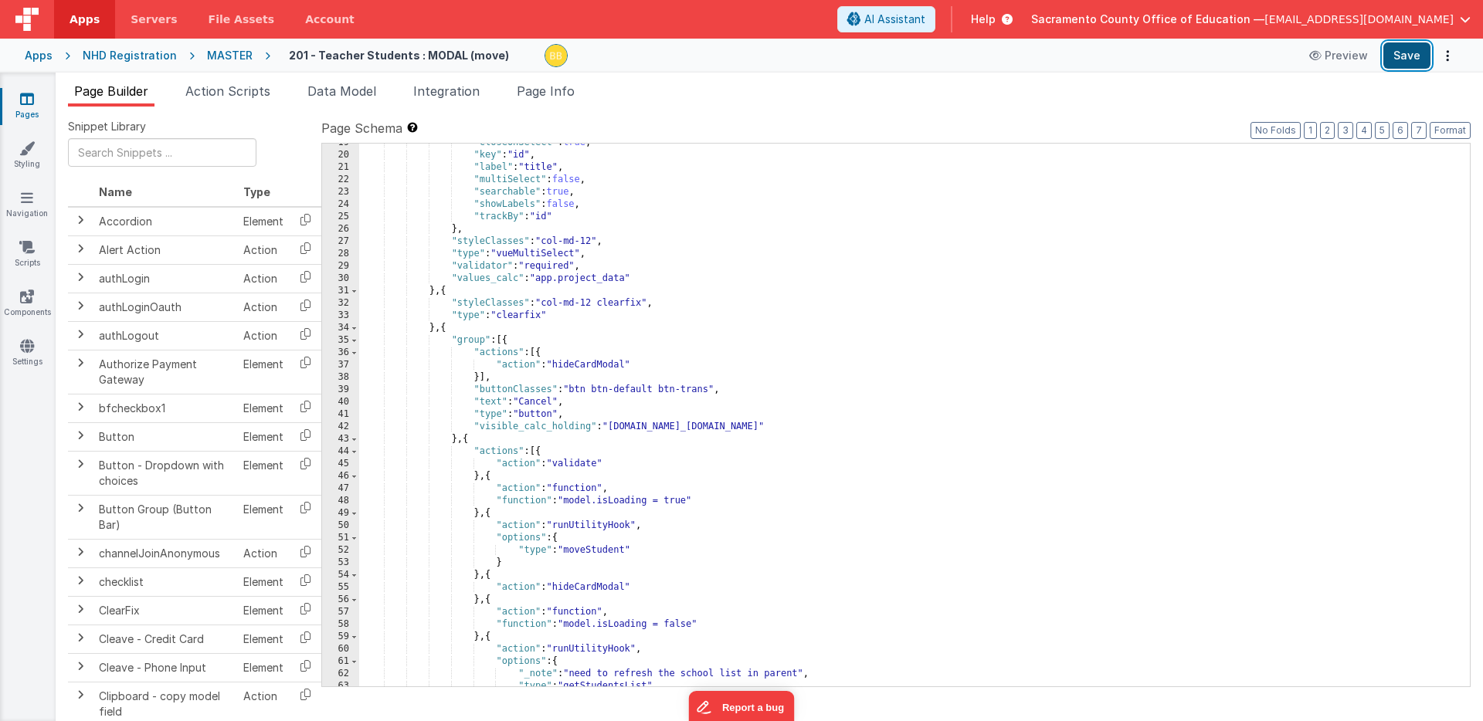
click at [1403, 51] on button "Save" at bounding box center [1406, 55] width 47 height 26
click at [251, 92] on span "Action Scripts" at bounding box center [227, 90] width 85 height 15
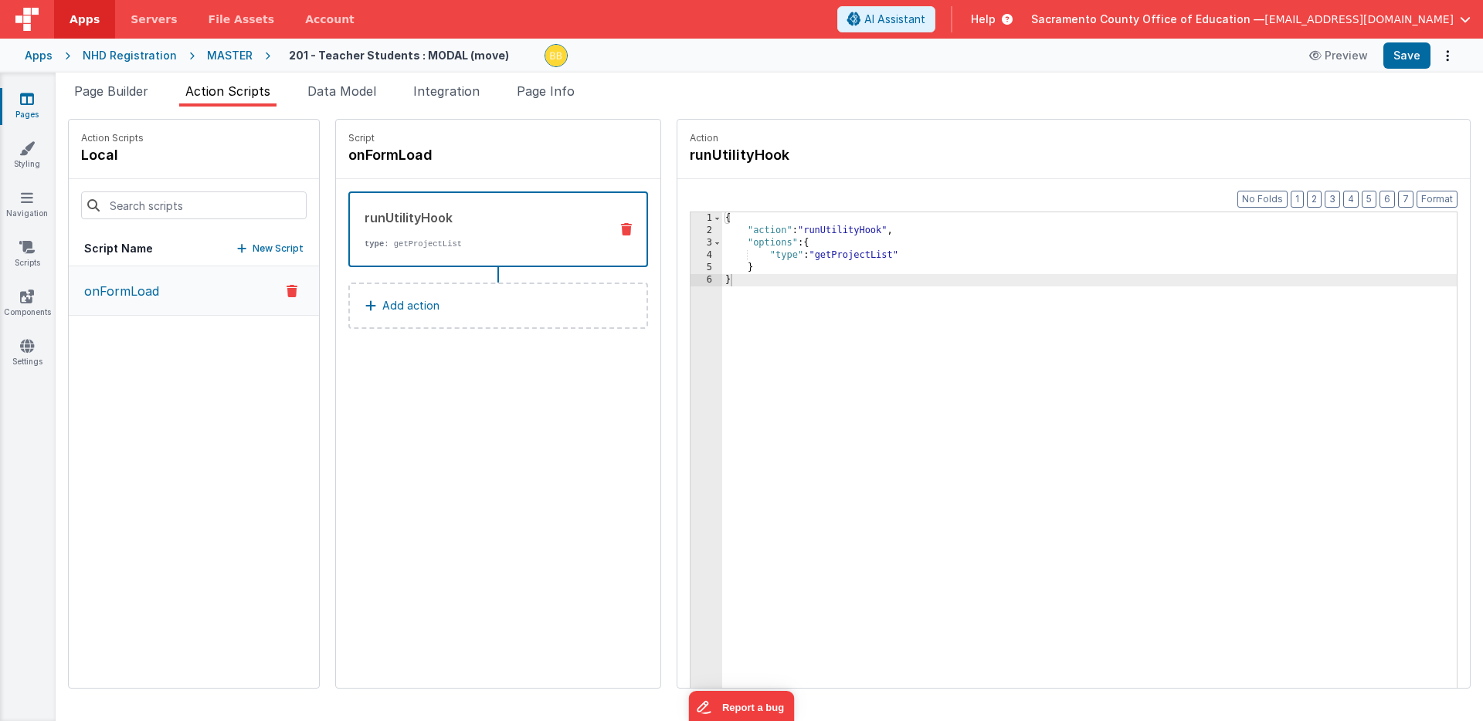
click at [621, 225] on icon at bounding box center [626, 229] width 11 height 12
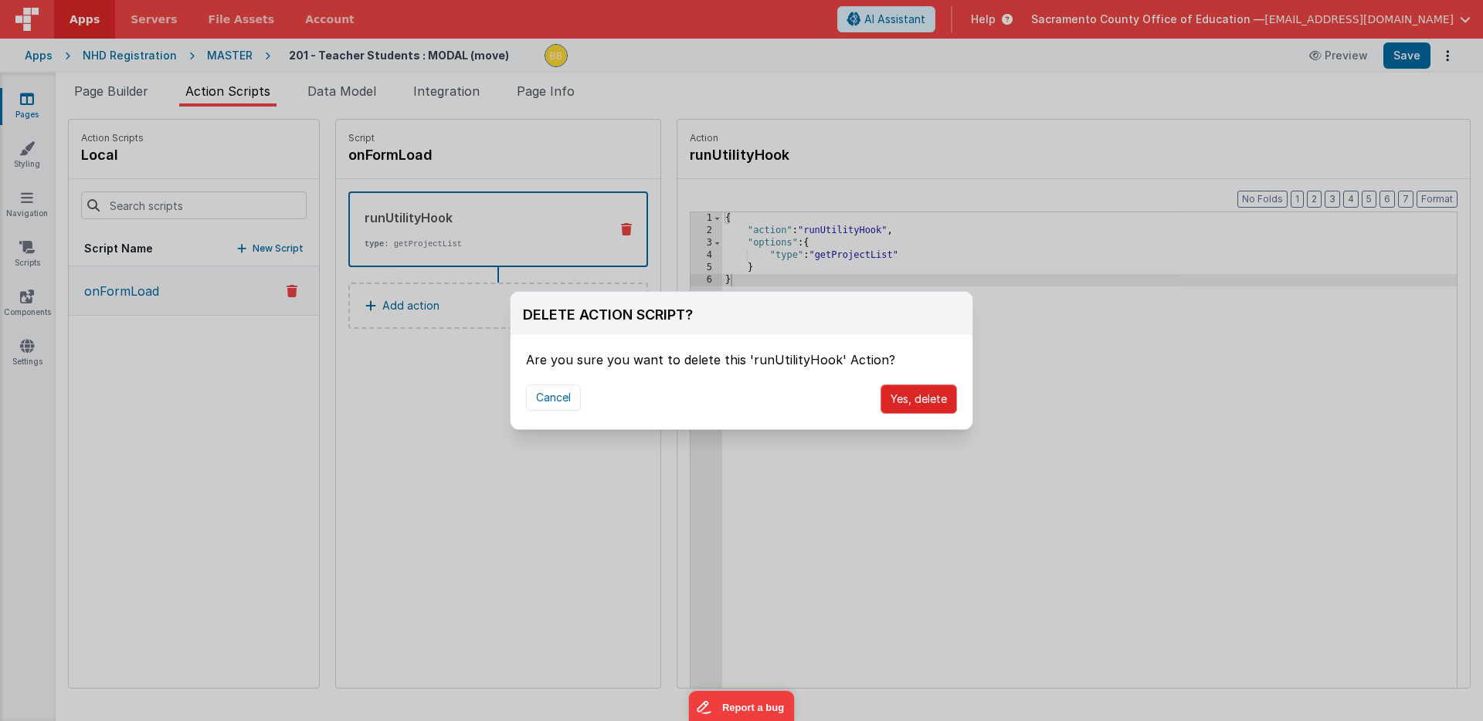
click at [906, 395] on button "Yes, delete" at bounding box center [918, 399] width 76 height 29
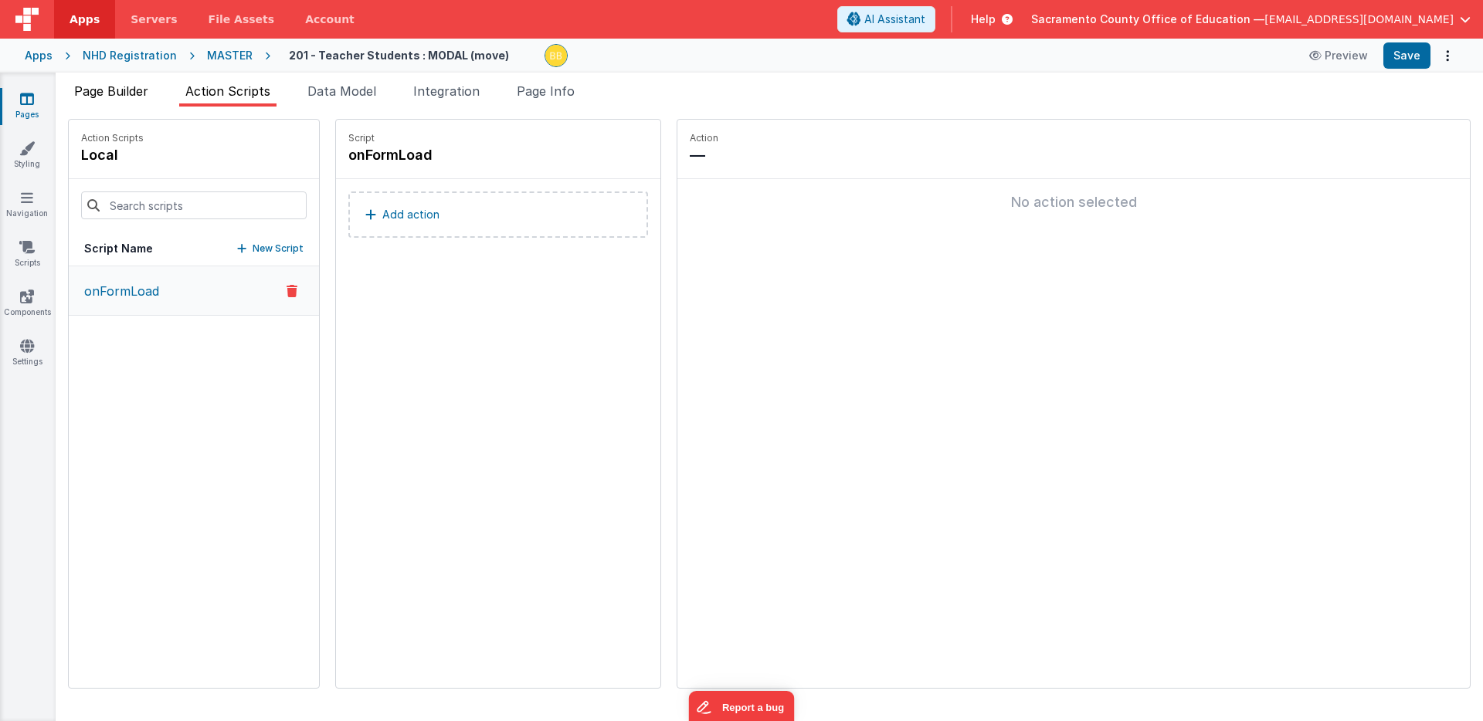
click at [127, 88] on span "Page Builder" at bounding box center [111, 90] width 74 height 15
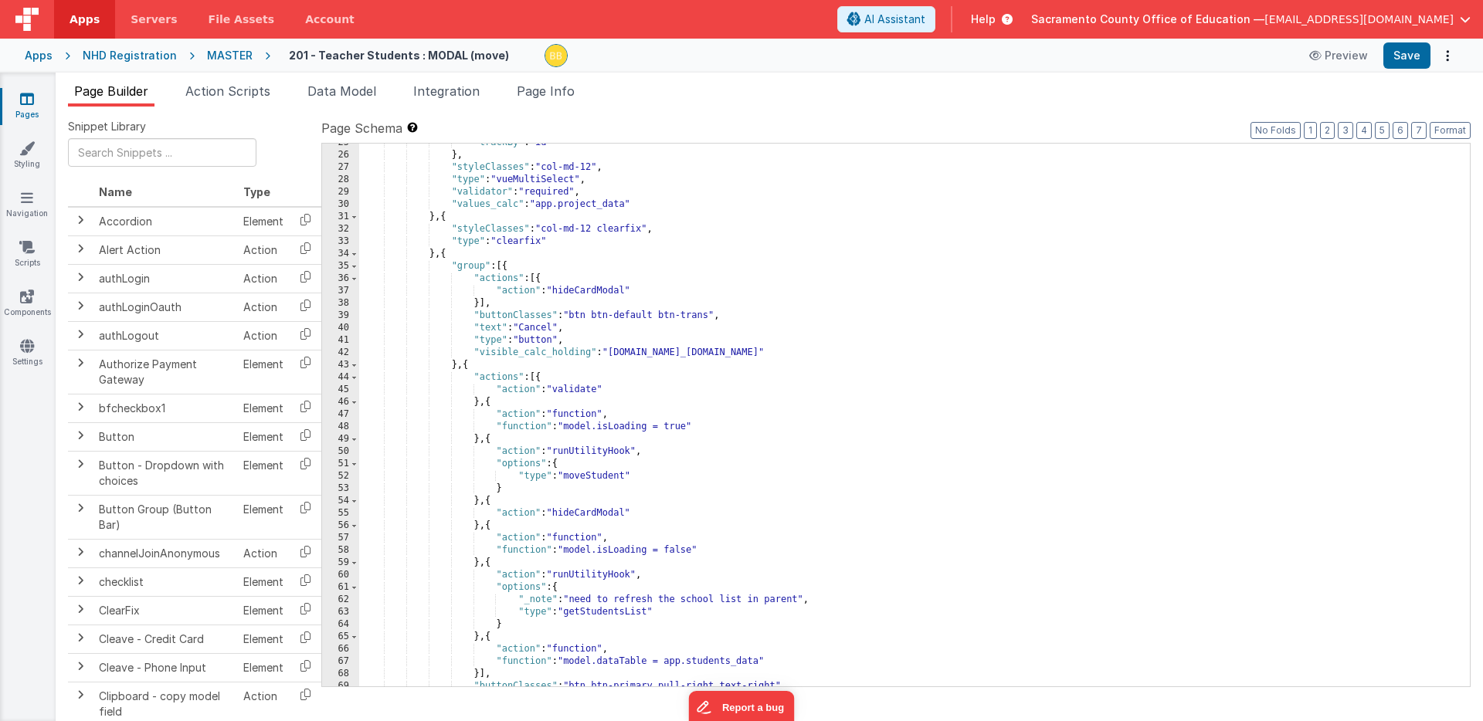
scroll to position [303, 0]
click at [710, 601] on div ""trackBy" : "id" } , "styleClasses" : "col-md-12" , "type" : "vueMultiSelect" ,…" at bounding box center [914, 421] width 1110 height 568
click at [762, 599] on div ""trackBy" : "id" } , "styleClasses" : "col-md-12" , "type" : "vueMultiSelect" ,…" at bounding box center [914, 421] width 1110 height 568
click at [1407, 55] on button "Save" at bounding box center [1406, 55] width 47 height 26
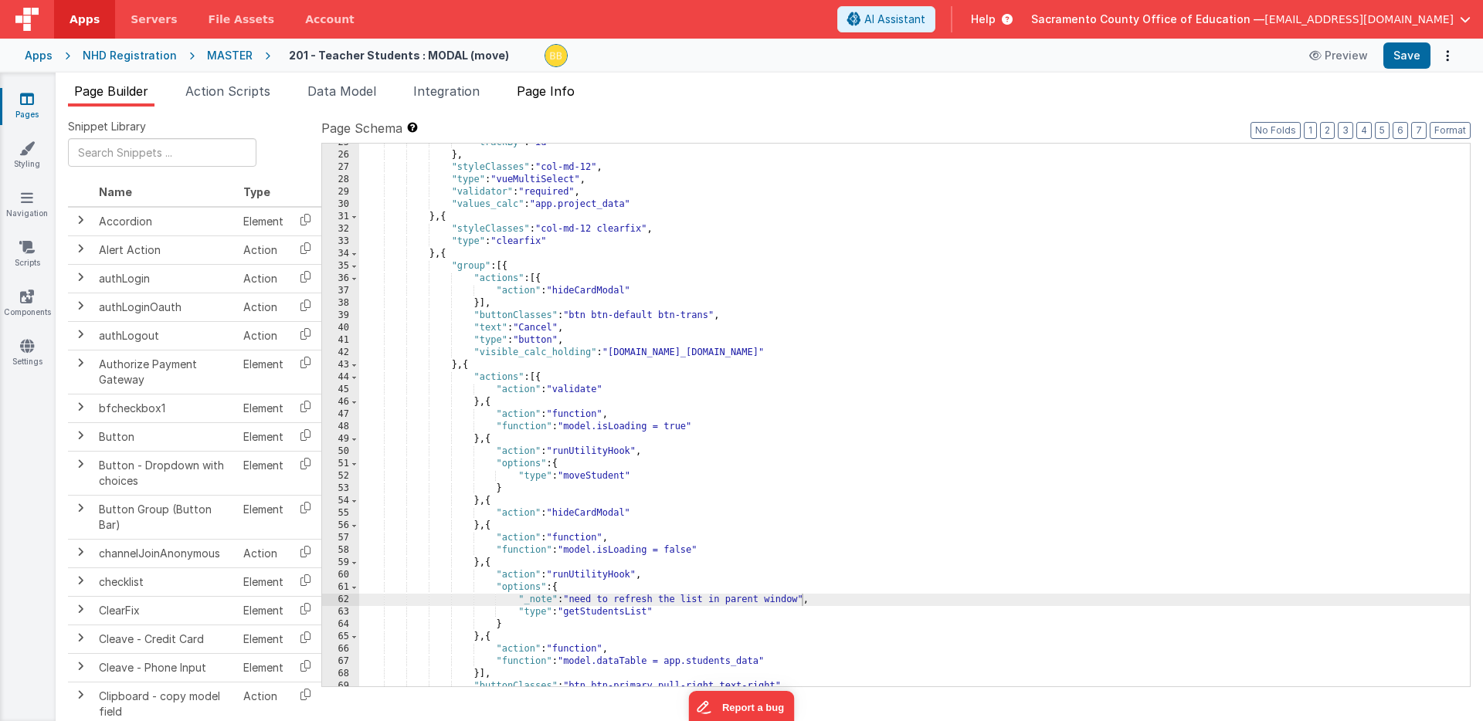
click at [551, 90] on span "Page Info" at bounding box center [546, 90] width 58 height 15
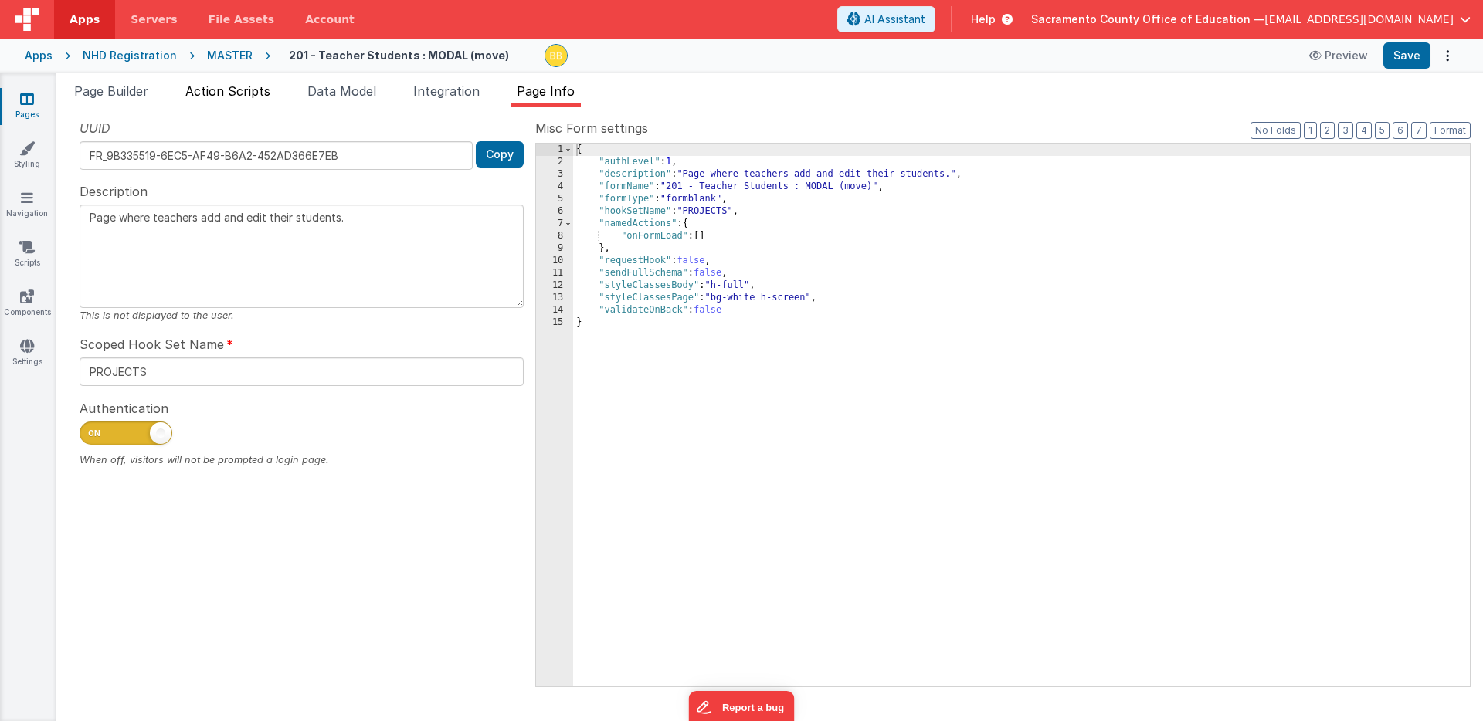
click at [246, 93] on span "Action Scripts" at bounding box center [227, 90] width 85 height 15
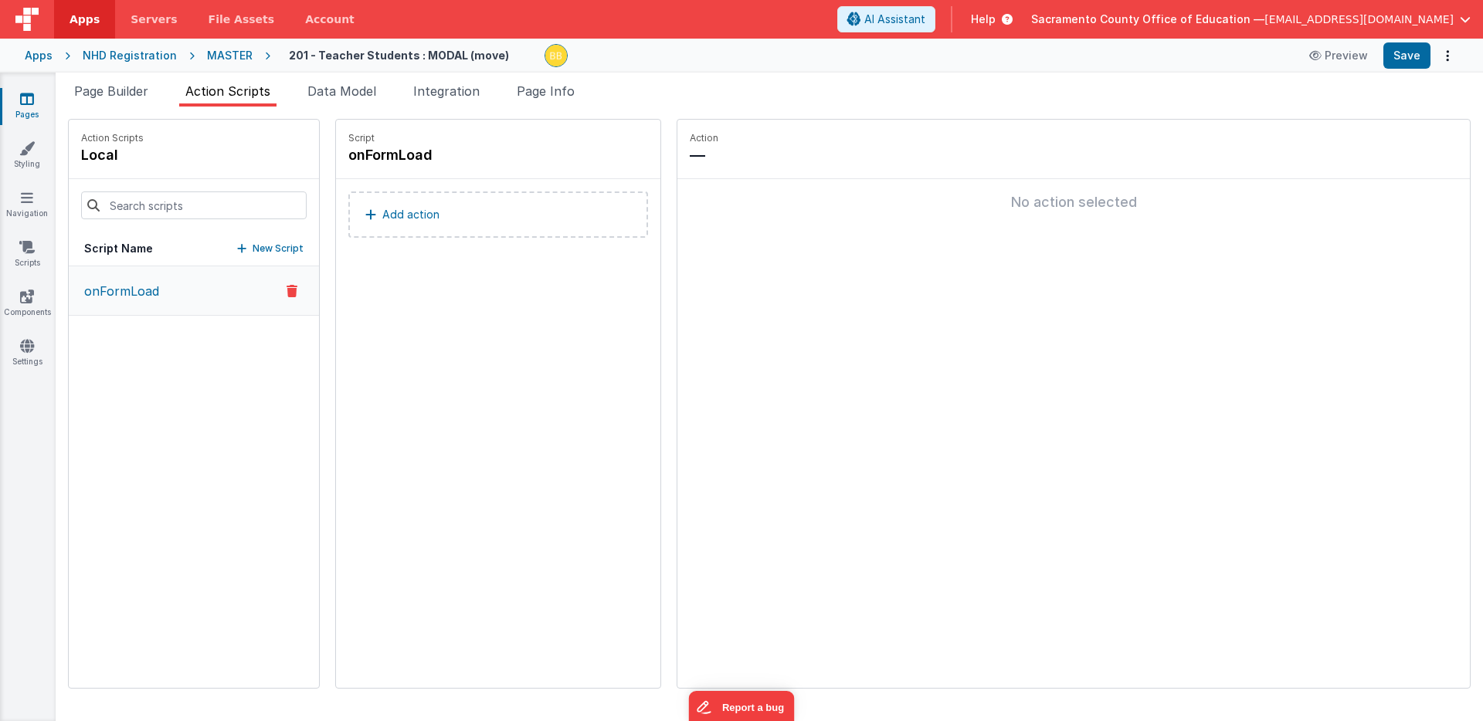
click at [143, 292] on p "onFormLoad" at bounding box center [117, 291] width 84 height 19
click at [382, 212] on p "Add action" at bounding box center [410, 214] width 57 height 19
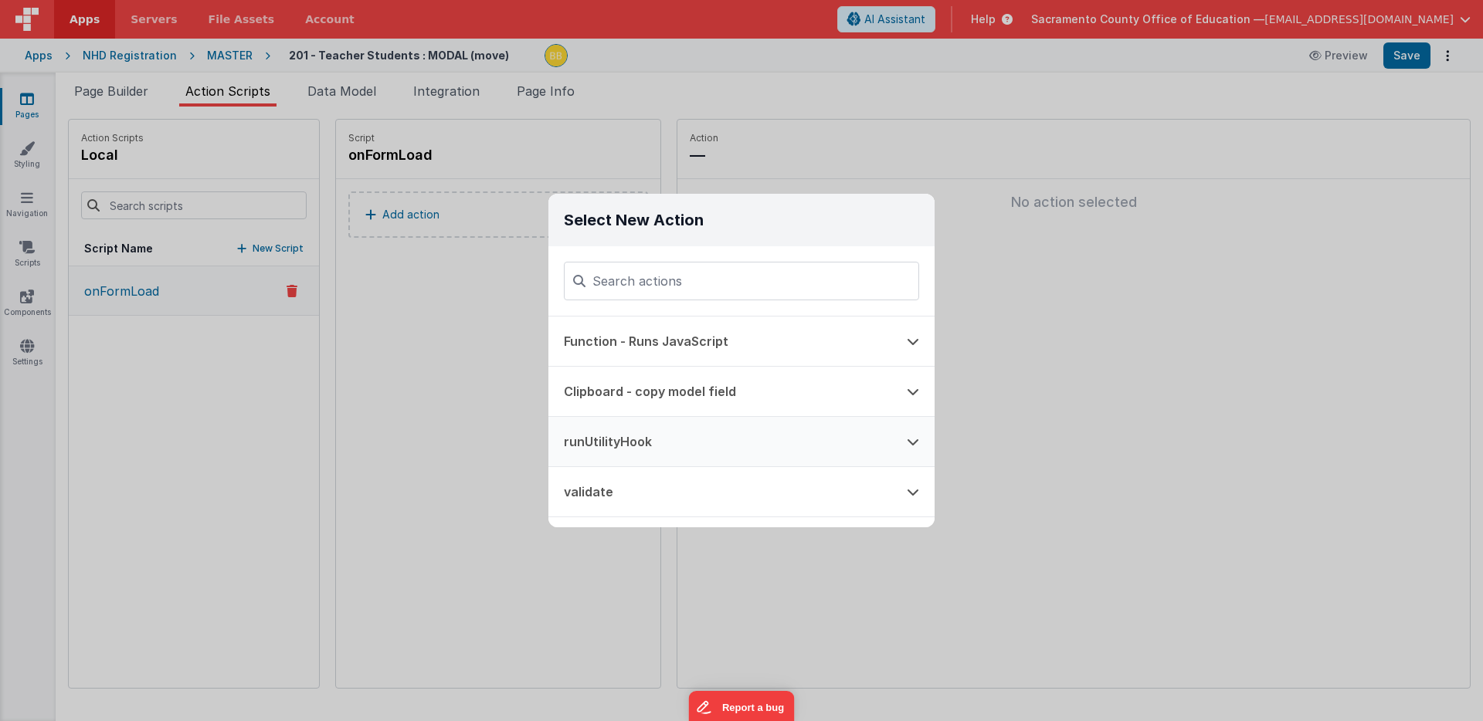
click at [625, 440] on button "runUtilityHook" at bounding box center [719, 441] width 343 height 49
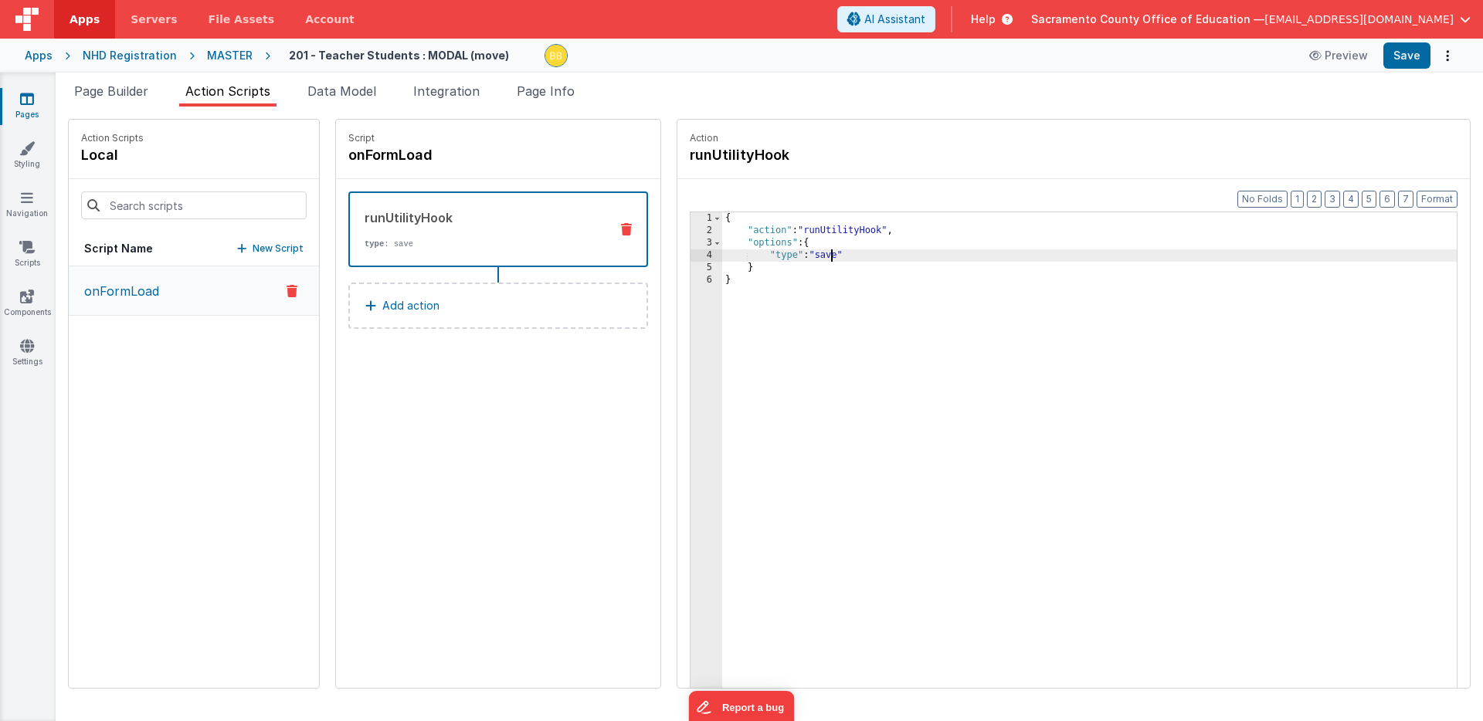
click at [783, 253] on div "{ "action" : "runUtilityHook" , "options" : { "type" : "save" } }" at bounding box center [1112, 486] width 780 height 548
click at [1408, 56] on button "Save" at bounding box center [1406, 55] width 47 height 26
click at [124, 91] on span "Page Builder" at bounding box center [111, 90] width 74 height 15
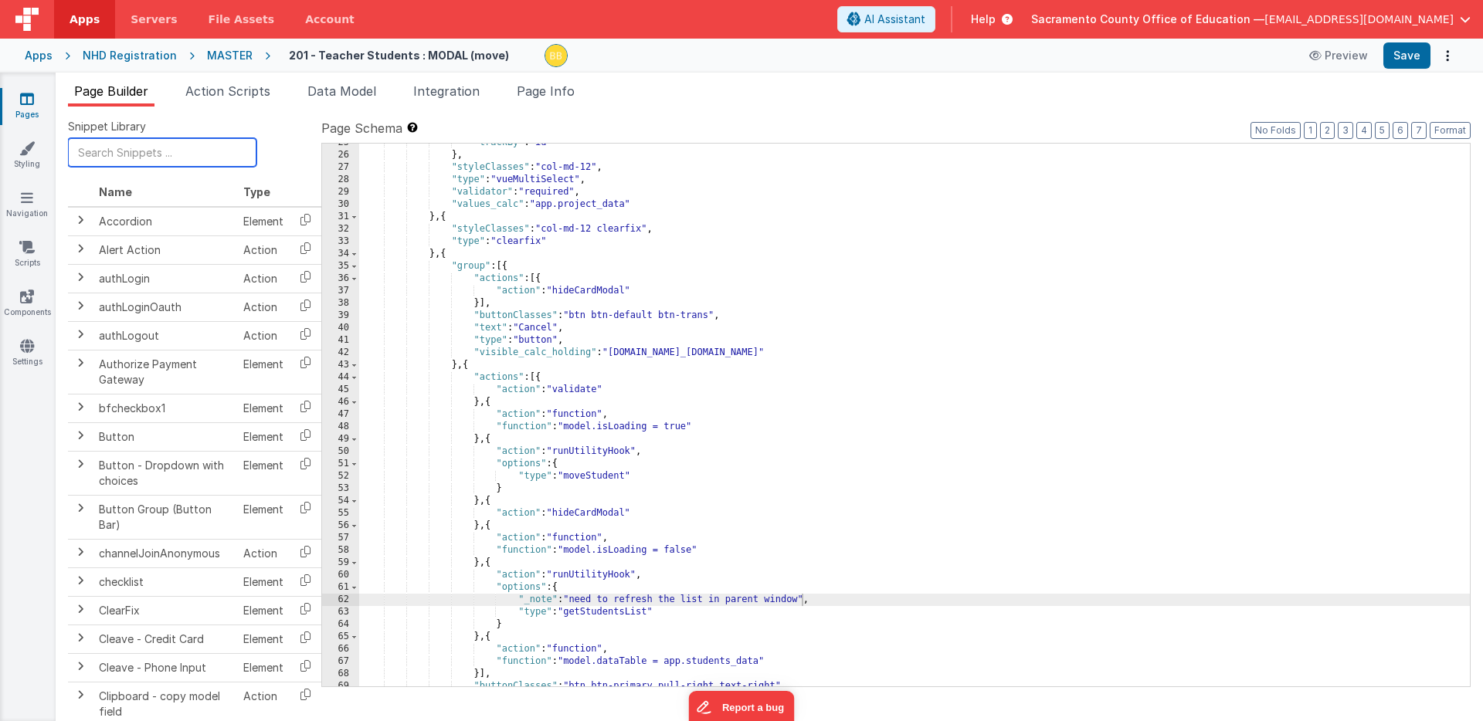
click at [144, 151] on input "text" at bounding box center [162, 152] width 188 height 29
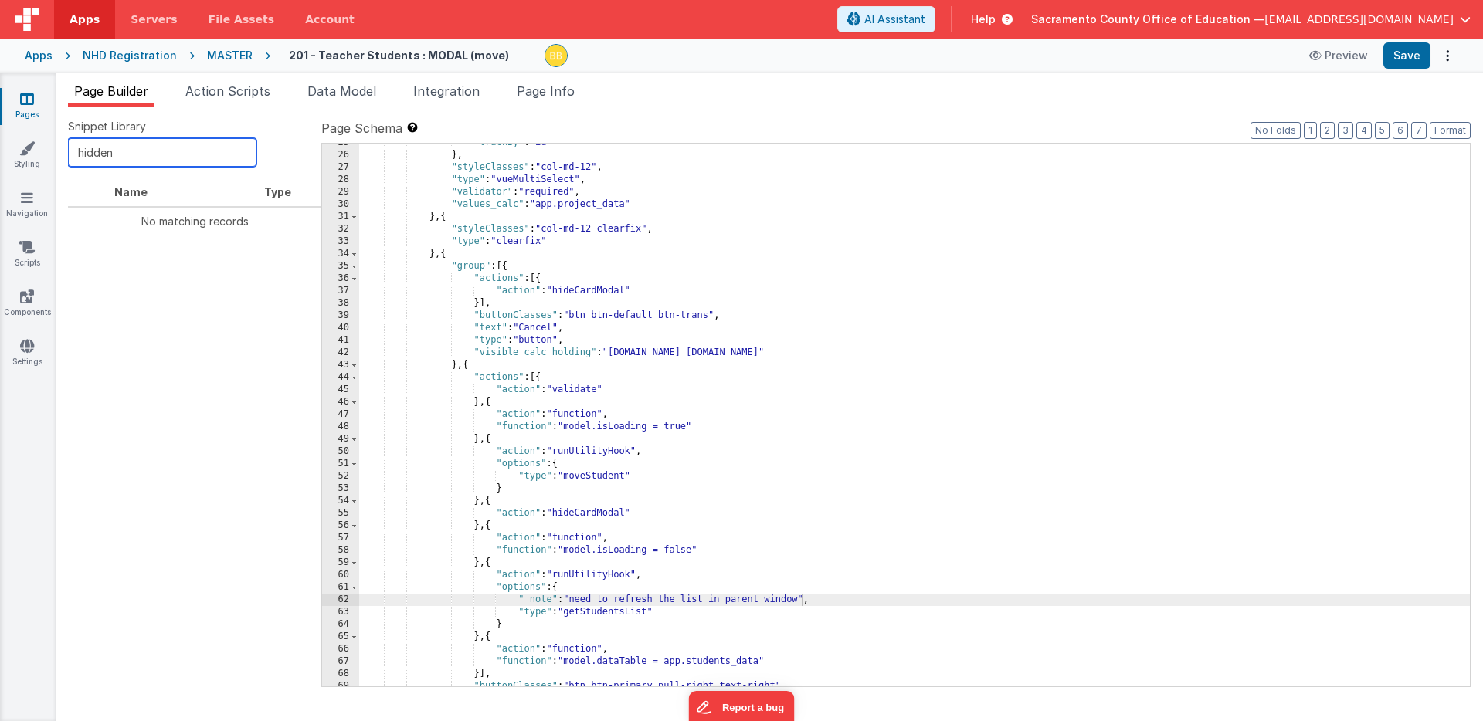
click at [97, 151] on input "hidden" at bounding box center [162, 152] width 188 height 29
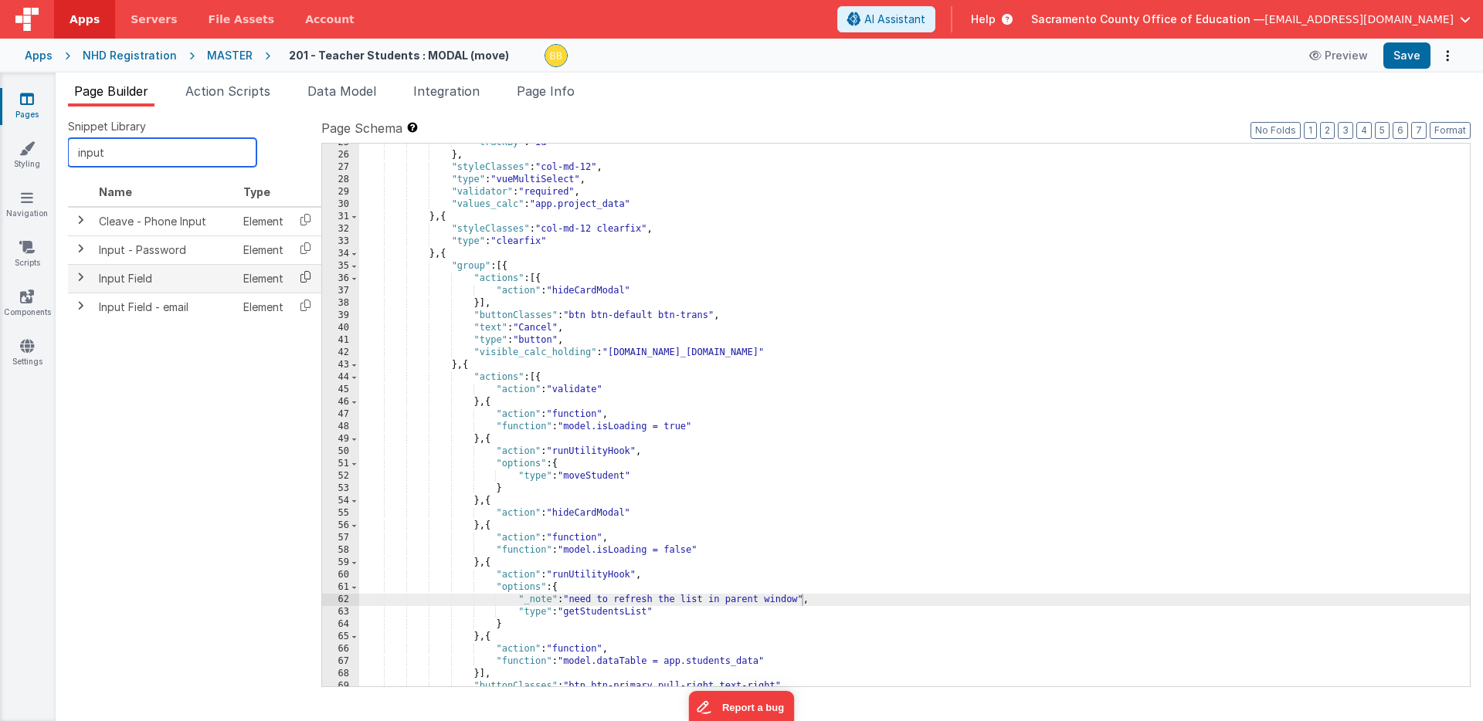
type input "input"
click at [303, 276] on icon at bounding box center [306, 277] width 32 height 24
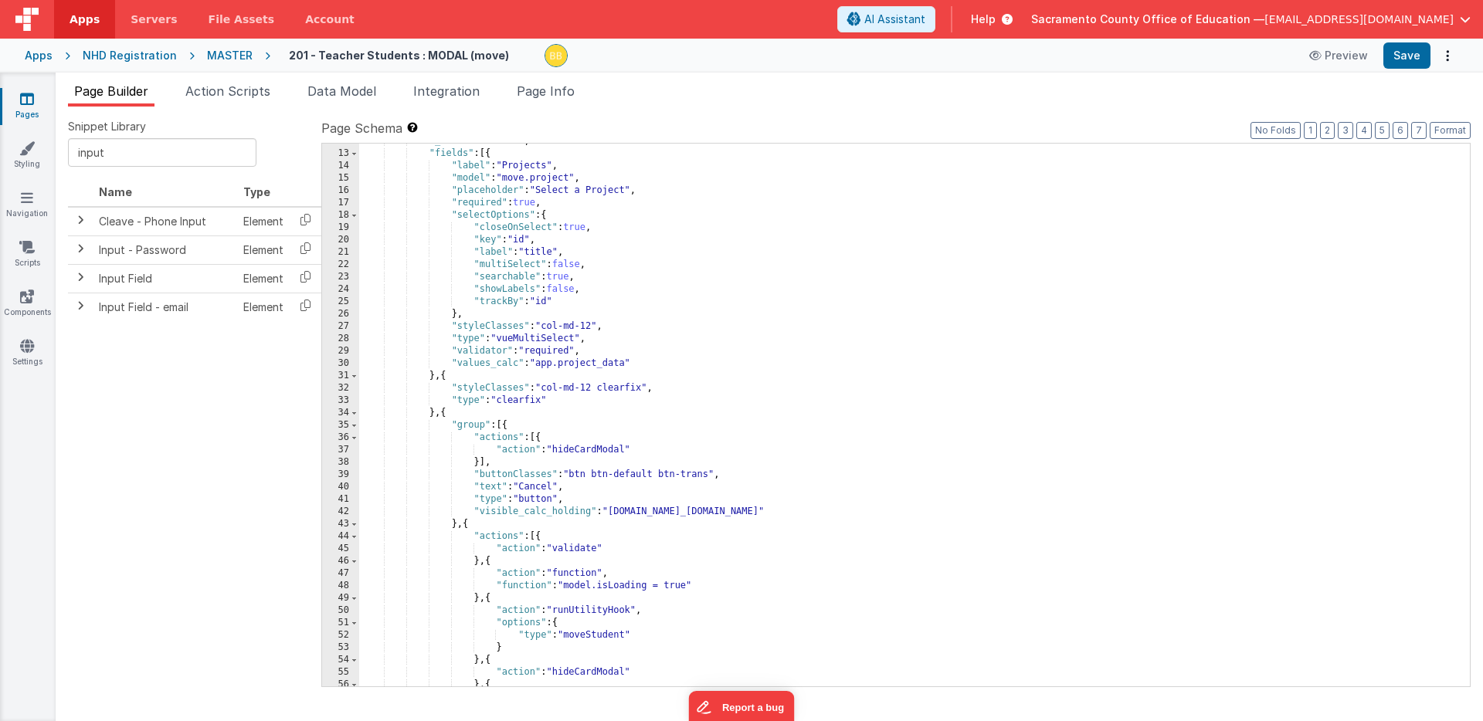
scroll to position [114, 0]
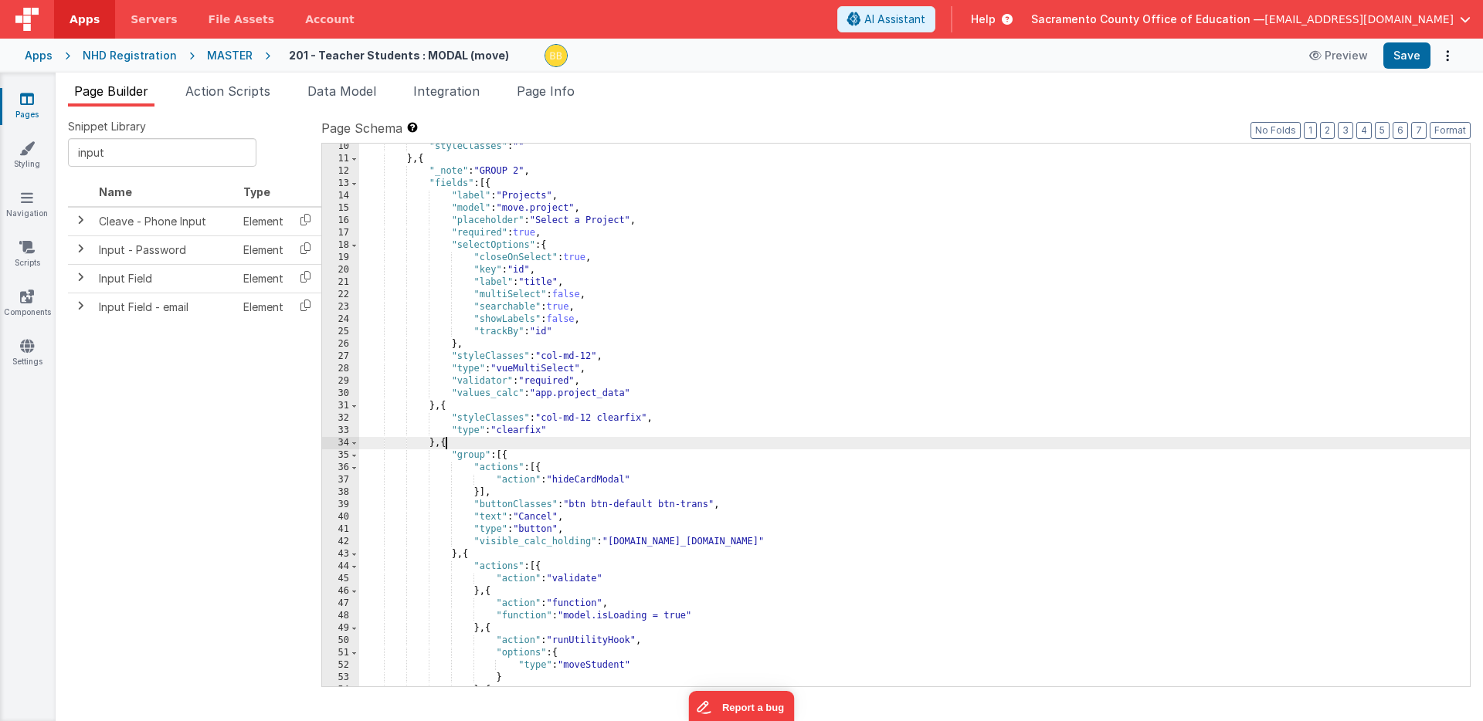
click at [444, 442] on div ""styleClasses" : "" } , { "_note" : "GROUP 2" , "fields" : [{ "label" : "Projec…" at bounding box center [914, 425] width 1110 height 568
paste textarea
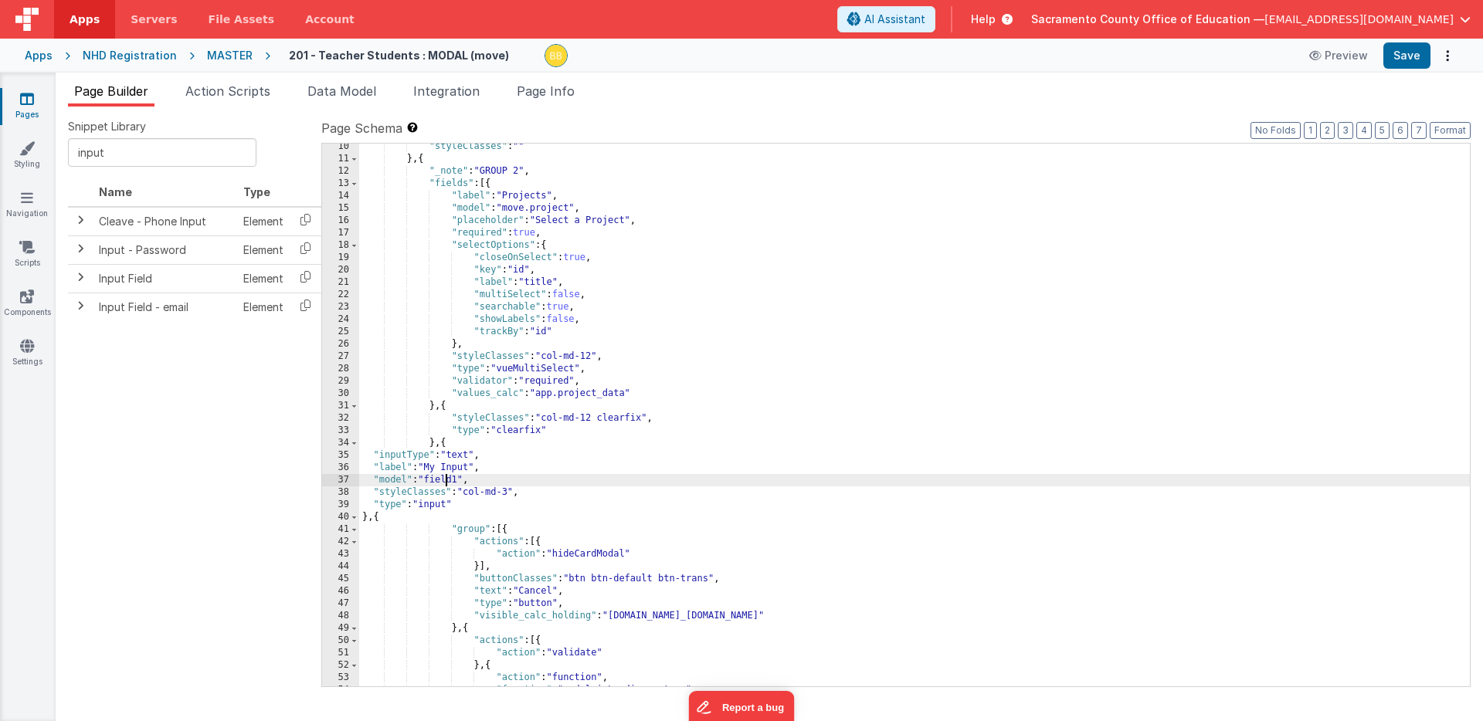
click at [443, 480] on div ""styleClasses" : "" } , { "_note" : "GROUP 2" , "fields" : [{ "label" : "Projec…" at bounding box center [914, 425] width 1110 height 568
click at [444, 480] on div ""styleClasses" : "" } , { "_note" : "GROUP 2" , "fields" : [{ "label" : "Projec…" at bounding box center [914, 425] width 1110 height 568
click at [434, 466] on div ""styleClasses" : "" } , { "_note" : "GROUP 2" , "fields" : [{ "label" : "Projec…" at bounding box center [914, 425] width 1110 height 568
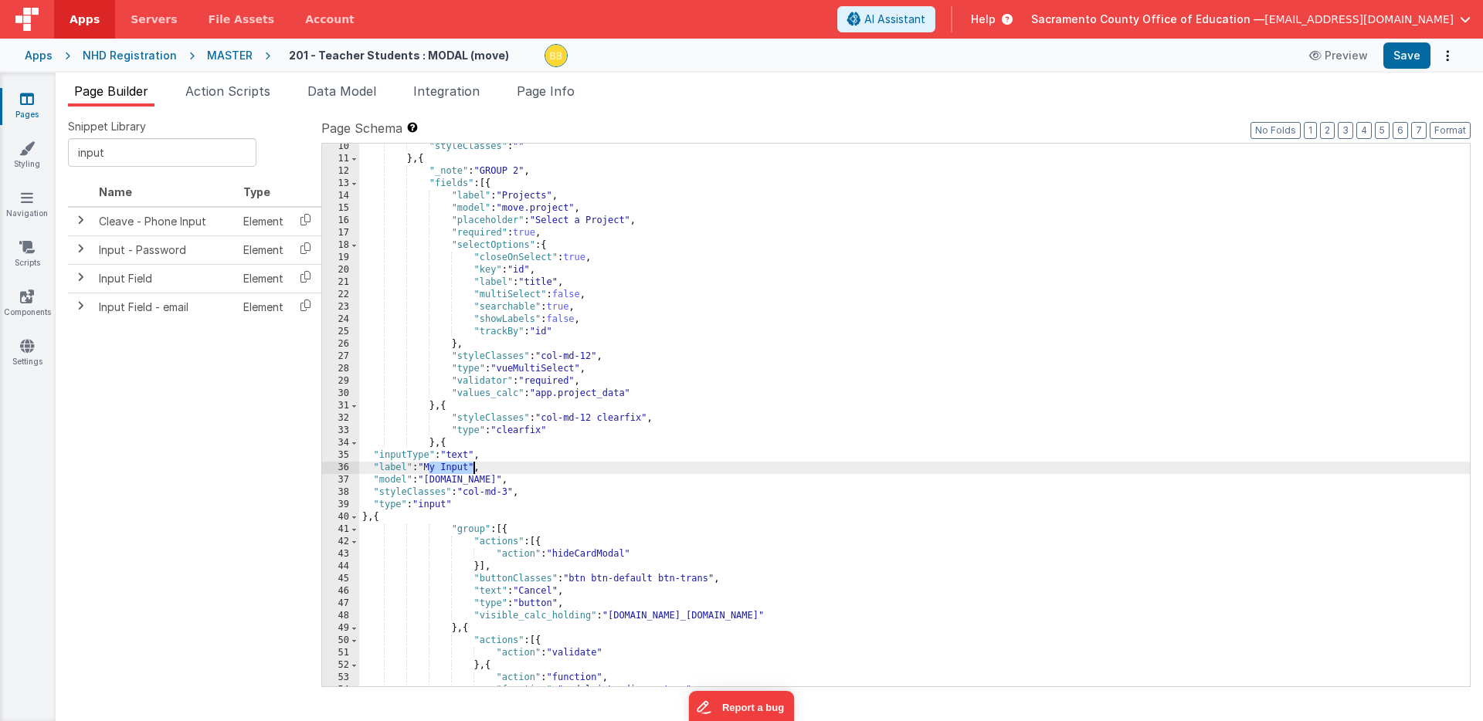
drag, startPoint x: 434, startPoint y: 466, endPoint x: 456, endPoint y: 469, distance: 21.8
click at [459, 468] on div ""styleClasses" : "" } , { "_note" : "GROUP 2" , "fields" : [{ "label" : "Projec…" at bounding box center [914, 425] width 1110 height 568
click at [1405, 56] on button "Save" at bounding box center [1406, 55] width 47 height 26
click at [28, 97] on icon at bounding box center [27, 98] width 14 height 15
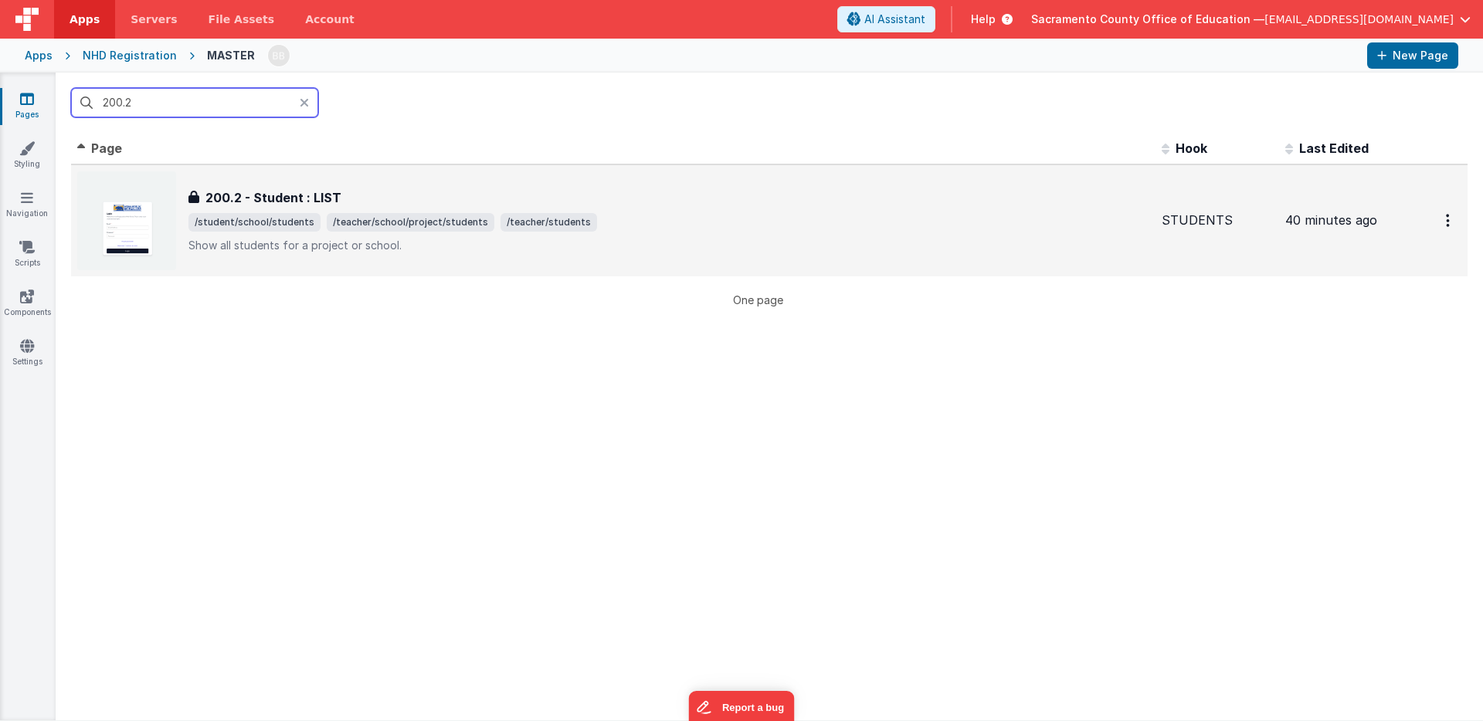
type input "200.2"
click at [280, 199] on h3 "200.2 - Student : LIST" at bounding box center [273, 197] width 136 height 19
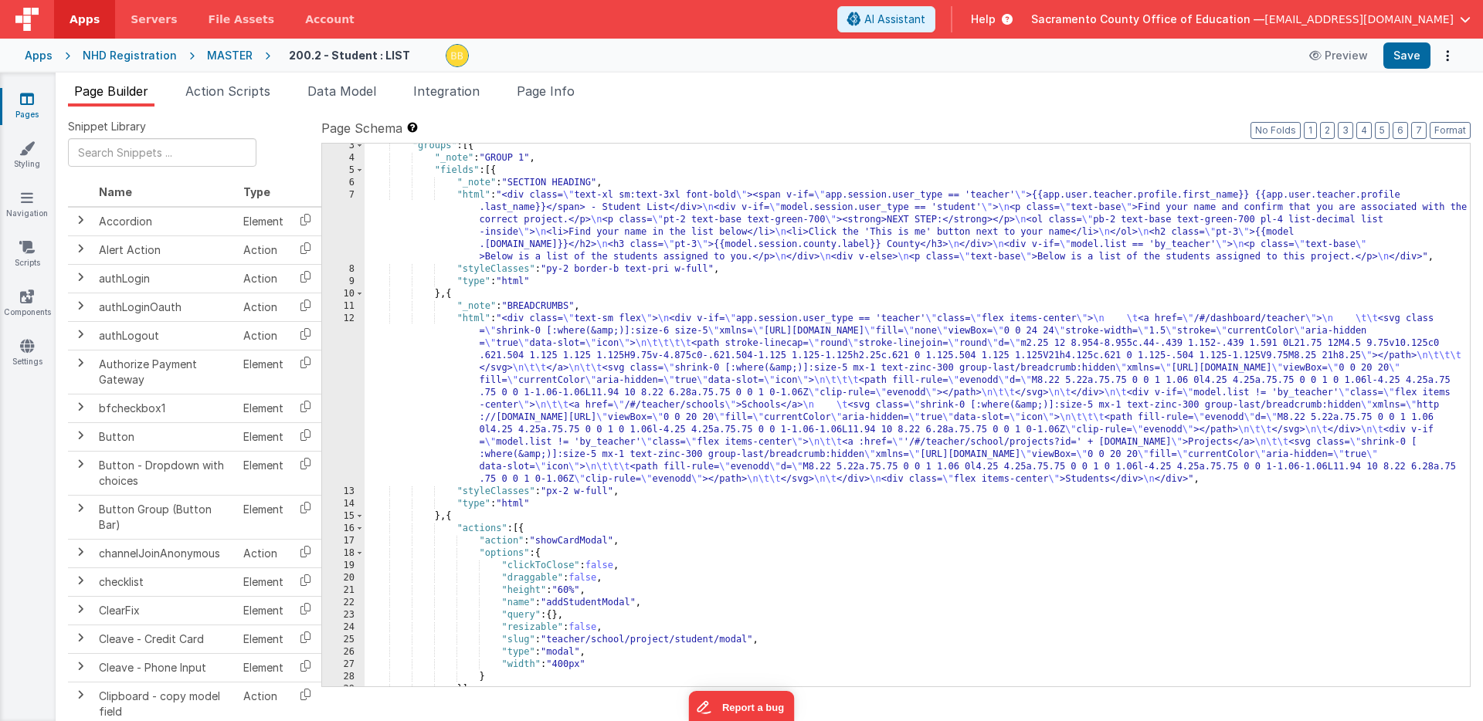
scroll to position [44, 0]
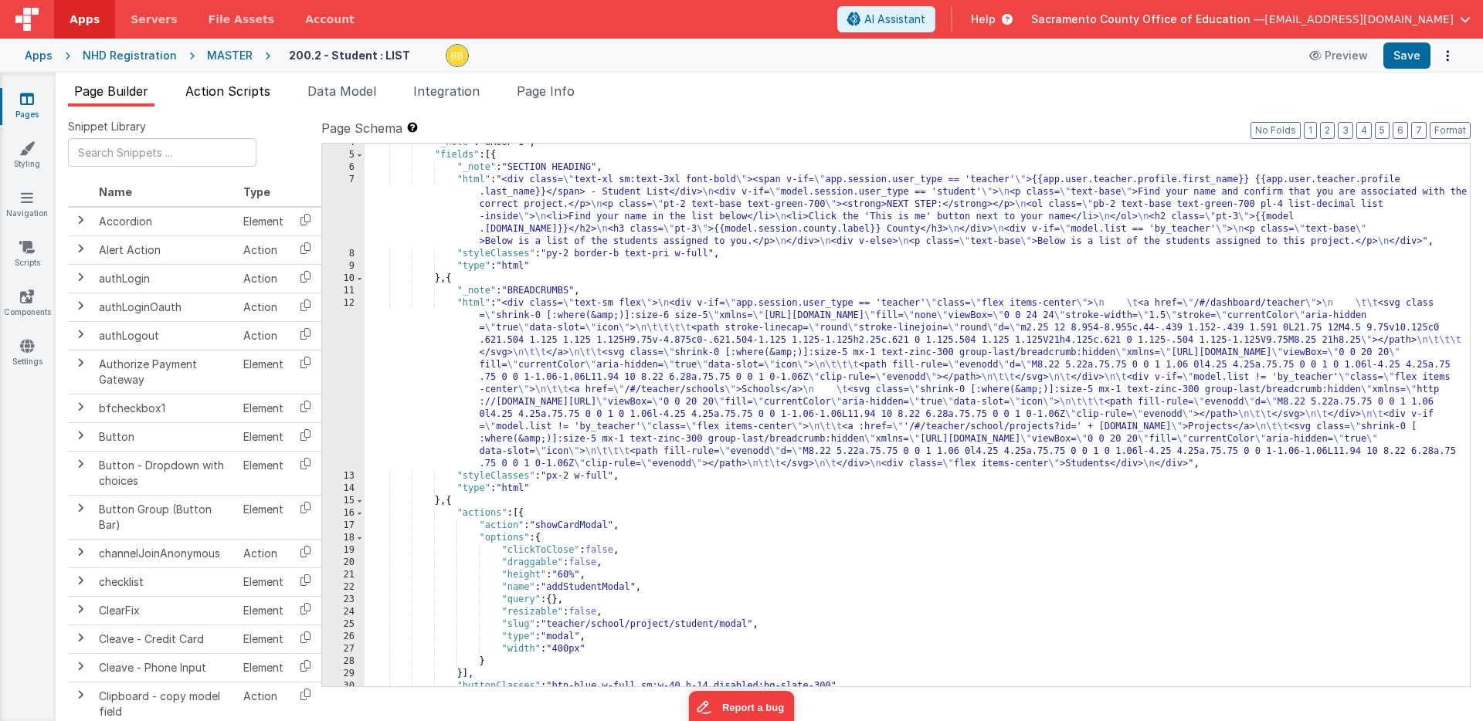
click at [245, 88] on span "Action Scripts" at bounding box center [227, 90] width 85 height 15
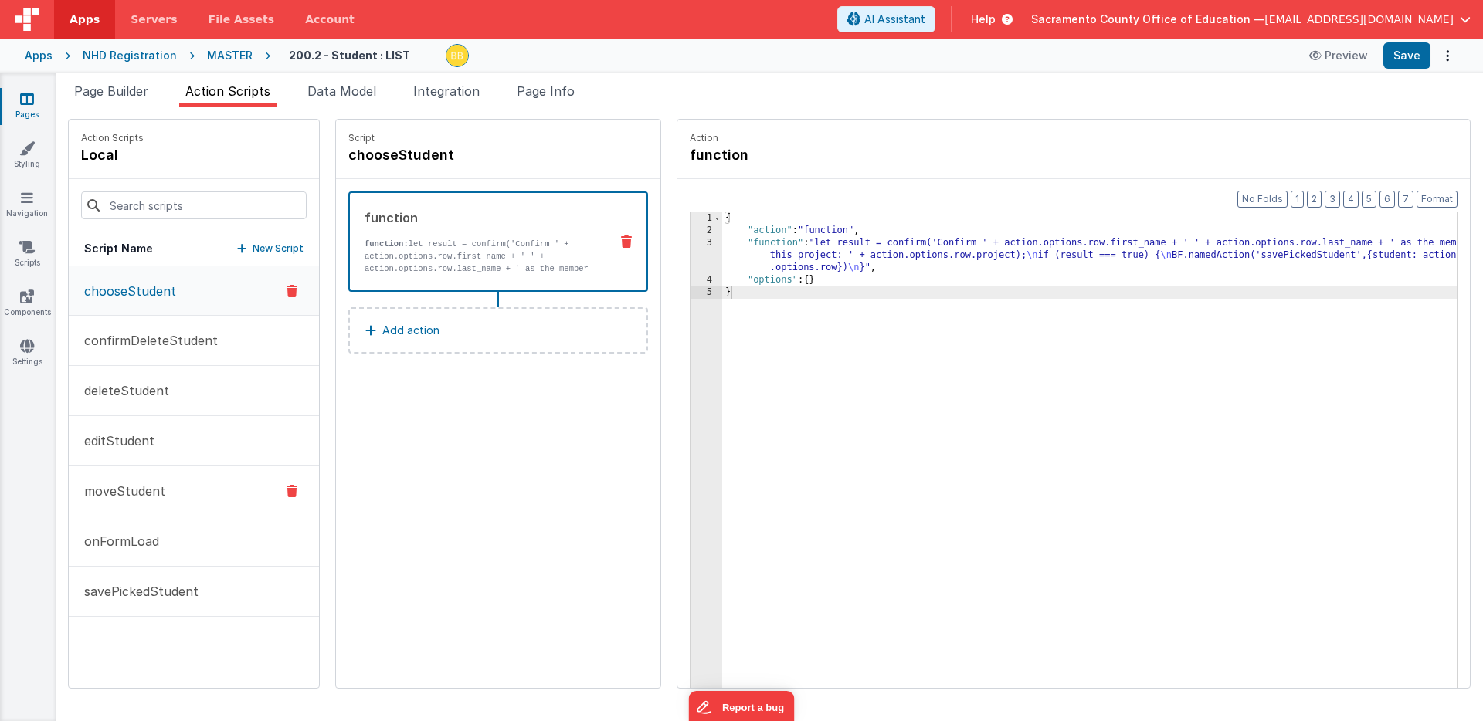
click at [137, 492] on p "moveStudent" at bounding box center [120, 491] width 90 height 19
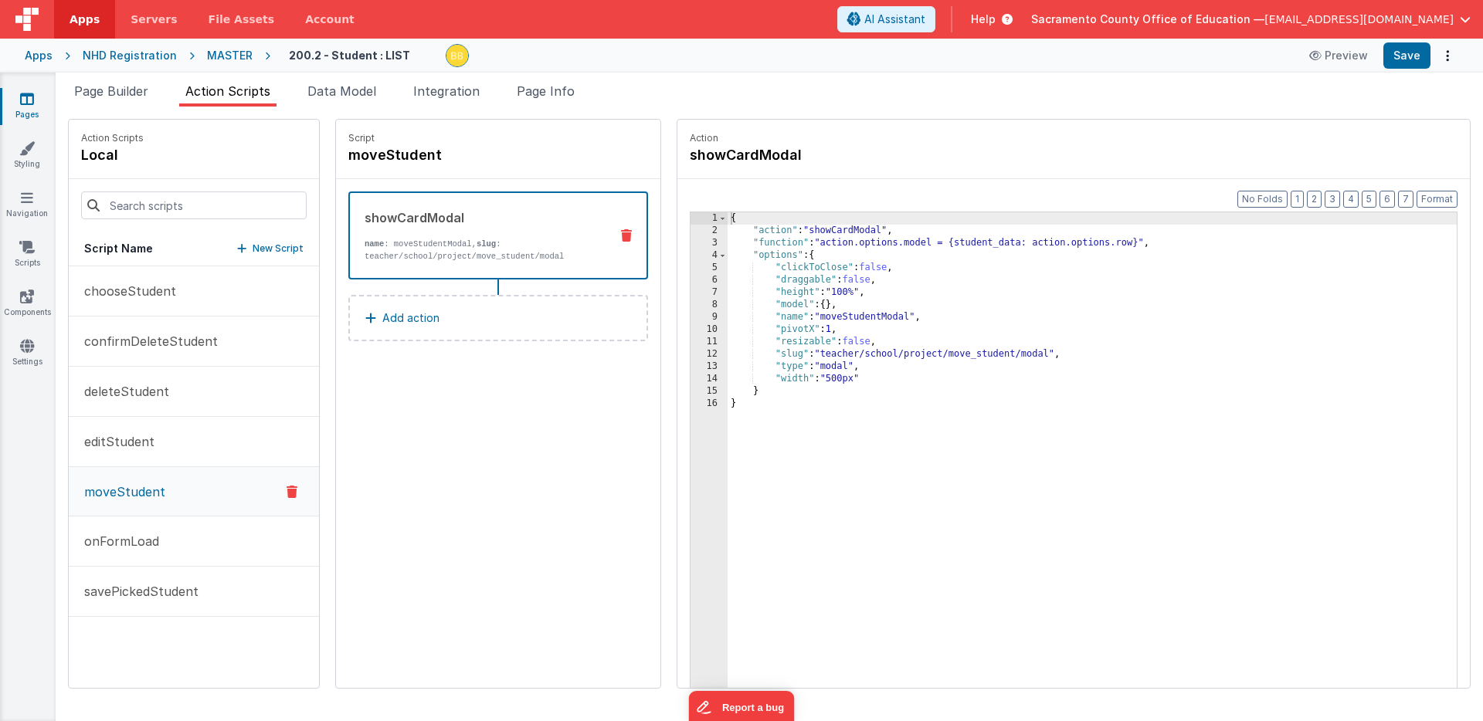
click at [29, 97] on icon at bounding box center [27, 98] width 14 height 15
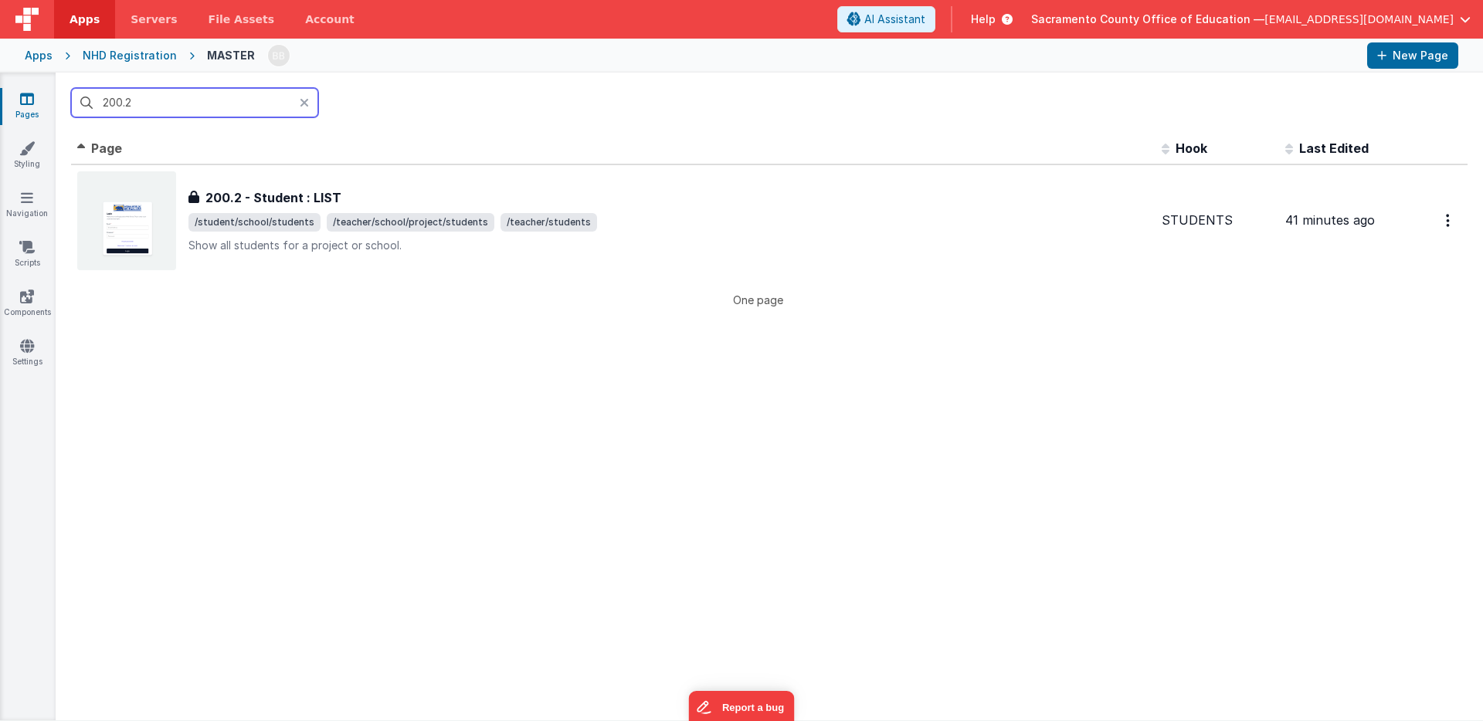
drag, startPoint x: 158, startPoint y: 100, endPoint x: 104, endPoint y: 98, distance: 54.1
click at [104, 98] on input "200.2" at bounding box center [194, 102] width 247 height 29
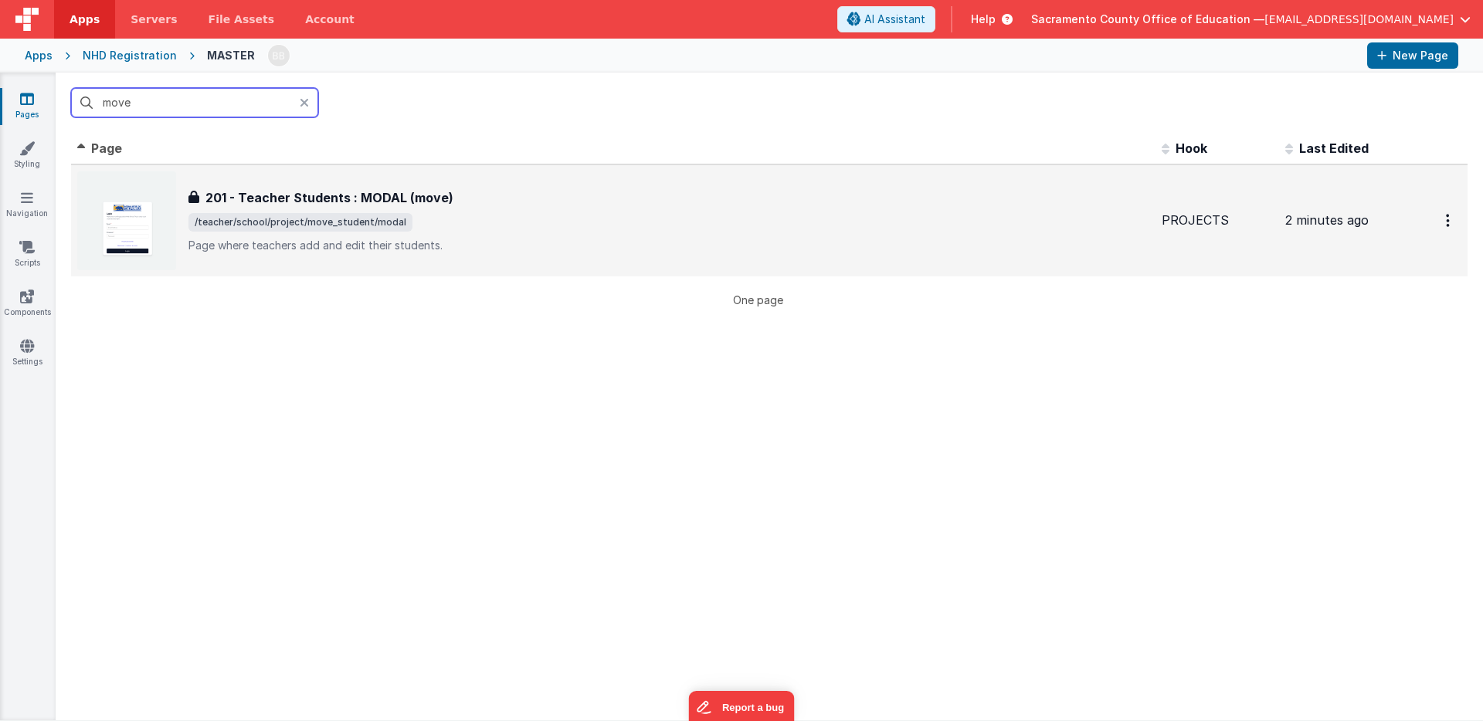
type input "move"
click at [280, 197] on h3 "201 - Teacher Students : MODAL (move)" at bounding box center [329, 197] width 248 height 19
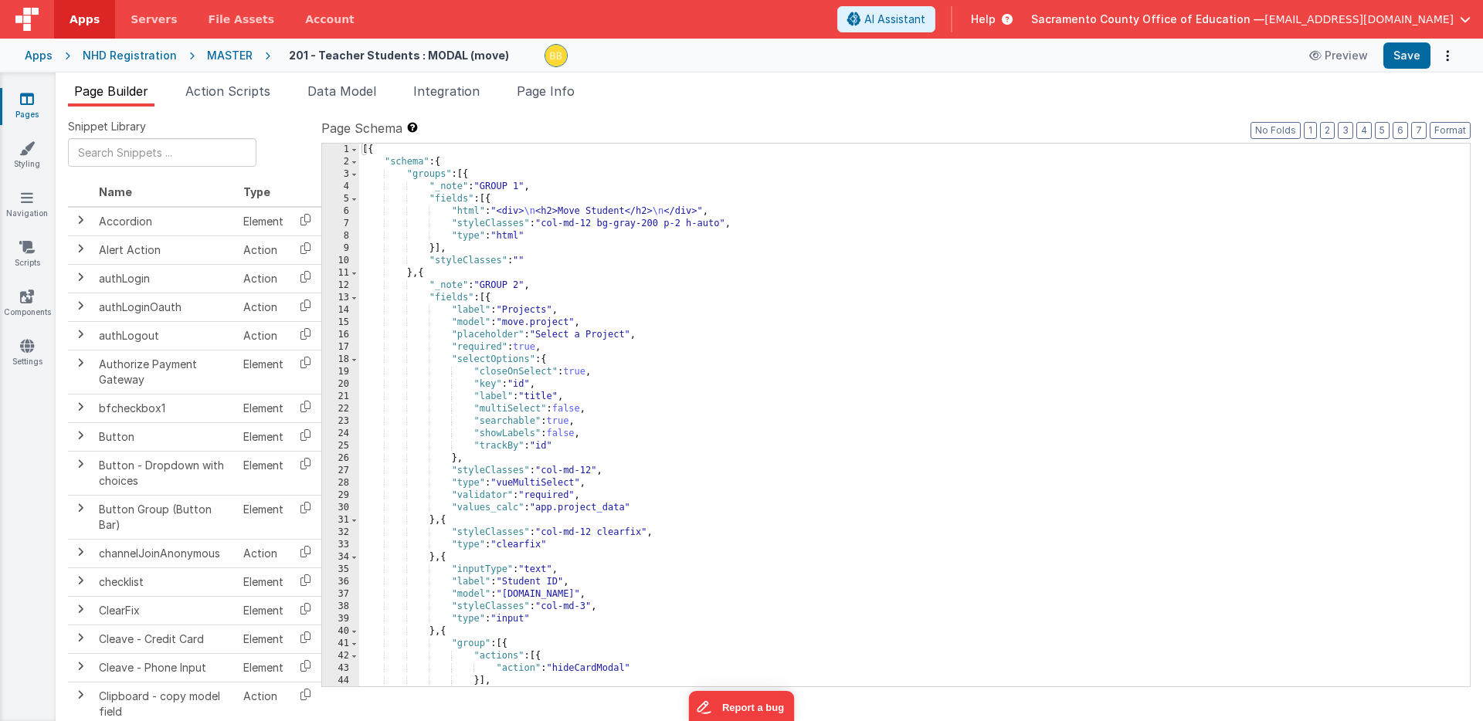
click at [515, 593] on div "[{ "schema" : { "groups" : [{ "_note" : "GROUP 1" , "fields" : [{ "html" : "<di…" at bounding box center [914, 428] width 1110 height 568
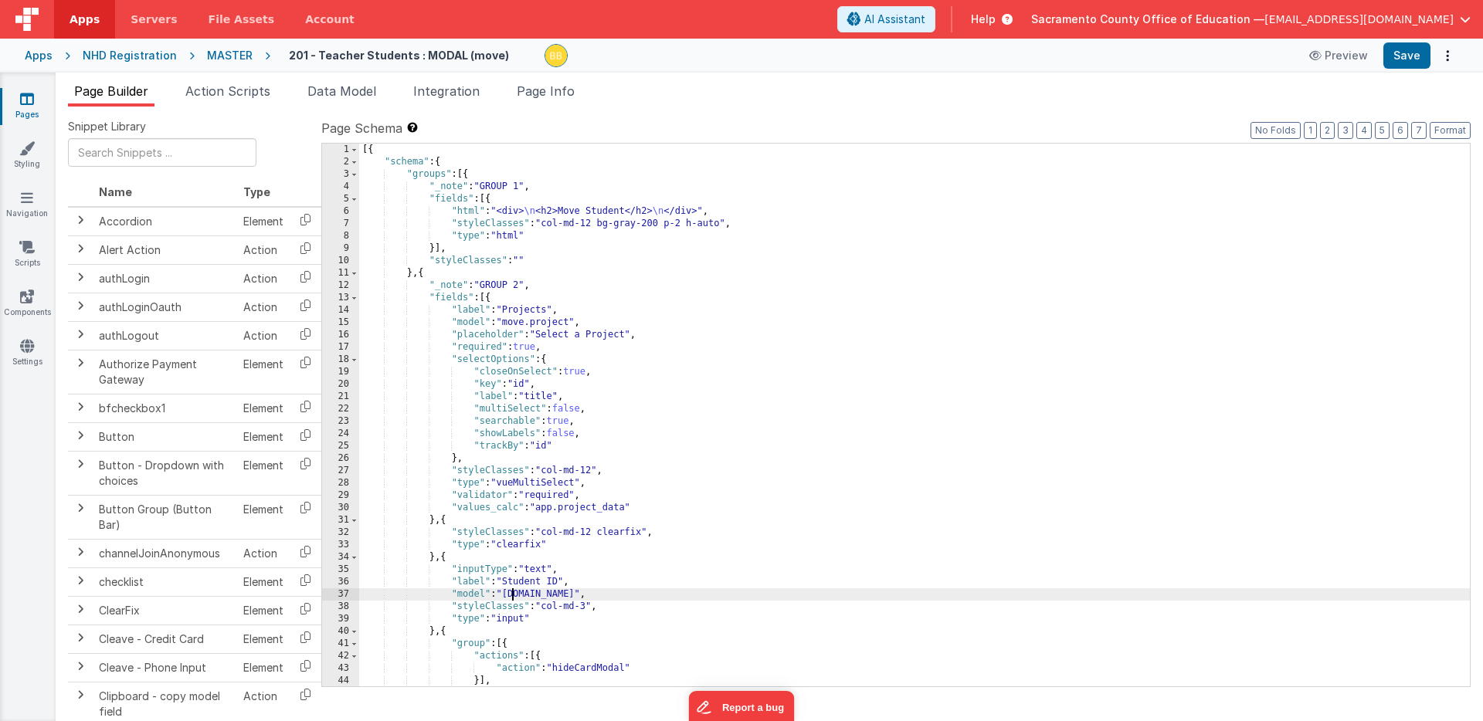
click at [515, 593] on div "[{ "schema" : { "groups" : [{ "_note" : "GROUP 1" , "fields" : [{ "html" : "<di…" at bounding box center [914, 428] width 1110 height 568
click at [1414, 53] on button "Save" at bounding box center [1406, 55] width 47 height 26
click at [588, 605] on div "[{ "schema" : { "groups" : [{ "_note" : "GROUP 1" , "fields" : [{ "html" : "<di…" at bounding box center [914, 428] width 1110 height 568
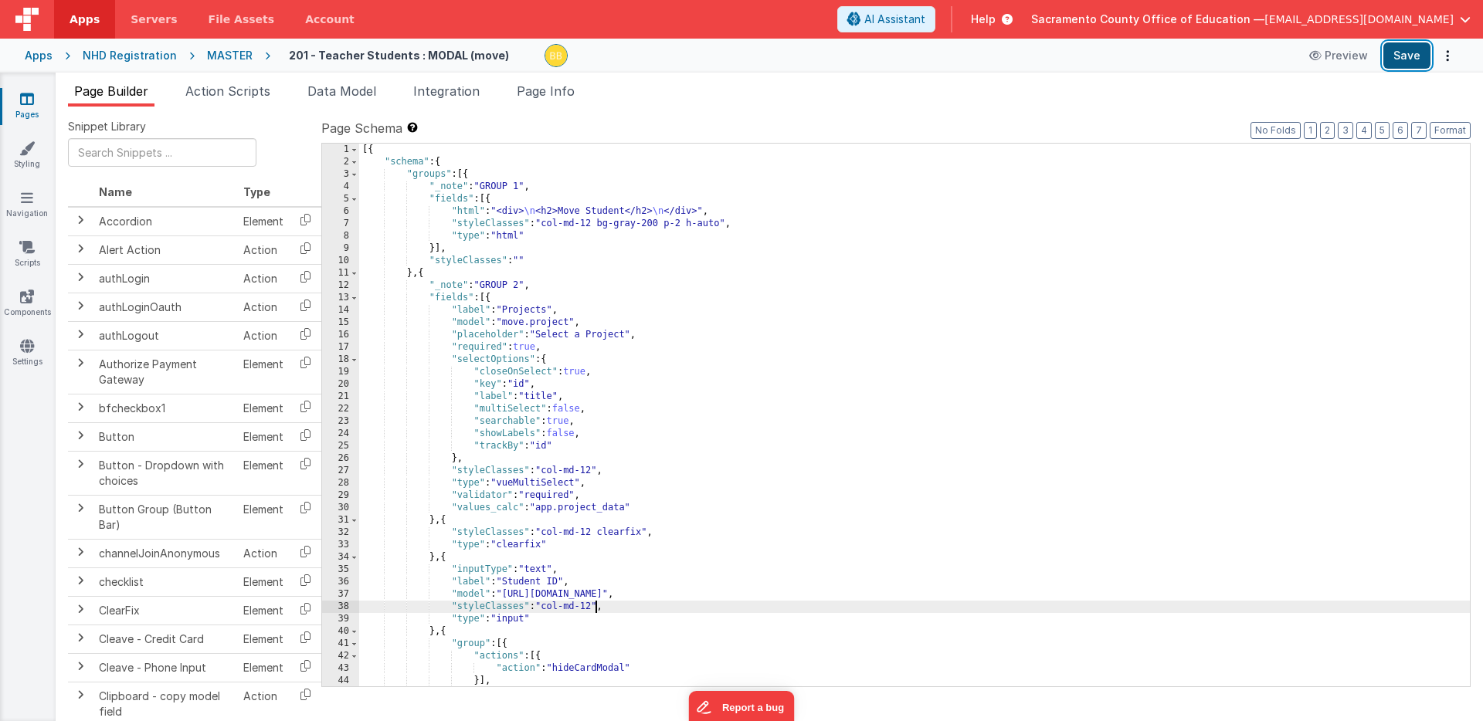
click at [1404, 46] on button "Save" at bounding box center [1406, 55] width 47 height 26
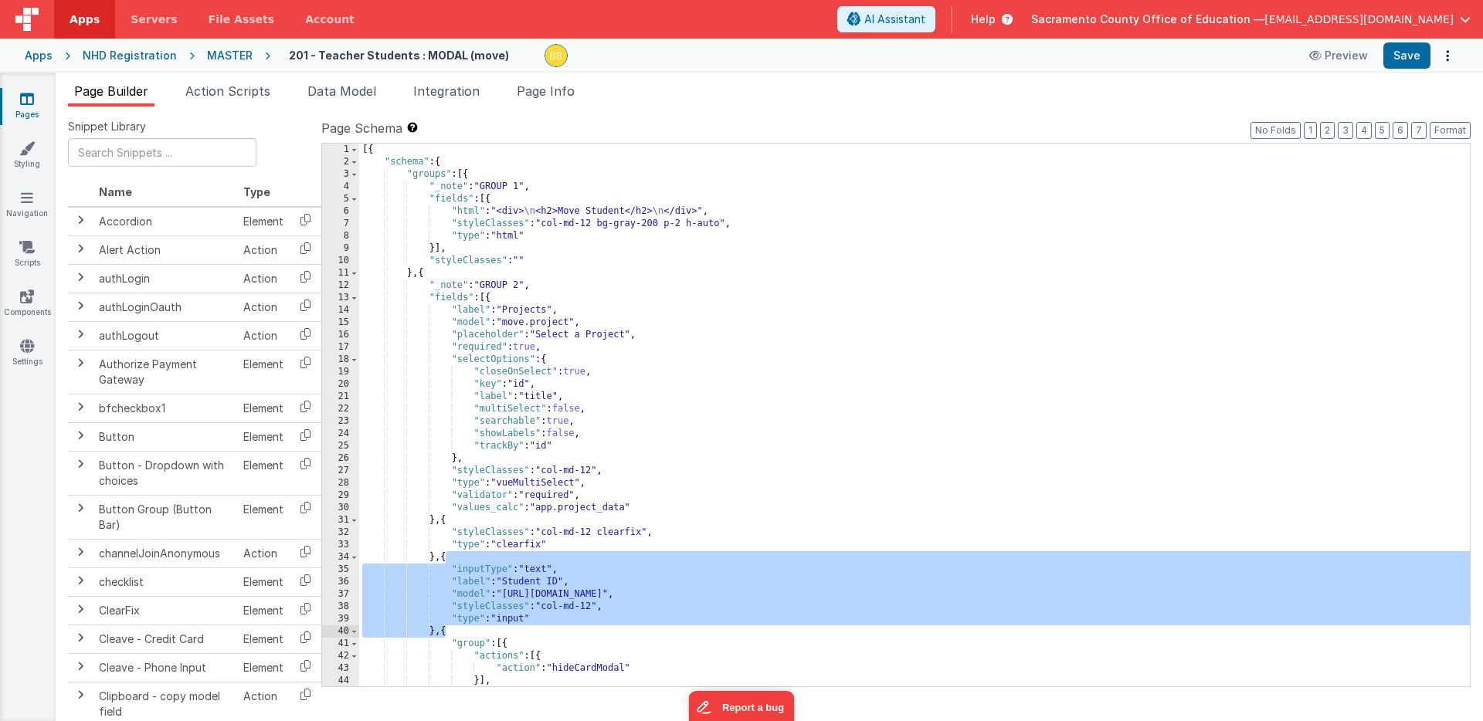
drag, startPoint x: 445, startPoint y: 557, endPoint x: 443, endPoint y: 631, distance: 74.2
click at [443, 631] on div "[{ "schema" : { "groups" : [{ "_note" : "GROUP 1" , "fields" : [{ "html" : "<di…" at bounding box center [914, 428] width 1110 height 568
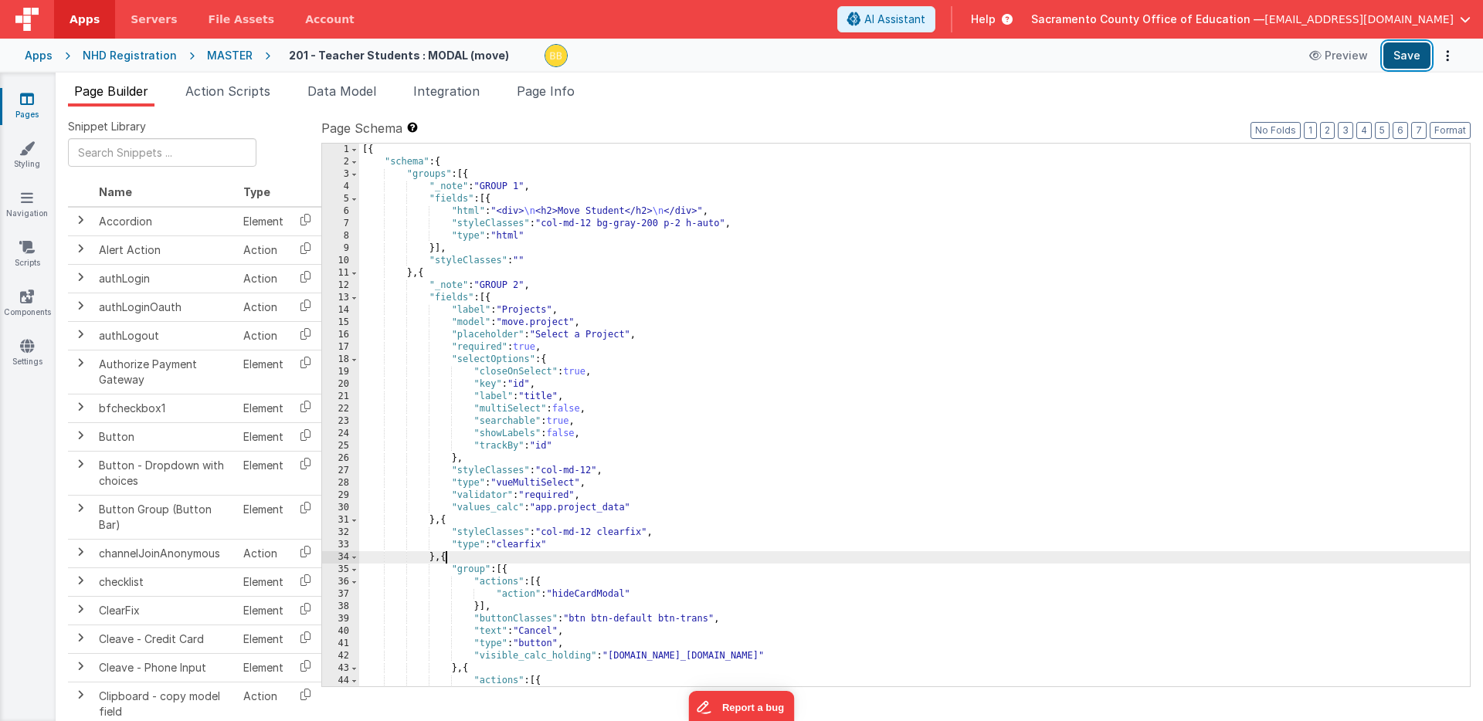
click at [1409, 56] on button "Save" at bounding box center [1406, 55] width 47 height 26
